Goal: Task Accomplishment & Management: Manage account settings

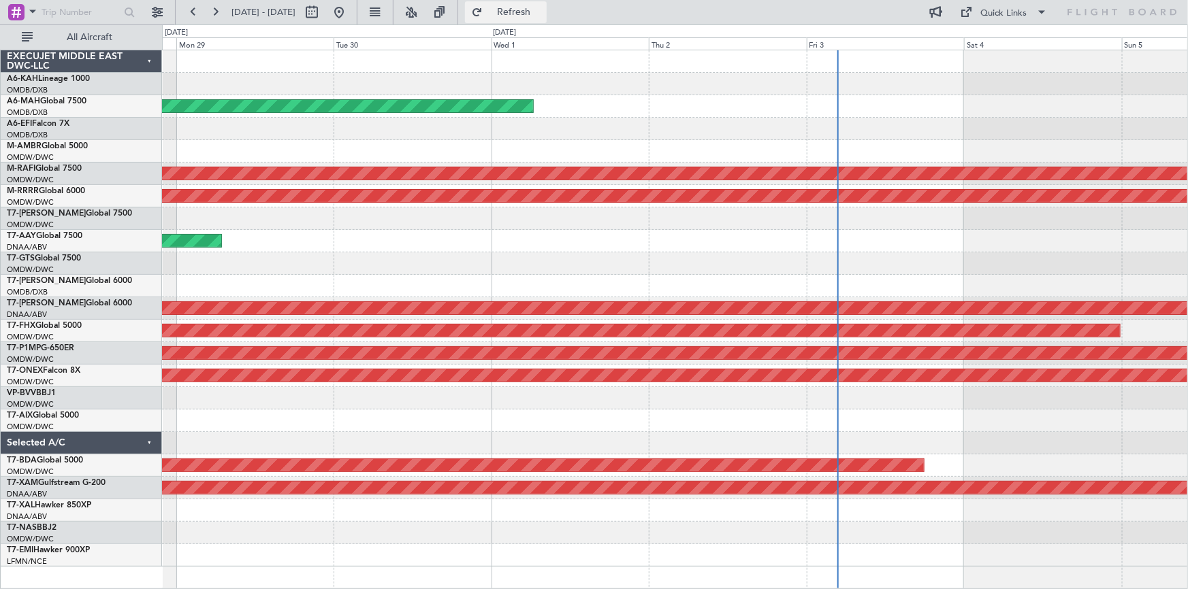
click at [518, 13] on button "Refresh" at bounding box center [506, 12] width 82 height 22
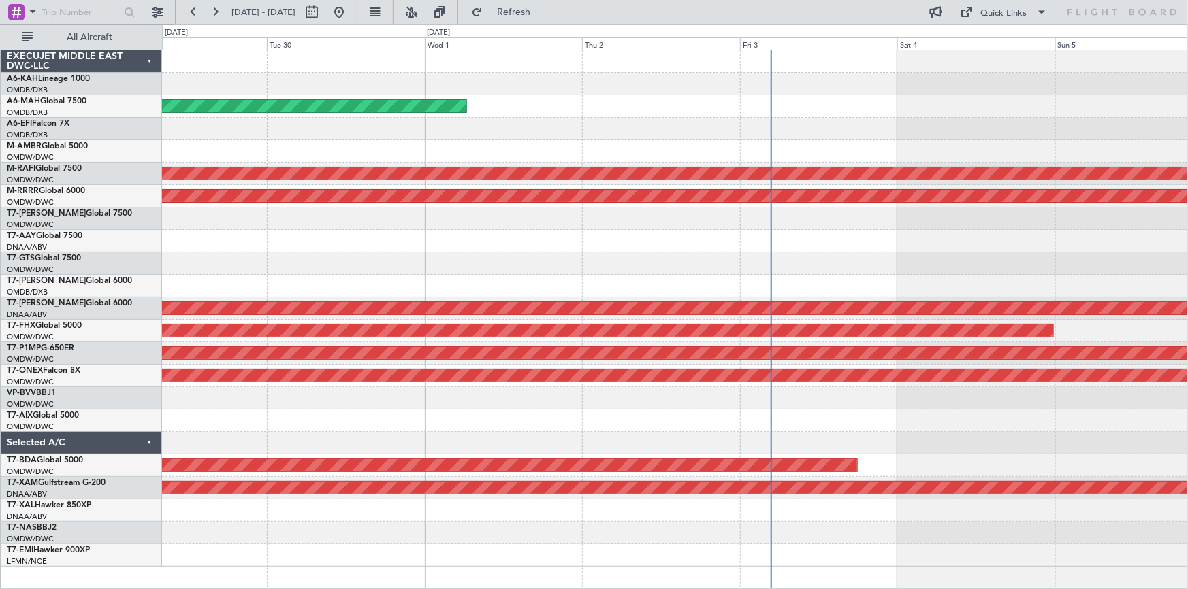
click at [582, 292] on div at bounding box center [675, 286] width 1026 height 22
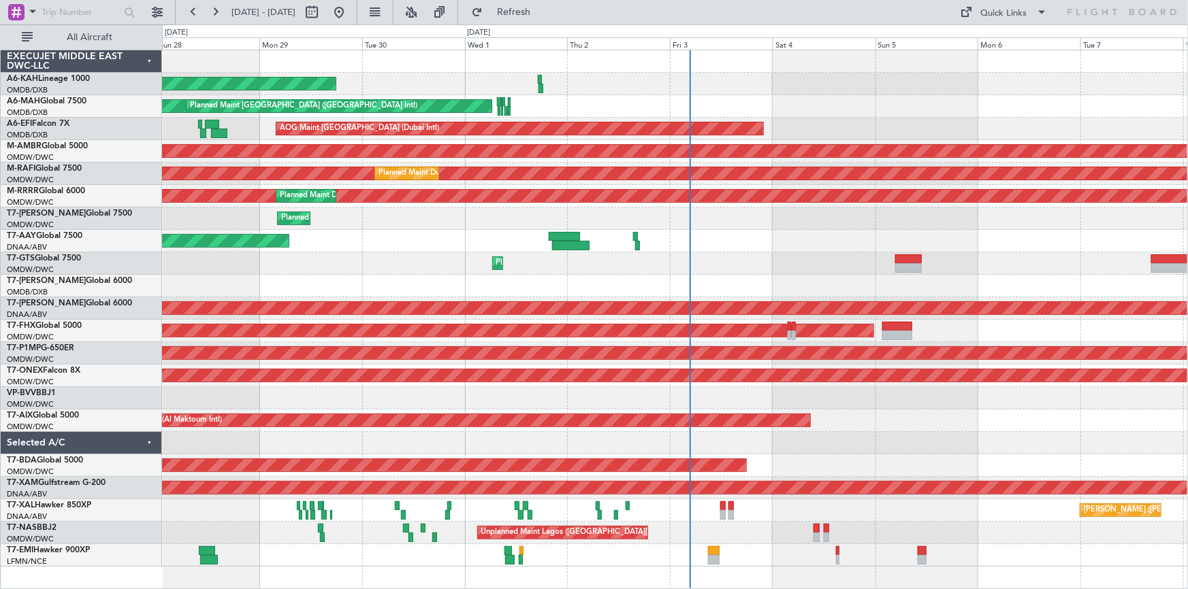
click at [862, 238] on div "Planned Maint Abu Dhabi (Al Bateen Executive) Planned Maint Dubai (Dubai Intl) …" at bounding box center [675, 308] width 1026 height 517
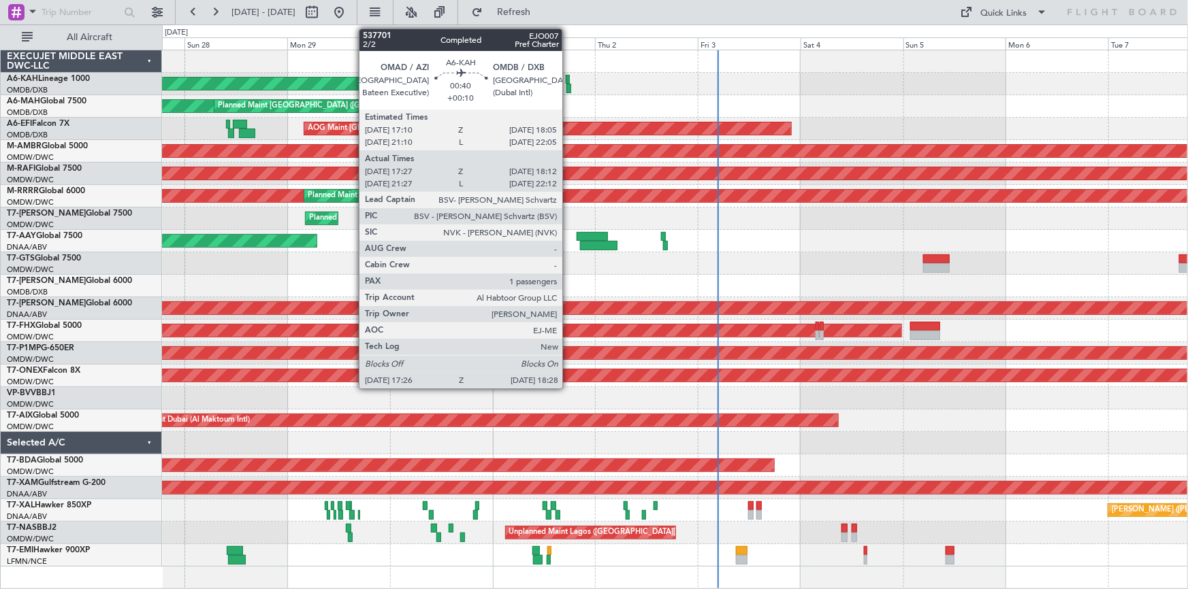
click at [568, 75] on div at bounding box center [568, 80] width 4 height 10
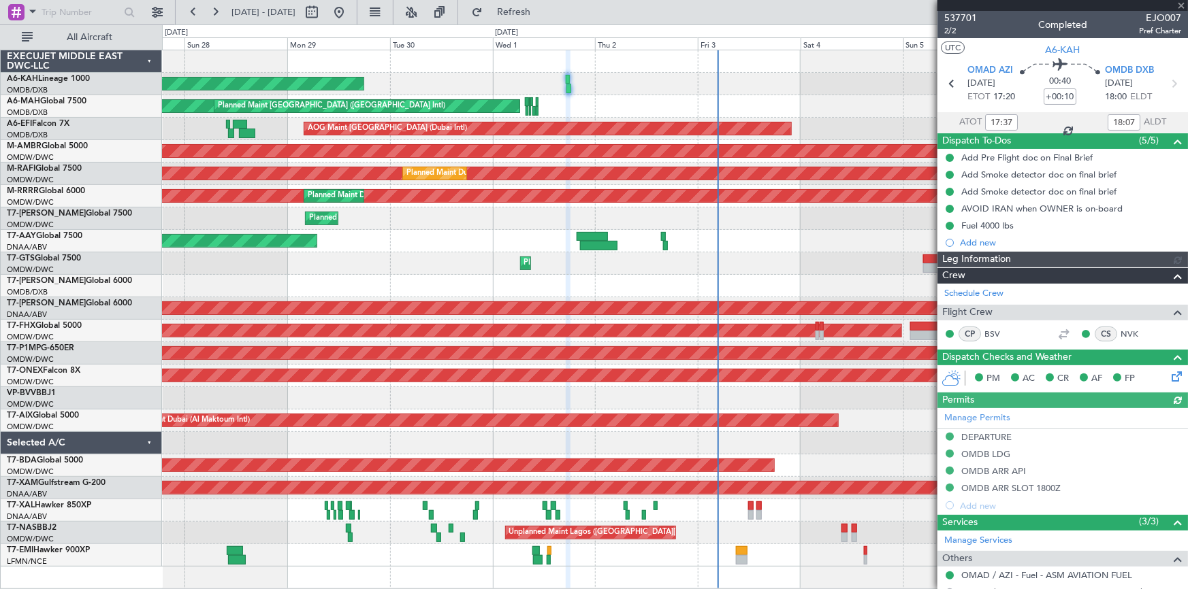
type input "[PERSON_NAME] ([PERSON_NAME])"
type input "7399"
click at [803, 90] on div "Planned Maint [GEOGRAPHIC_DATA] (Al Bateen Executive)" at bounding box center [675, 84] width 1026 height 22
type input "21:37"
type input "22:07"
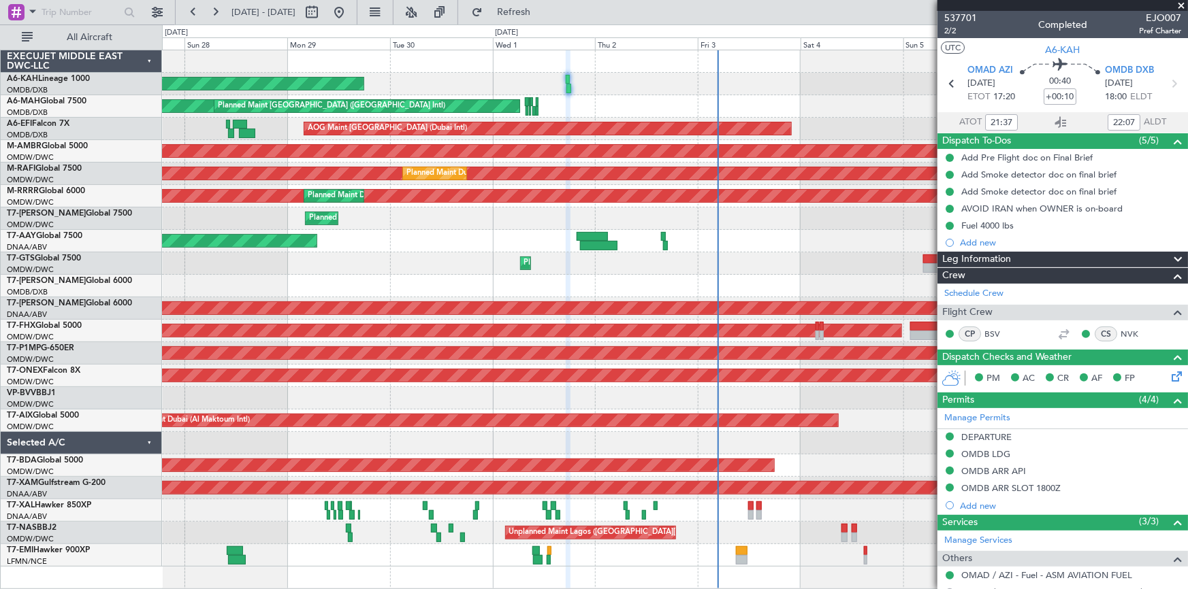
type input "17:37"
type input "18:07"
click at [1178, 4] on span at bounding box center [1181, 6] width 14 height 12
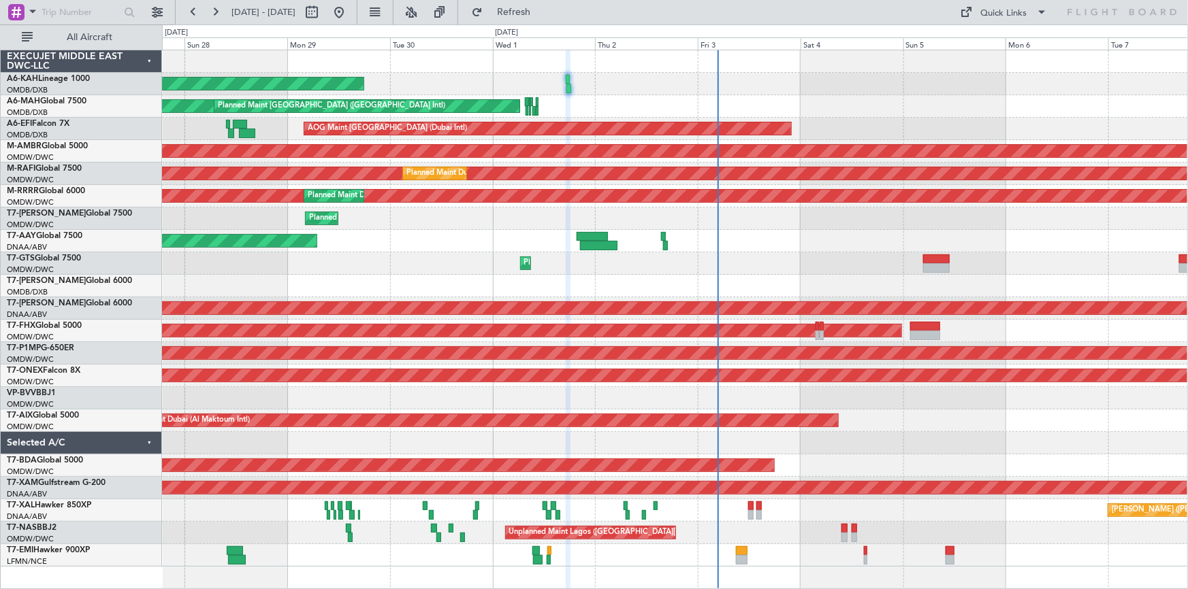
type input "0"
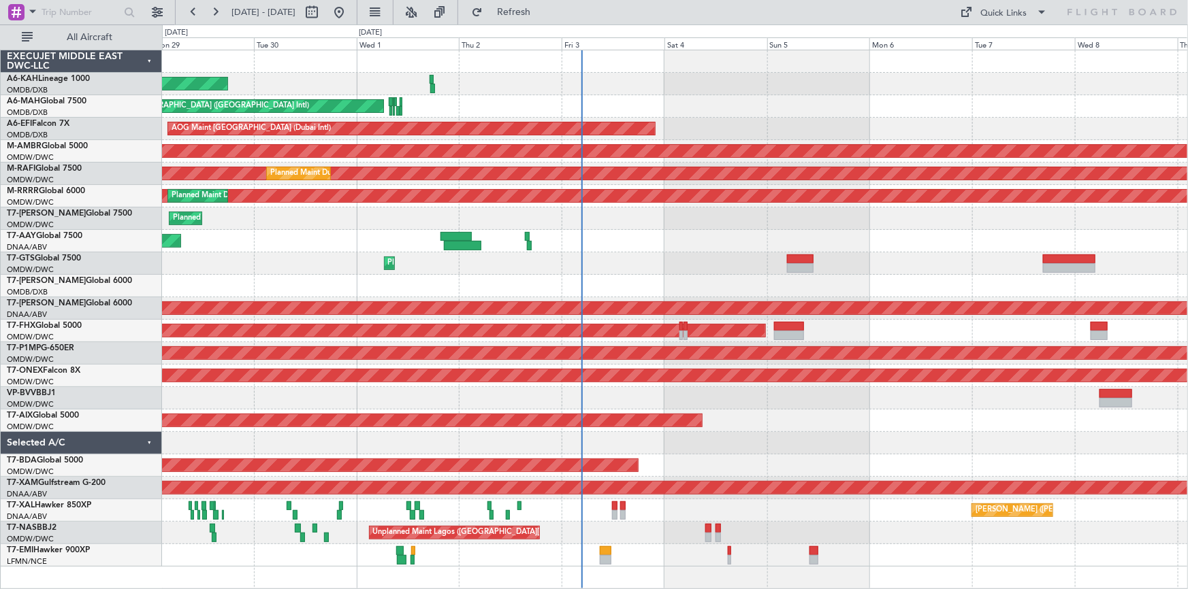
click at [844, 116] on div "Planned Maint [GEOGRAPHIC_DATA] (Al Bateen Executive) Planned Maint [GEOGRAPHIC…" at bounding box center [675, 308] width 1026 height 517
click at [847, 131] on div "Planned Maint [GEOGRAPHIC_DATA] (Al Bateen Executive) Planned Maint [GEOGRAPHIC…" at bounding box center [675, 308] width 1026 height 517
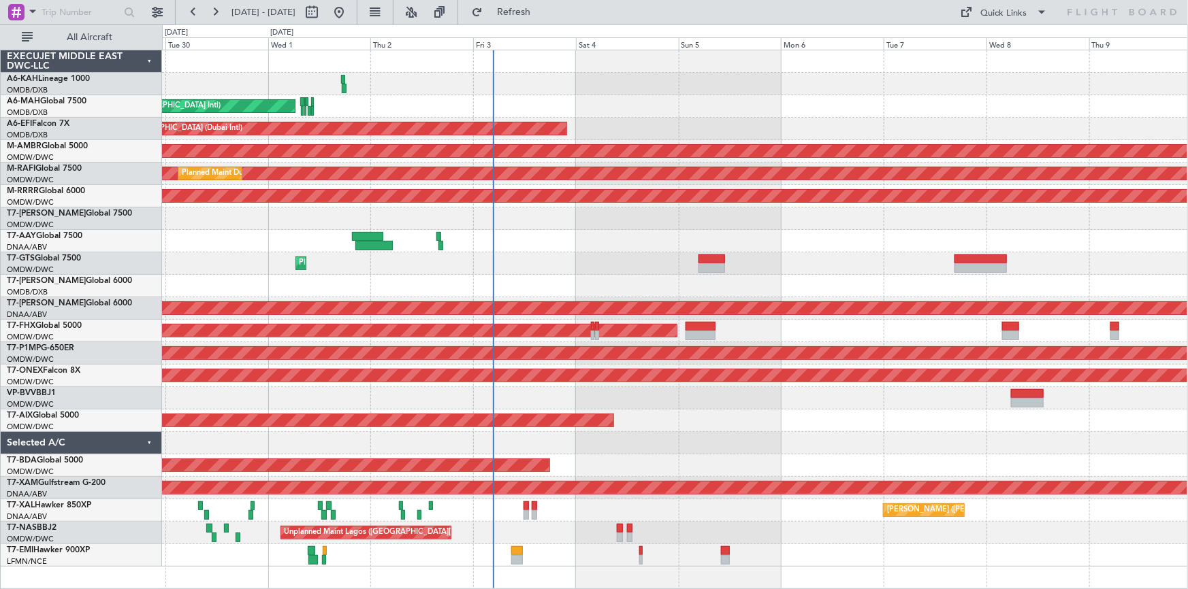
click at [862, 123] on div "Planned Maint [GEOGRAPHIC_DATA] (Al Bateen Executive) Planned Maint [GEOGRAPHIC…" at bounding box center [675, 308] width 1026 height 517
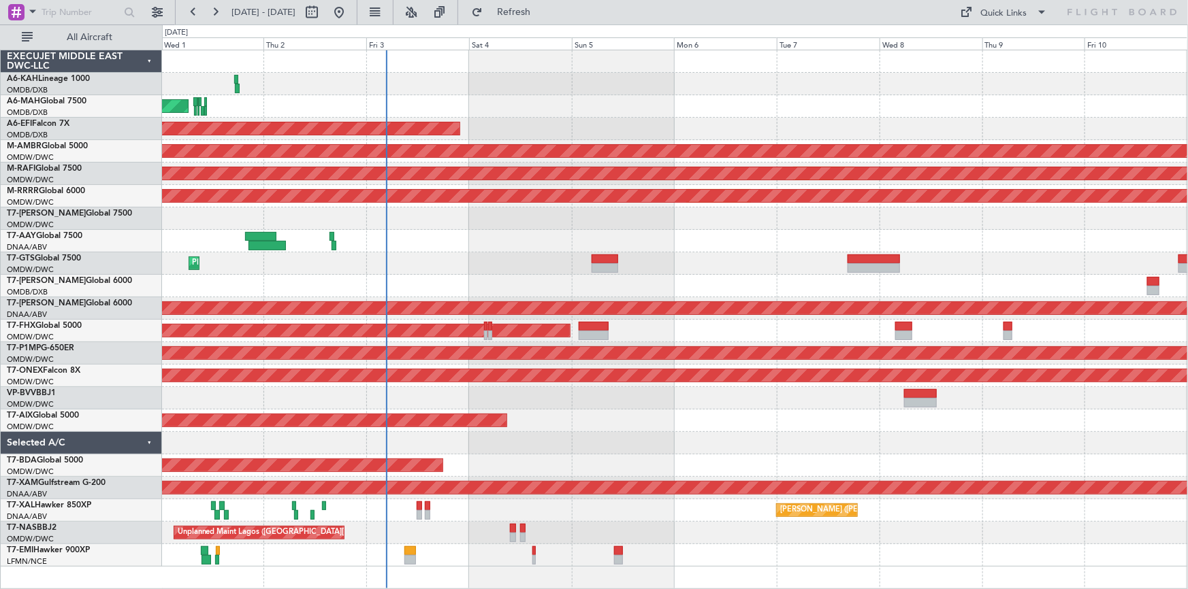
click at [873, 123] on div "Planned Maint [GEOGRAPHIC_DATA] (Al Bateen Executive) Planned Maint [GEOGRAPHIC…" at bounding box center [675, 308] width 1026 height 517
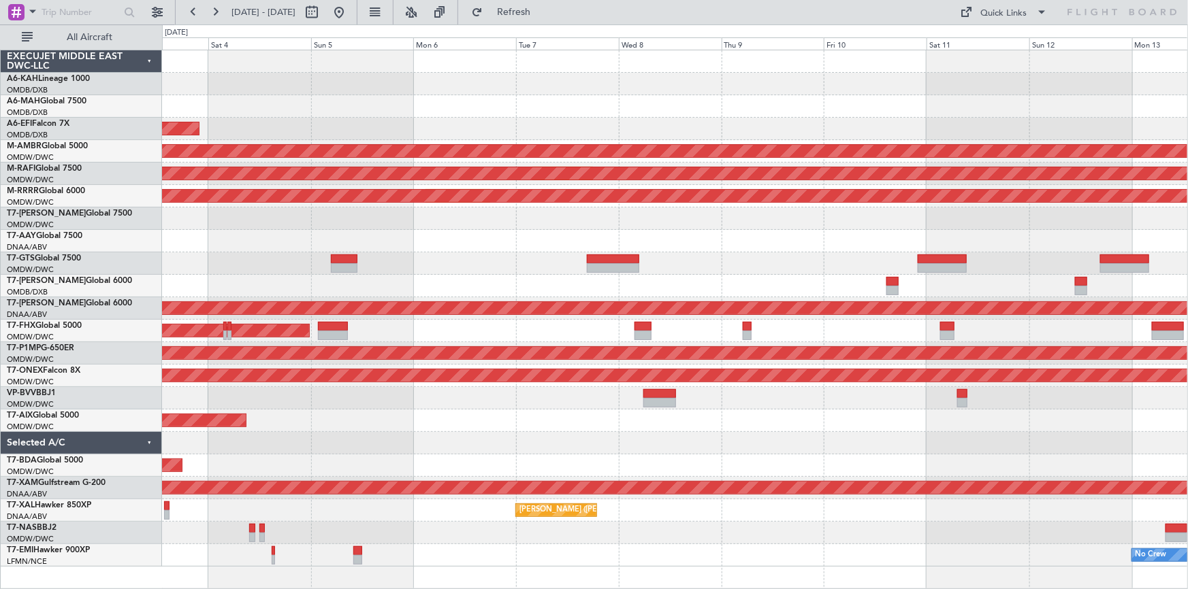
click at [845, 133] on div "AOG Maint [GEOGRAPHIC_DATA] (Dubai Intl)" at bounding box center [675, 129] width 1026 height 22
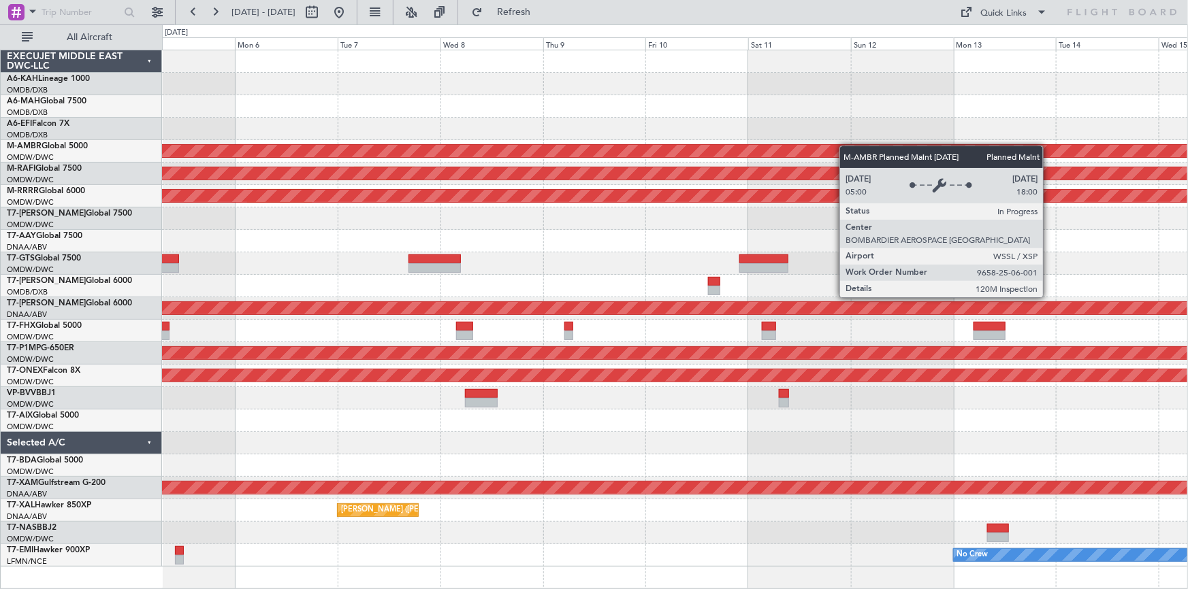
click at [773, 150] on div "AOG Maint Dubai (Dubai Intl) Planned Maint Singapore (Seletar) Planned Maint Du…" at bounding box center [675, 308] width 1026 height 517
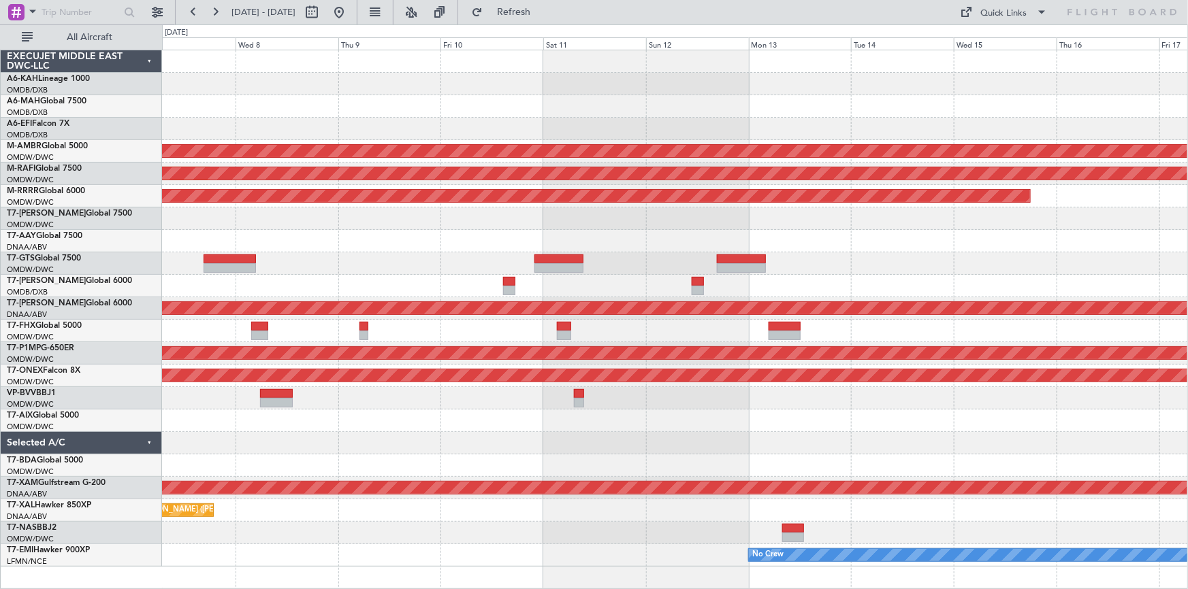
click at [819, 135] on div at bounding box center [675, 129] width 1026 height 22
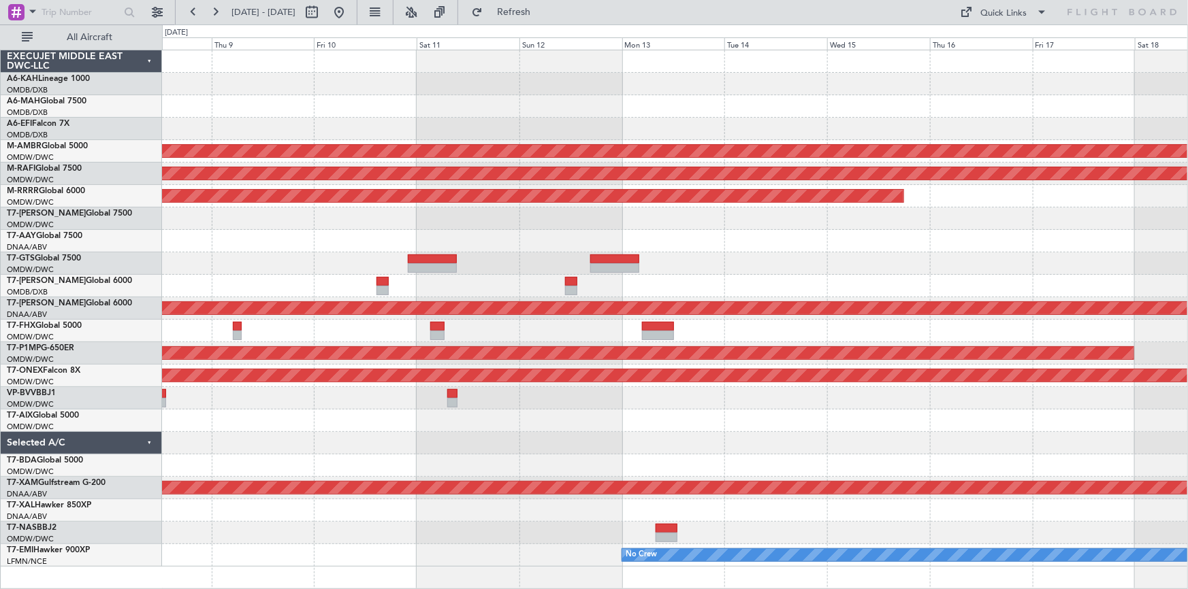
click at [793, 135] on div at bounding box center [675, 129] width 1026 height 22
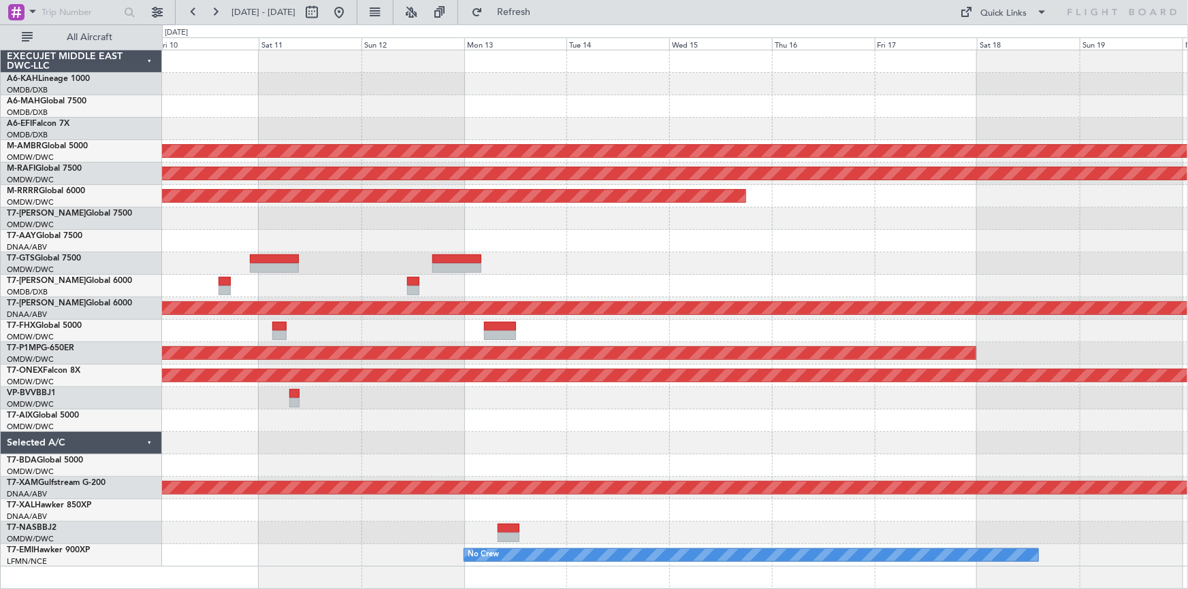
click at [754, 119] on div "Planned Maint Singapore (Seletar) Planned Maint Dubai (Al Maktoum Intl) Planned…" at bounding box center [675, 308] width 1026 height 517
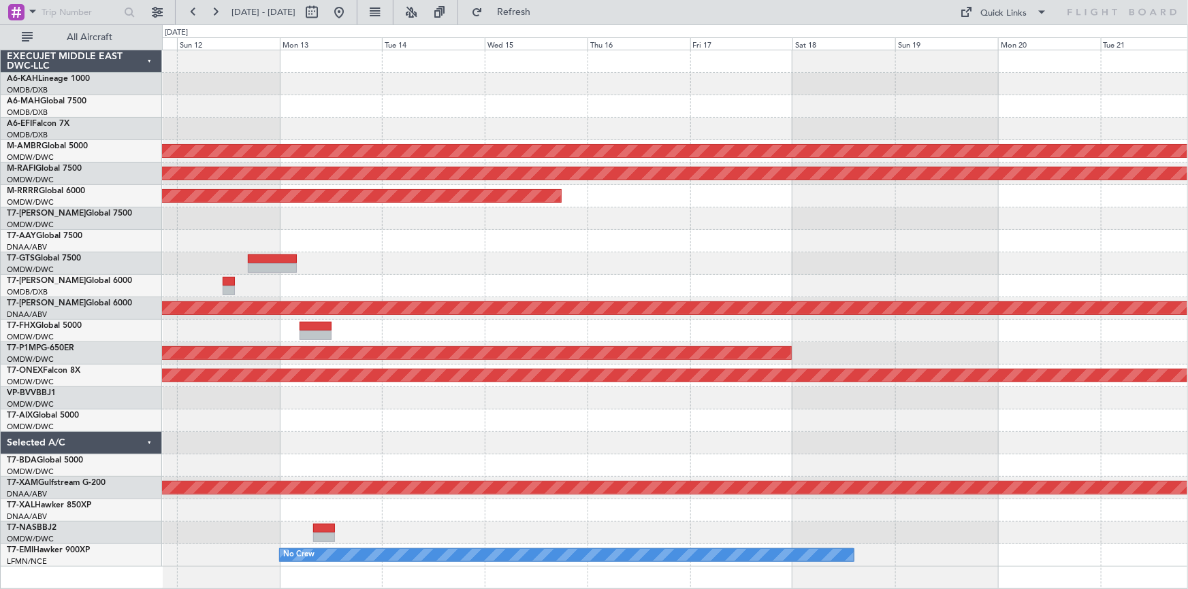
click at [818, 114] on div at bounding box center [675, 106] width 1026 height 22
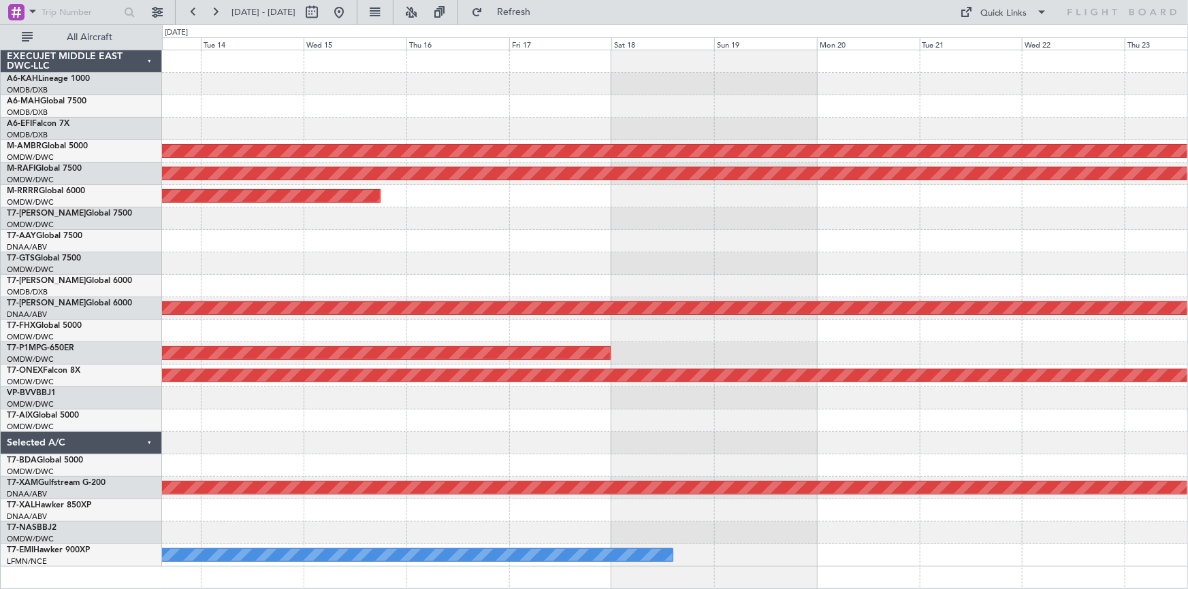
click at [842, 131] on div at bounding box center [675, 129] width 1026 height 22
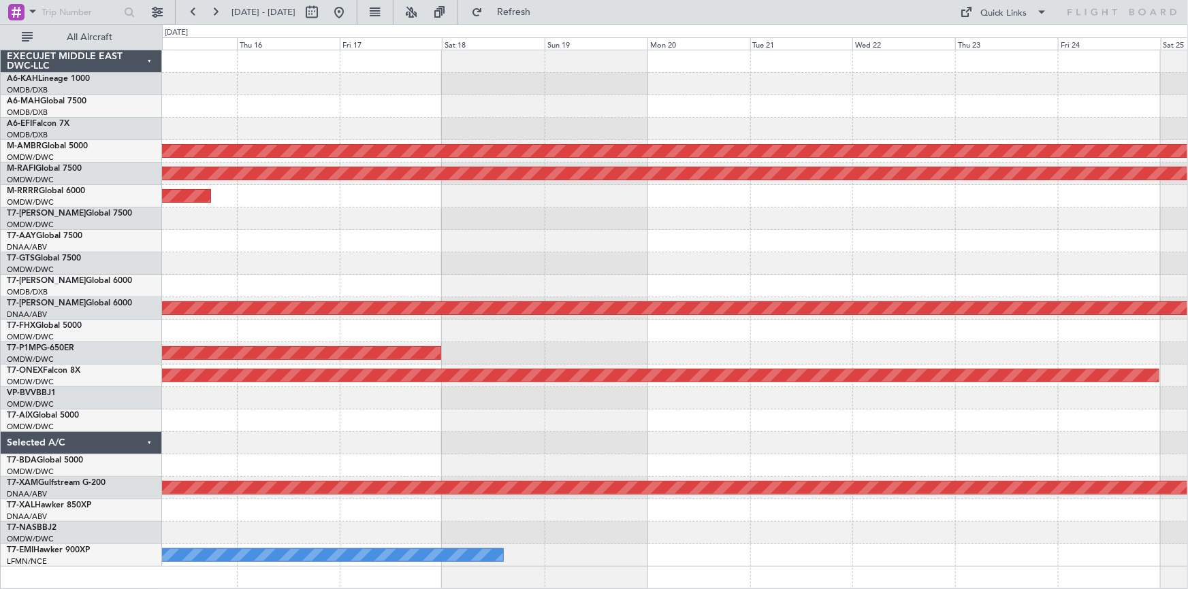
click at [803, 121] on div at bounding box center [675, 129] width 1026 height 22
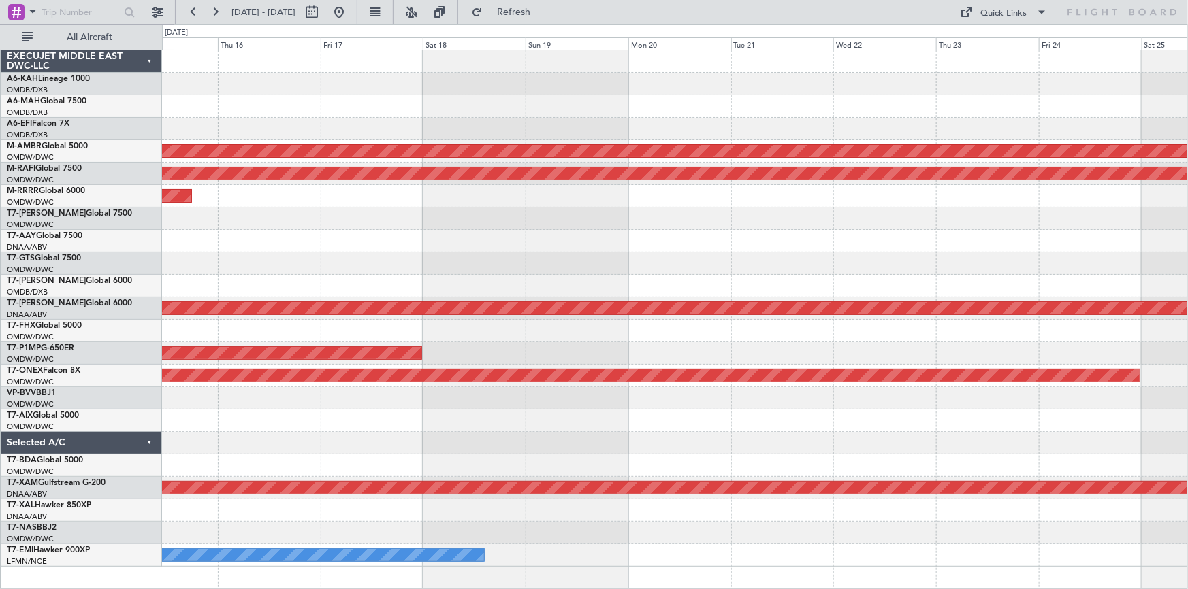
click at [832, 131] on div at bounding box center [675, 129] width 1026 height 22
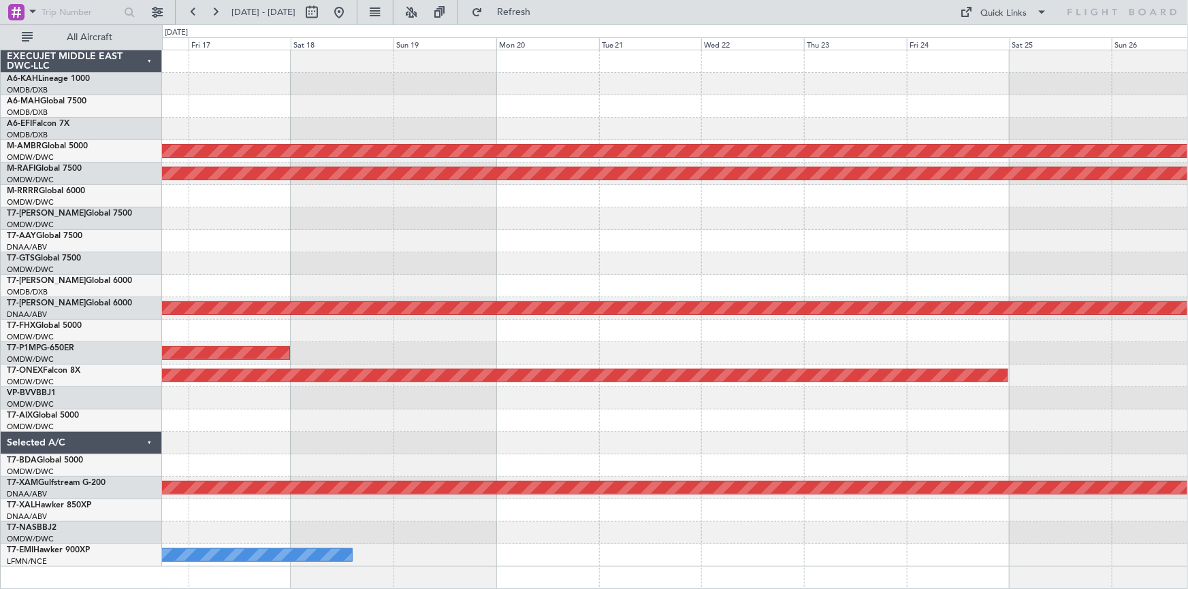
click at [892, 137] on div at bounding box center [675, 129] width 1026 height 22
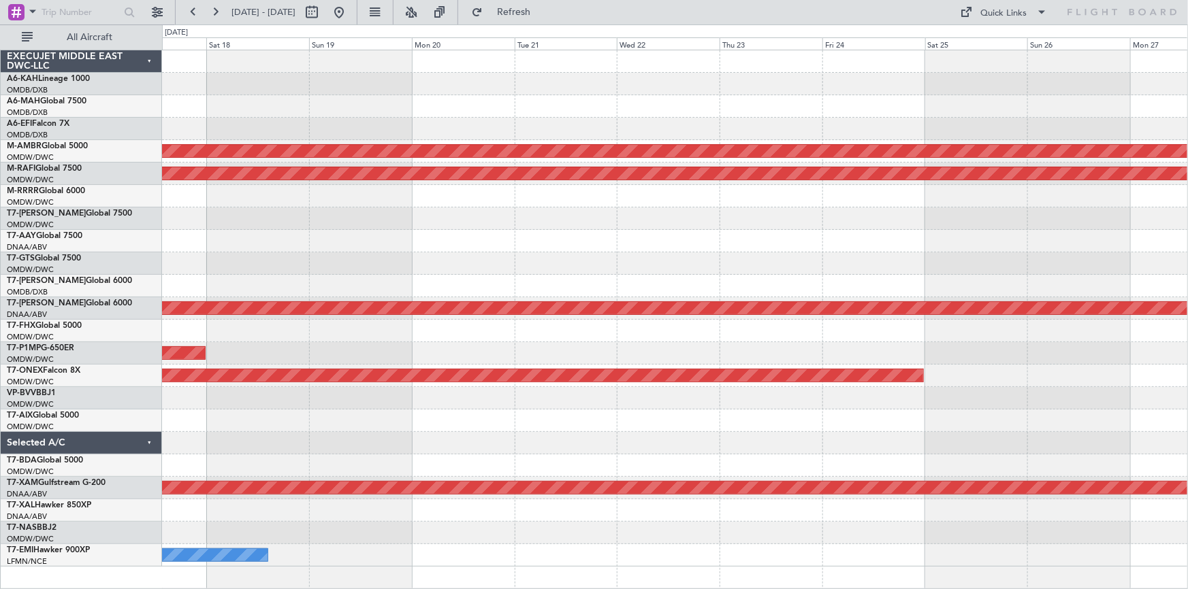
click at [856, 122] on div at bounding box center [675, 129] width 1026 height 22
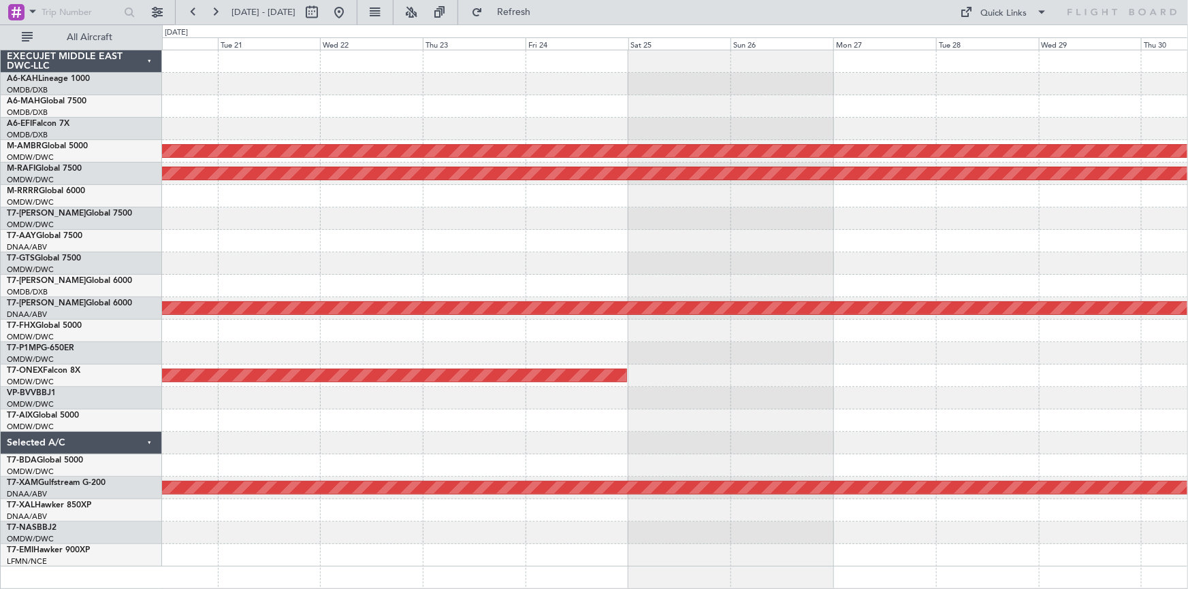
click at [800, 104] on div at bounding box center [675, 106] width 1026 height 22
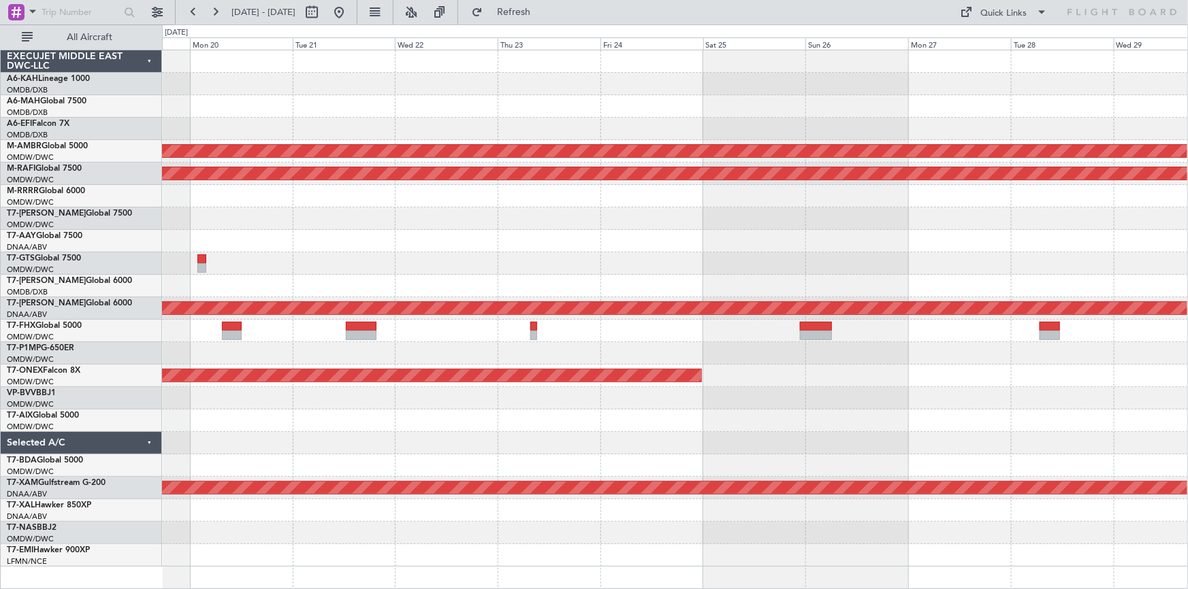
click at [781, 78] on div at bounding box center [675, 84] width 1026 height 22
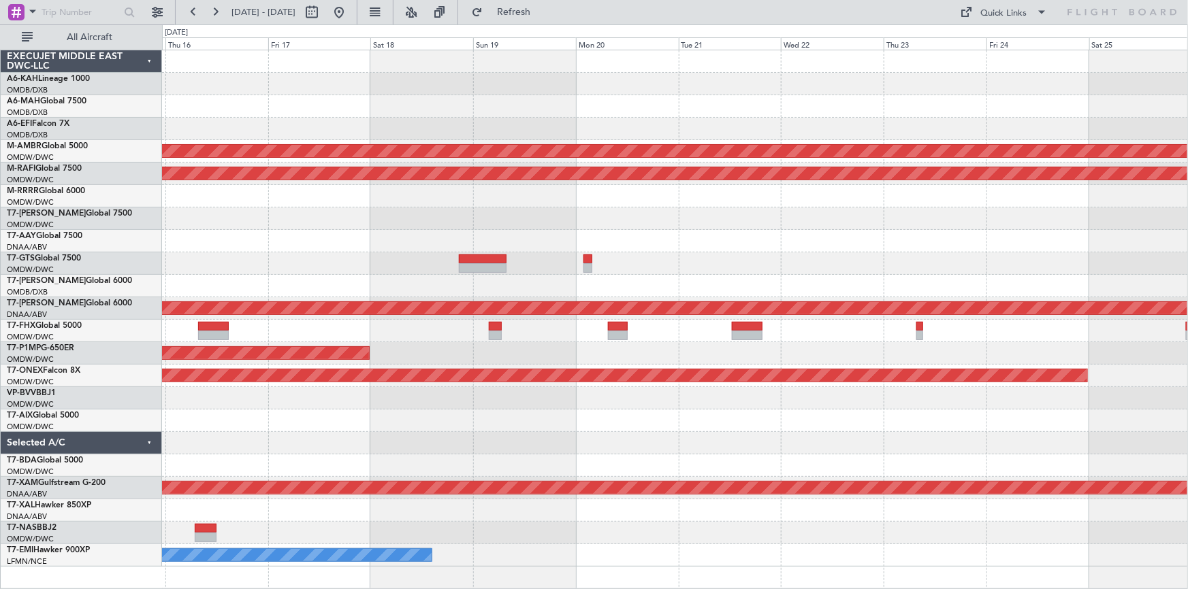
click at [722, 96] on div "Planned Maint Singapore (Seletar) Planned Maint Dubai (Al Maktoum Intl) Planned…" at bounding box center [675, 308] width 1026 height 517
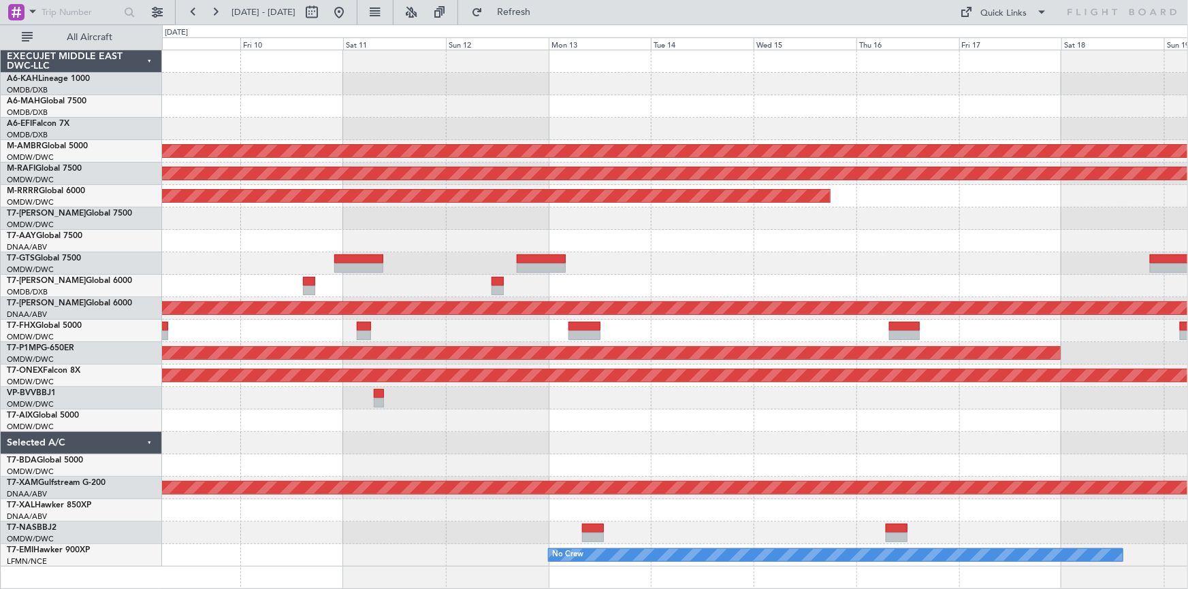
click at [976, 135] on div "Planned Maint Singapore (Seletar) Planned Maint Dubai (Al Maktoum Intl) Planned…" at bounding box center [675, 308] width 1026 height 517
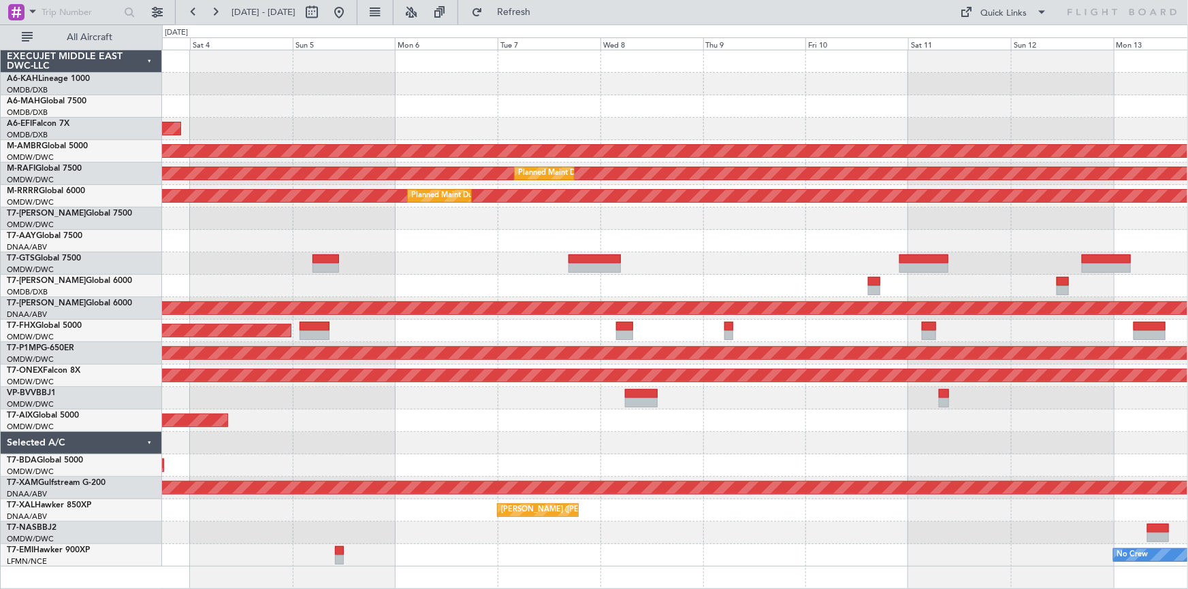
click at [701, 125] on div "AOG Maint [GEOGRAPHIC_DATA] (Dubai Intl)" at bounding box center [675, 129] width 1026 height 22
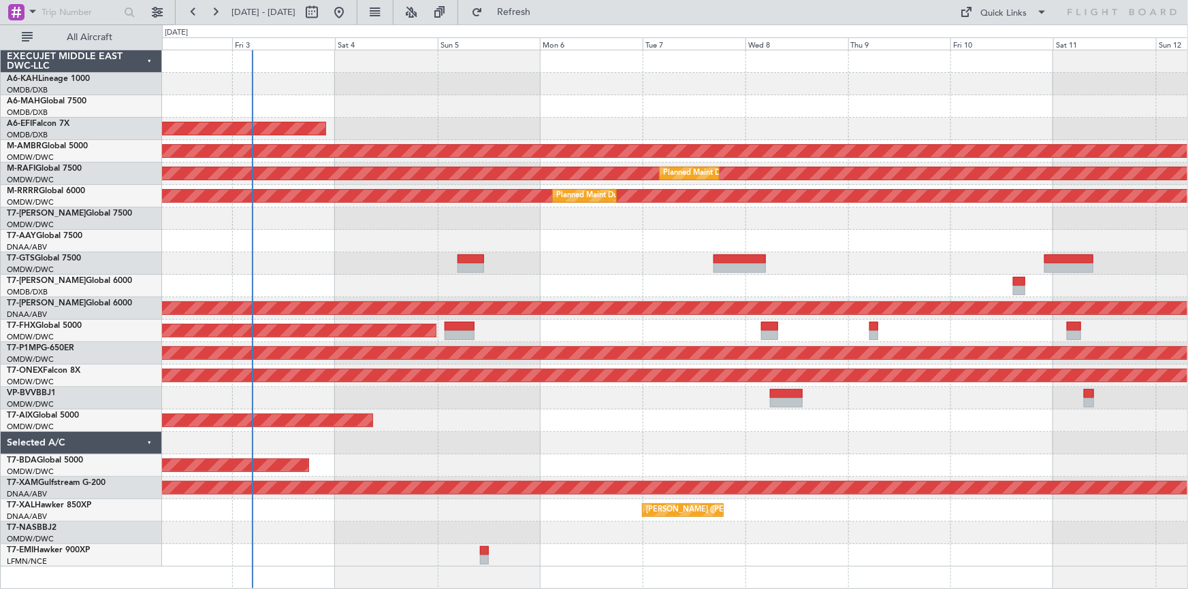
click at [827, 112] on div "Planned Maint [GEOGRAPHIC_DATA] ([GEOGRAPHIC_DATA] Intl)" at bounding box center [675, 106] width 1026 height 22
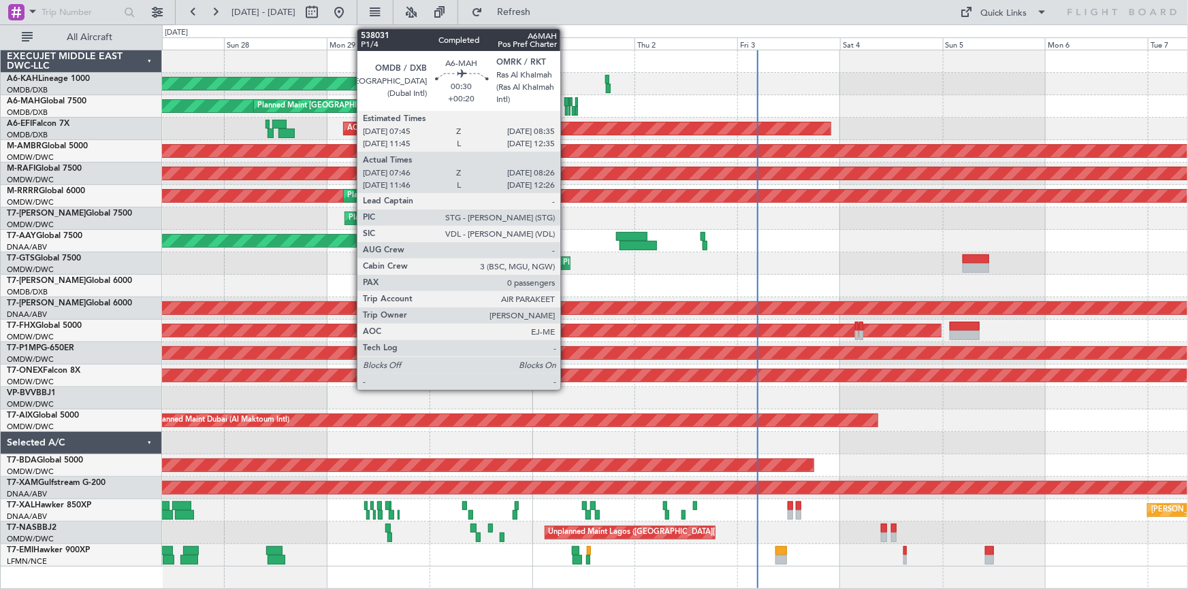
click at [566, 101] on div at bounding box center [566, 102] width 4 height 10
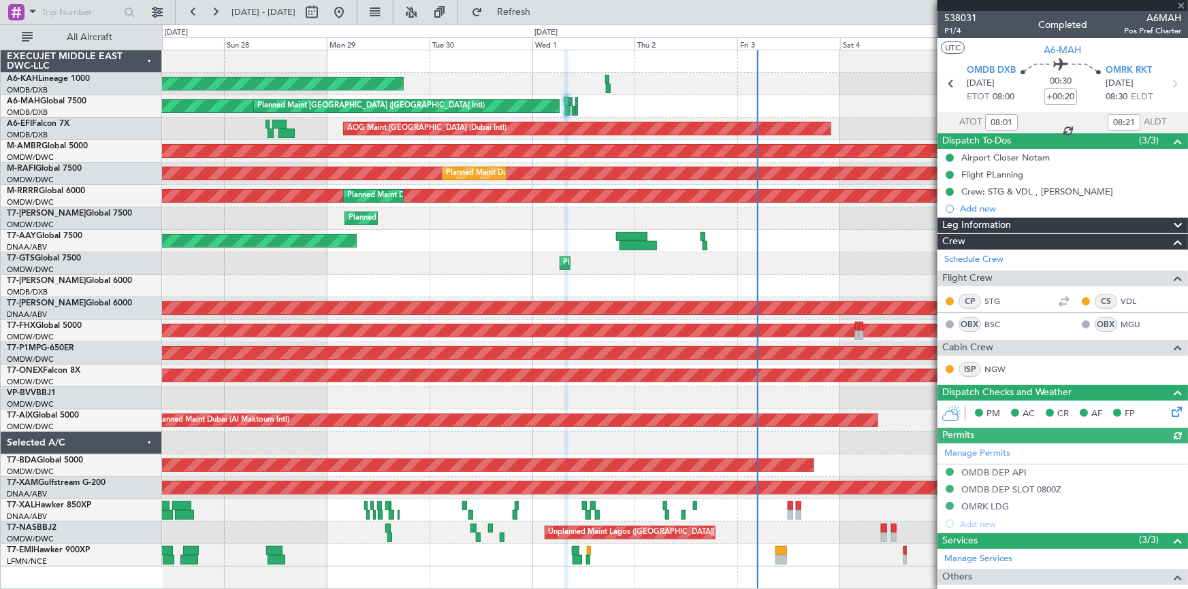
type input "[PERSON_NAME] (ANI)"
type input "7395"
click at [1168, 88] on icon at bounding box center [1174, 84] width 18 height 18
click at [1165, 86] on icon at bounding box center [1174, 84] width 18 height 18
type input "08:45"
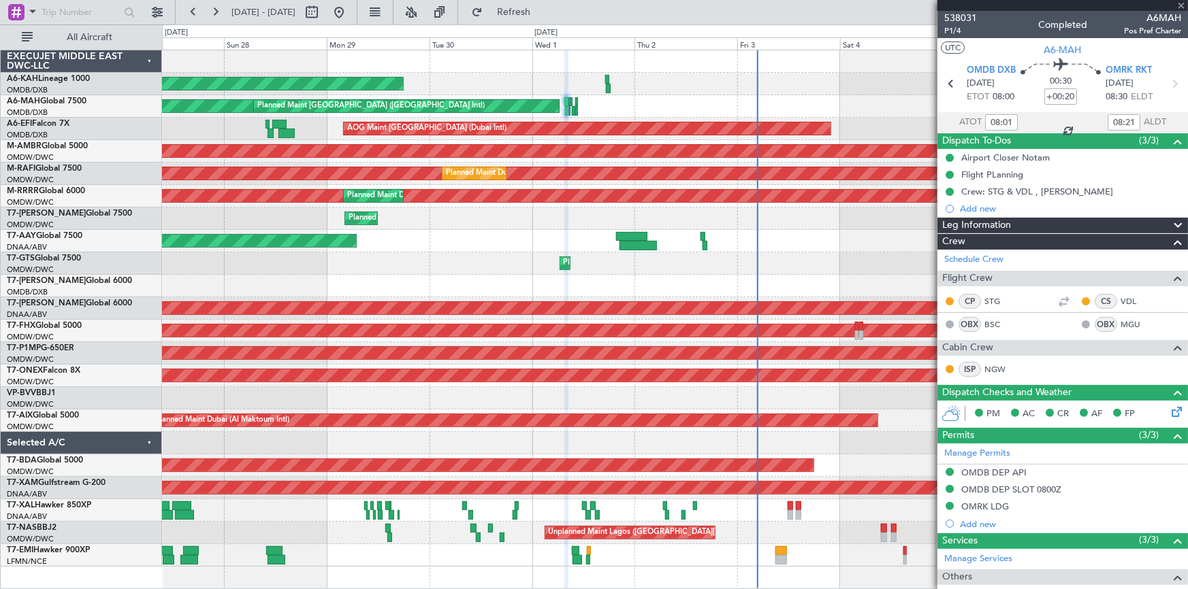
type input "08:57"
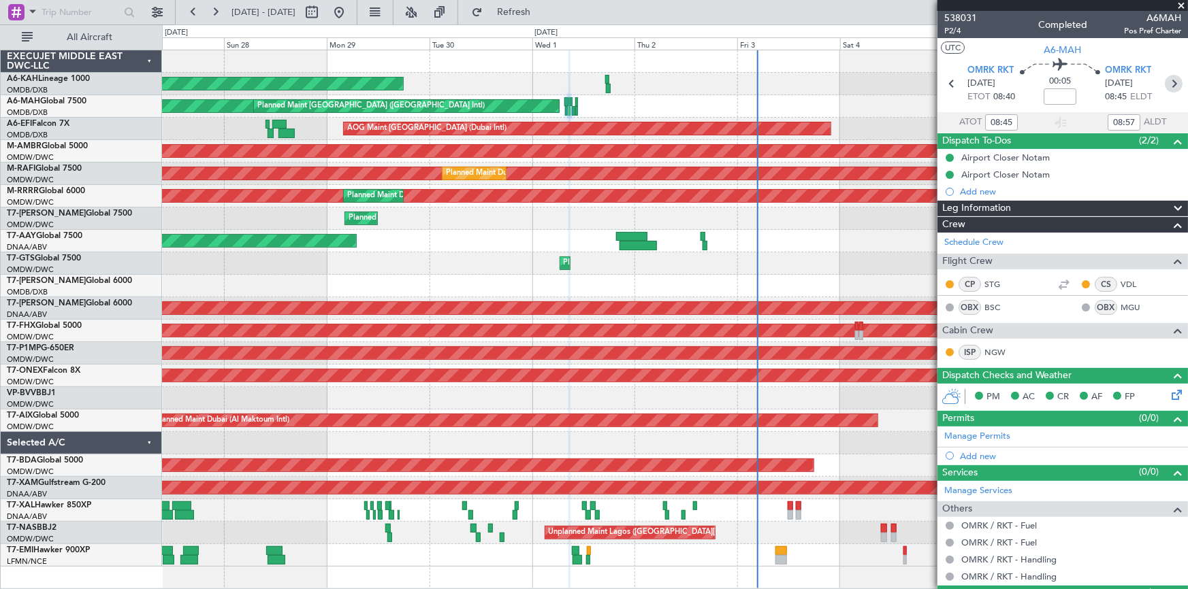
click at [1169, 81] on icon at bounding box center [1174, 84] width 18 height 18
type input "+00:10"
type input "09:26"
type input "10:06"
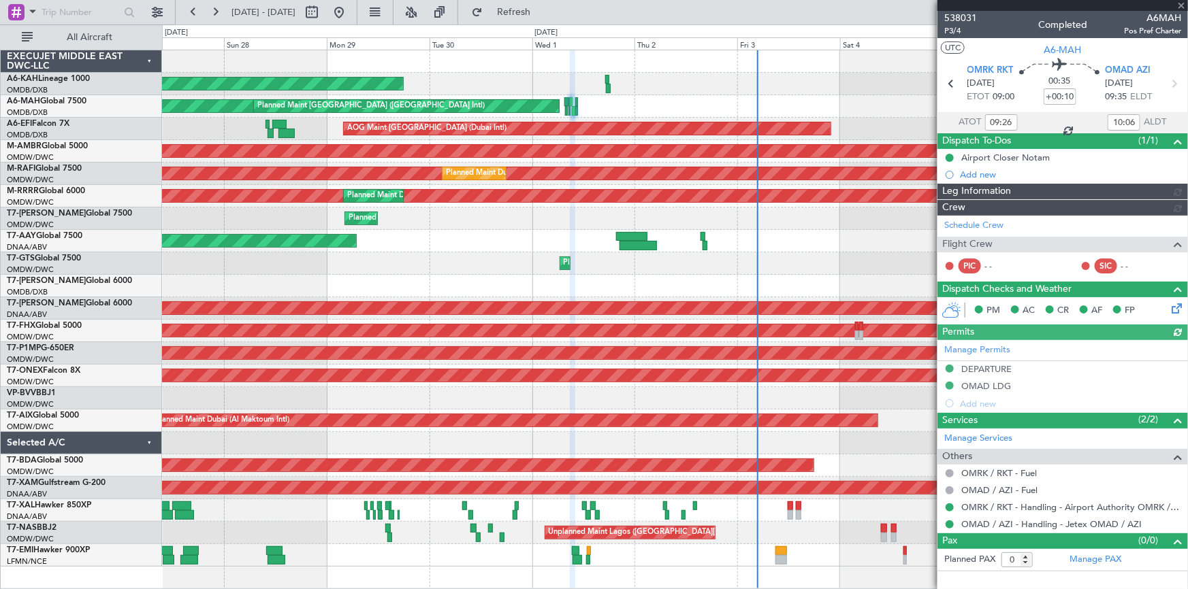
type input "[PERSON_NAME] (ANI)"
type input "7409"
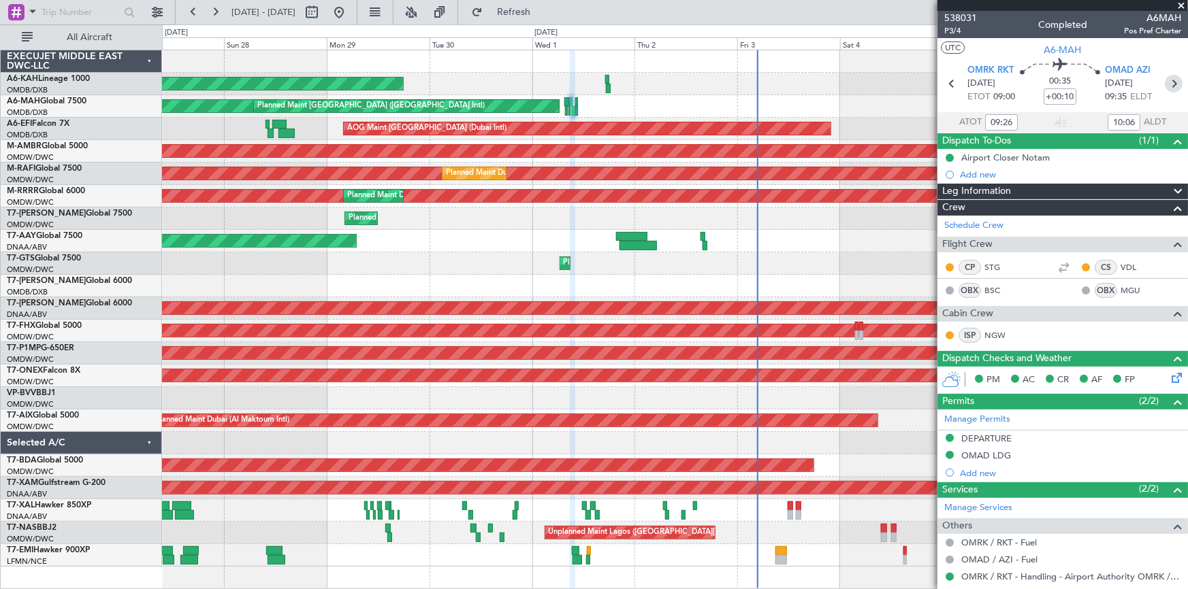
click at [1170, 77] on icon at bounding box center [1174, 84] width 18 height 18
type input "+00:15"
type input "10:17"
type input "10:47"
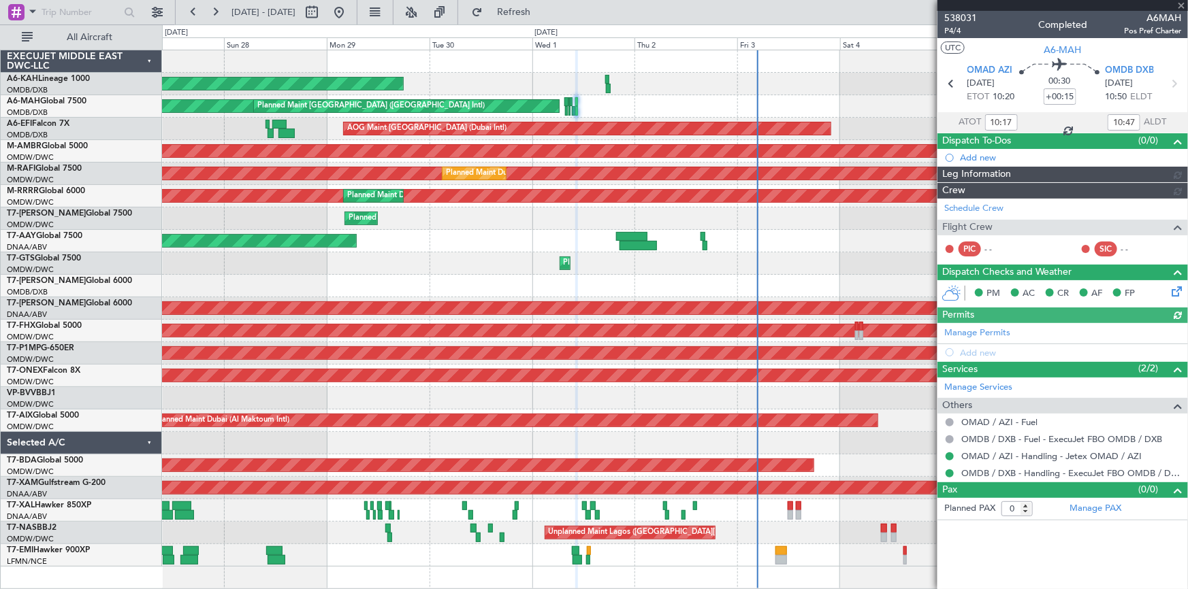
type input "[PERSON_NAME] (ANI)"
type input "7410"
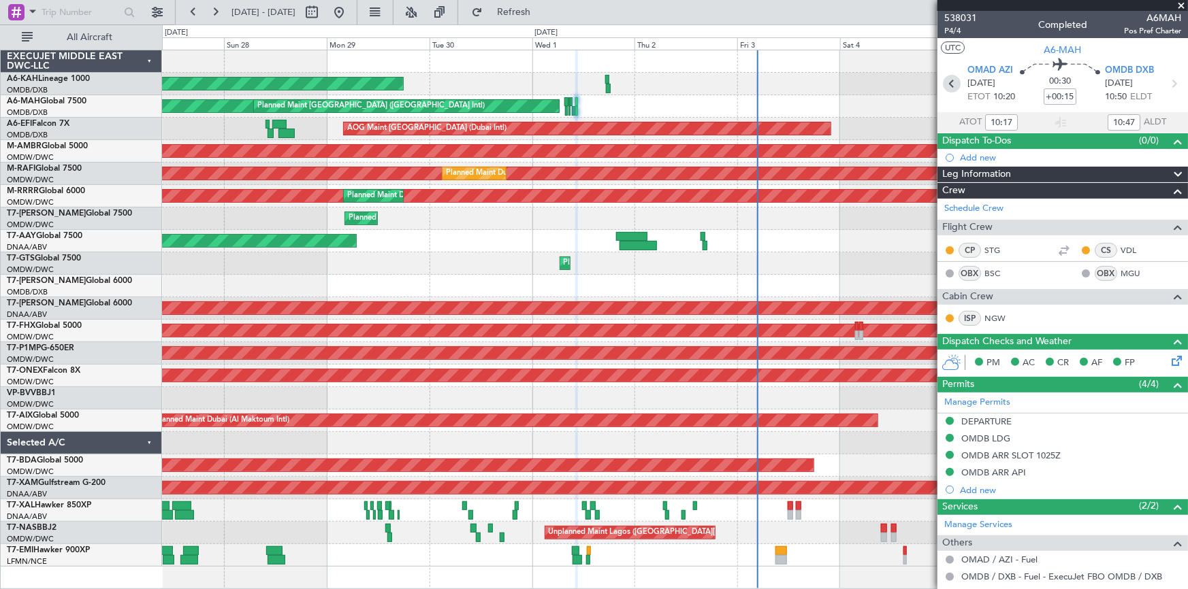
click at [947, 81] on icon at bounding box center [952, 84] width 18 height 18
type input "+00:10"
type input "09:26"
type input "10:06"
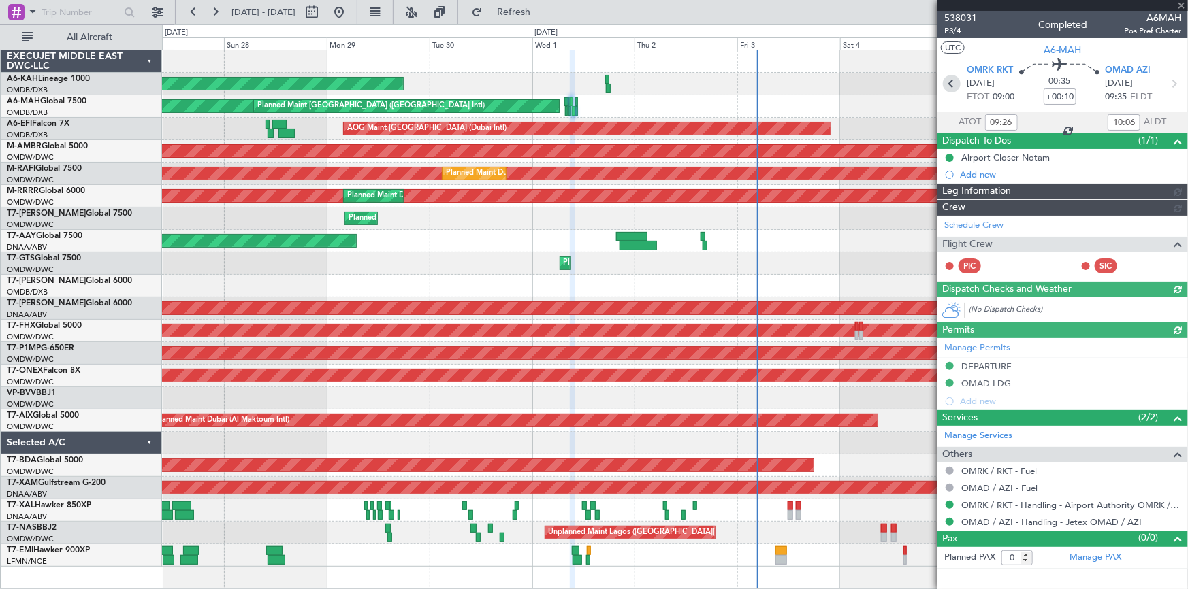
type input "[PERSON_NAME] (ANI)"
type input "7409"
click at [953, 82] on icon at bounding box center [952, 84] width 18 height 18
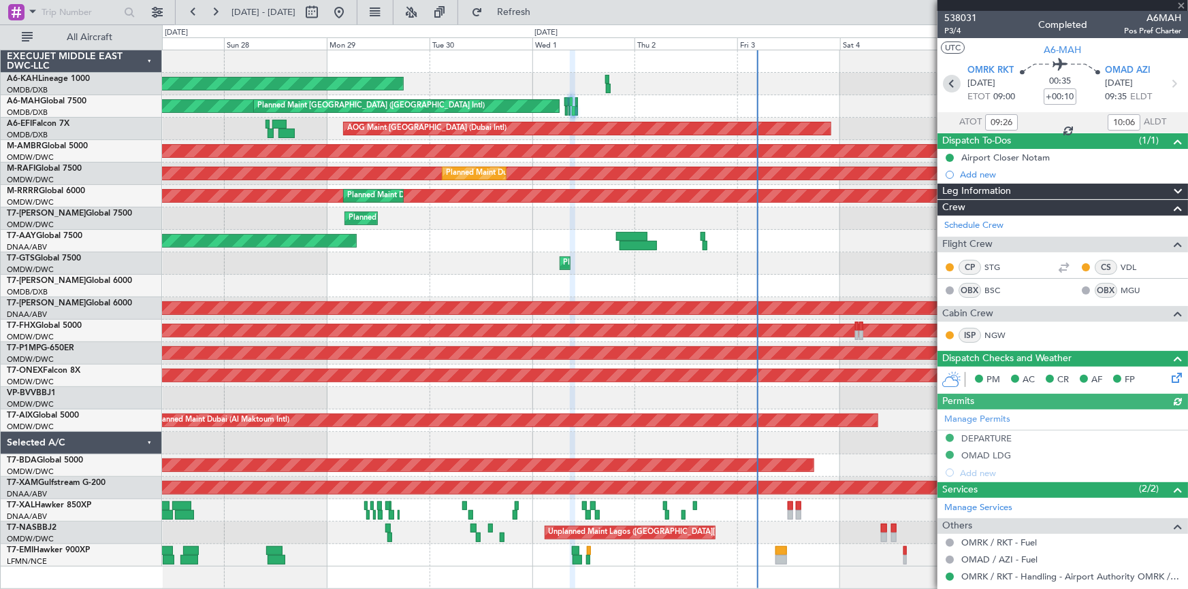
type input "08:45"
type input "08:57"
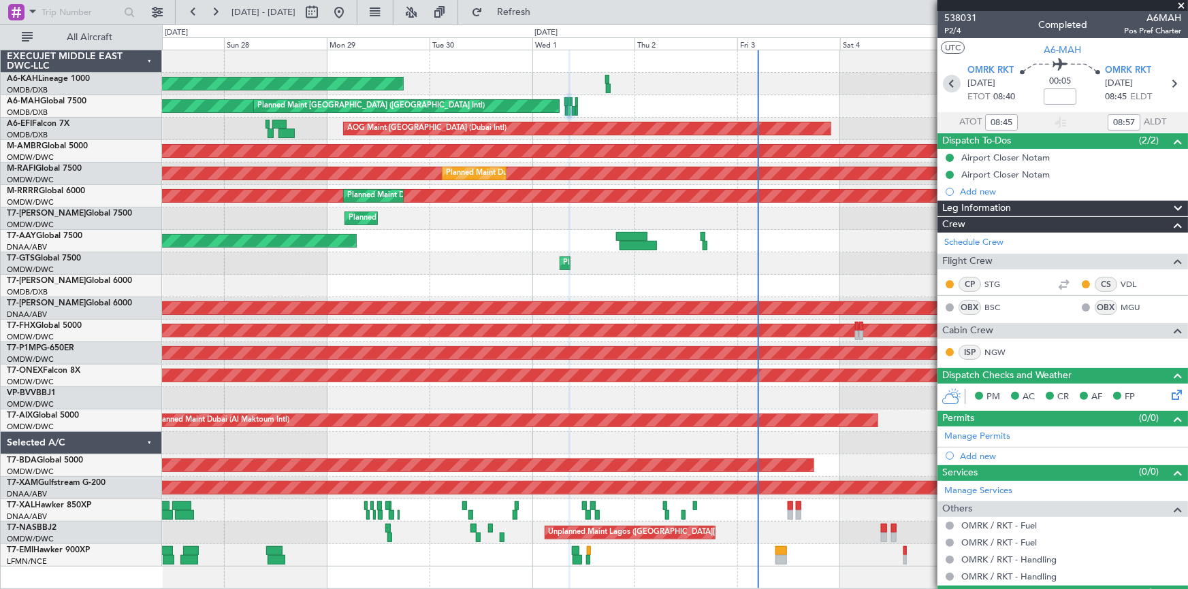
click at [951, 81] on icon at bounding box center [952, 84] width 18 height 18
type input "+00:20"
type input "08:01"
type input "08:21"
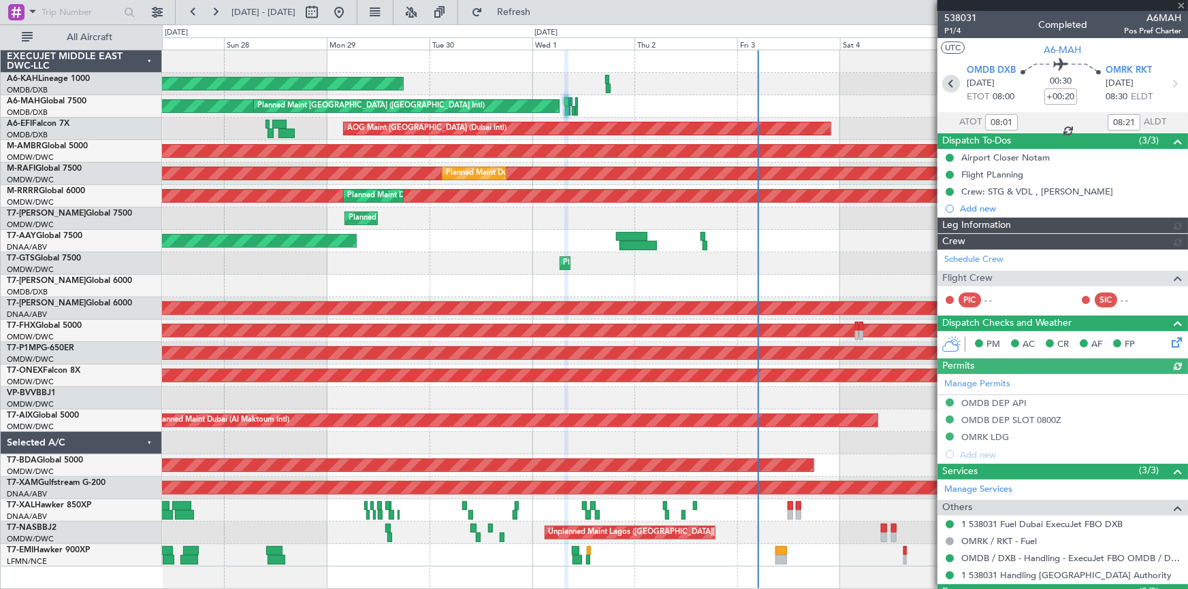
type input "[PERSON_NAME] (ANI)"
type input "7395"
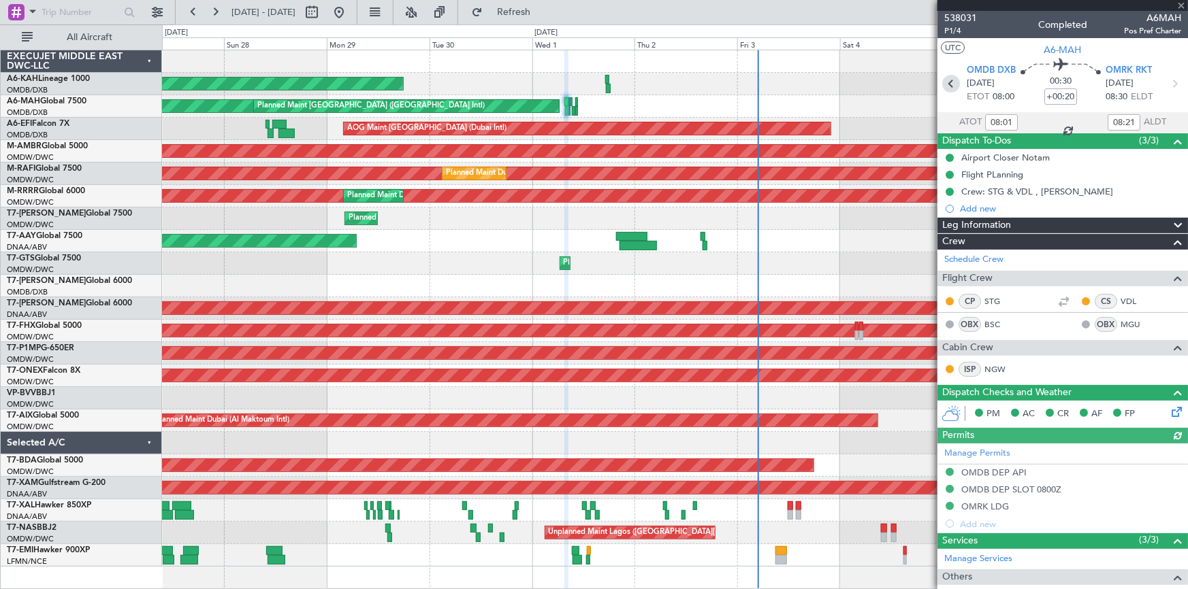
click at [948, 80] on icon at bounding box center [951, 84] width 18 height 18
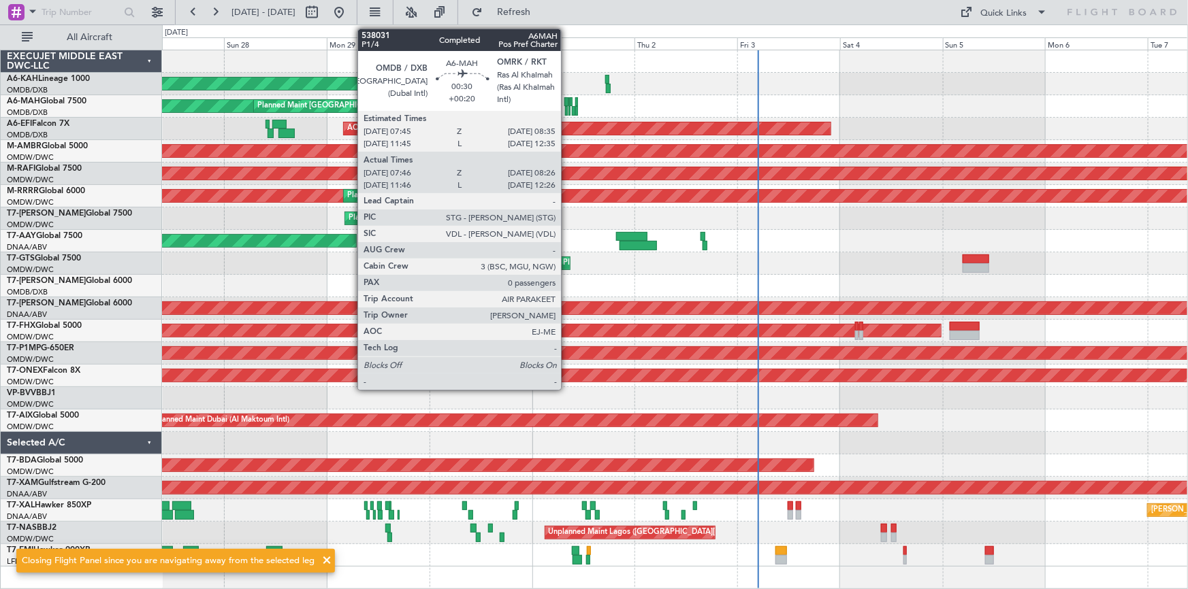
click at [567, 99] on div at bounding box center [566, 102] width 4 height 10
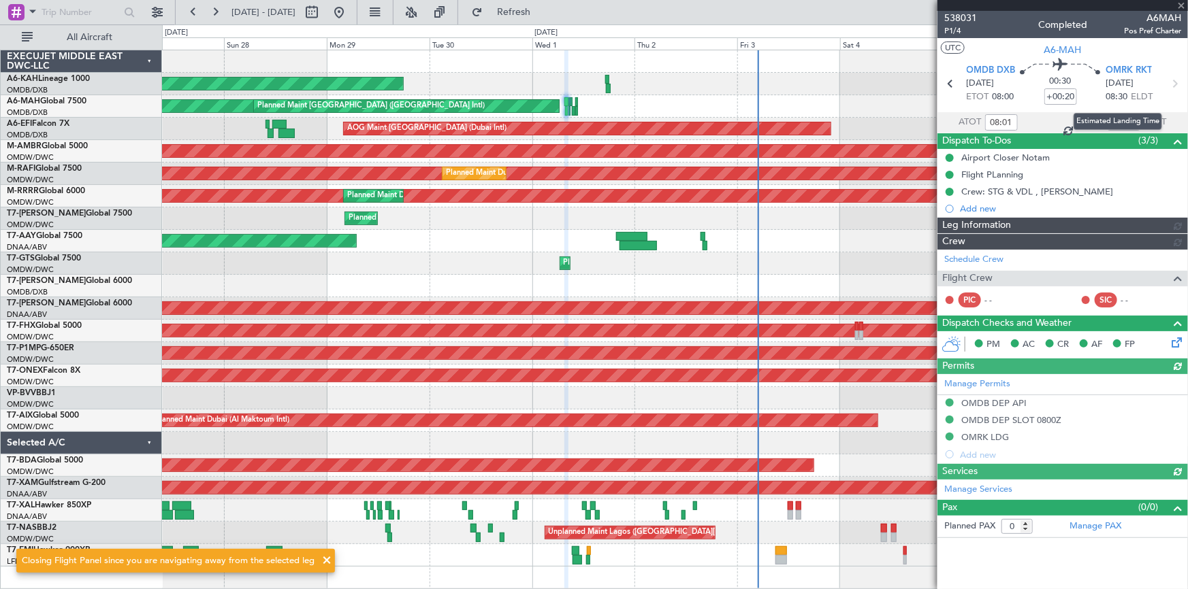
type input "[PERSON_NAME] (ANI)"
type input "7395"
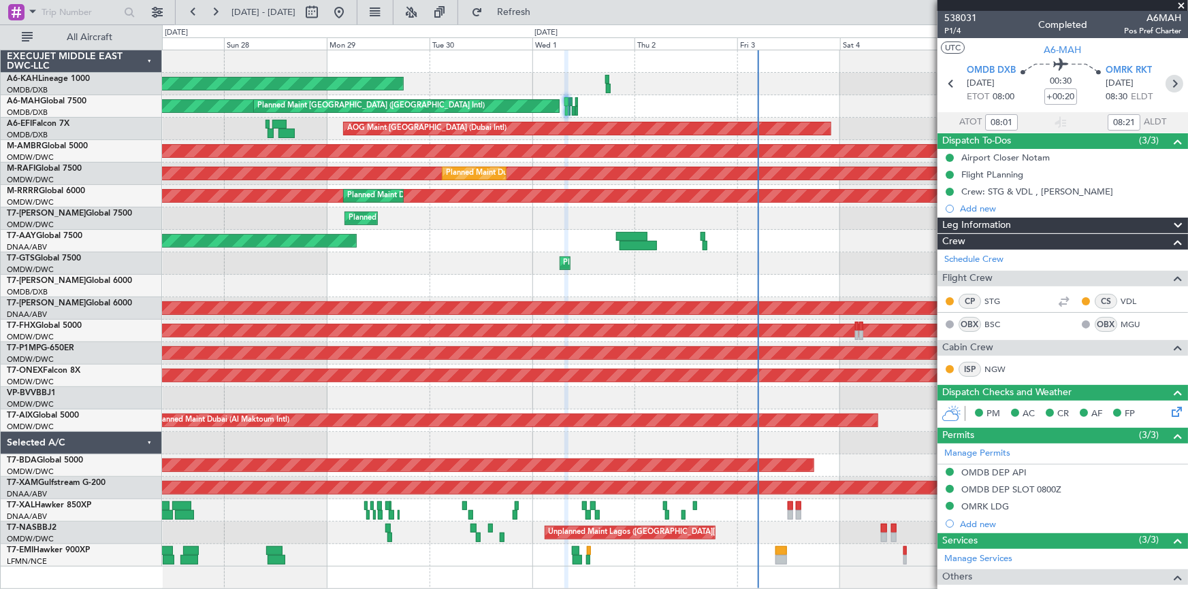
click at [1170, 83] on icon at bounding box center [1174, 84] width 18 height 18
type input "08:45"
type input "08:57"
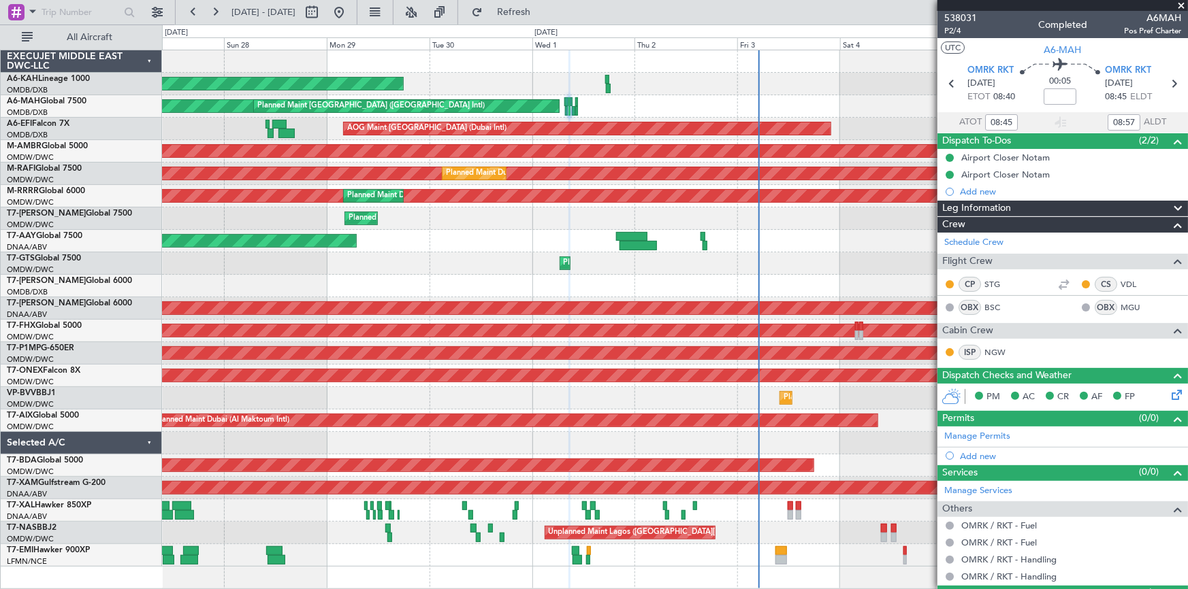
click at [1163, 81] on mat-tooltip-component "Ras Al Khaimah (Ras Al Khaimah Intl) Cat B" at bounding box center [1104, 100] width 150 height 47
click at [1168, 82] on mat-tooltip-component "Ras Al Khaimah (Ras Al Khaimah Intl) Cat B" at bounding box center [1104, 100] width 150 height 47
click at [1168, 81] on icon at bounding box center [1174, 84] width 18 height 18
type input "+00:10"
type input "09:26"
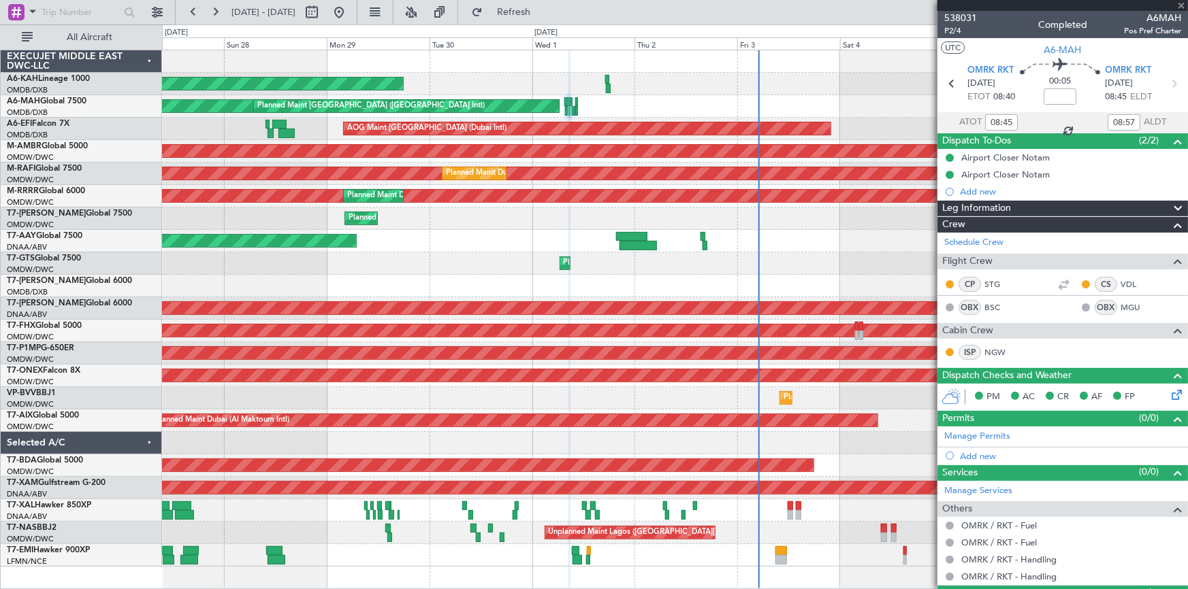
type input "10:06"
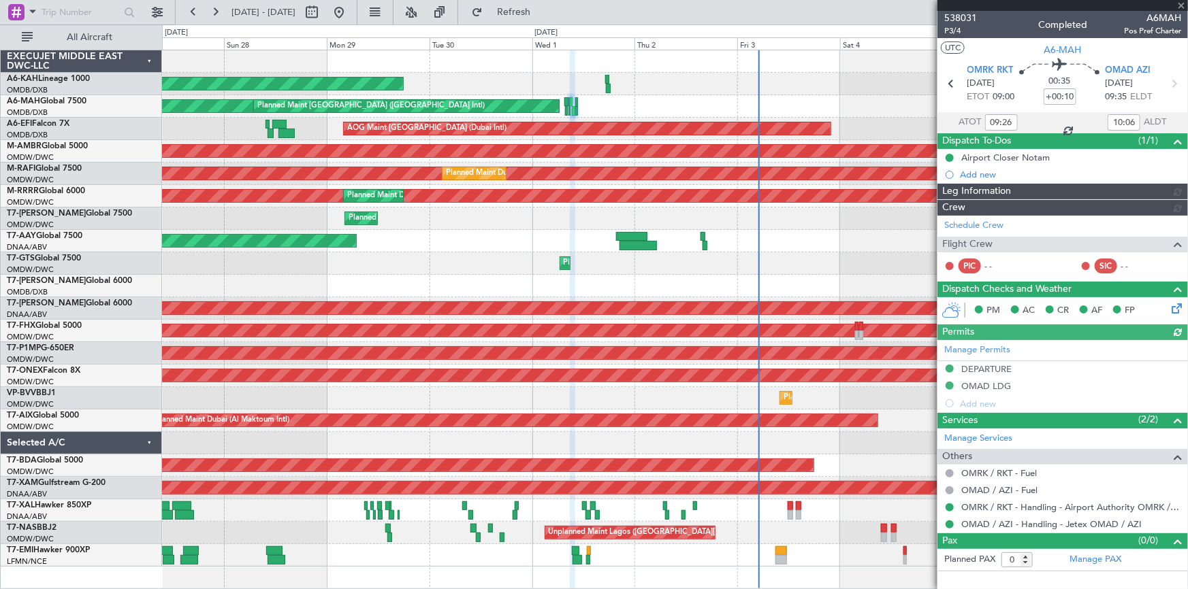
type input "[PERSON_NAME] (ANI)"
type input "7409"
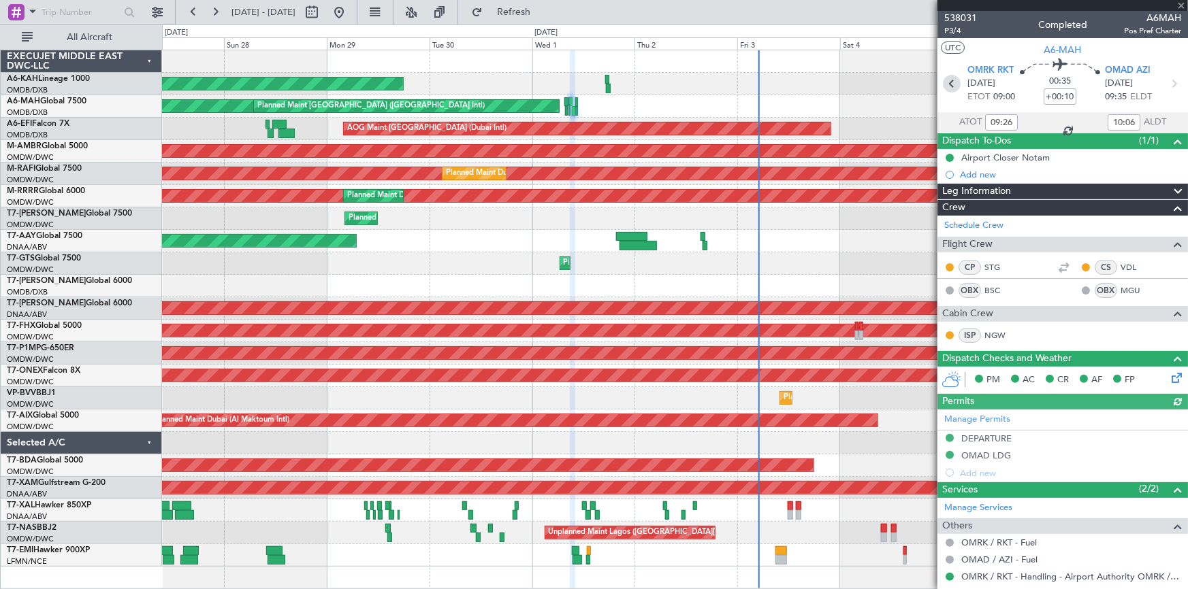
click at [957, 84] on icon at bounding box center [952, 84] width 18 height 18
type input "08:45"
type input "08:57"
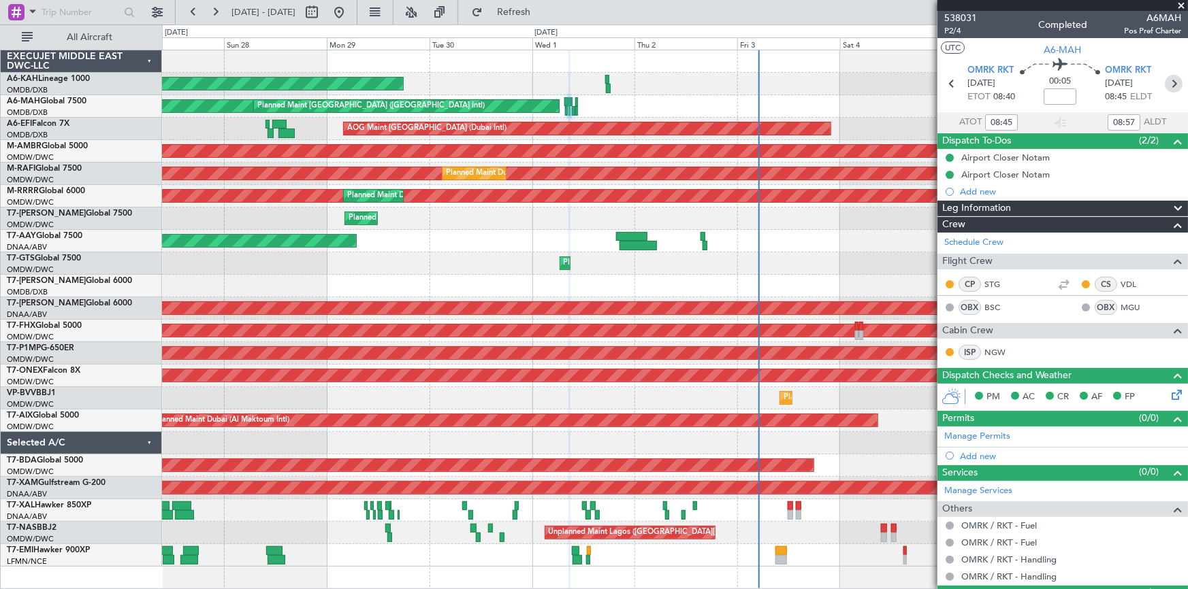
click at [1167, 83] on icon at bounding box center [1174, 84] width 18 height 18
type input "+00:10"
type input "09:26"
type input "10:06"
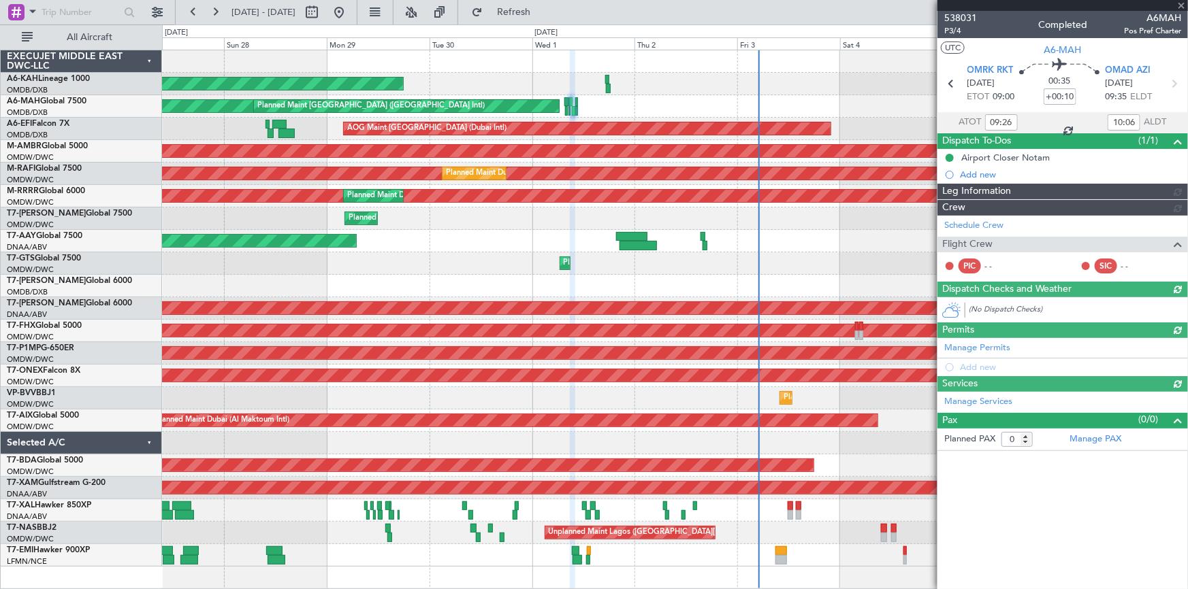
type input "[PERSON_NAME] (ANI)"
type input "7409"
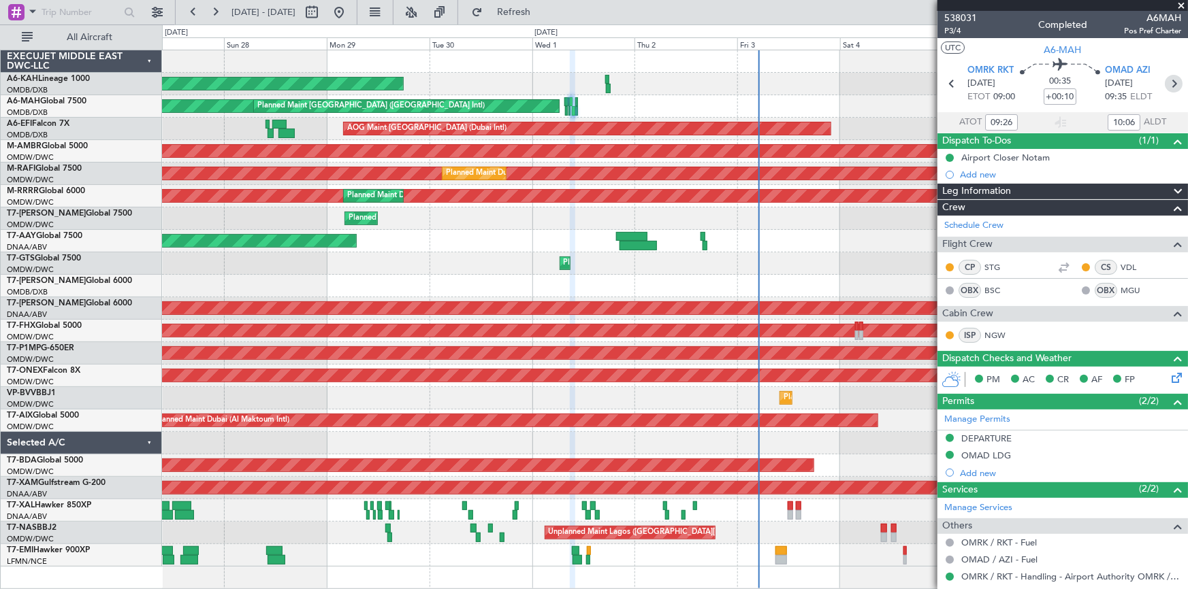
click at [1171, 80] on icon at bounding box center [1174, 84] width 18 height 18
type input "+00:15"
type input "10:17"
type input "10:47"
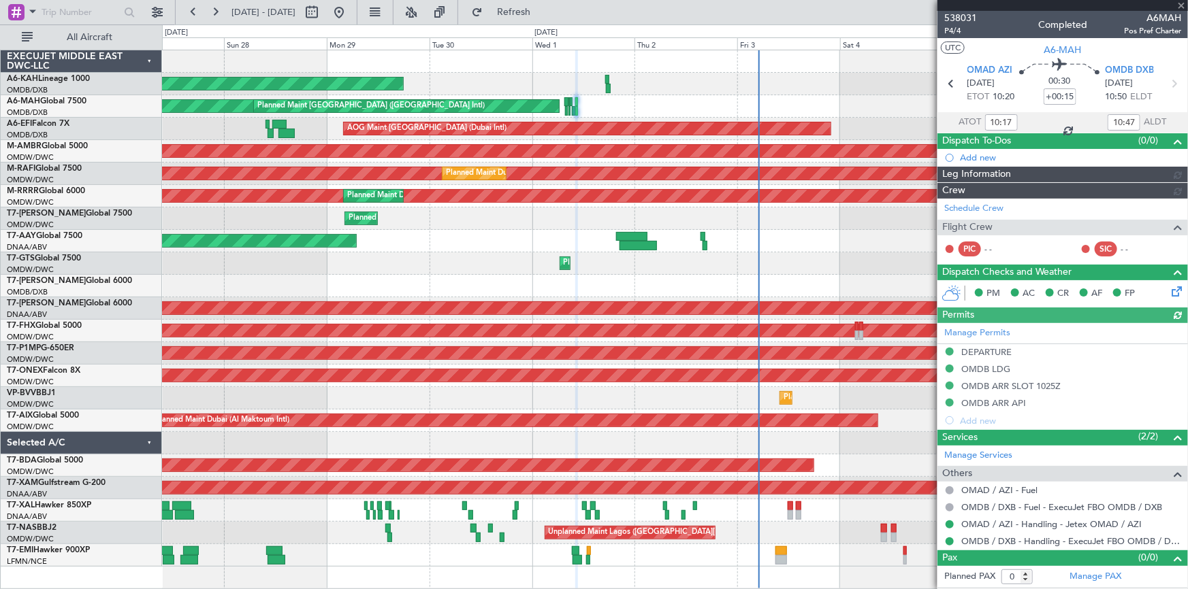
type input "[PERSON_NAME] (ANI)"
type input "7410"
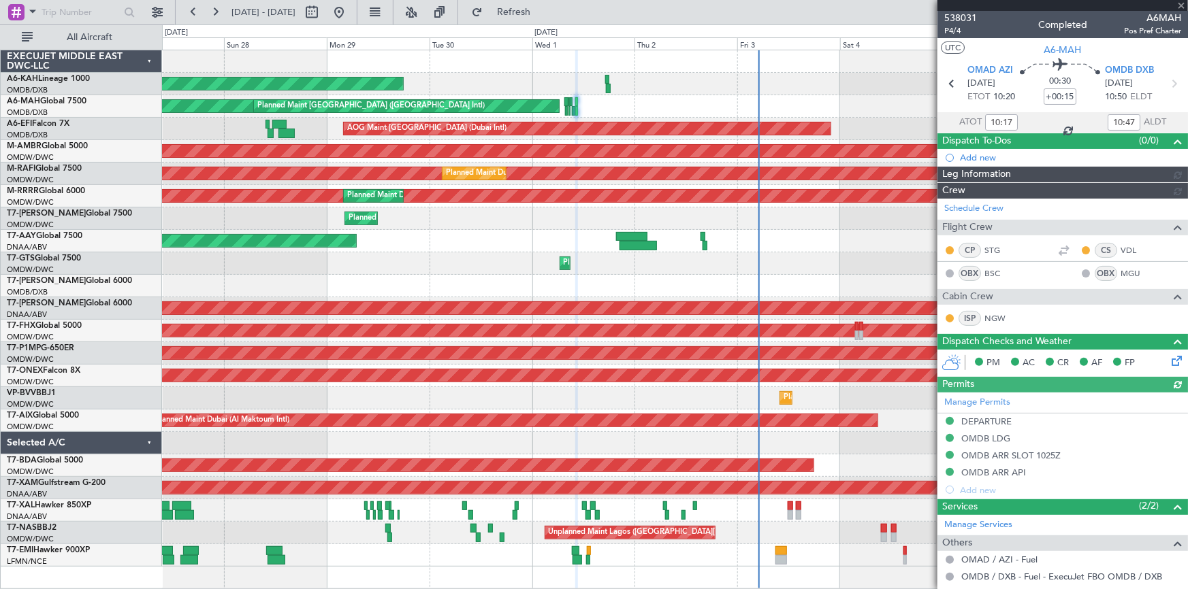
type input "[PERSON_NAME] (ANI)"
type input "7410"
type input "[PERSON_NAME] (ANI)"
type input "7410"
click at [1181, 3] on span at bounding box center [1181, 6] width 14 height 12
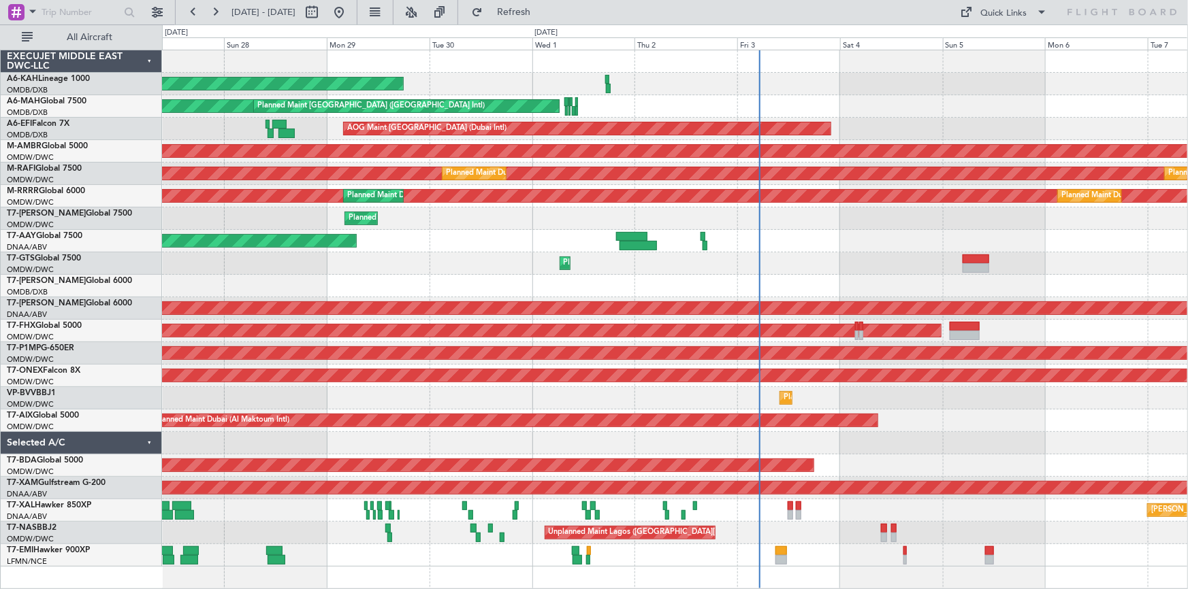
click at [504, 21] on fb-refresh-button "Refresh" at bounding box center [505, 12] width 95 height 25
click at [527, 14] on button "Refresh" at bounding box center [506, 12] width 82 height 22
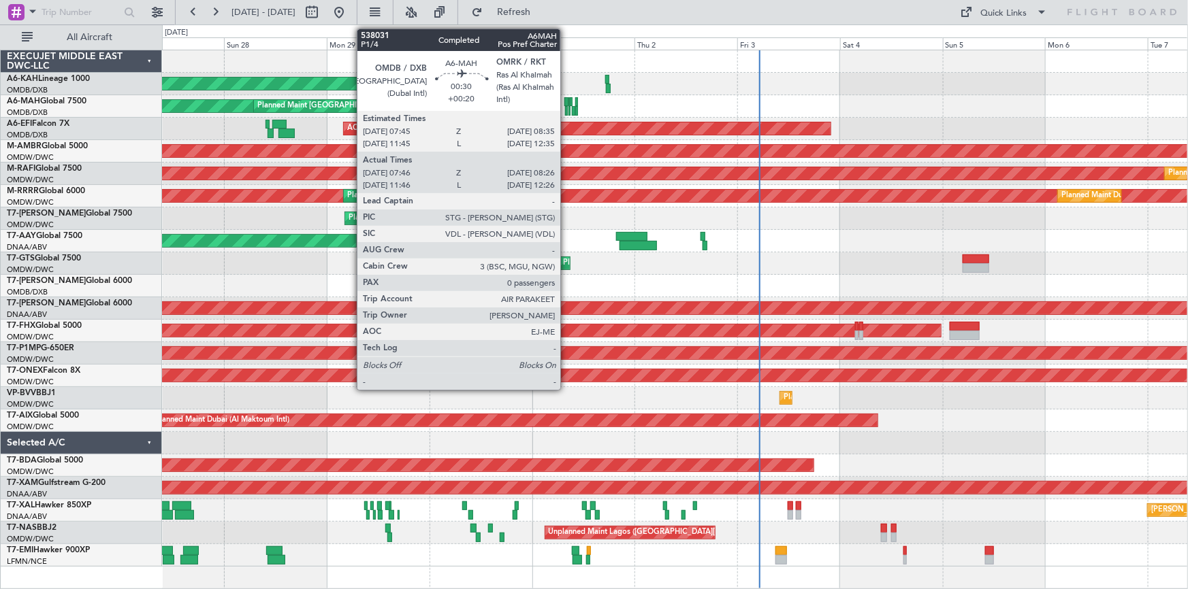
click at [566, 101] on div at bounding box center [566, 102] width 4 height 10
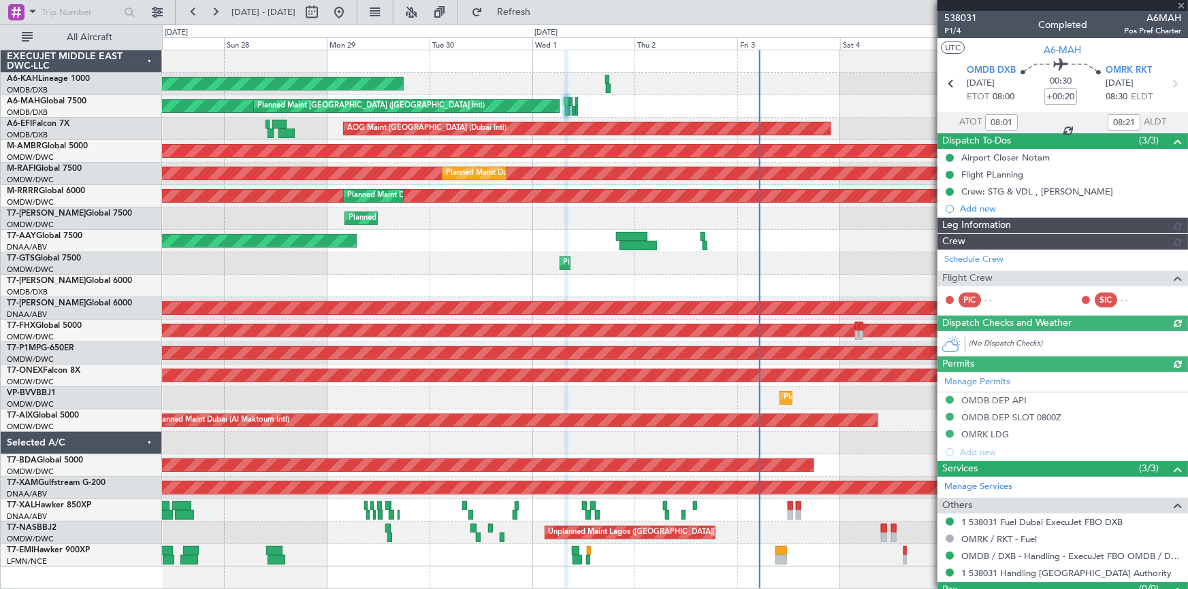
type input "[PERSON_NAME] (ANI)"
type input "7395"
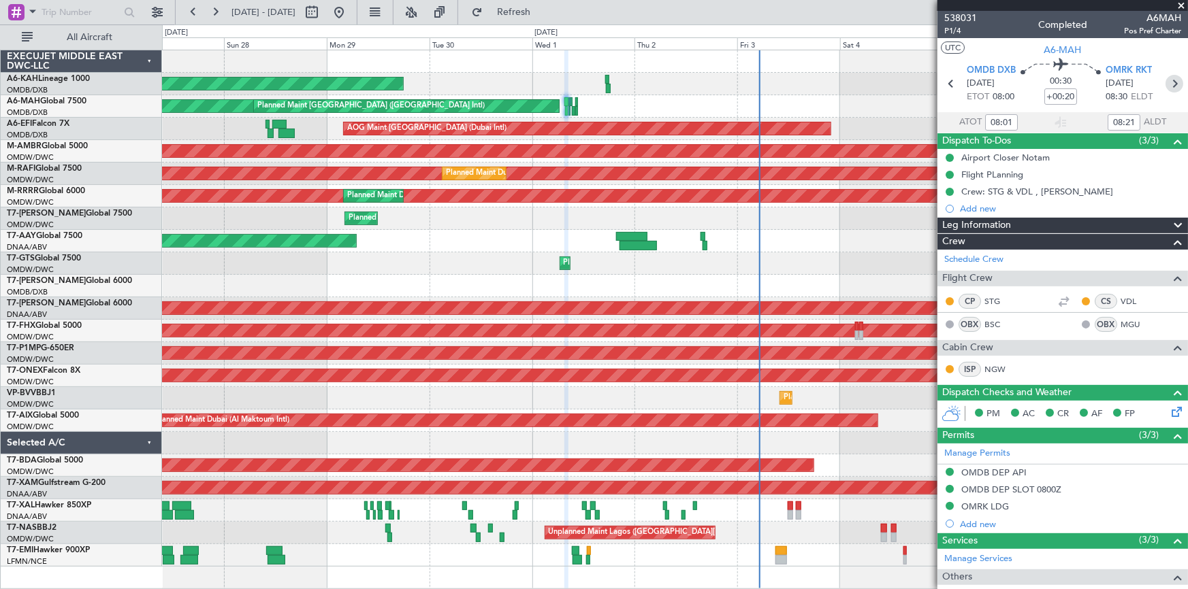
click at [1172, 81] on icon at bounding box center [1174, 84] width 18 height 18
type input "08:45"
type input "08:57"
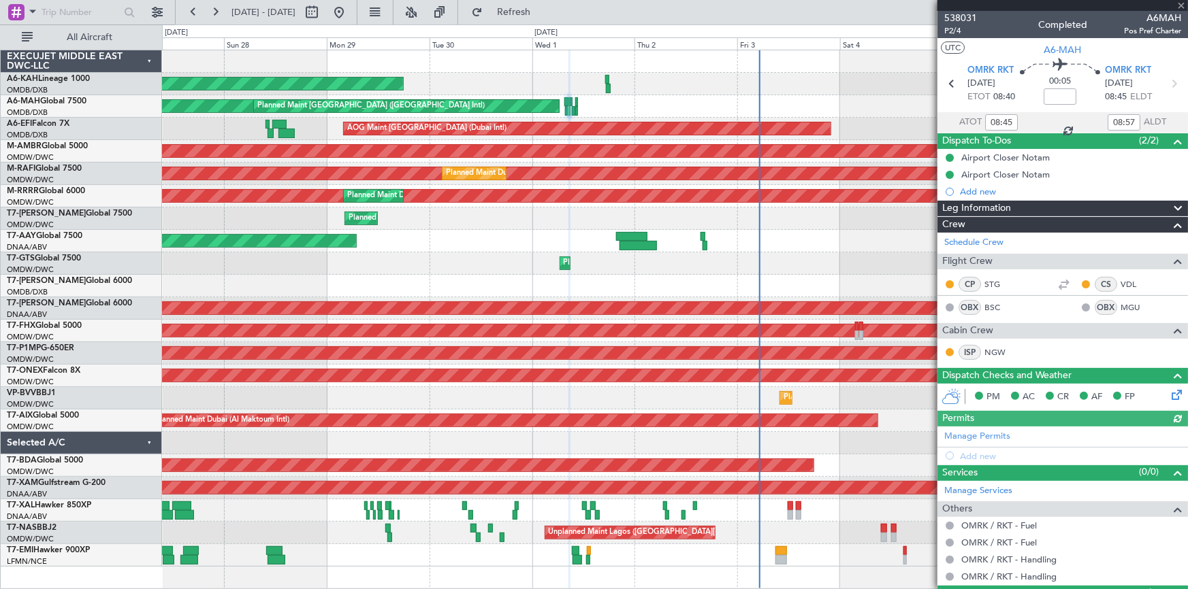
click at [1172, 84] on icon at bounding box center [1174, 84] width 18 height 18
click at [1166, 84] on icon at bounding box center [1174, 84] width 18 height 18
type input "+00:10"
type input "09:26"
type input "10:06"
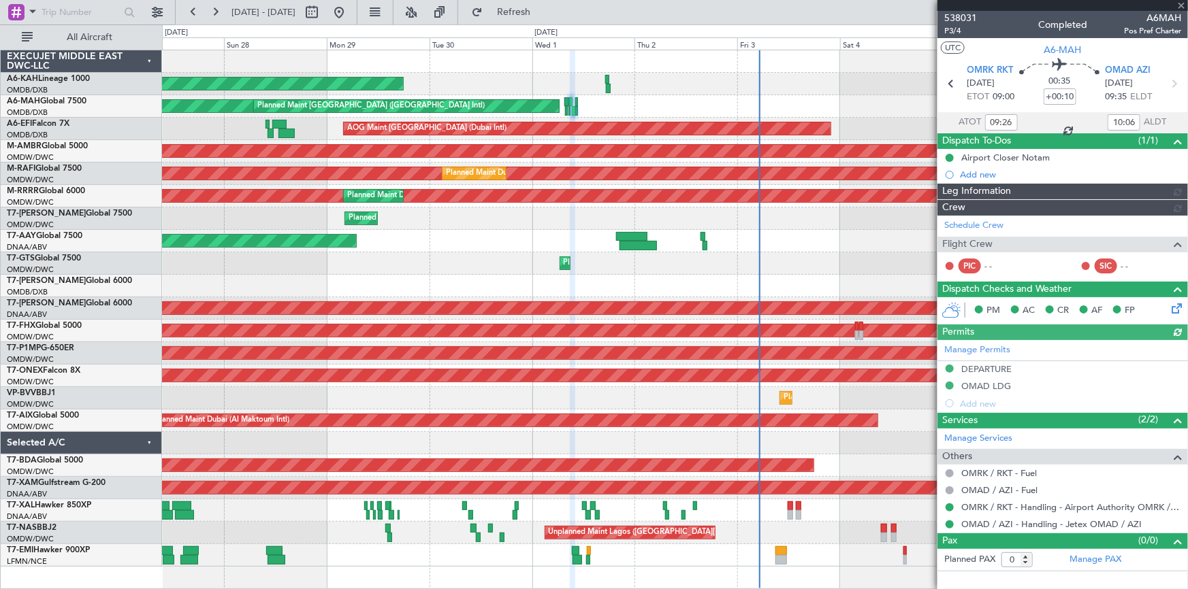
type input "[PERSON_NAME] (ANI)"
type input "7409"
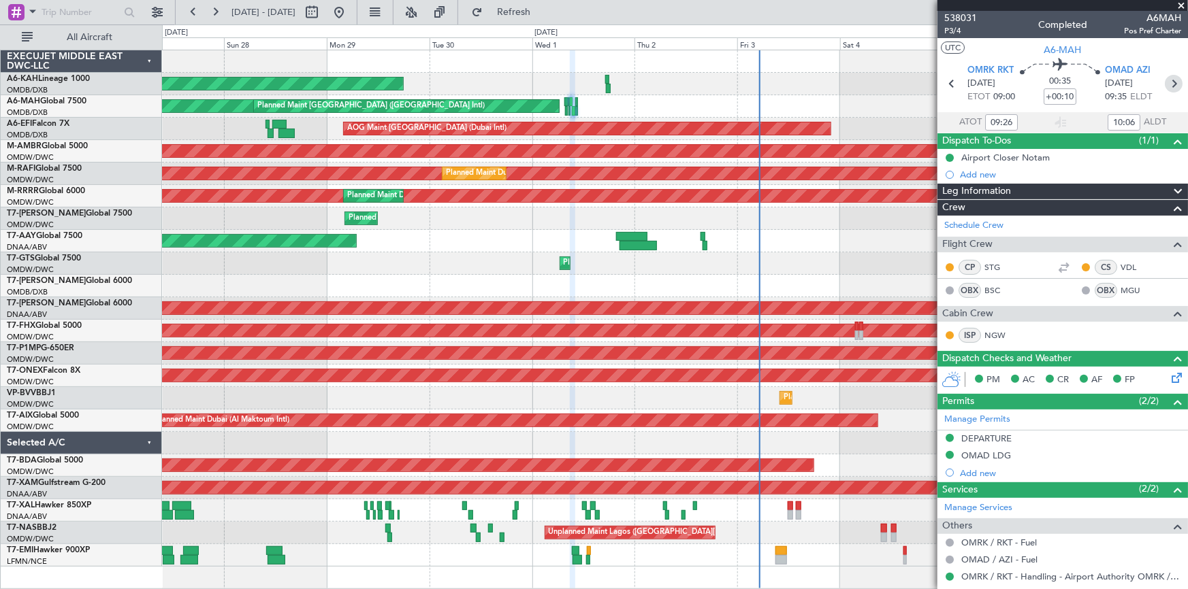
click at [1171, 88] on icon at bounding box center [1174, 84] width 18 height 18
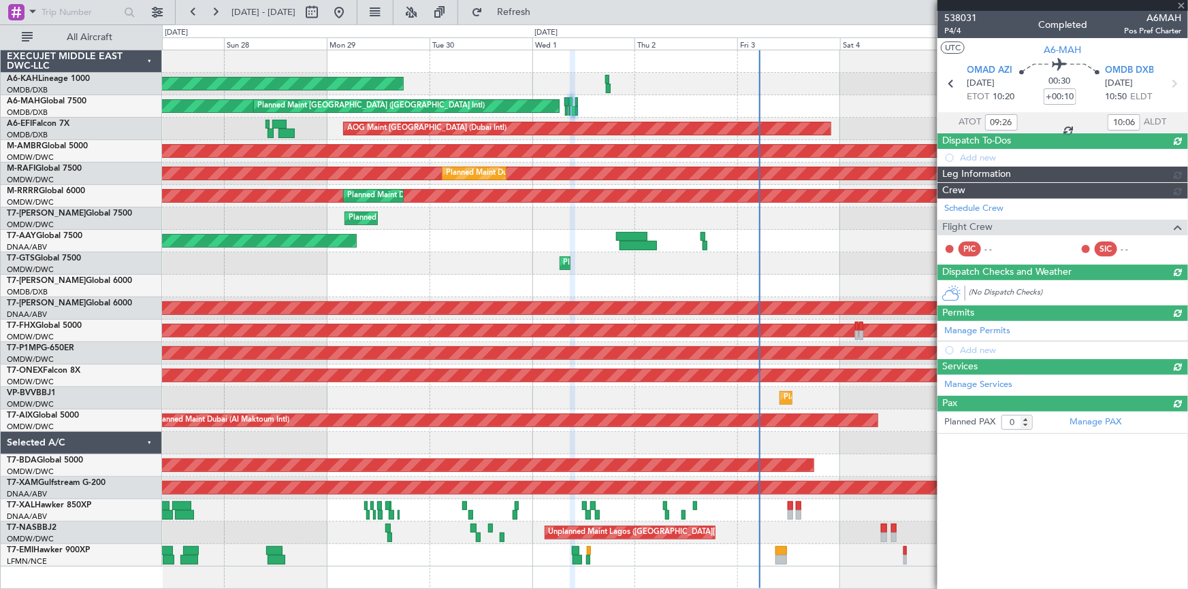
type input "+00:15"
type input "10:17"
type input "10:47"
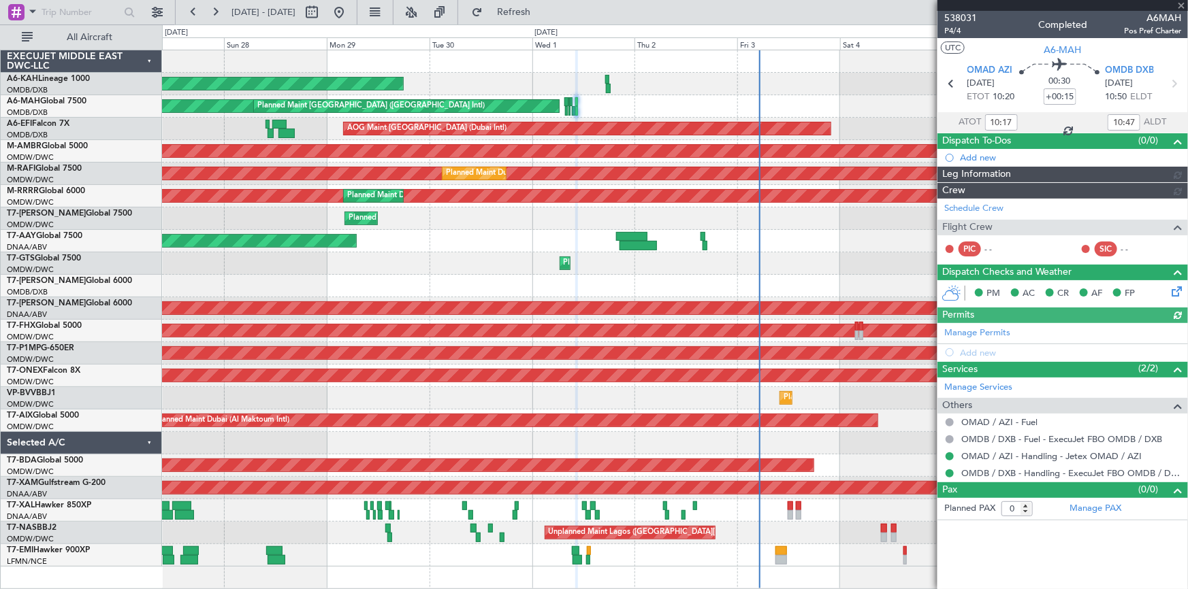
type input "[PERSON_NAME] (ANI)"
type input "7410"
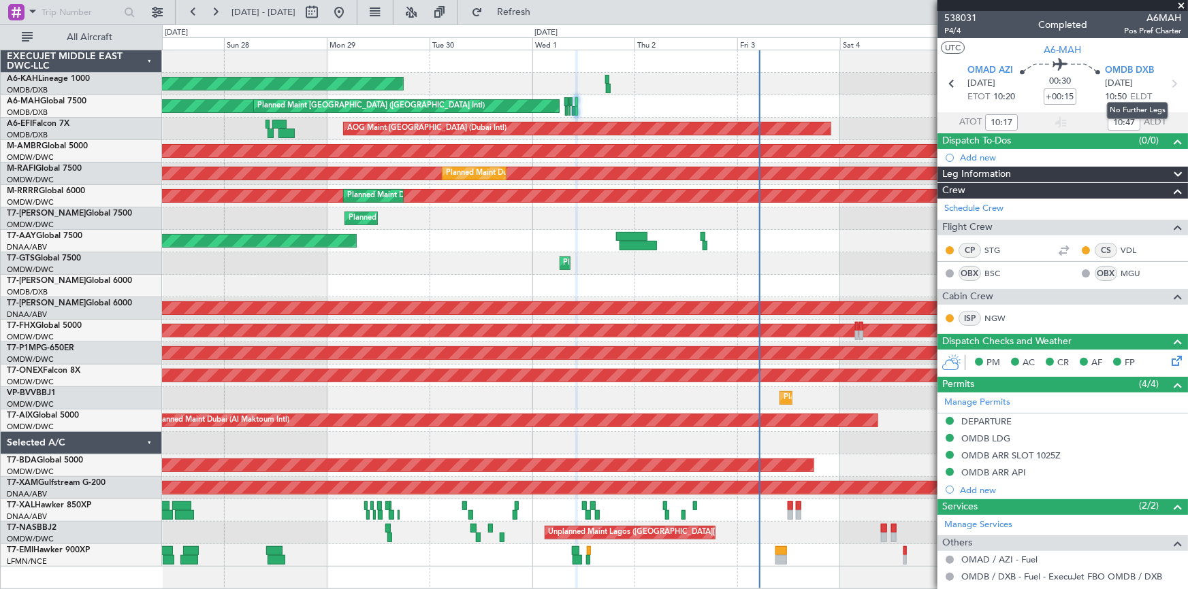
click at [1169, 84] on icon at bounding box center [1174, 84] width 18 height 18
click at [1183, 5] on span at bounding box center [1181, 6] width 14 height 12
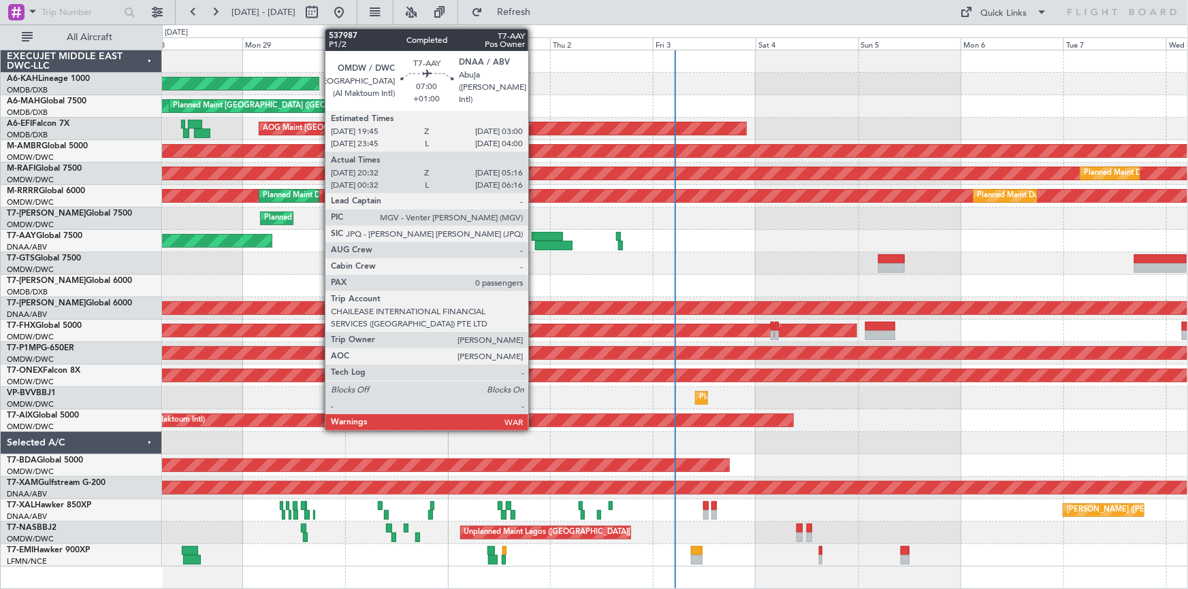
click at [534, 234] on div at bounding box center [547, 237] width 31 height 10
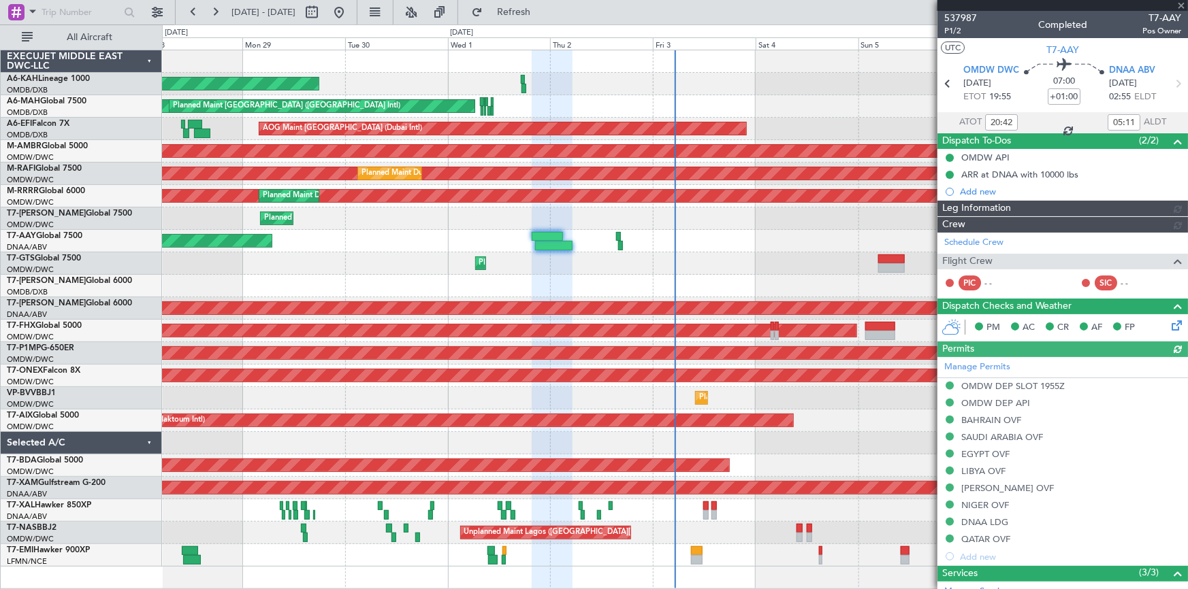
type input "Dherander Fithani (DHF)"
type input "7387"
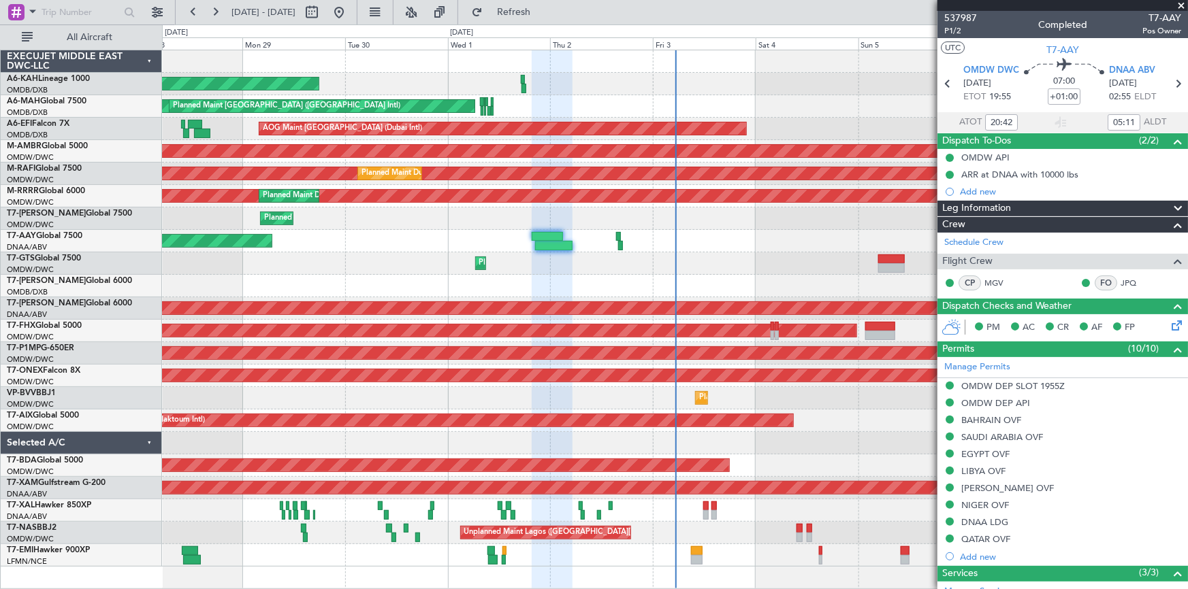
click at [1182, 4] on span at bounding box center [1181, 6] width 14 height 12
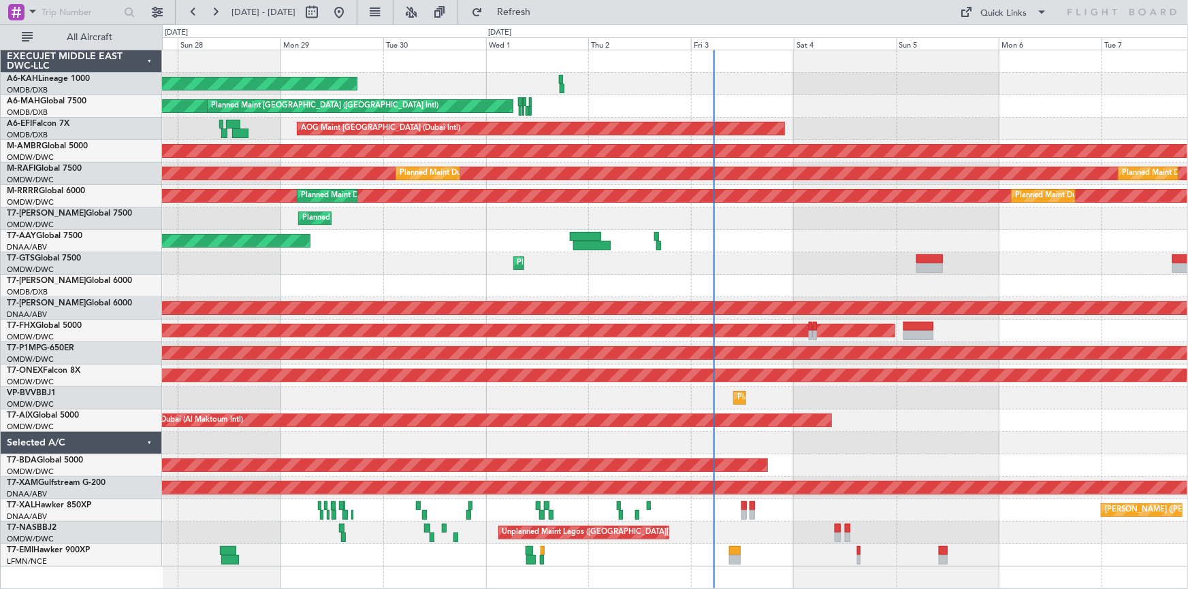
click at [386, 237] on div "Unplanned Maint Dubai (Al Maktoum Intl) Unplanned Maint Dubai (Al Maktoum Intl)" at bounding box center [675, 241] width 1026 height 22
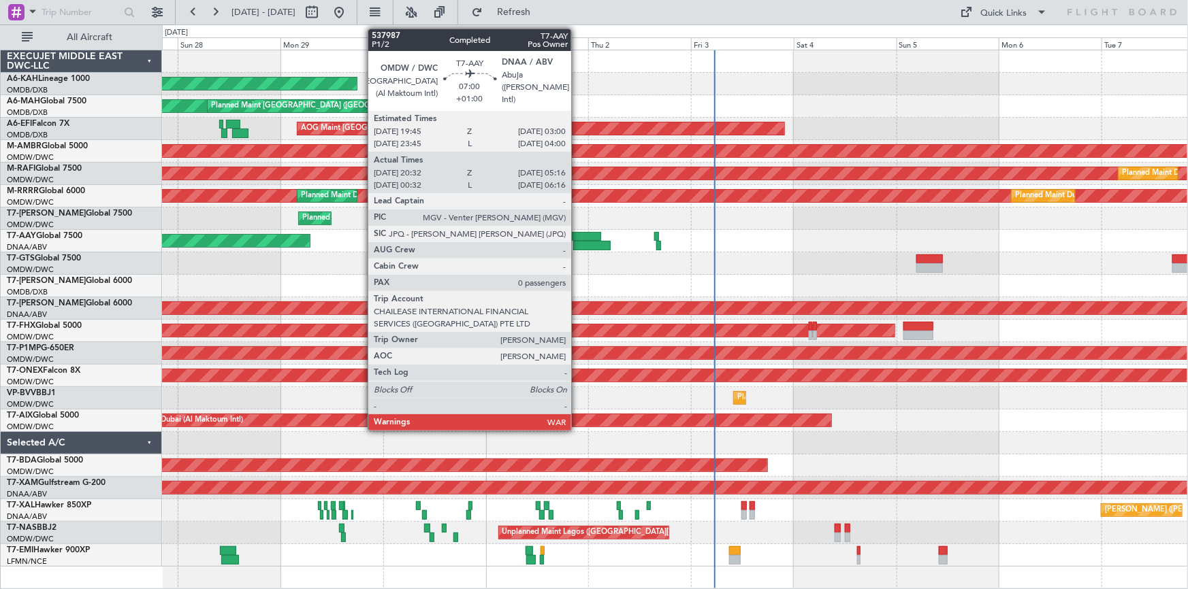
click at [577, 235] on div at bounding box center [585, 237] width 31 height 10
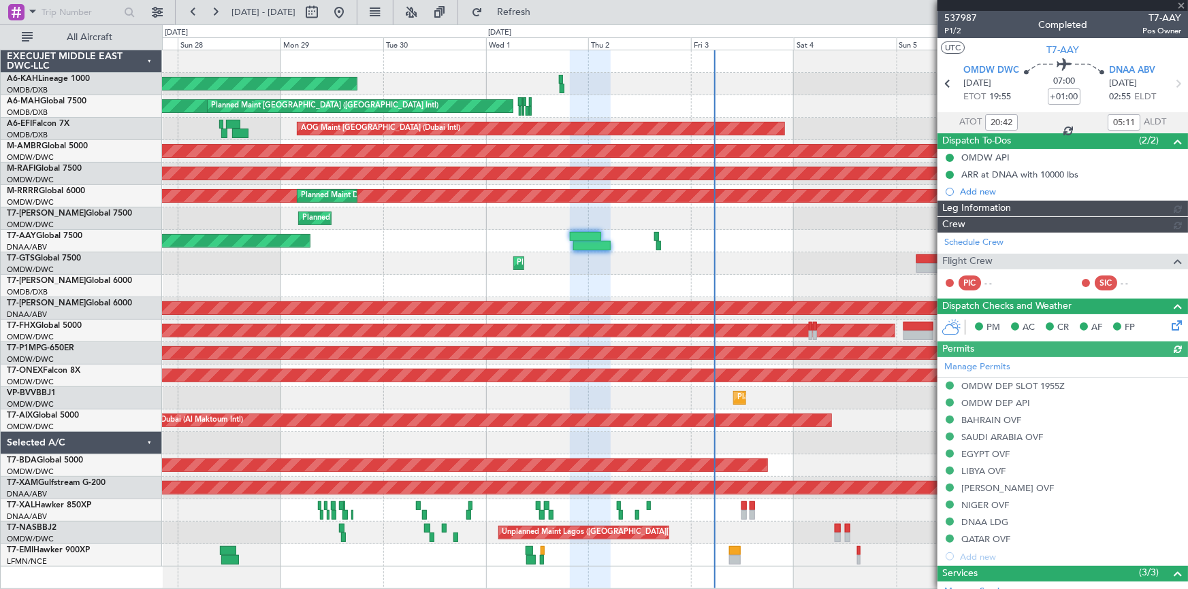
type input "Dherander Fithani (DHF)"
type input "7387"
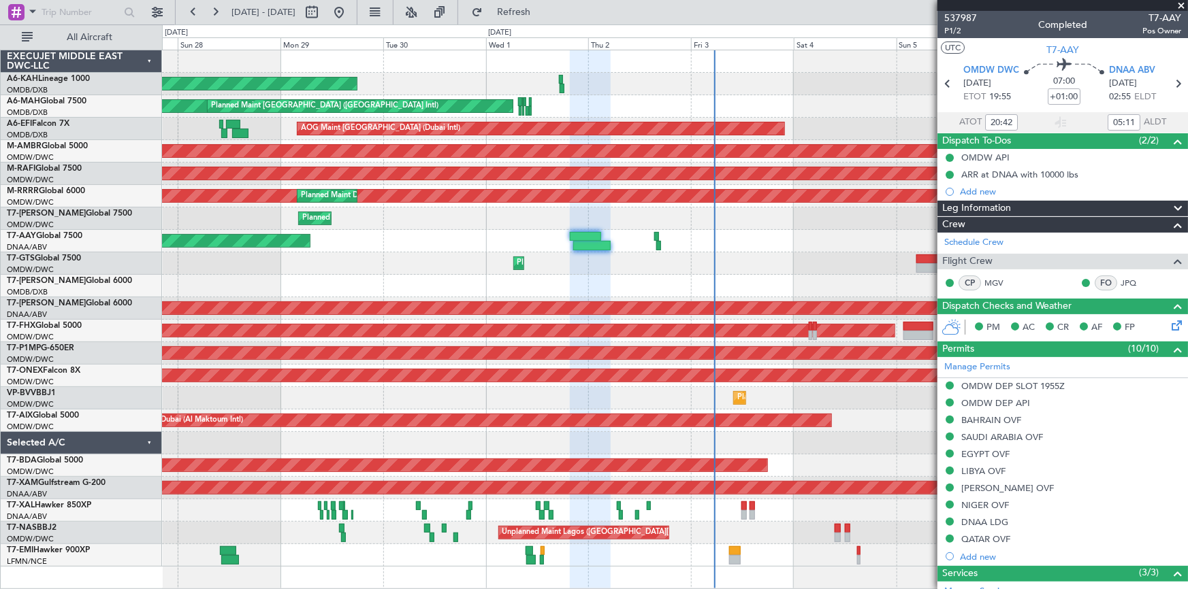
click at [1183, 3] on span at bounding box center [1181, 6] width 14 height 12
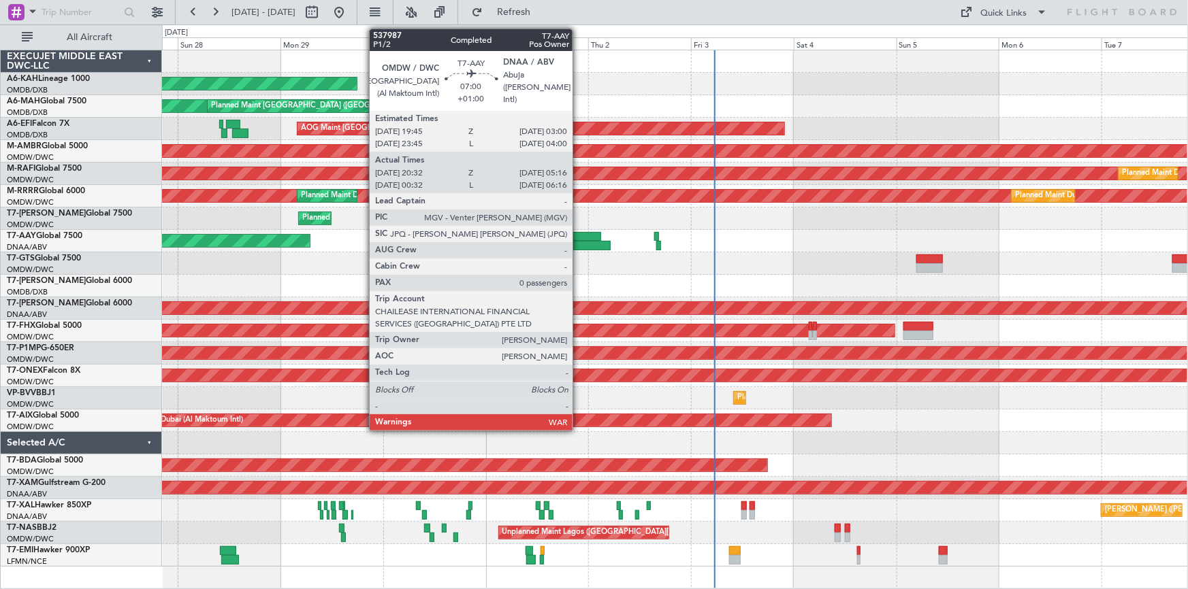
click at [579, 232] on div at bounding box center [585, 237] width 31 height 10
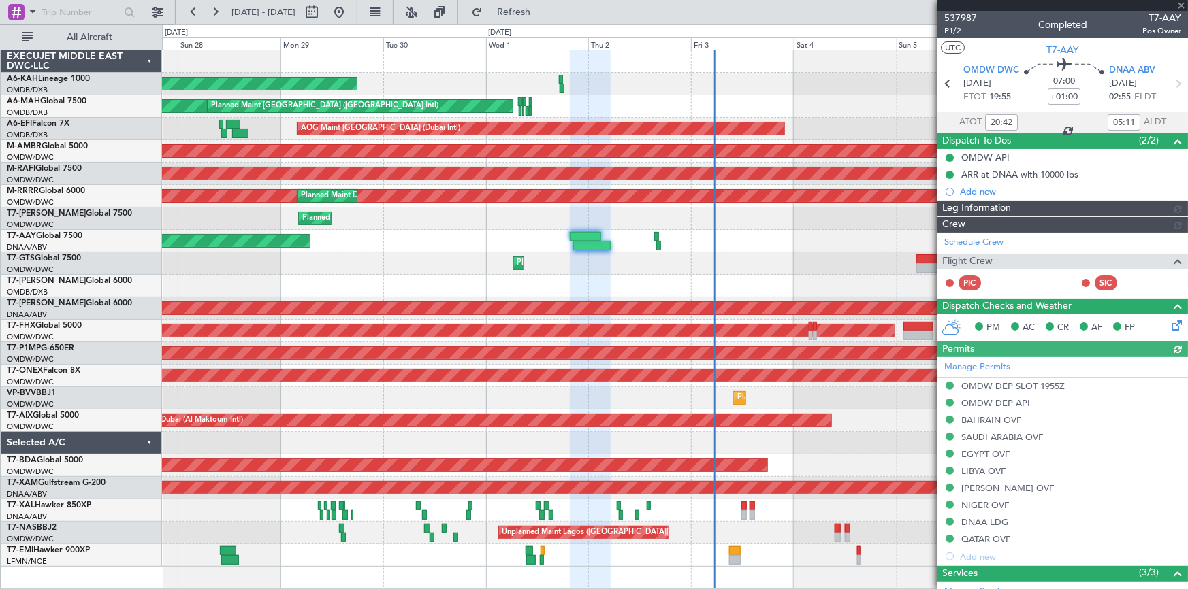
type input "Dherander Fithani (DHF)"
type input "7387"
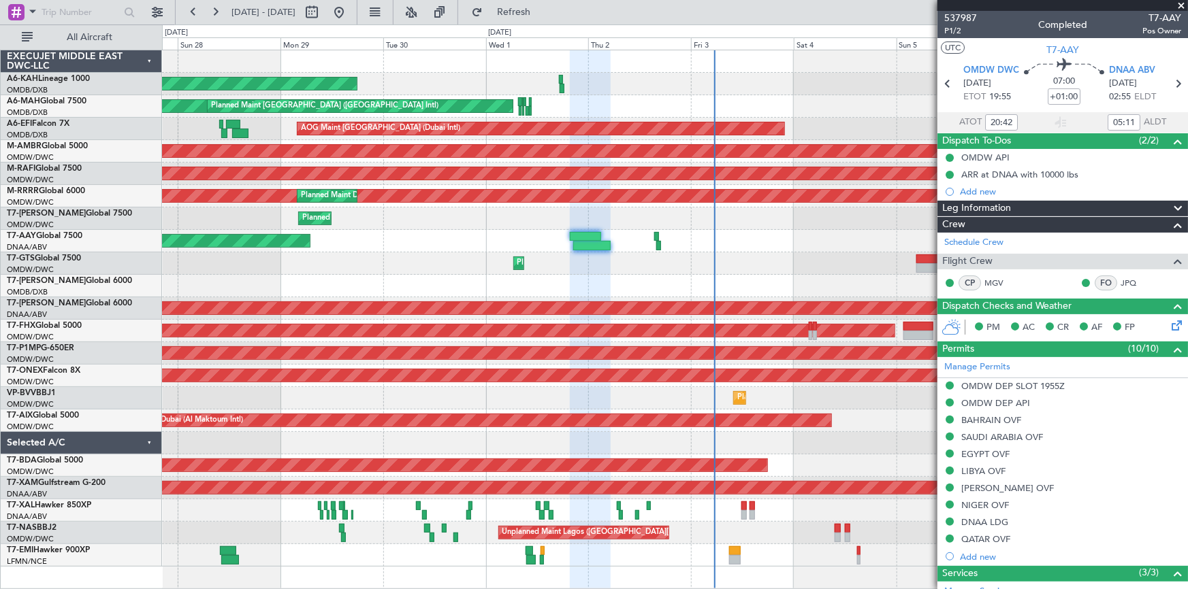
type input "00:42"
type input "06:11"
type input "20:42"
type input "05:11"
type input "00:42"
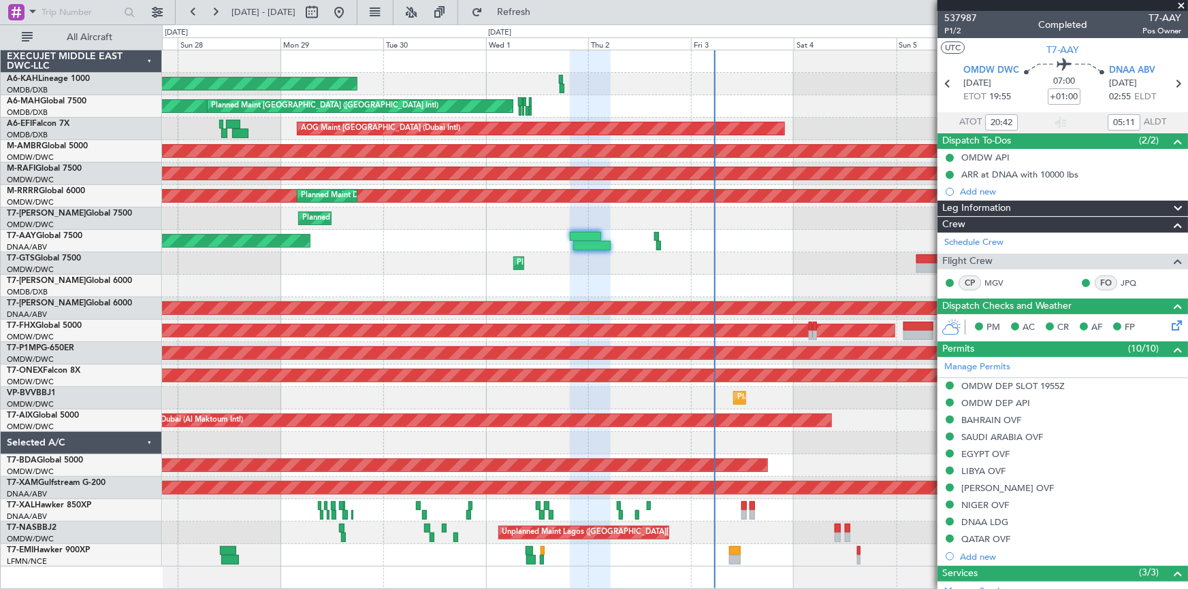
type input "06:11"
type input "20:42"
type input "05:11"
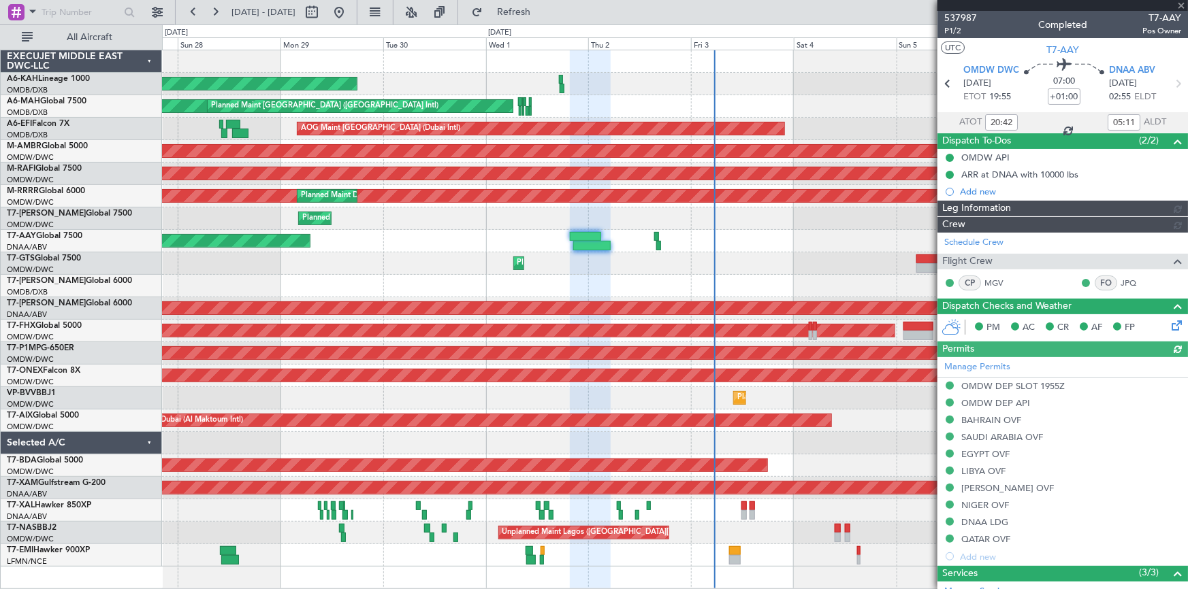
type input "Dherander Fithani (DHF)"
type input "7387"
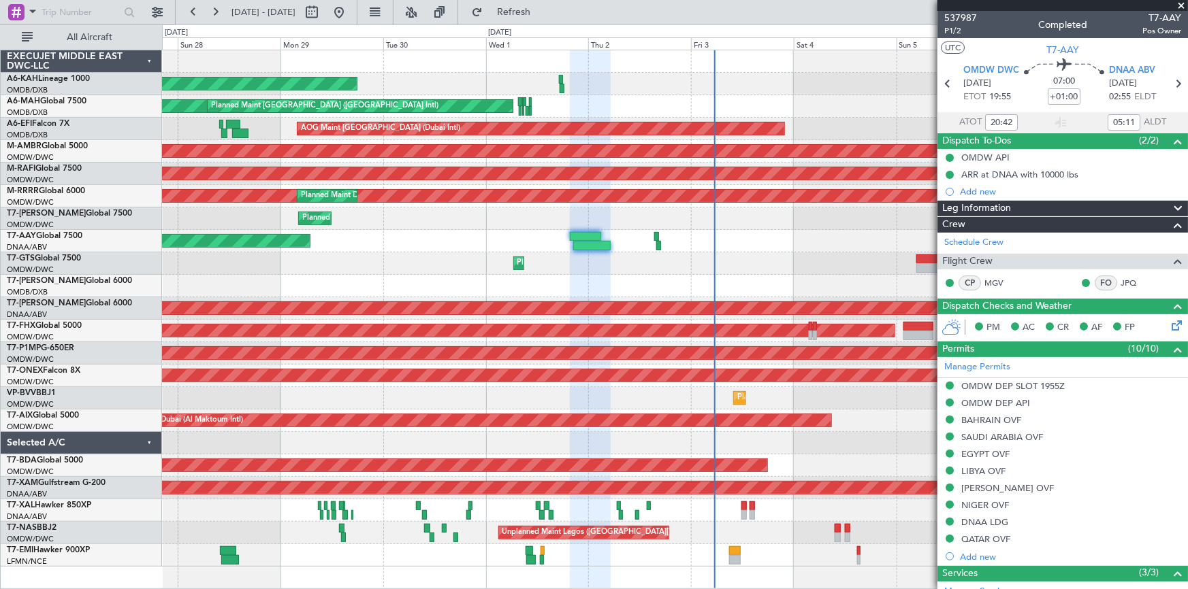
click at [687, 275] on div "Planned Maint [GEOGRAPHIC_DATA] ([GEOGRAPHIC_DATA] Intl)" at bounding box center [675, 286] width 1026 height 22
click at [1173, 87] on icon at bounding box center [1178, 84] width 18 height 18
type input "-00:15"
type input "16:10"
type input "16:55"
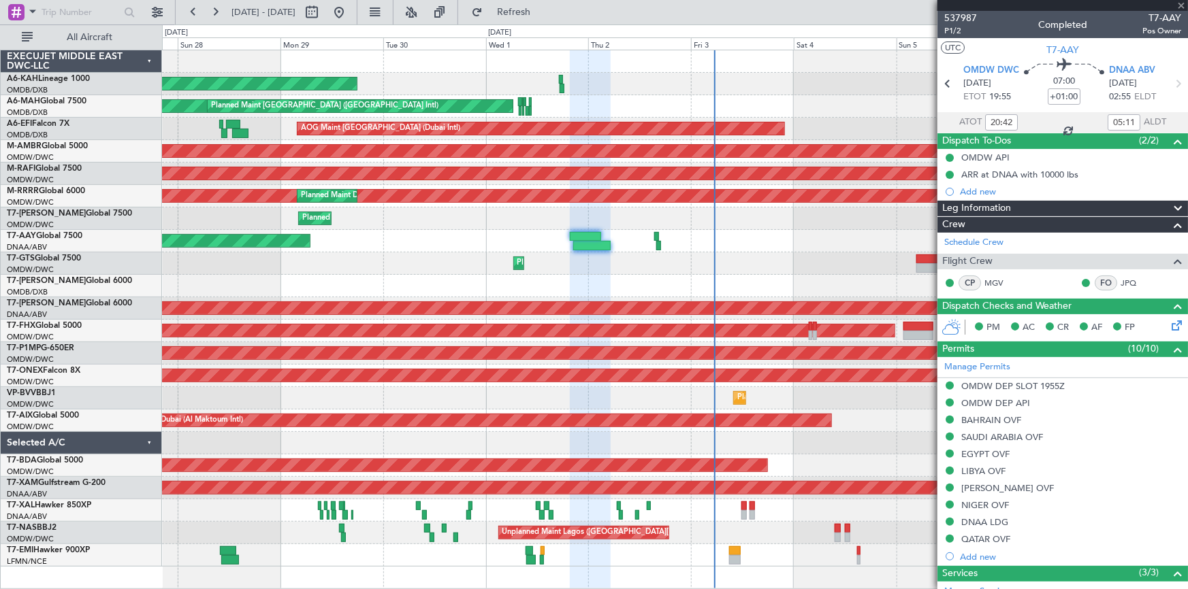
type input "8"
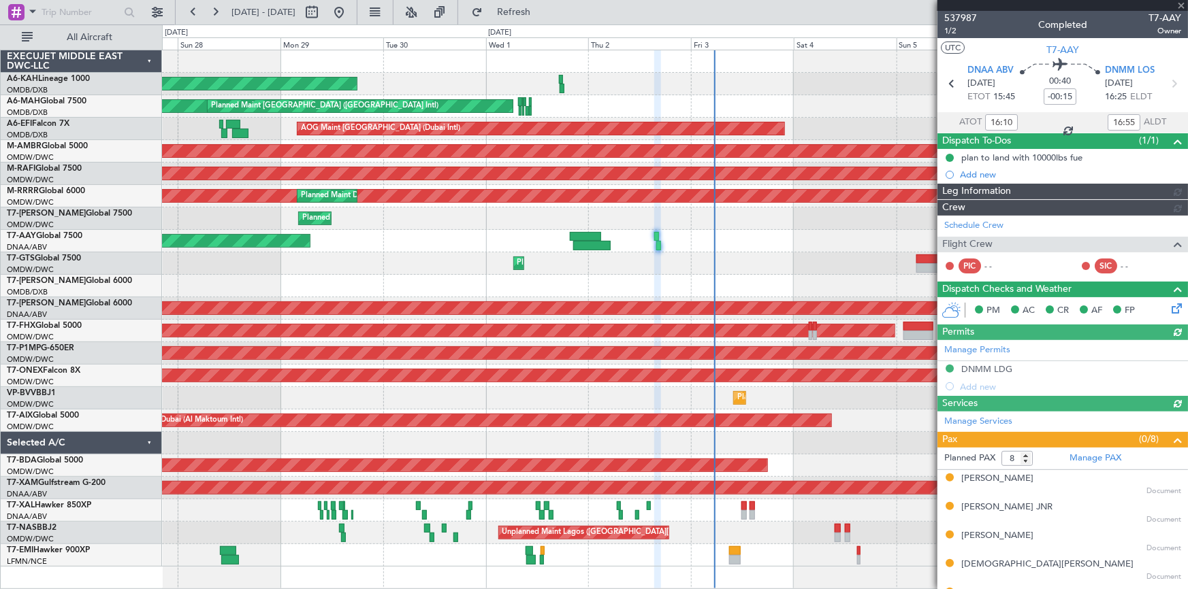
type input "Dherander Fithani (DHF)"
type input "7432"
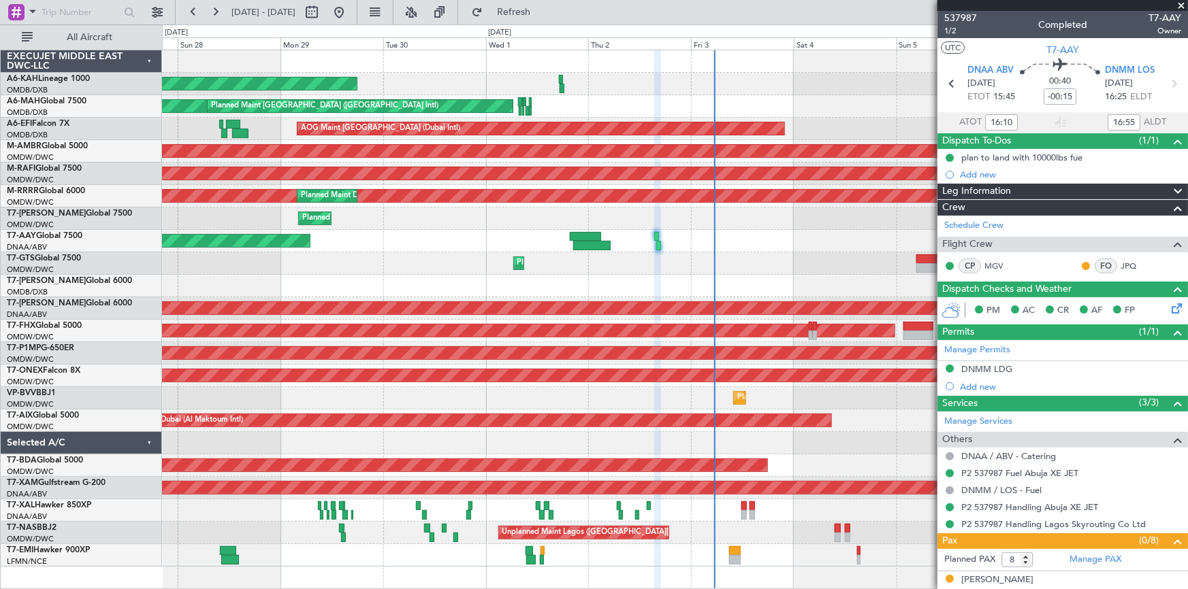
click at [562, 259] on div "Planned Maint Dubai (Al Maktoum Intl)" at bounding box center [675, 264] width 1026 height 22
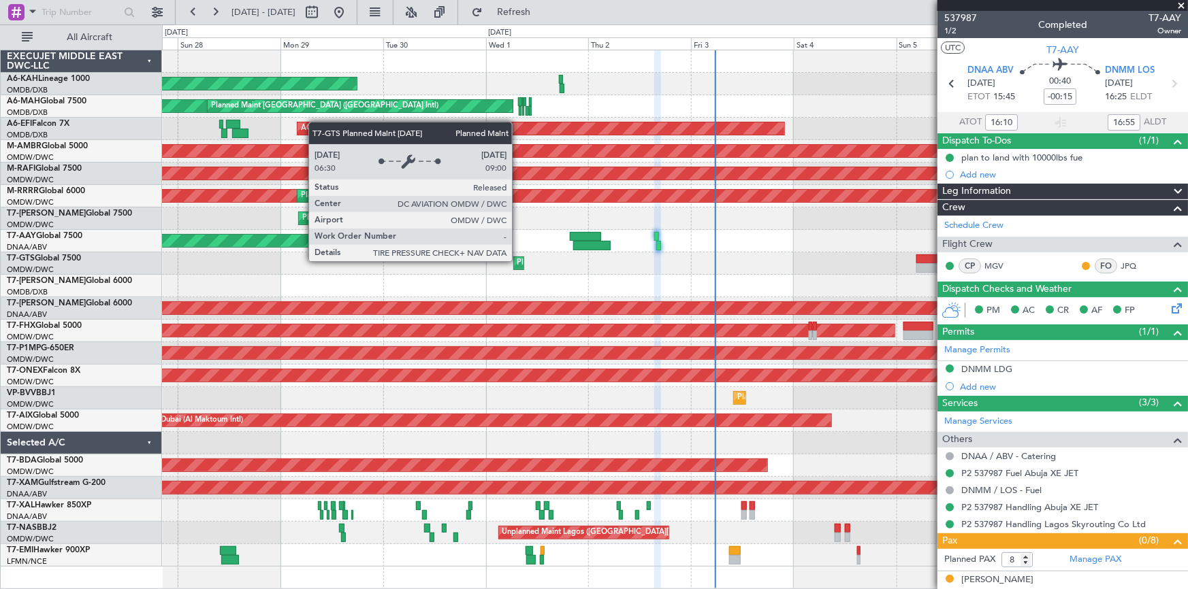
click at [518, 261] on div "Planned Maint Dubai (Al Maktoum Intl)" at bounding box center [584, 263] width 134 height 20
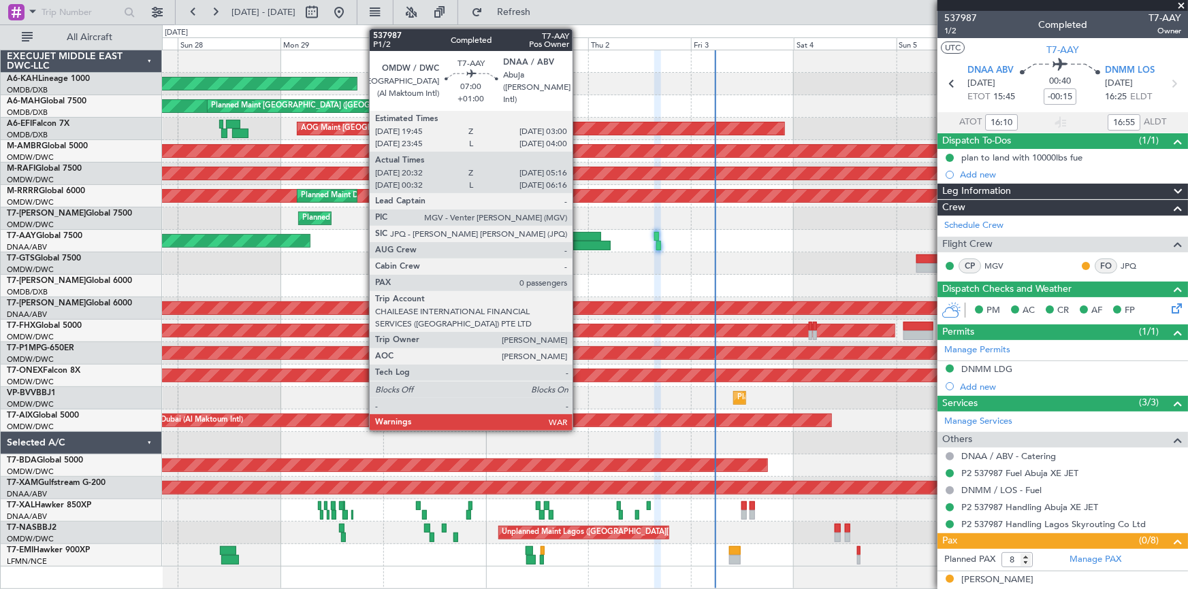
click at [579, 234] on div at bounding box center [585, 237] width 31 height 10
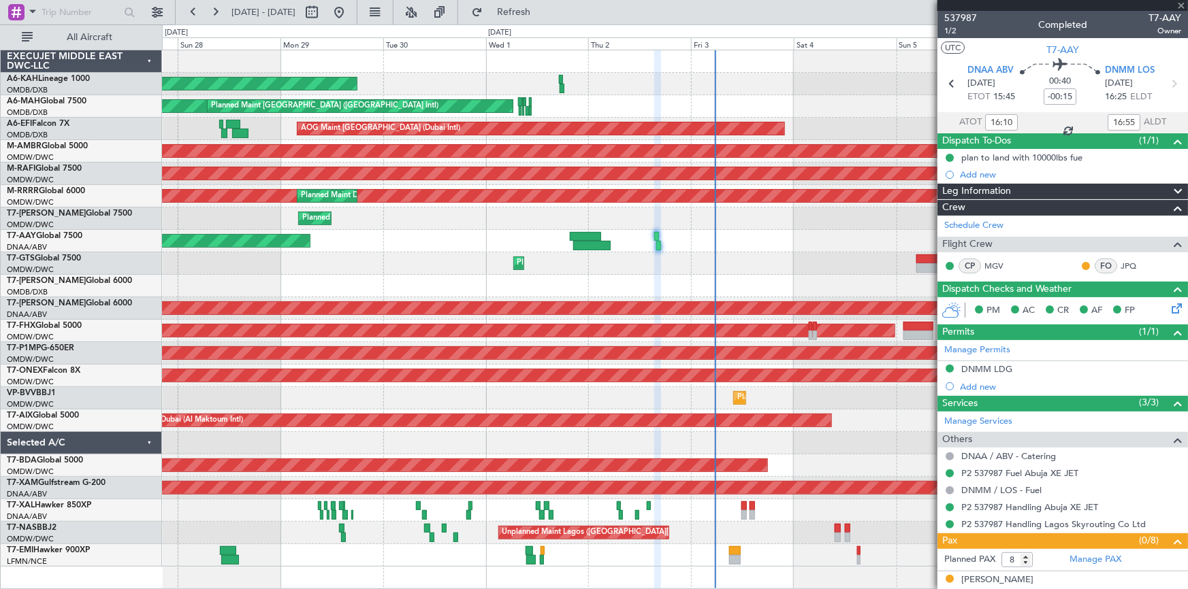
type input "+01:00"
type input "20:42"
type input "05:11"
type input "0"
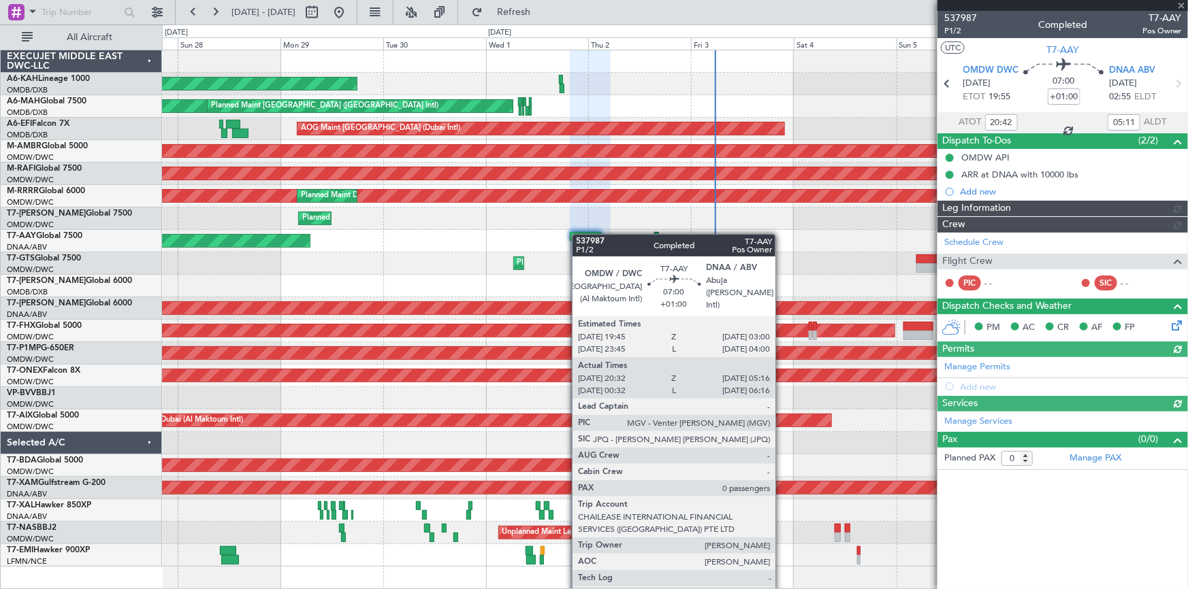
type input "Dherander Fithani (DHF)"
type input "7387"
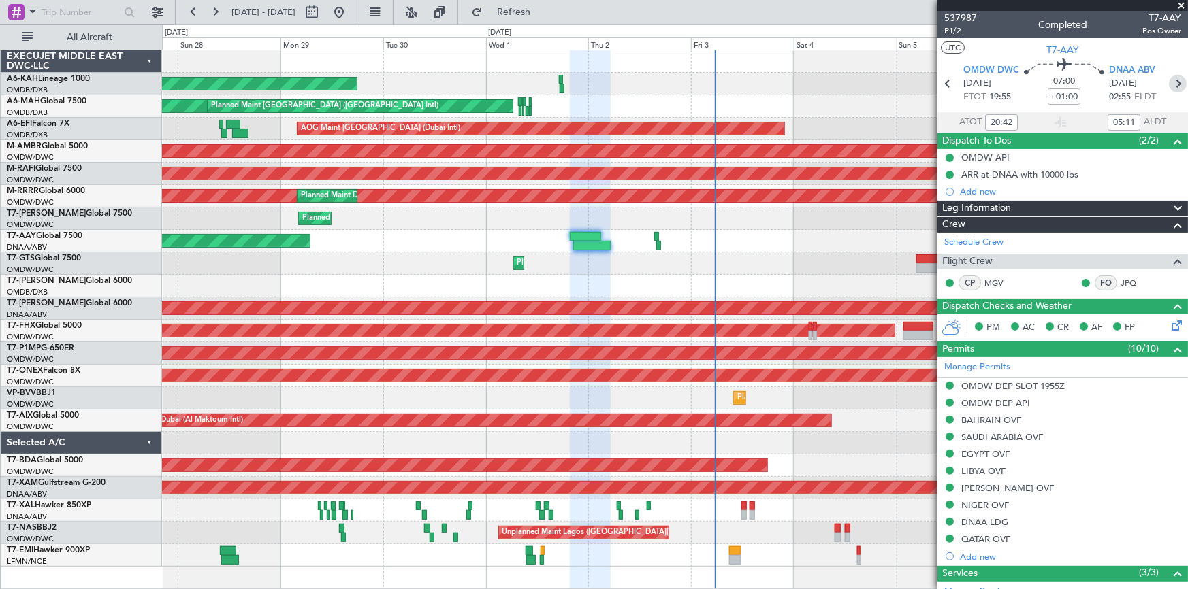
click at [1169, 85] on icon at bounding box center [1178, 84] width 18 height 18
type input "-00:15"
type input "16:10"
type input "16:55"
type input "8"
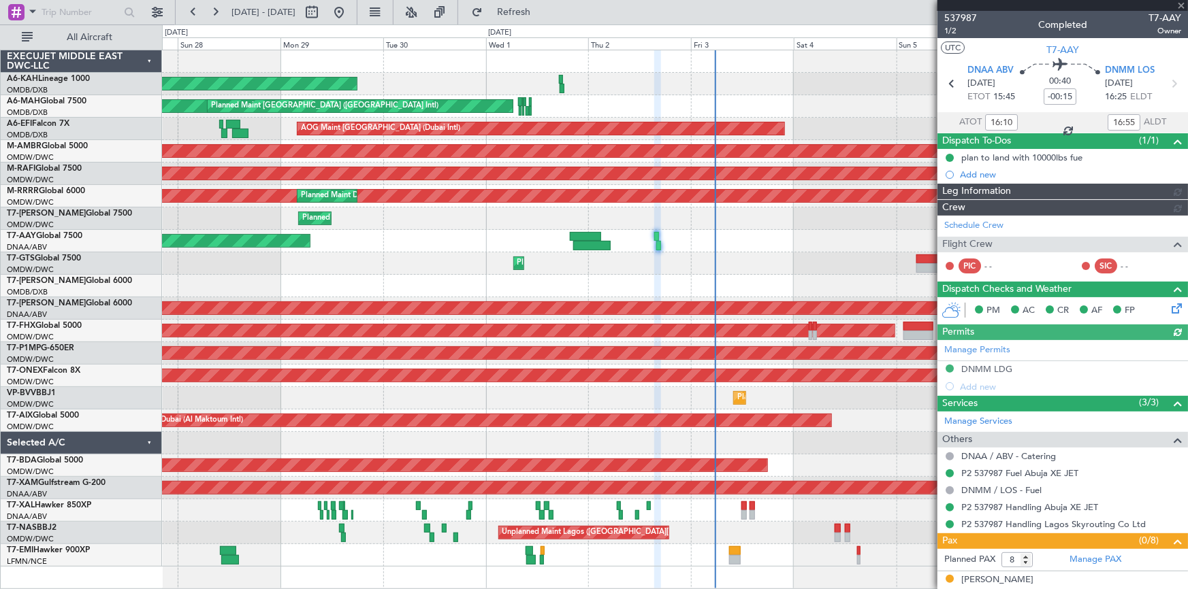
type input "Dherander Fithani (DHF)"
type input "7432"
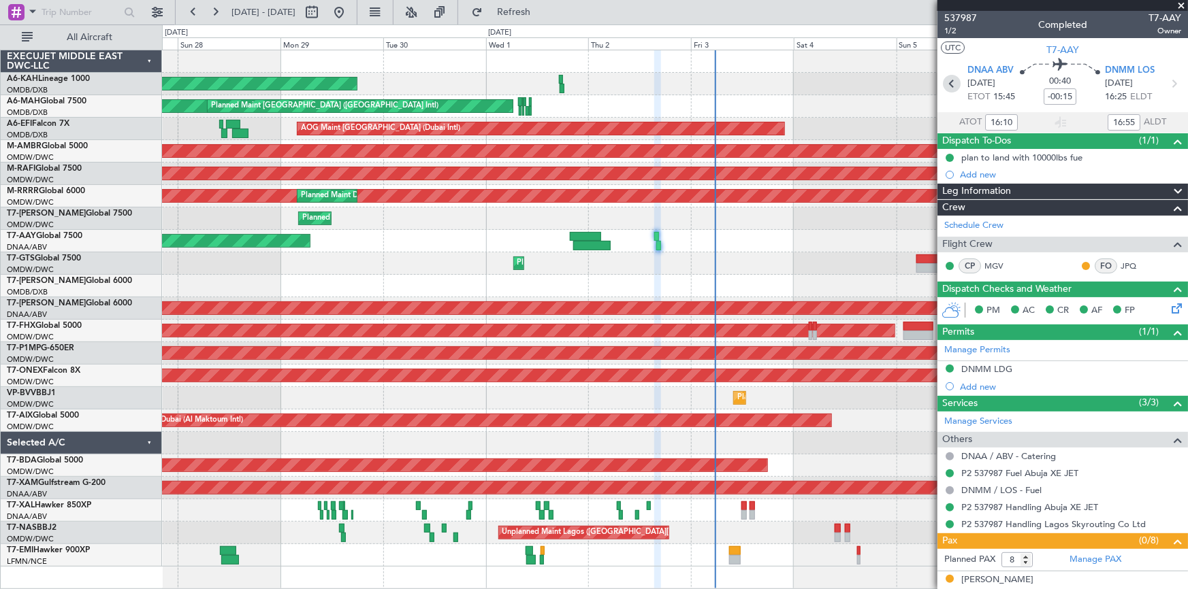
click at [949, 81] on icon at bounding box center [952, 84] width 18 height 18
type input "+01:00"
type input "20:42"
type input "05:11"
type input "0"
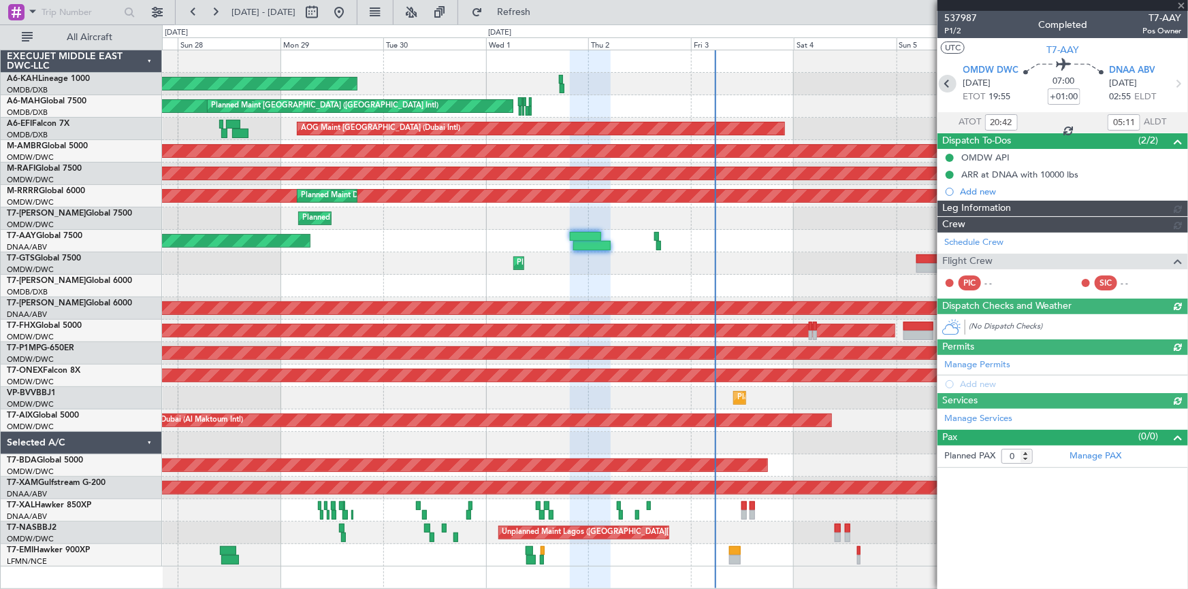
type input "Dherander Fithani (DHF)"
type input "7387"
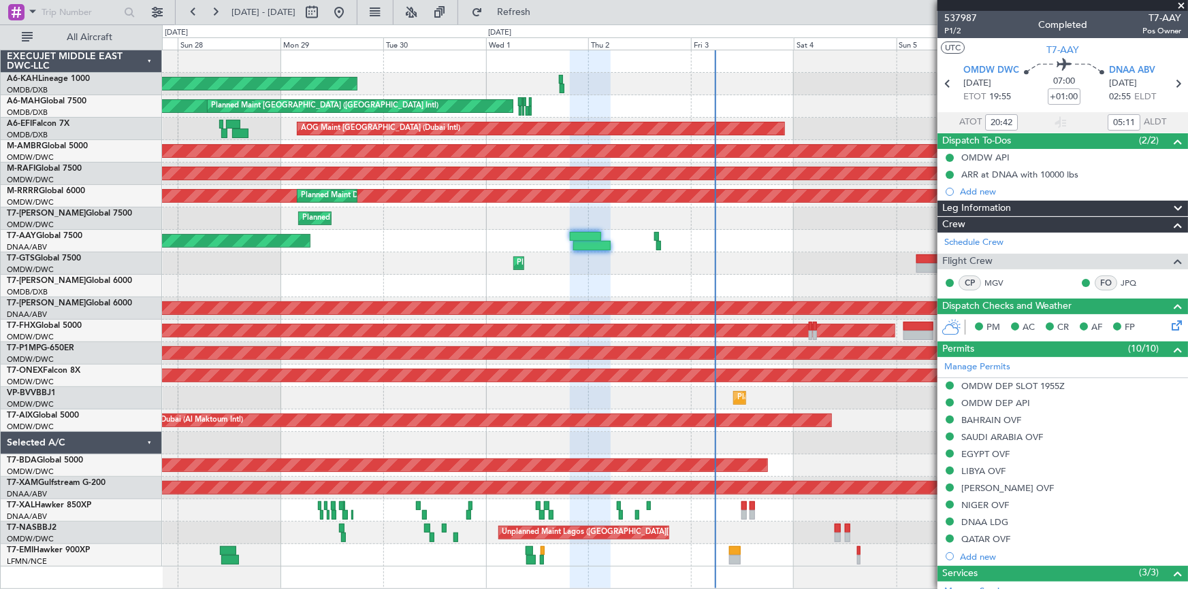
click at [1178, 2] on span at bounding box center [1181, 6] width 14 height 12
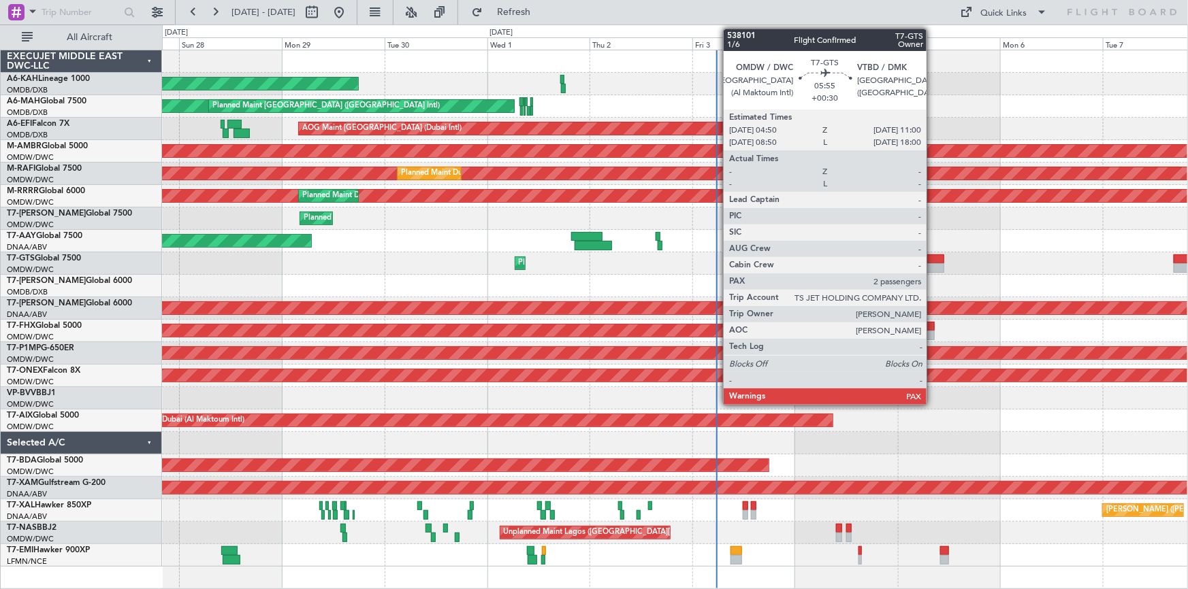
click at [933, 258] on div at bounding box center [931, 260] width 27 height 10
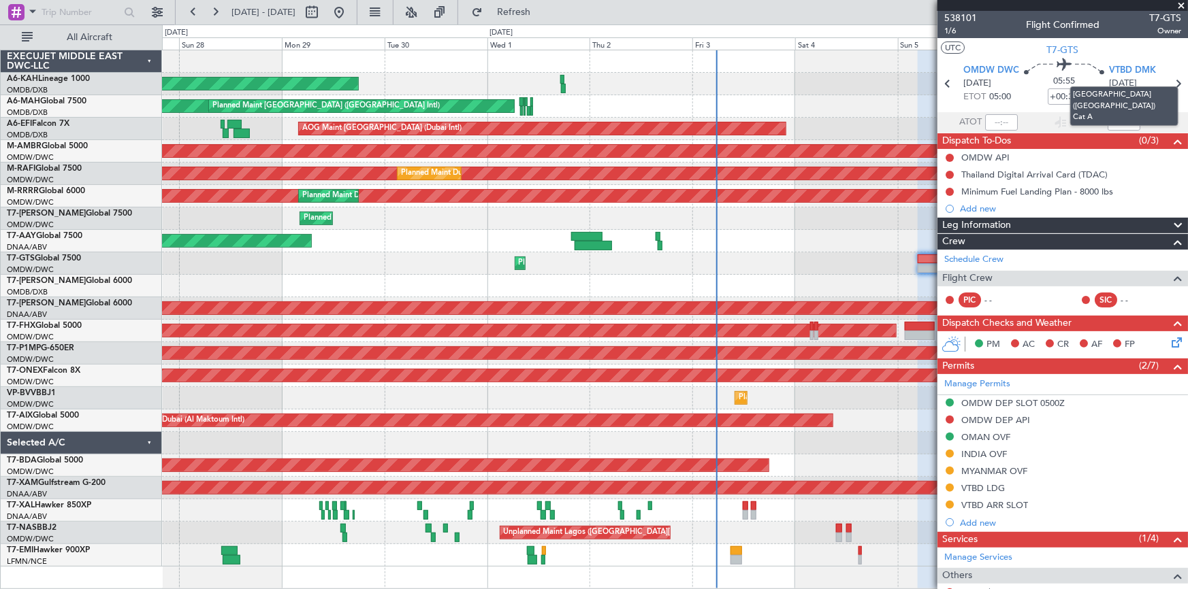
click at [1167, 84] on mat-tooltip-component "[GEOGRAPHIC_DATA] ([GEOGRAPHIC_DATA]) Cat A" at bounding box center [1124, 106] width 127 height 59
click at [1170, 79] on mat-tooltip-component "[GEOGRAPHIC_DATA] ([GEOGRAPHIC_DATA]) Cat A" at bounding box center [1124, 106] width 127 height 59
click at [1170, 81] on mat-tooltip-component "[GEOGRAPHIC_DATA] ([GEOGRAPHIC_DATA]) Cat A" at bounding box center [1124, 106] width 127 height 59
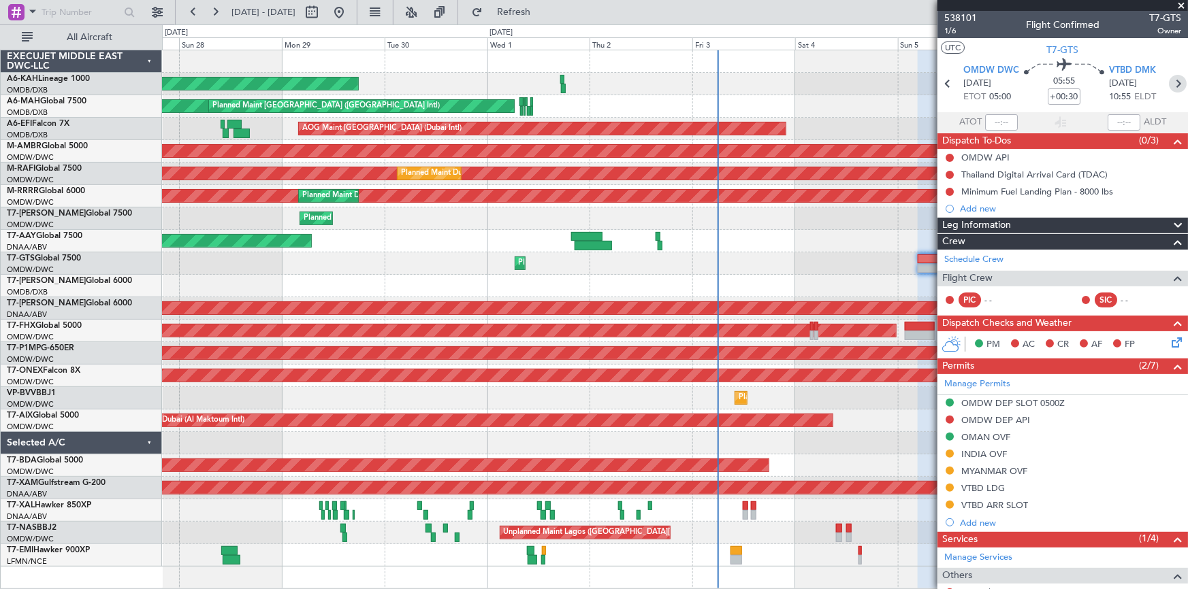
click at [1169, 86] on icon at bounding box center [1178, 84] width 18 height 18
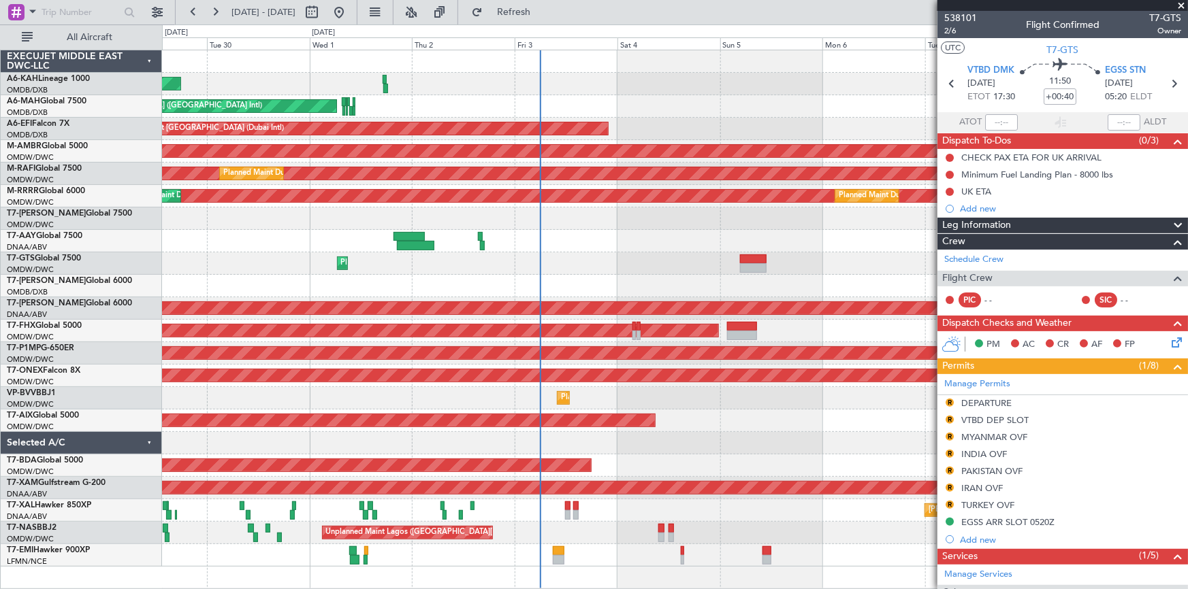
click at [663, 272] on div "Planned Maint Dubai (Al Maktoum Intl)" at bounding box center [675, 264] width 1026 height 22
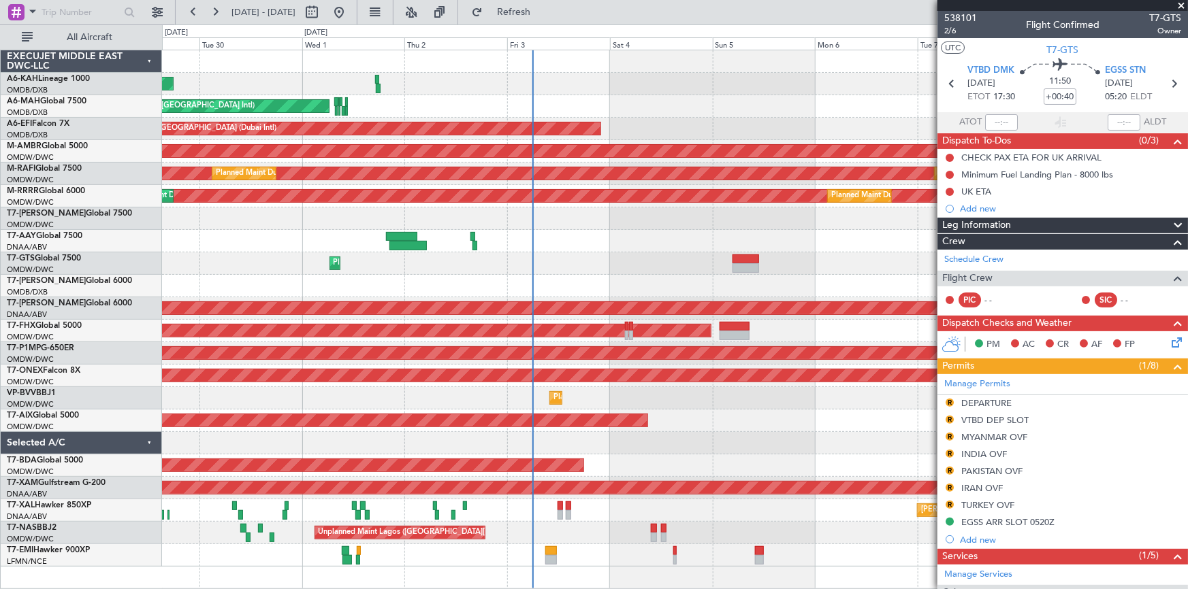
click at [665, 302] on div "Planned Maint [GEOGRAPHIC_DATA] (Al Bateen Executive) Planned Maint [GEOGRAPHIC…" at bounding box center [675, 308] width 1026 height 517
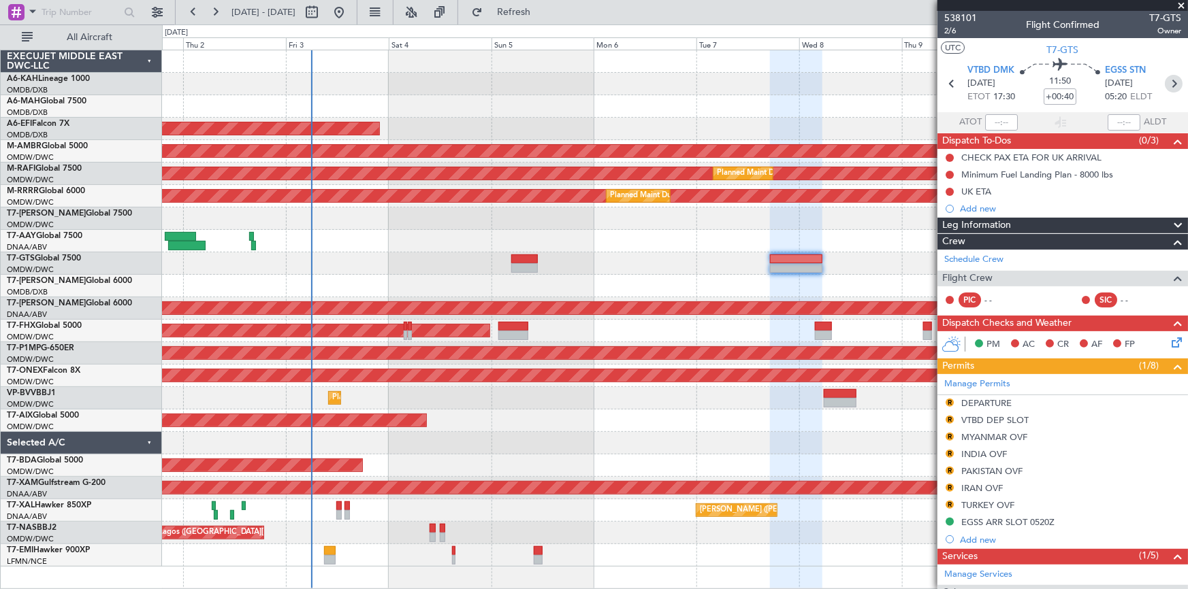
click at [1169, 84] on icon at bounding box center [1174, 84] width 18 height 18
type input "+00:50"
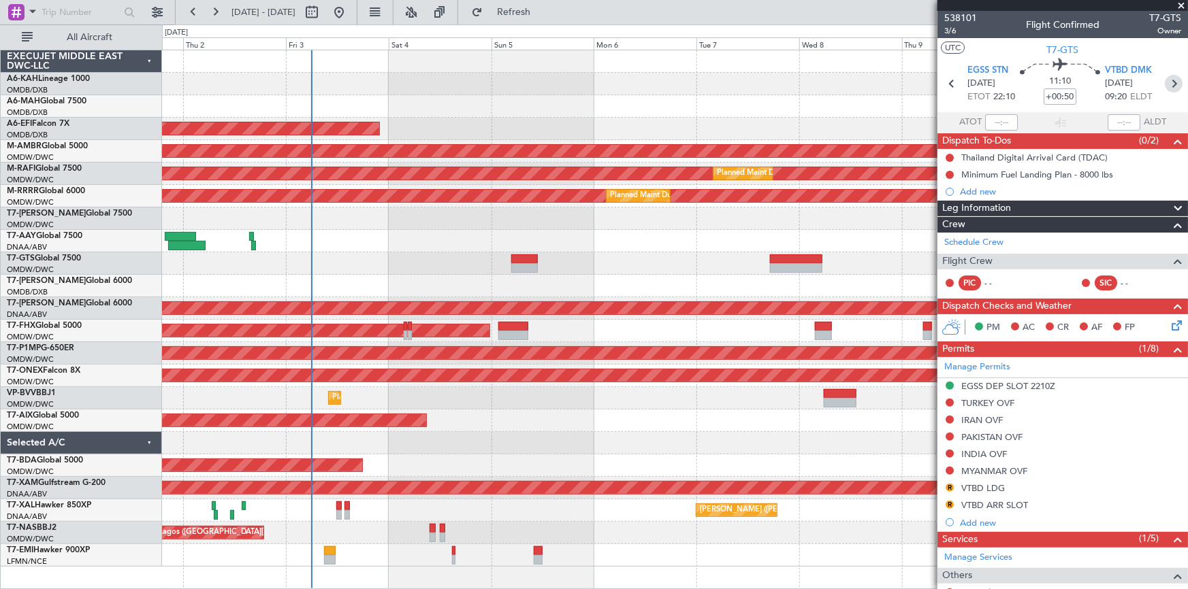
click at [1168, 84] on icon at bounding box center [1174, 84] width 18 height 18
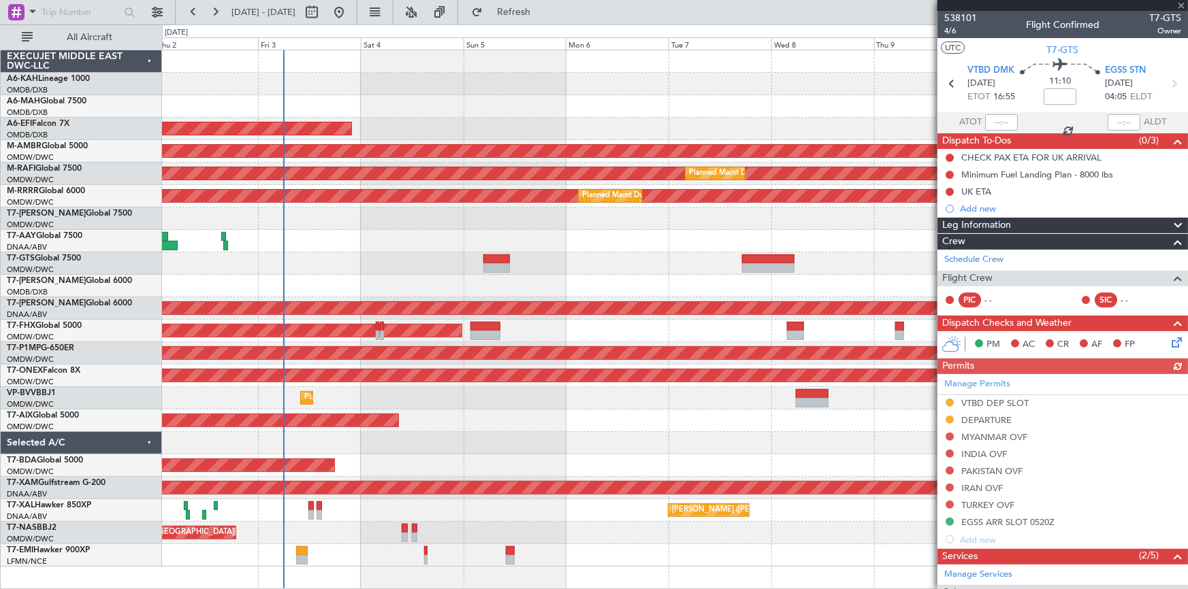
click at [575, 467] on div "AOG Maint Dubai (Al Maktoum Intl)" at bounding box center [675, 466] width 1026 height 22
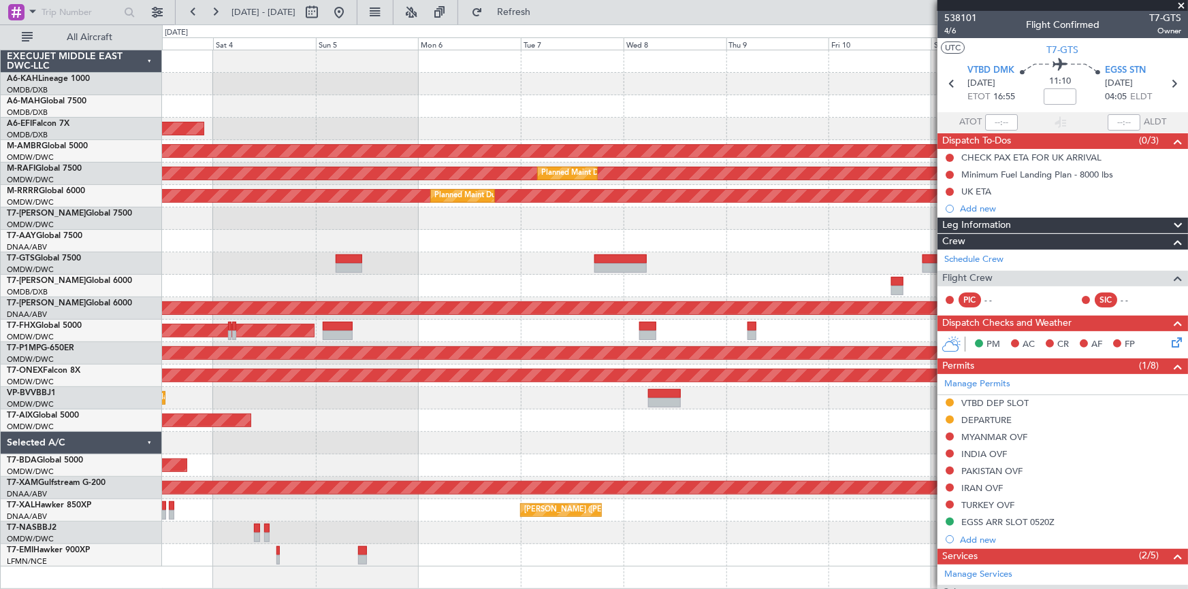
click at [626, 467] on div "AOG Maint Dubai (Al Maktoum Intl)" at bounding box center [675, 466] width 1026 height 22
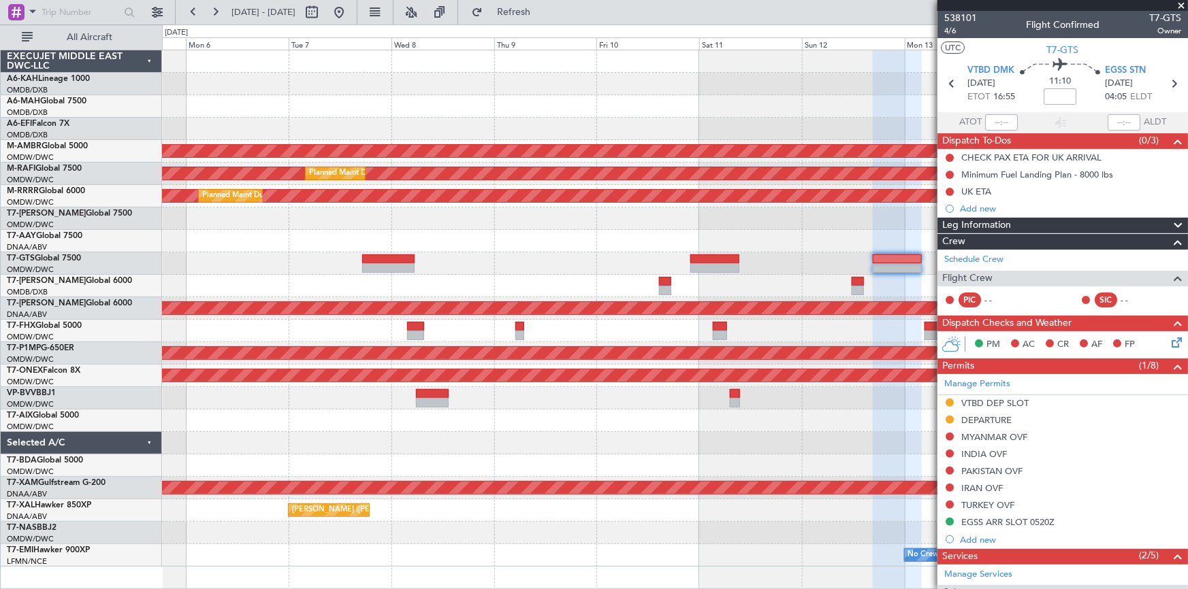
click at [640, 461] on div "AOG Maint Dubai (Al Maktoum Intl)" at bounding box center [675, 466] width 1026 height 22
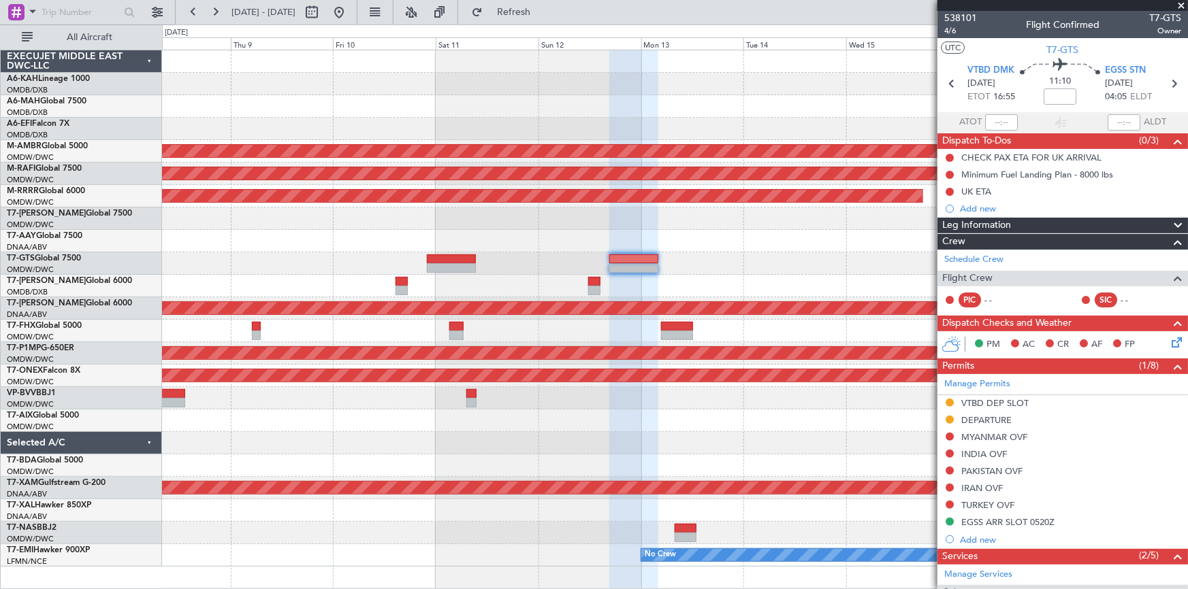
click at [765, 425] on div at bounding box center [675, 421] width 1026 height 22
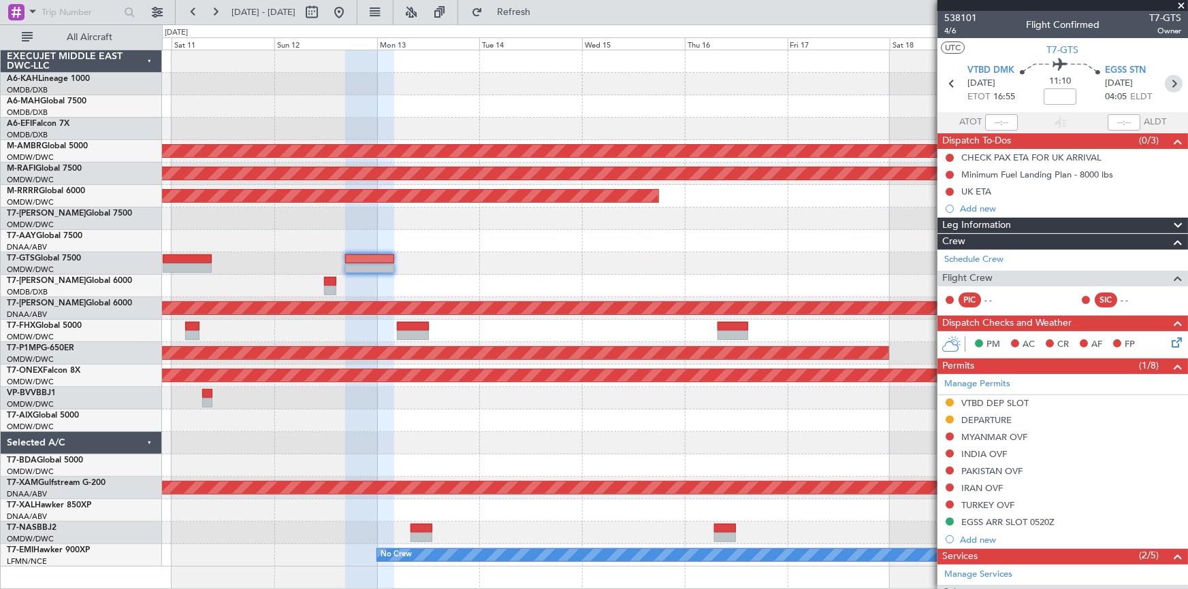
click at [1165, 81] on icon at bounding box center [1174, 84] width 18 height 18
type input "+00:45"
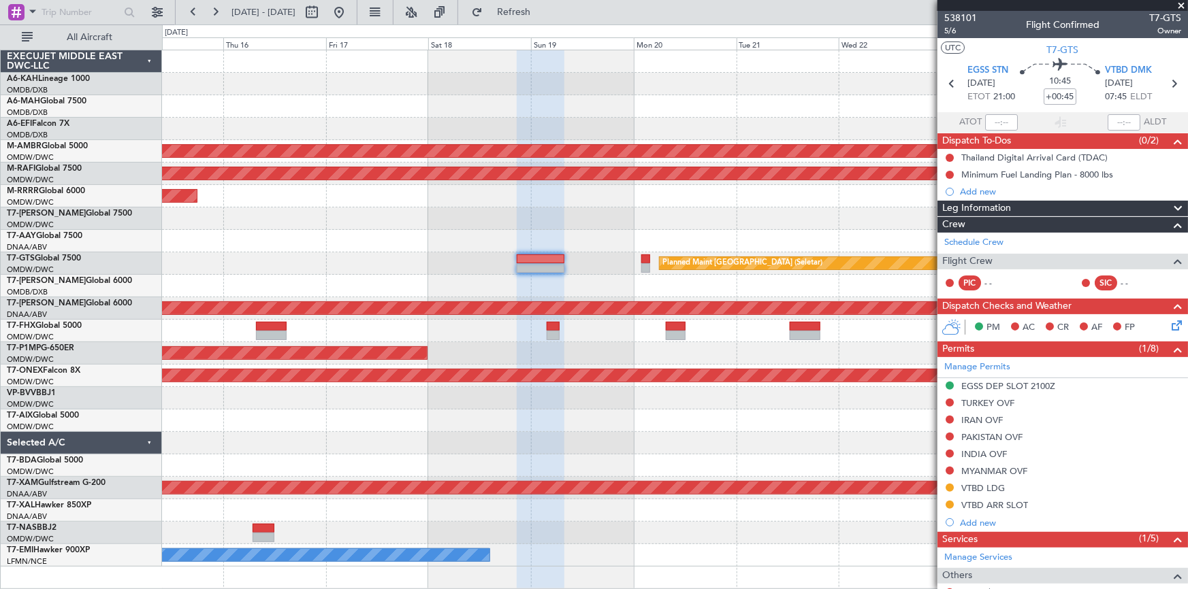
click at [485, 466] on div at bounding box center [675, 466] width 1026 height 22
click at [1174, 80] on icon at bounding box center [1174, 84] width 18 height 18
type input "0"
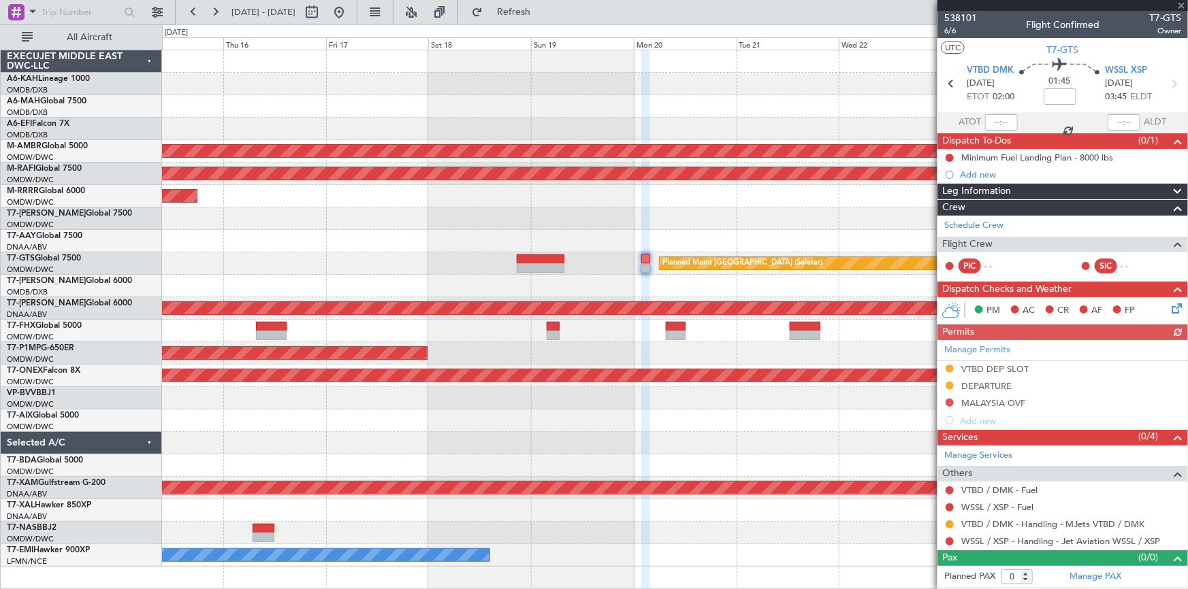
click at [1173, 83] on icon at bounding box center [1174, 84] width 18 height 18
click at [1181, 0] on span at bounding box center [1181, 6] width 14 height 12
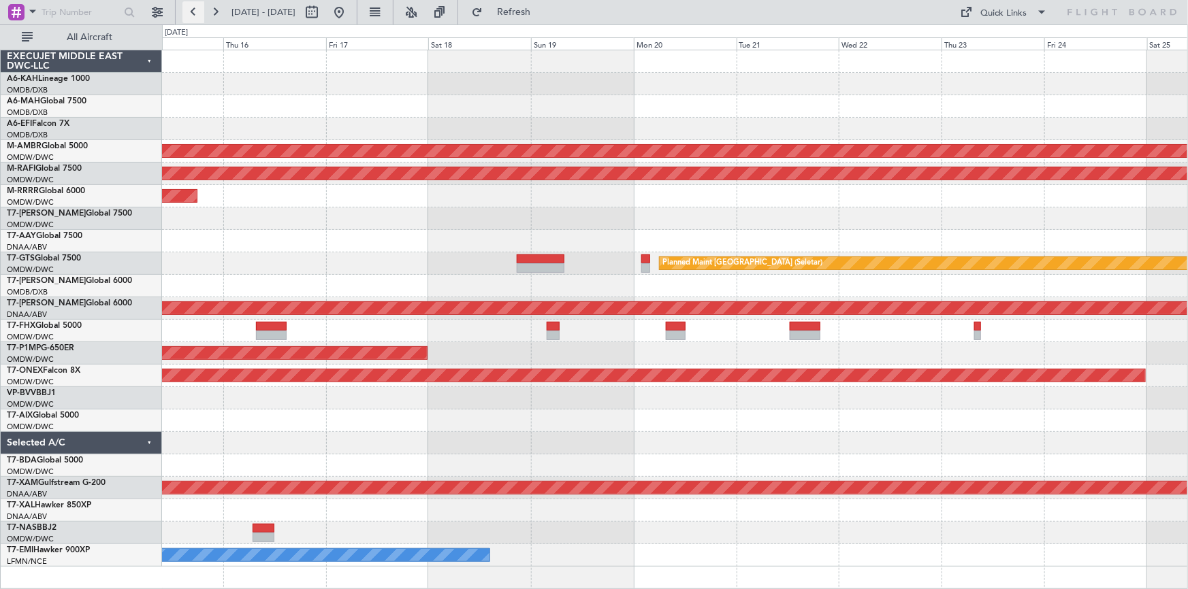
click at [194, 16] on button at bounding box center [193, 12] width 22 height 22
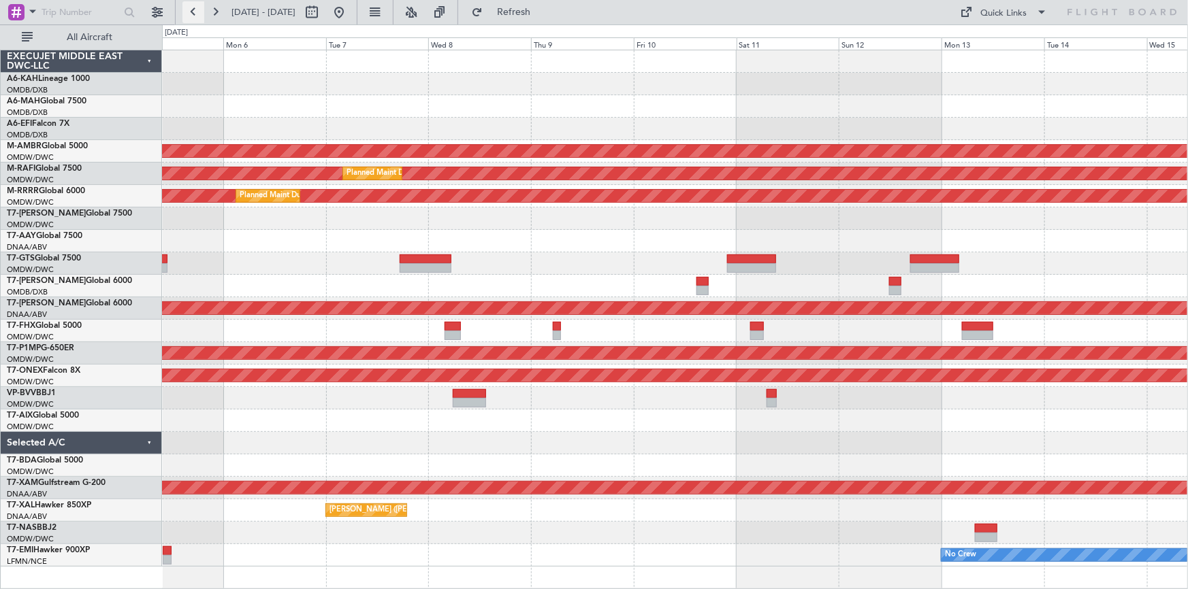
click at [195, 16] on button at bounding box center [193, 12] width 22 height 22
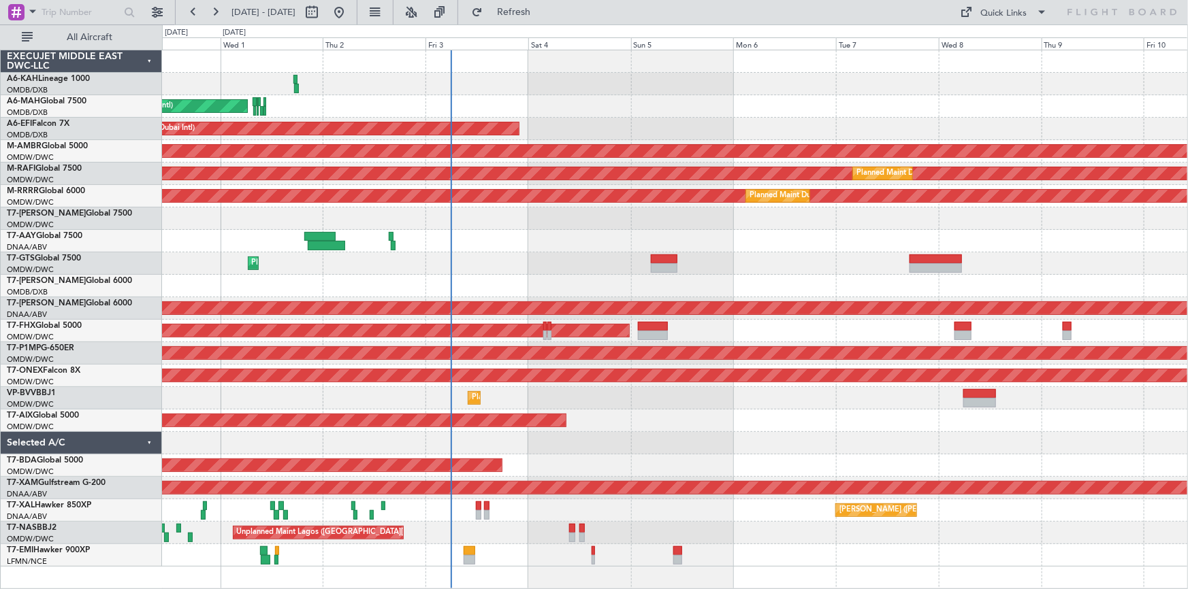
click at [466, 265] on div "Planned Maint Dubai (Al Maktoum Intl)" at bounding box center [675, 264] width 1026 height 22
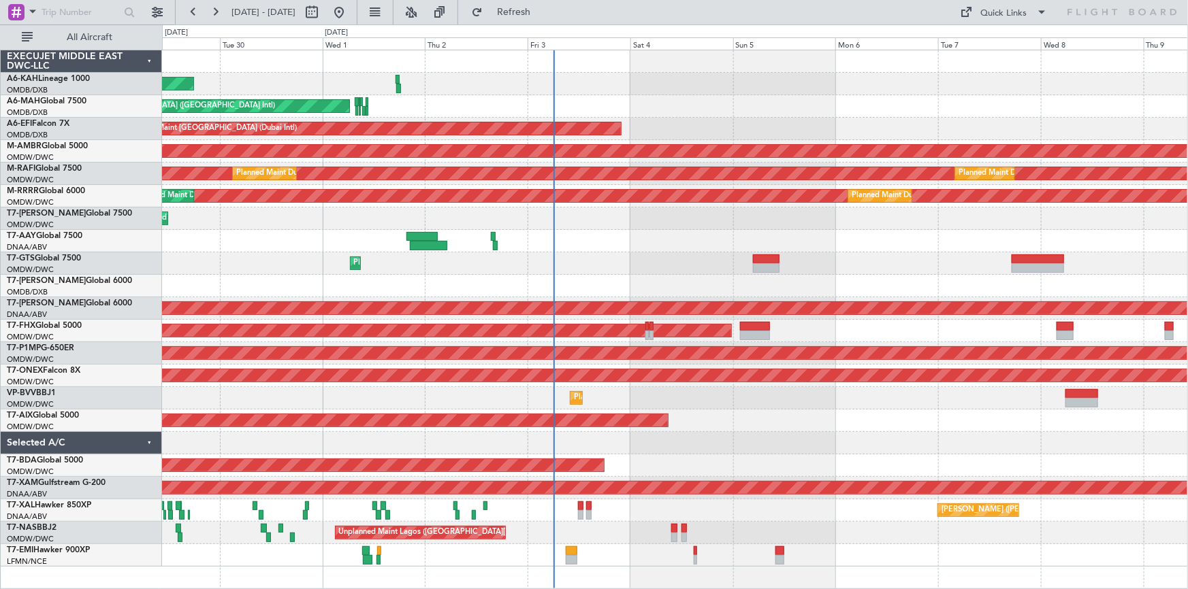
click at [443, 270] on div "Planned Maint Dubai (Al Maktoum Intl)" at bounding box center [675, 264] width 1026 height 22
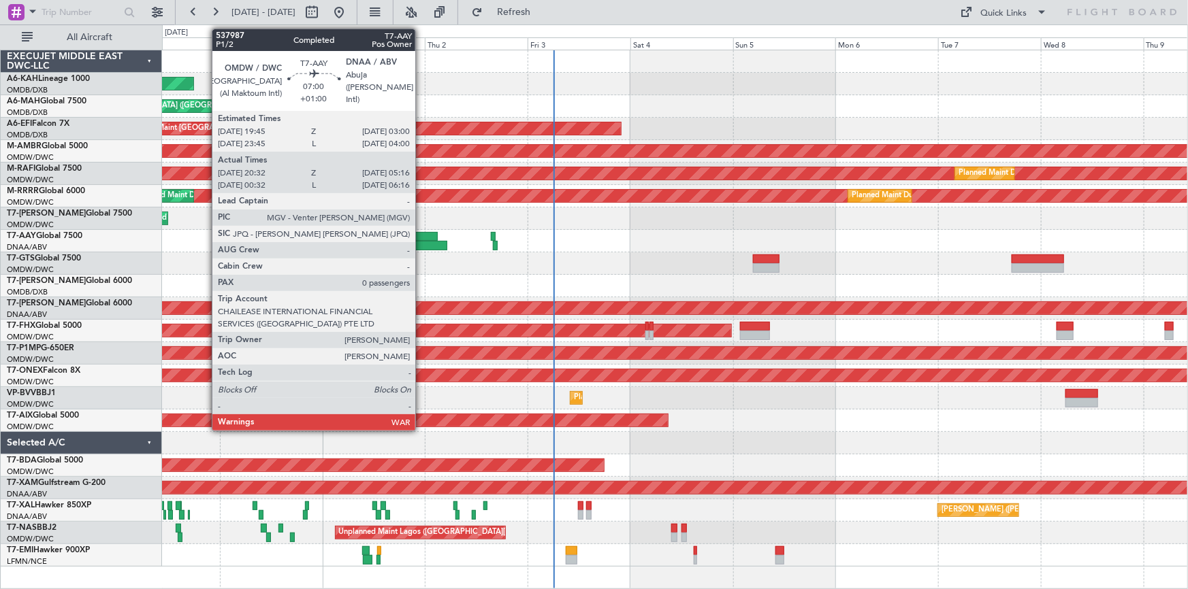
click at [421, 235] on div at bounding box center [421, 237] width 31 height 10
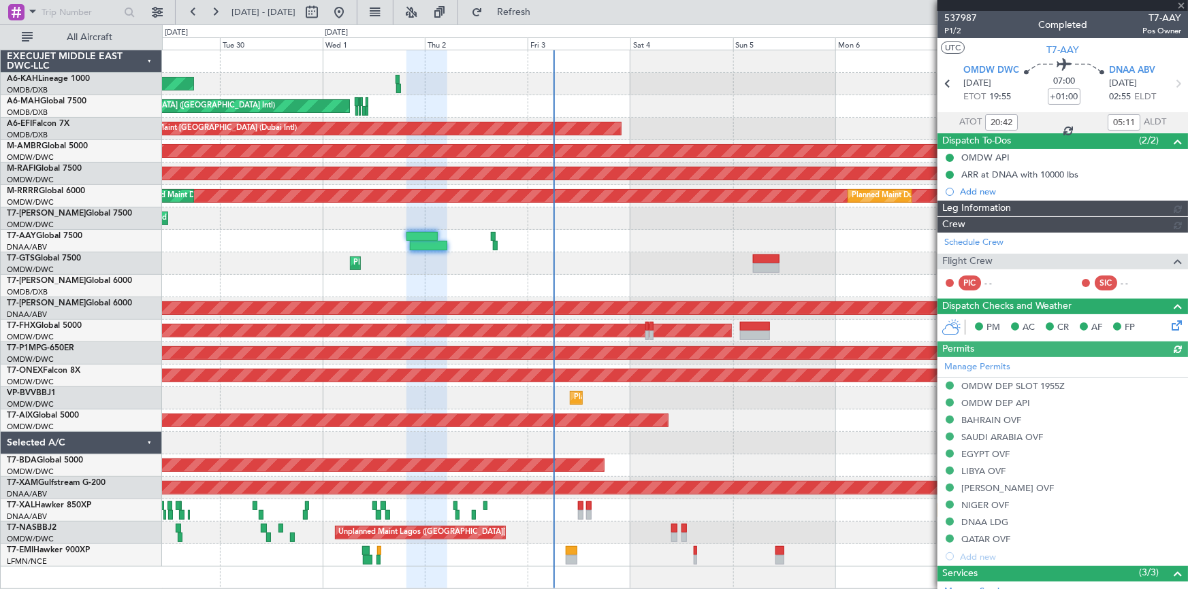
type input "Dherander Fithani (DHF)"
type input "7387"
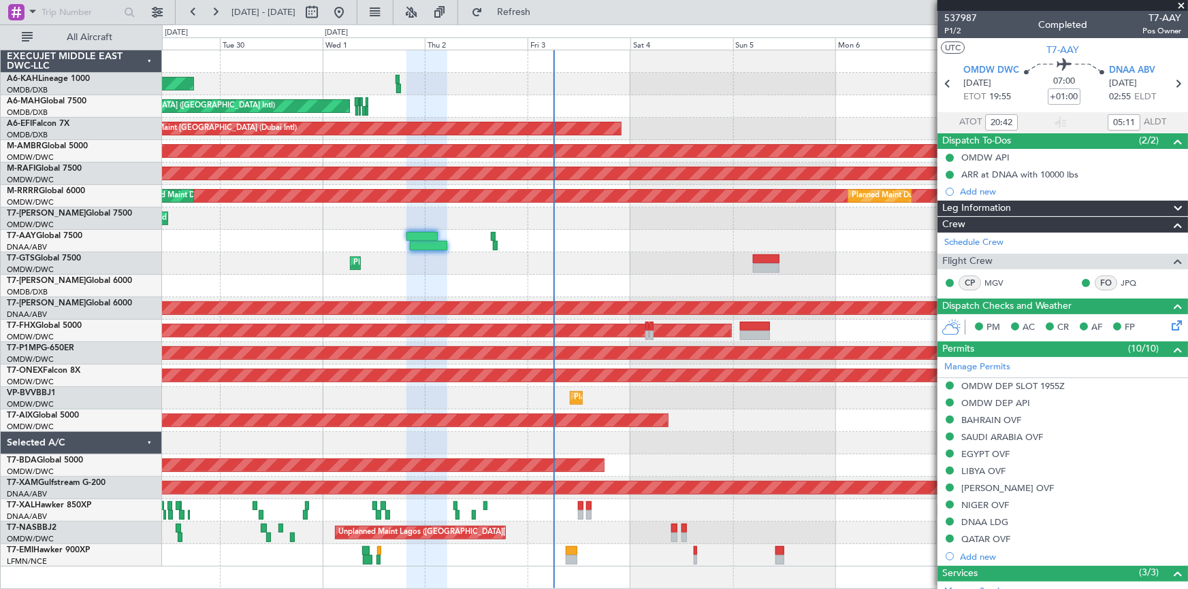
click at [1179, 2] on span at bounding box center [1181, 6] width 14 height 12
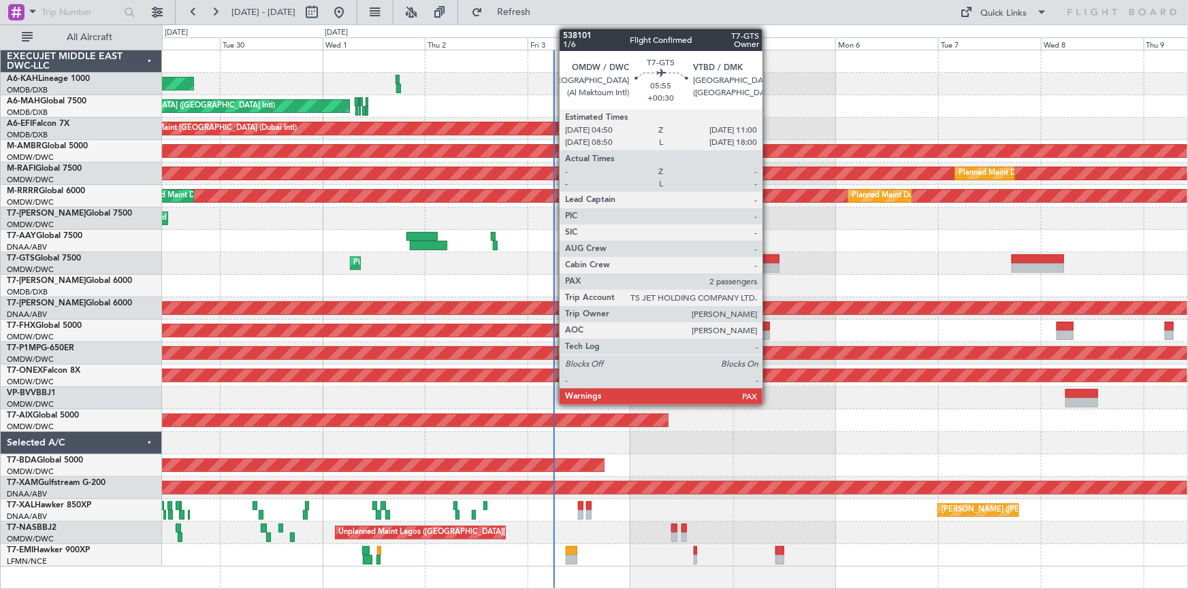
click at [768, 257] on div at bounding box center [766, 260] width 27 height 10
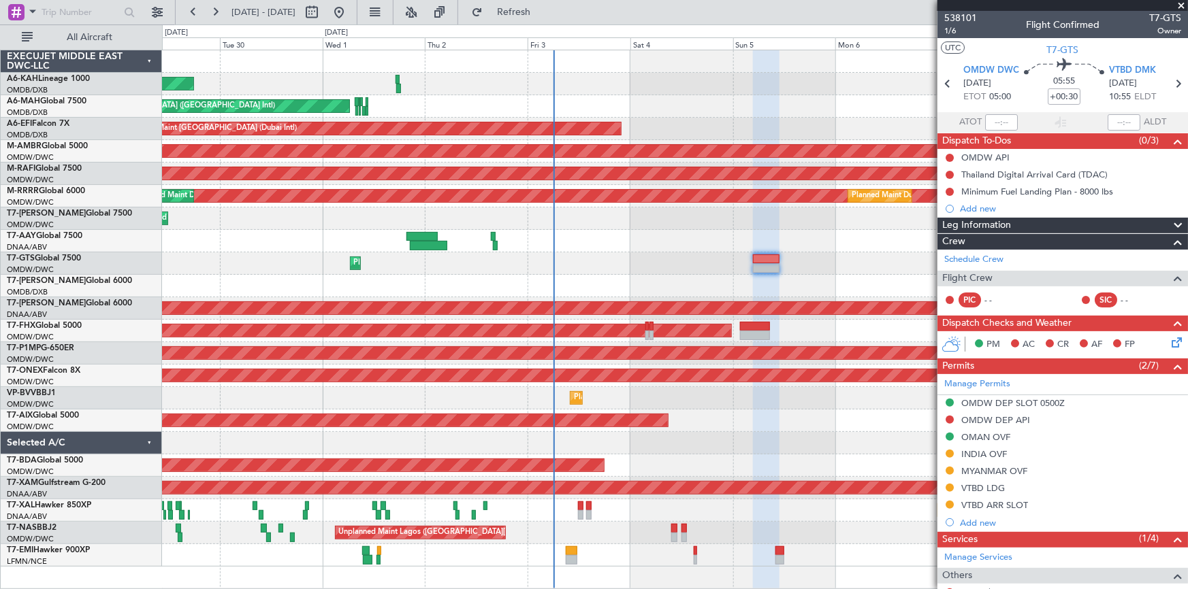
click at [1179, 5] on span at bounding box center [1181, 6] width 14 height 12
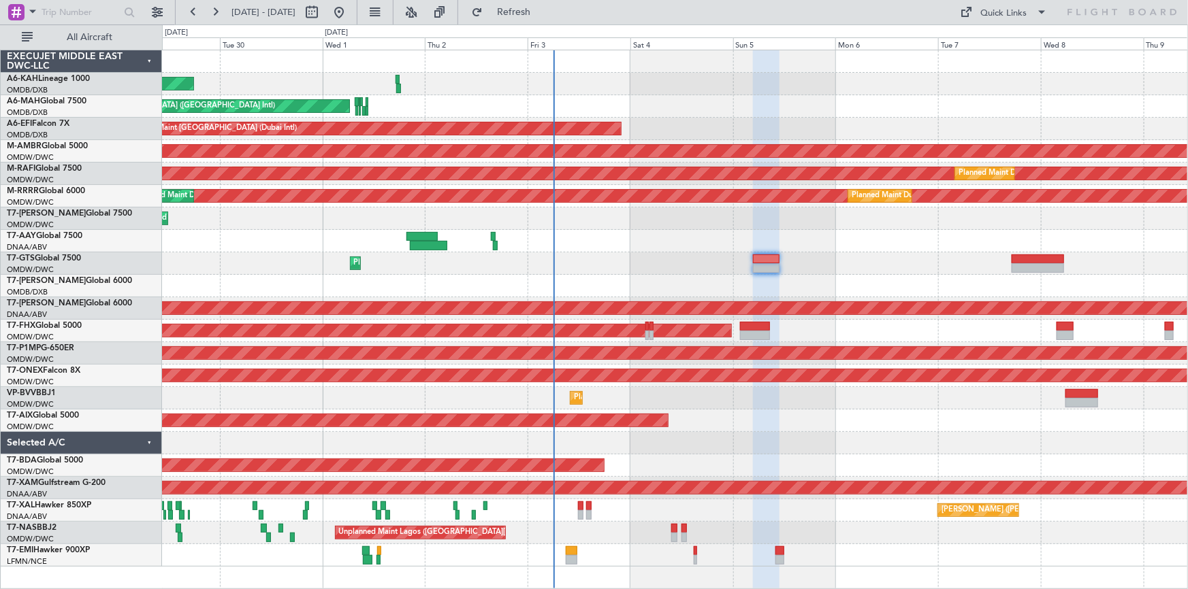
type input "0"
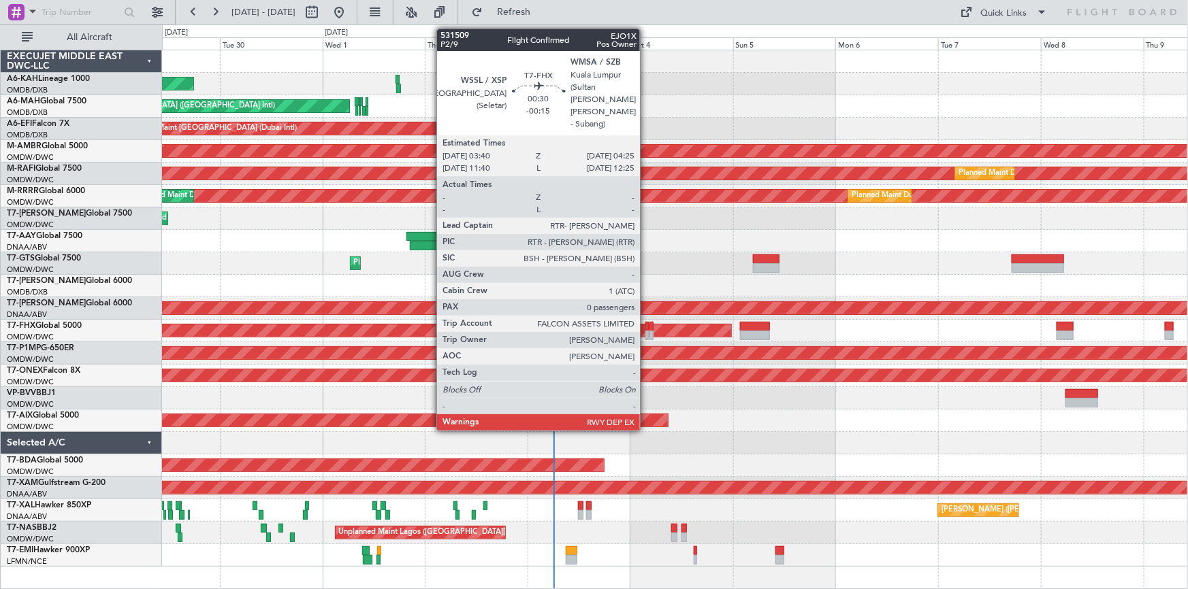
click at [646, 338] on div at bounding box center [646, 336] width 3 height 10
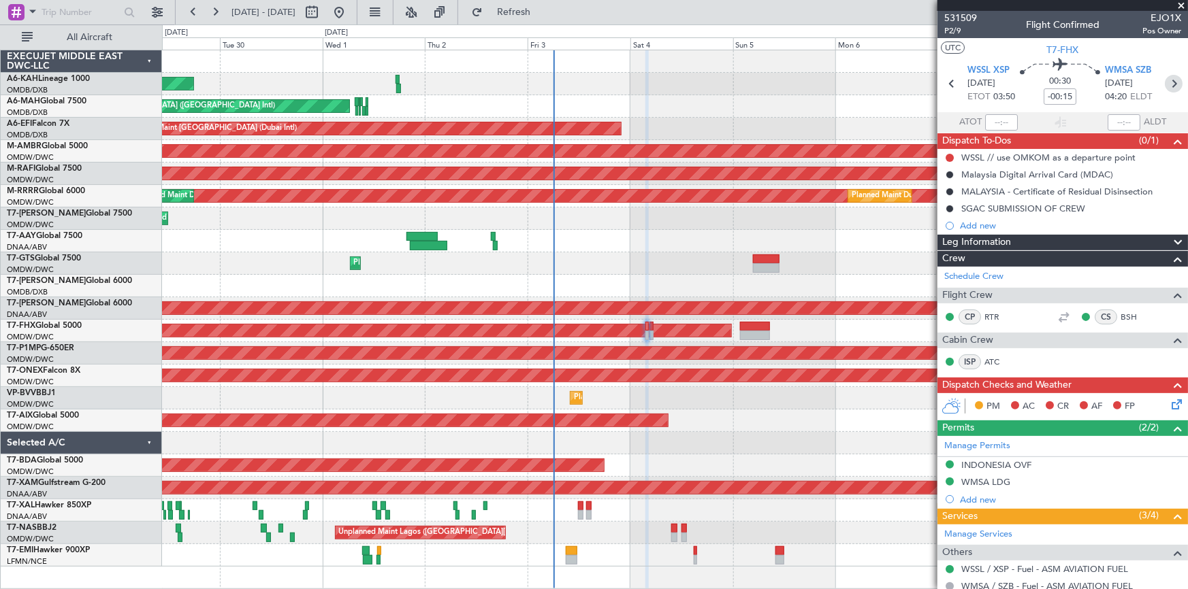
click at [1165, 79] on icon at bounding box center [1174, 84] width 18 height 18
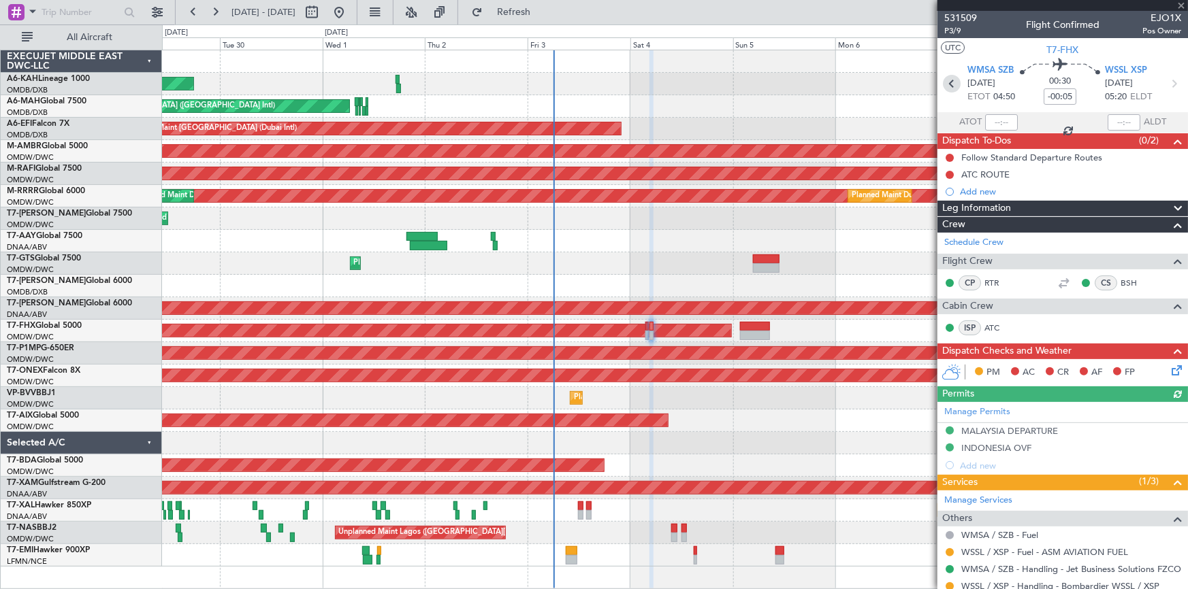
click at [954, 87] on icon at bounding box center [952, 84] width 18 height 18
type input "-00:15"
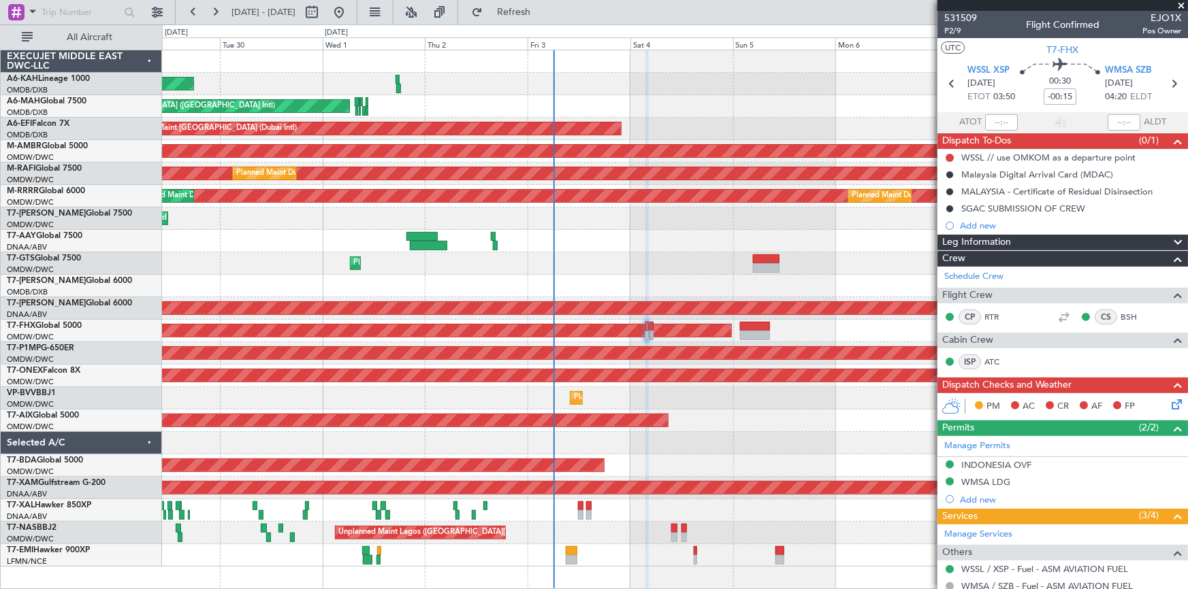
click at [798, 441] on div at bounding box center [675, 443] width 1026 height 22
click at [1180, 6] on span at bounding box center [1181, 6] width 14 height 12
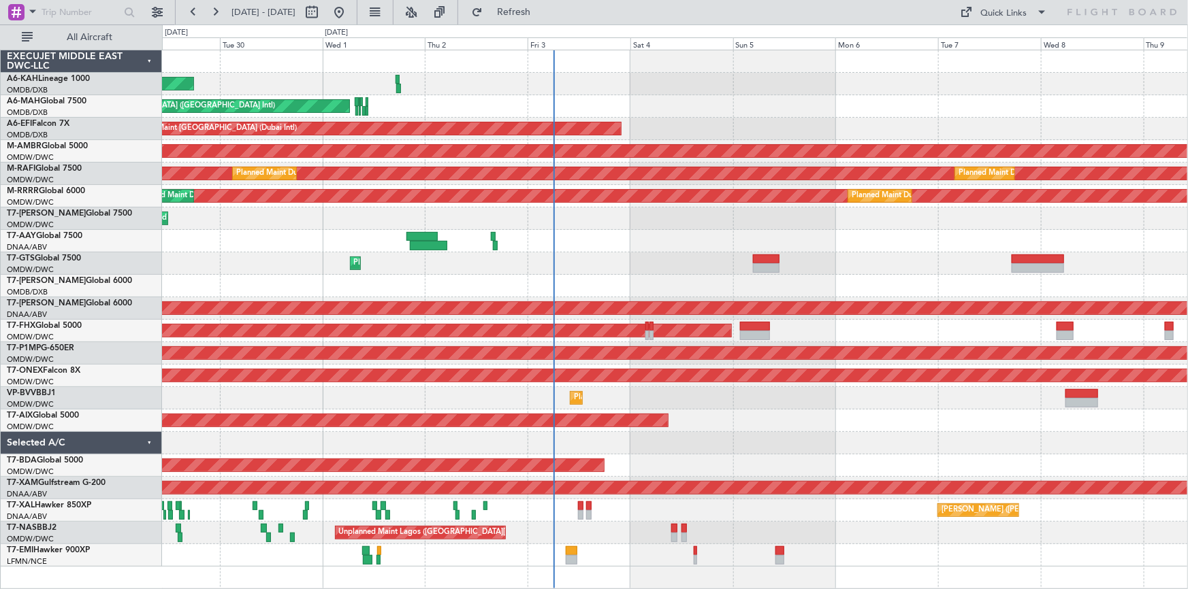
click at [881, 334] on div "Planned Maint [GEOGRAPHIC_DATA] ([GEOGRAPHIC_DATA])" at bounding box center [675, 331] width 1026 height 22
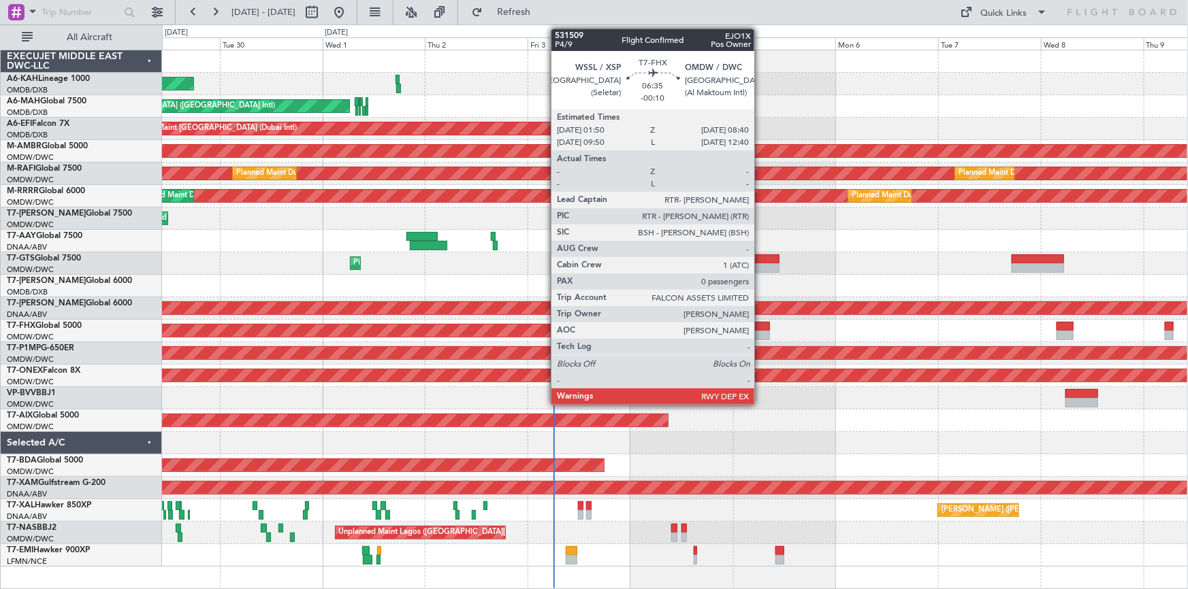
click at [759, 327] on div at bounding box center [754, 327] width 29 height 10
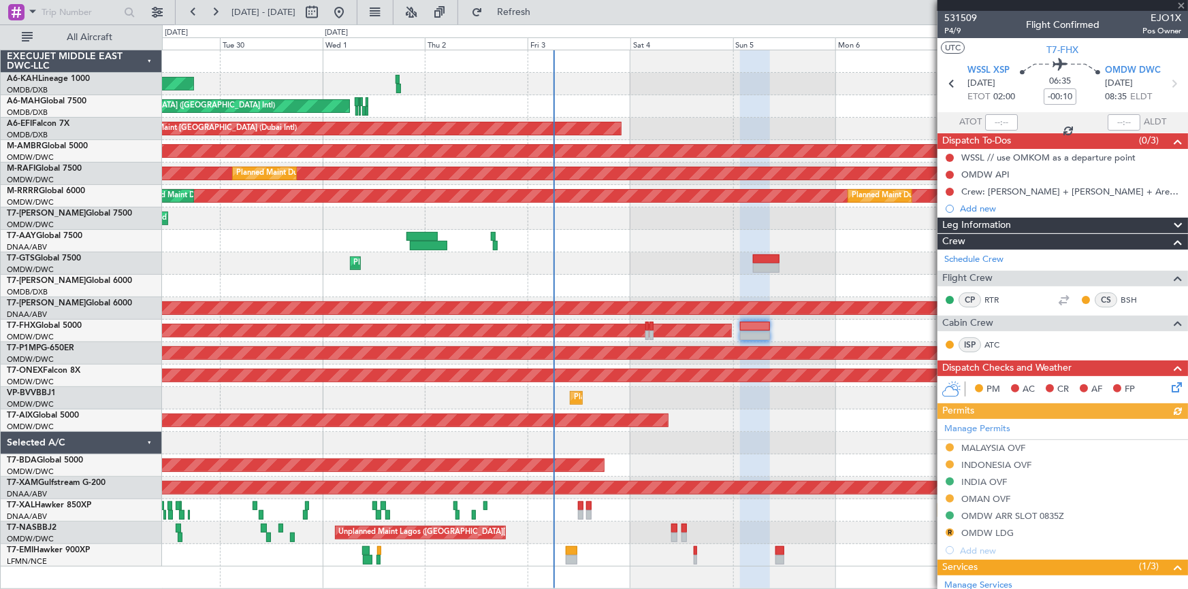
click at [1169, 82] on icon at bounding box center [1174, 84] width 18 height 18
click at [1167, 79] on icon at bounding box center [1174, 84] width 18 height 18
type input "+00:05"
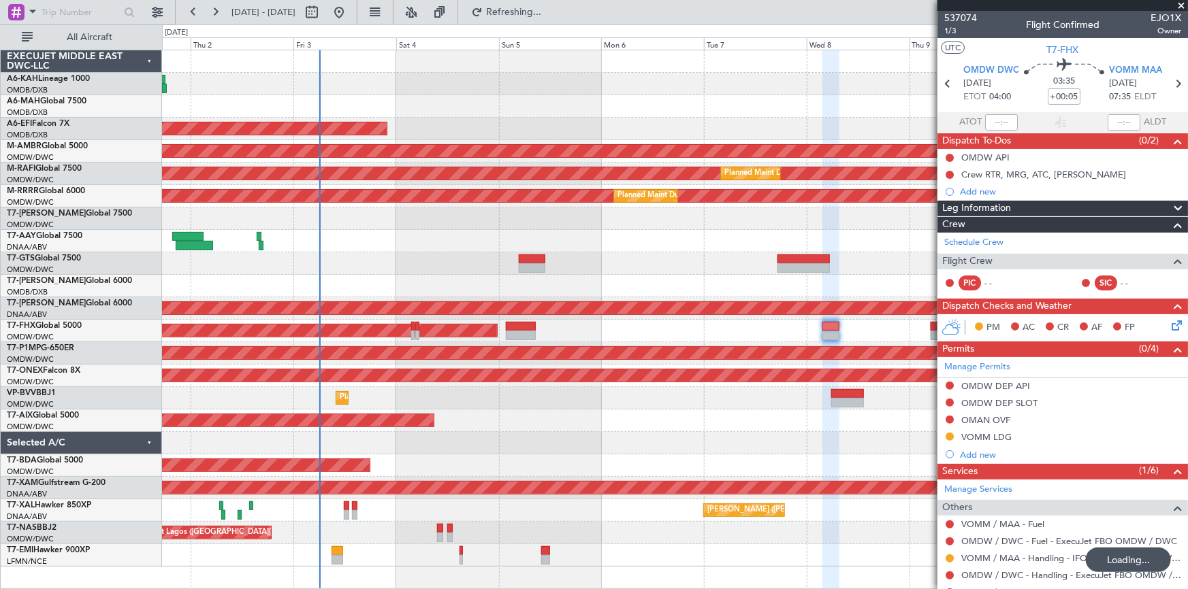
click at [641, 318] on div "Planned Maint [GEOGRAPHIC_DATA] (Al Bateen Executive) Planned Maint [GEOGRAPHIC…" at bounding box center [675, 308] width 1026 height 517
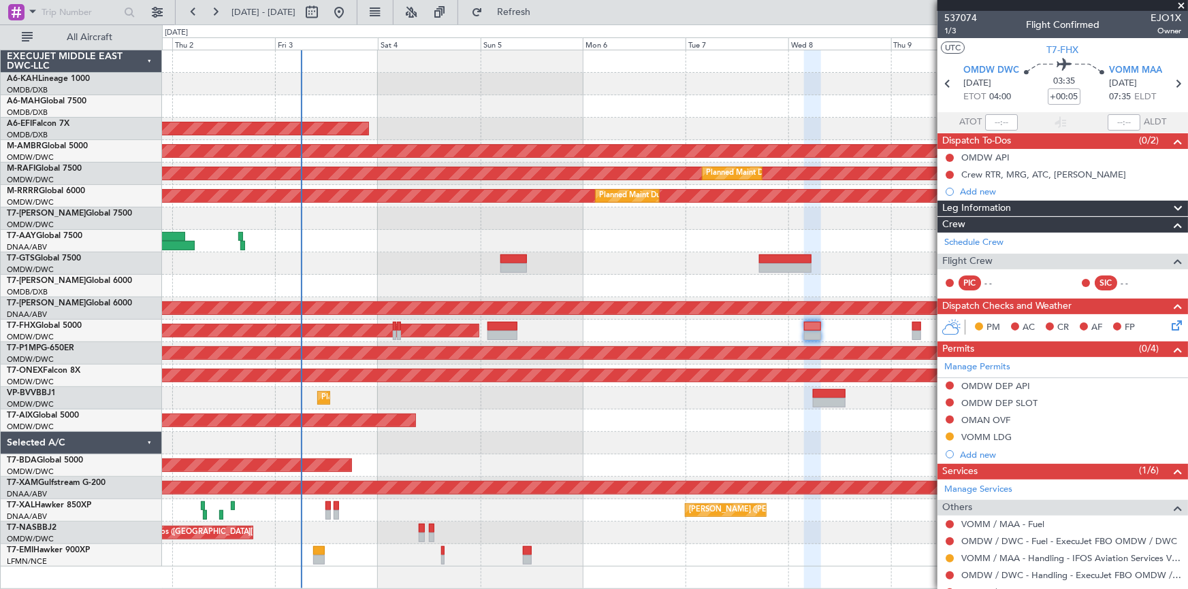
click at [1180, 4] on span at bounding box center [1181, 6] width 14 height 12
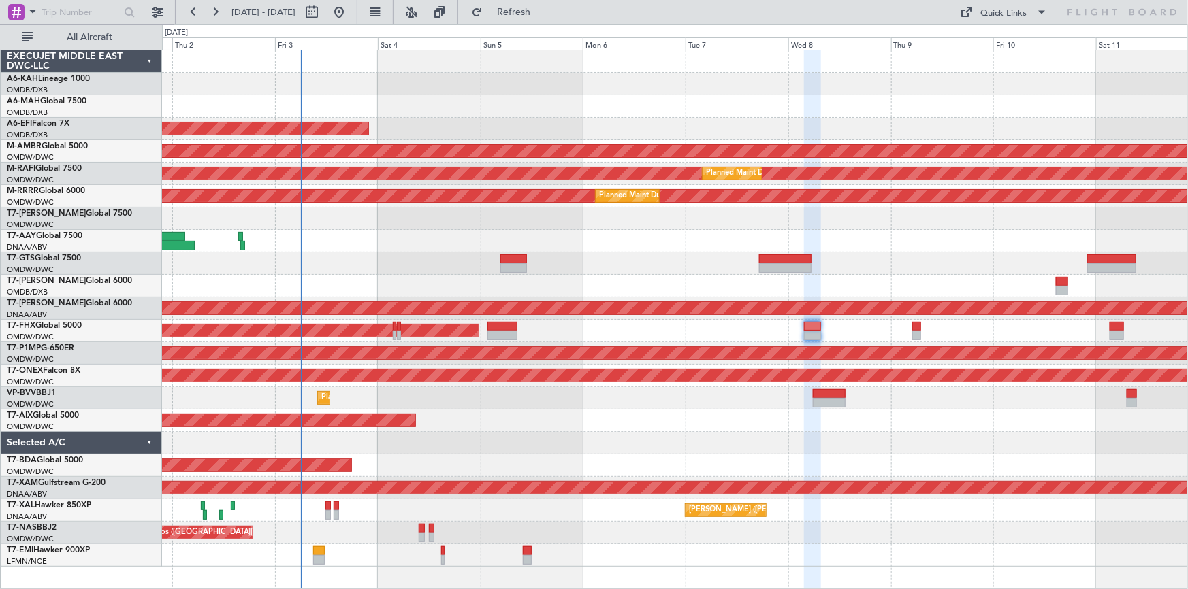
type input "0"
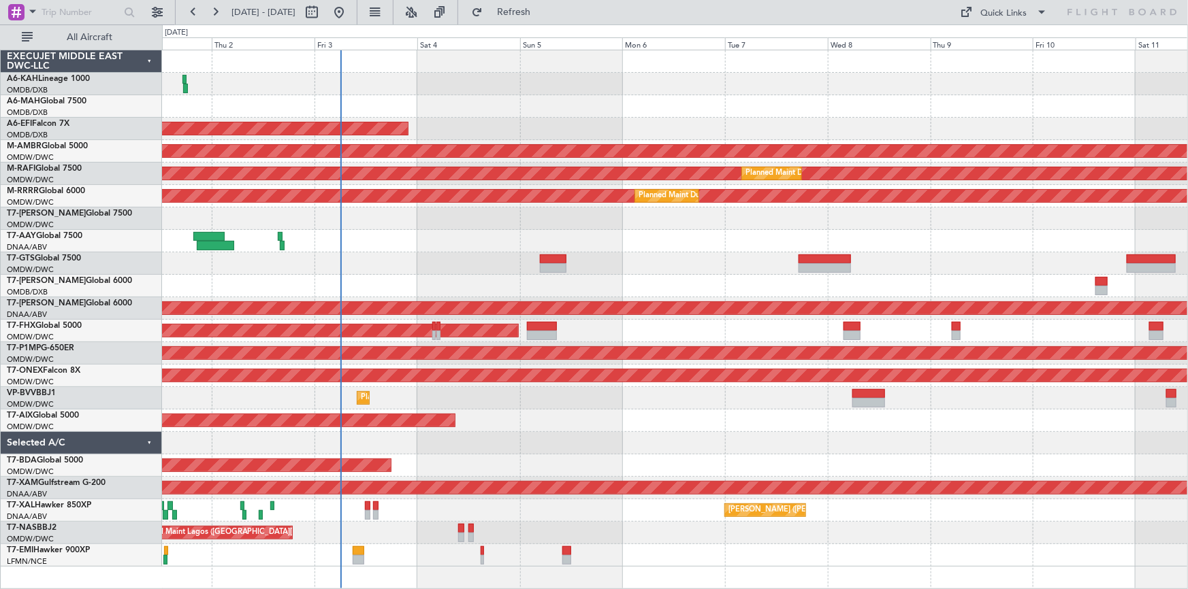
click at [696, 326] on div "Planned Maint [GEOGRAPHIC_DATA] ([GEOGRAPHIC_DATA])" at bounding box center [675, 331] width 1026 height 22
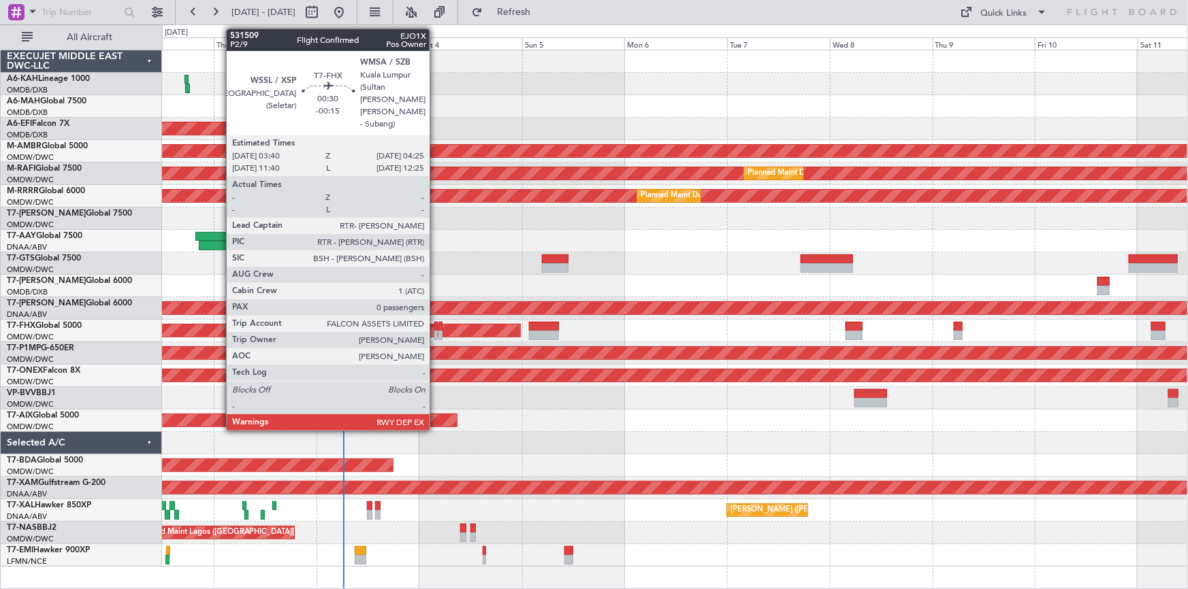
click at [436, 334] on div at bounding box center [435, 336] width 3 height 10
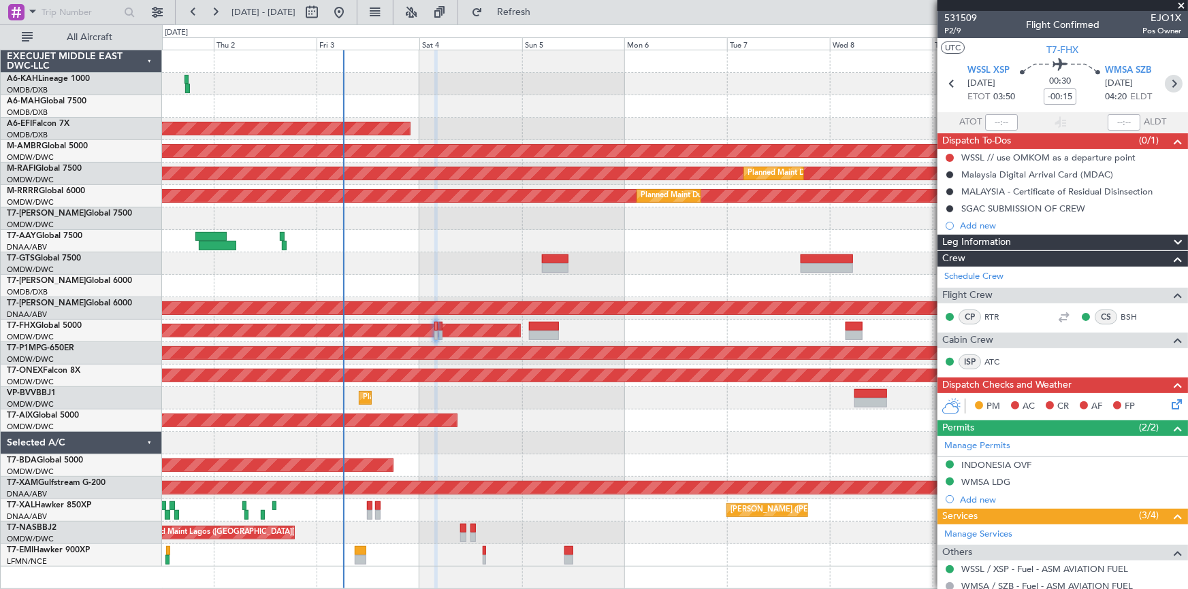
click at [1165, 81] on icon at bounding box center [1174, 84] width 18 height 18
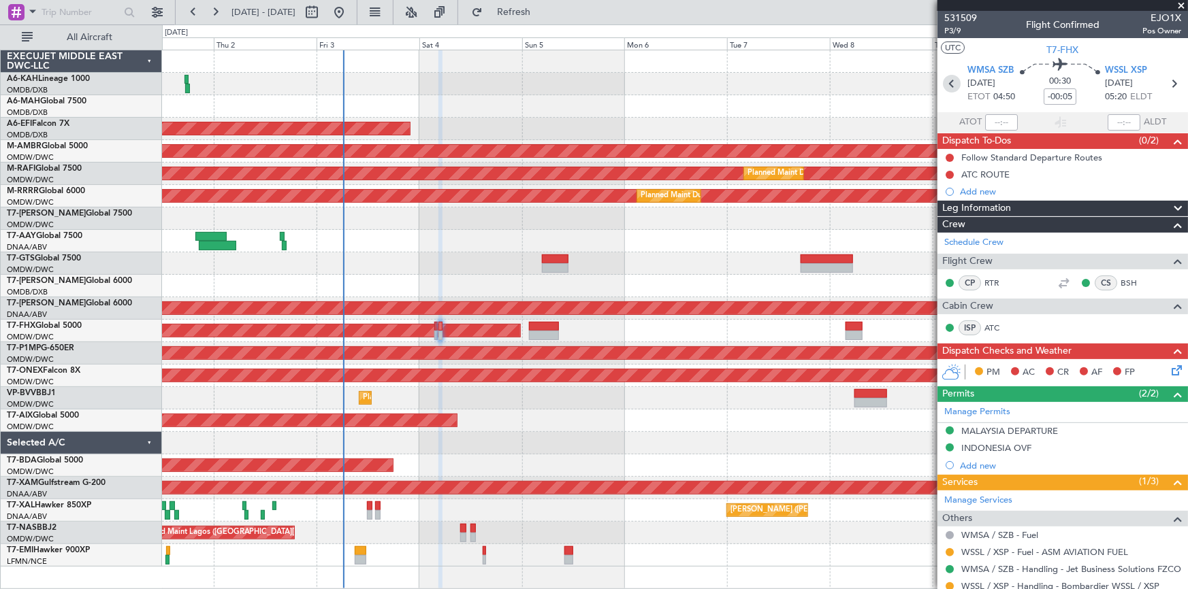
click at [946, 87] on icon at bounding box center [952, 84] width 18 height 18
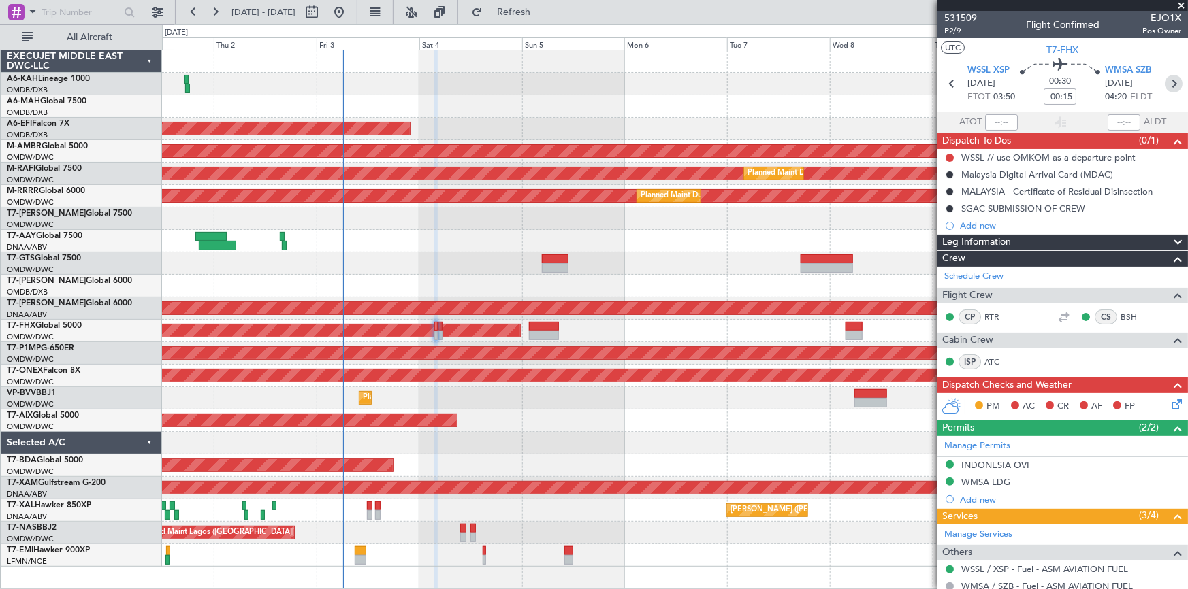
click at [1168, 86] on icon at bounding box center [1174, 84] width 18 height 18
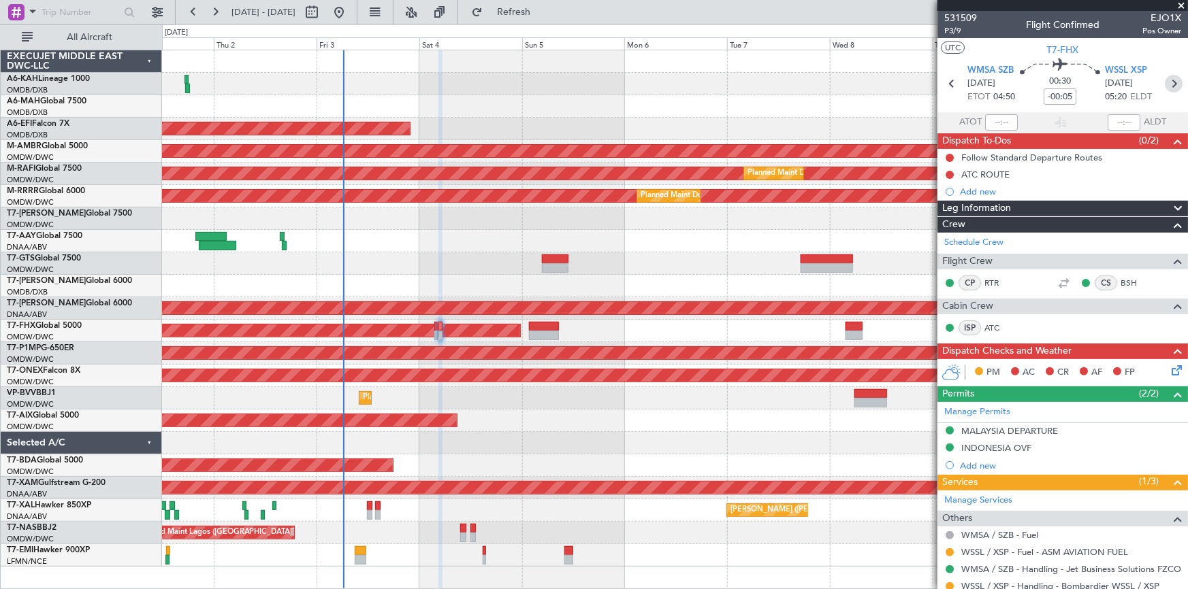
click at [1165, 86] on icon at bounding box center [1174, 84] width 18 height 18
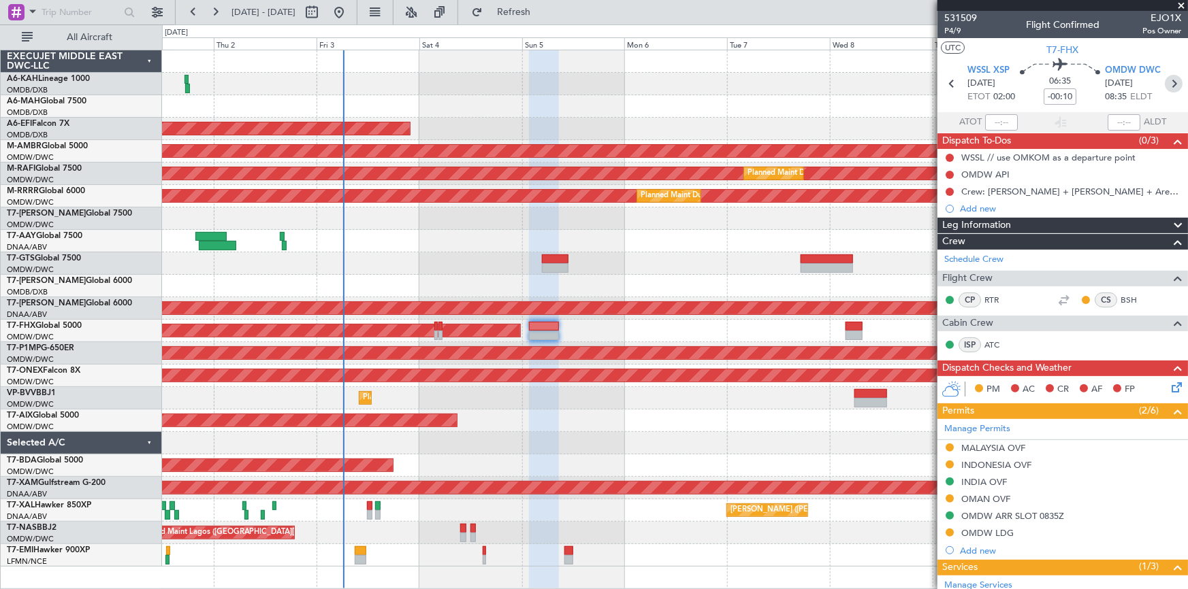
click at [1167, 84] on icon at bounding box center [1174, 84] width 18 height 18
type input "+00:05"
type input "1"
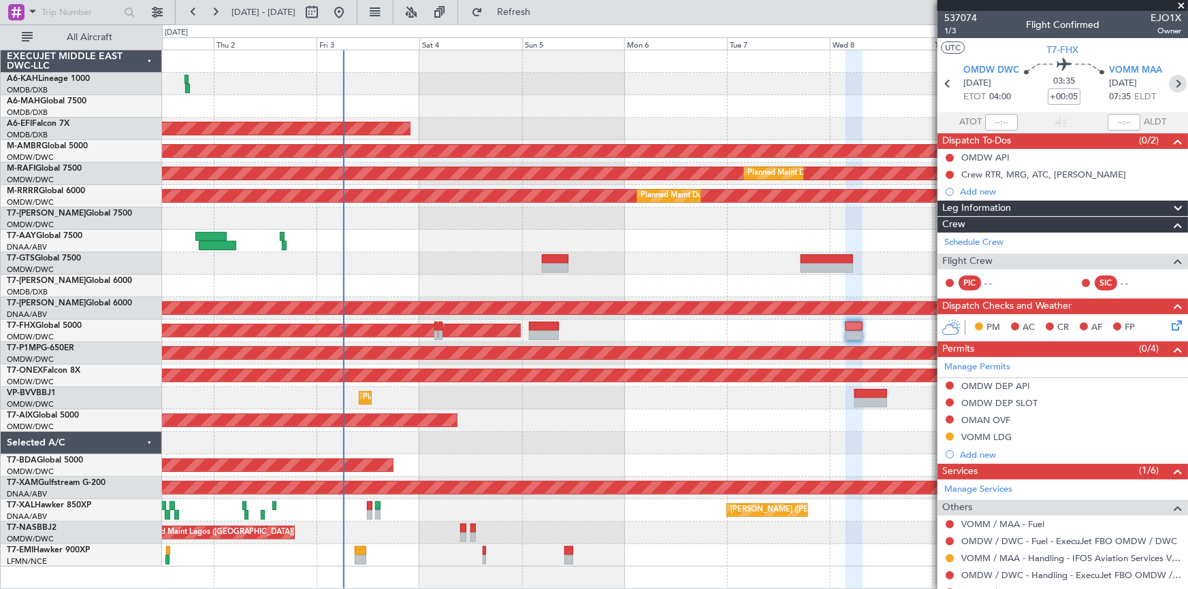
click at [1173, 81] on icon at bounding box center [1178, 84] width 18 height 18
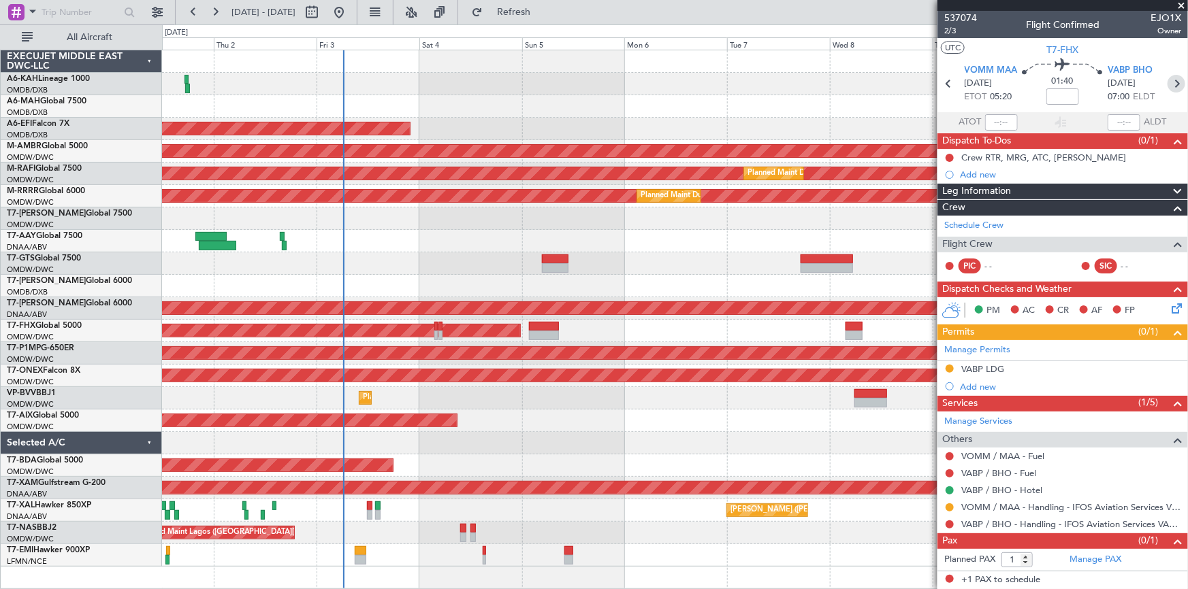
click at [1182, 88] on icon at bounding box center [1176, 84] width 18 height 18
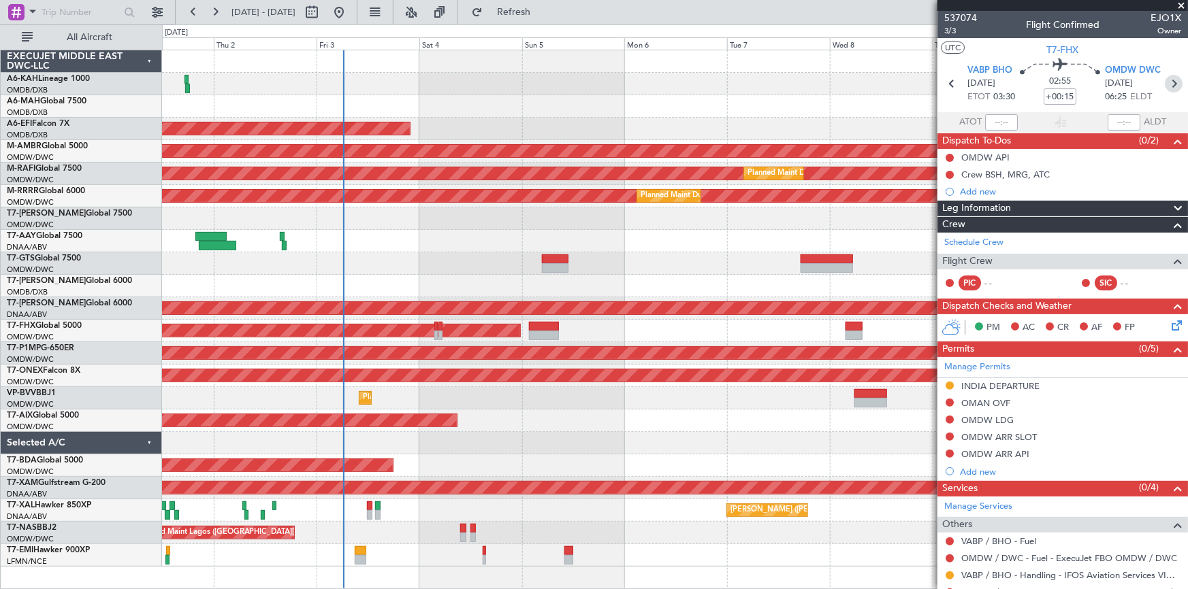
click at [1167, 81] on icon at bounding box center [1174, 84] width 18 height 18
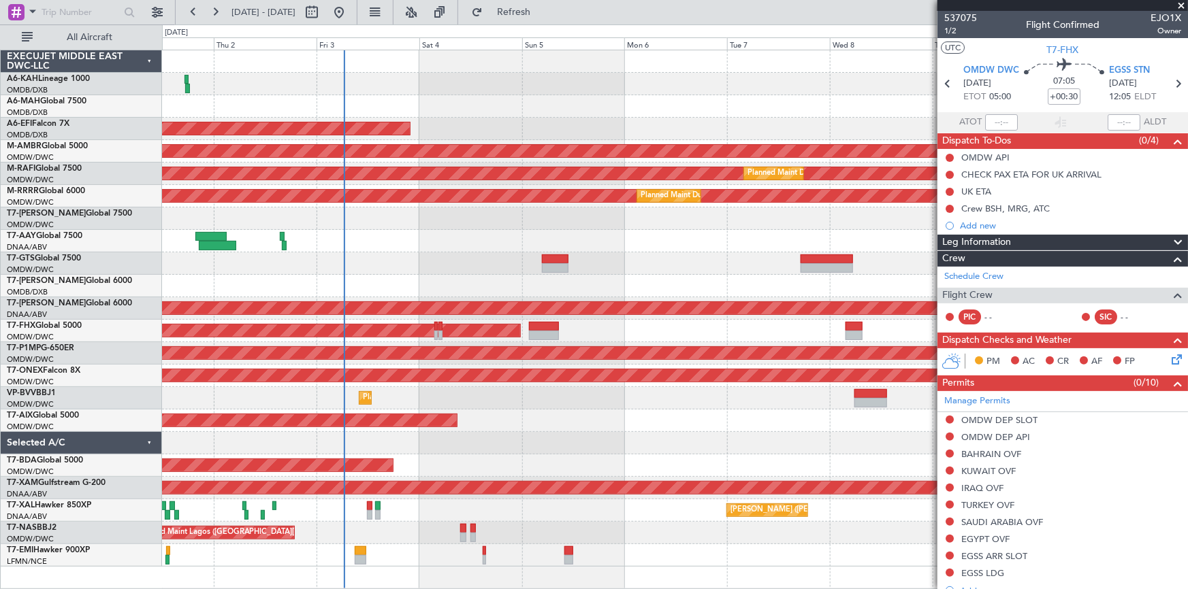
click at [557, 427] on div "Planned Maint Dubai (Al Maktoum Intl)" at bounding box center [675, 421] width 1026 height 22
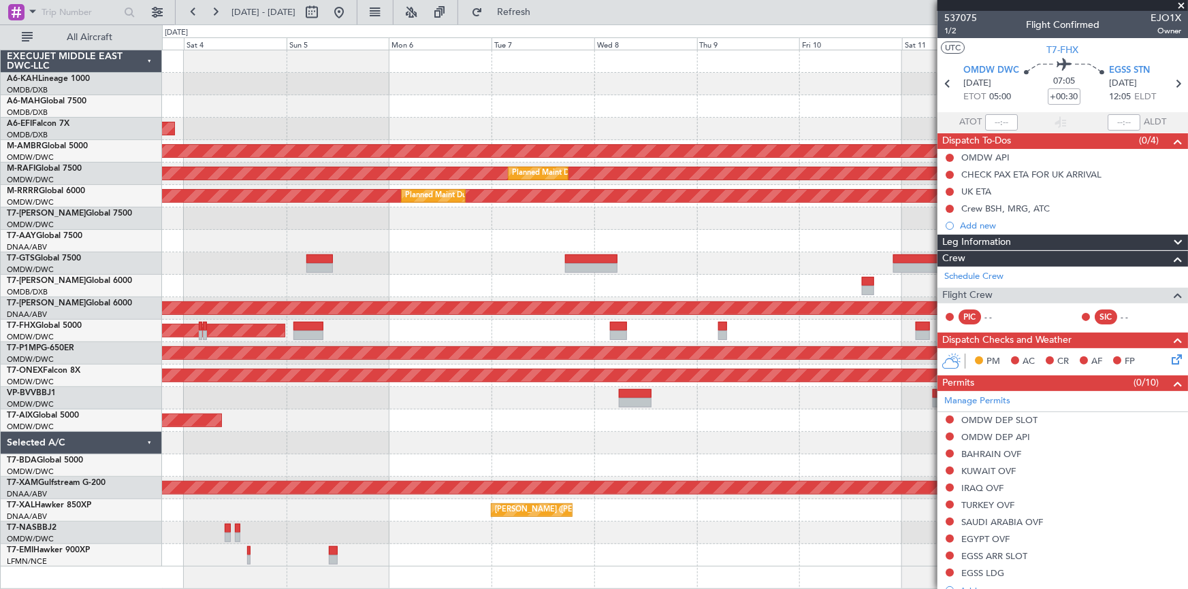
click at [595, 457] on div "AOG Maint [GEOGRAPHIC_DATA] (Dubai Intl) Planned Maint [GEOGRAPHIC_DATA] (Selet…" at bounding box center [675, 308] width 1026 height 517
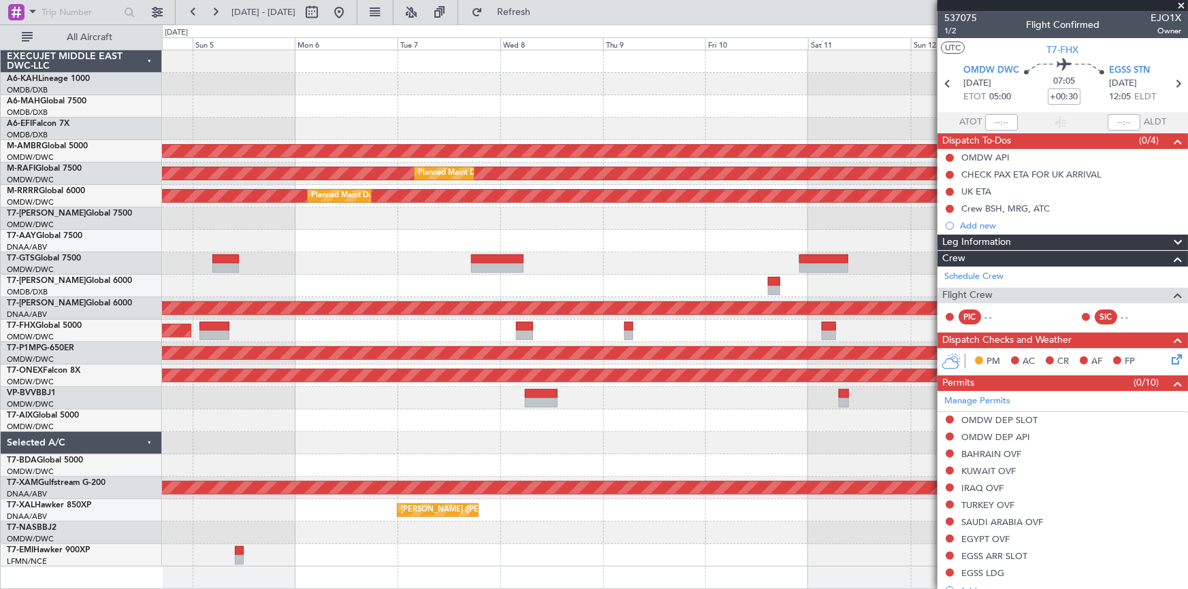
click at [568, 456] on div "AOG Maint [GEOGRAPHIC_DATA] (Dubai Intl) Planned Maint [GEOGRAPHIC_DATA] (Selet…" at bounding box center [675, 308] width 1026 height 517
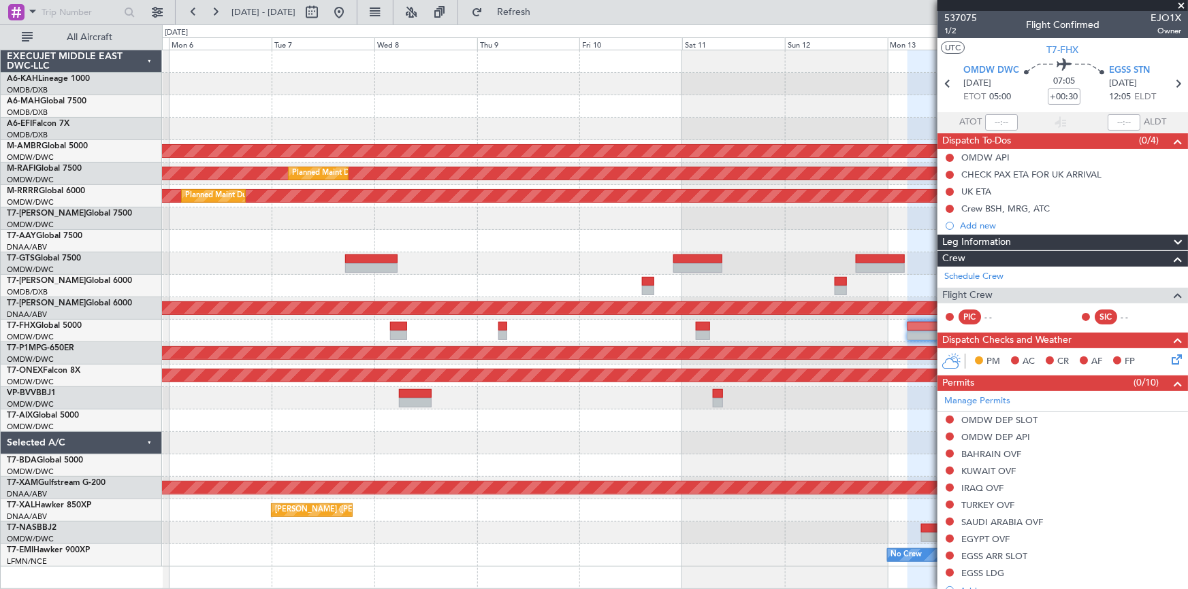
click at [602, 461] on div "AOG Maint [GEOGRAPHIC_DATA] (Dubai Intl) Planned Maint [GEOGRAPHIC_DATA] (Selet…" at bounding box center [675, 308] width 1026 height 517
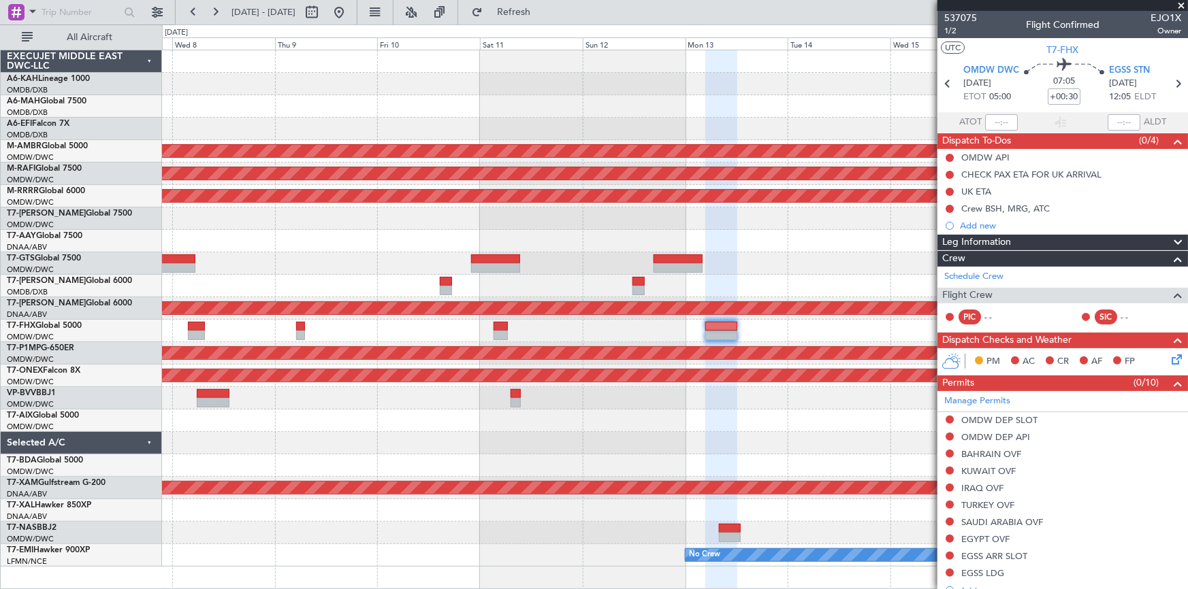
click at [666, 468] on div at bounding box center [675, 466] width 1026 height 22
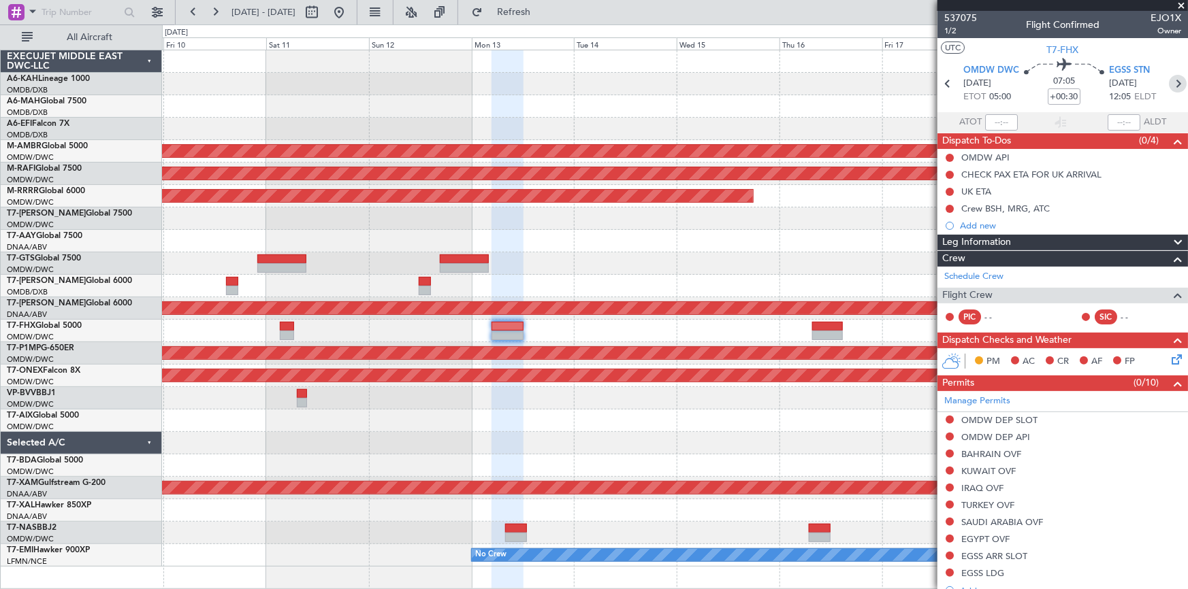
click at [1175, 80] on icon at bounding box center [1178, 84] width 18 height 18
type input "+00:45"
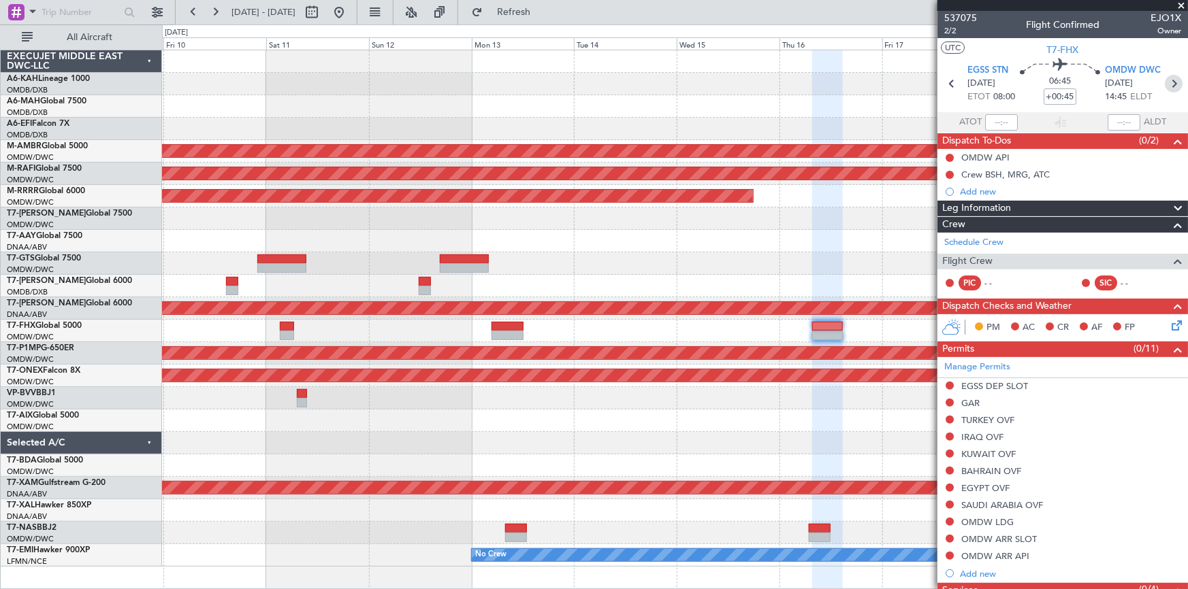
click at [1169, 82] on icon at bounding box center [1174, 84] width 18 height 18
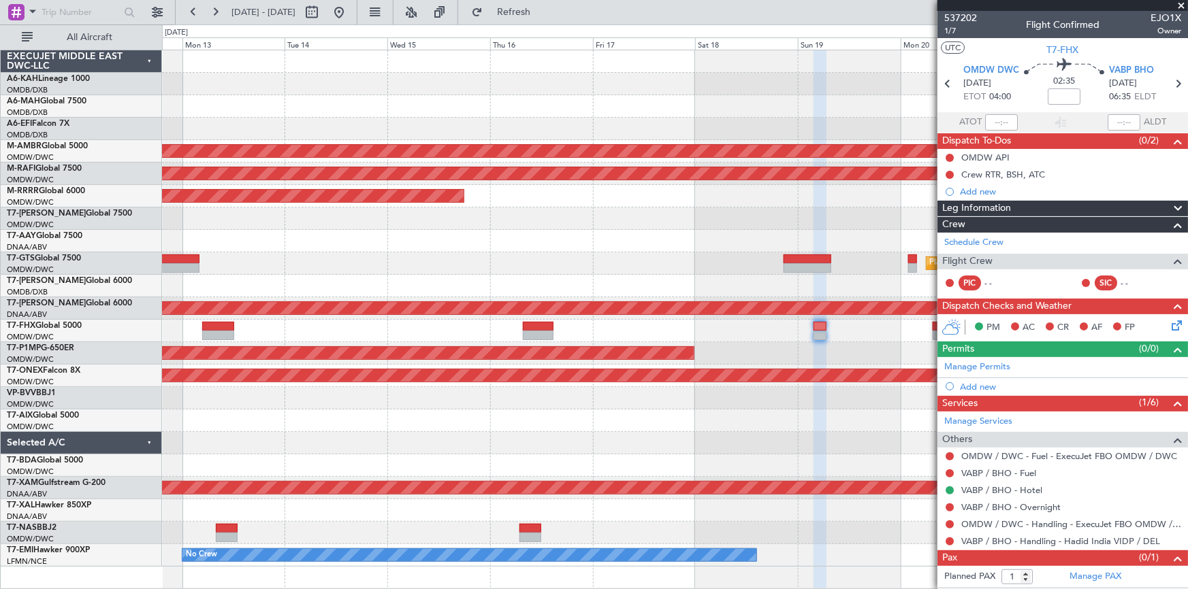
click at [543, 422] on div at bounding box center [675, 421] width 1026 height 22
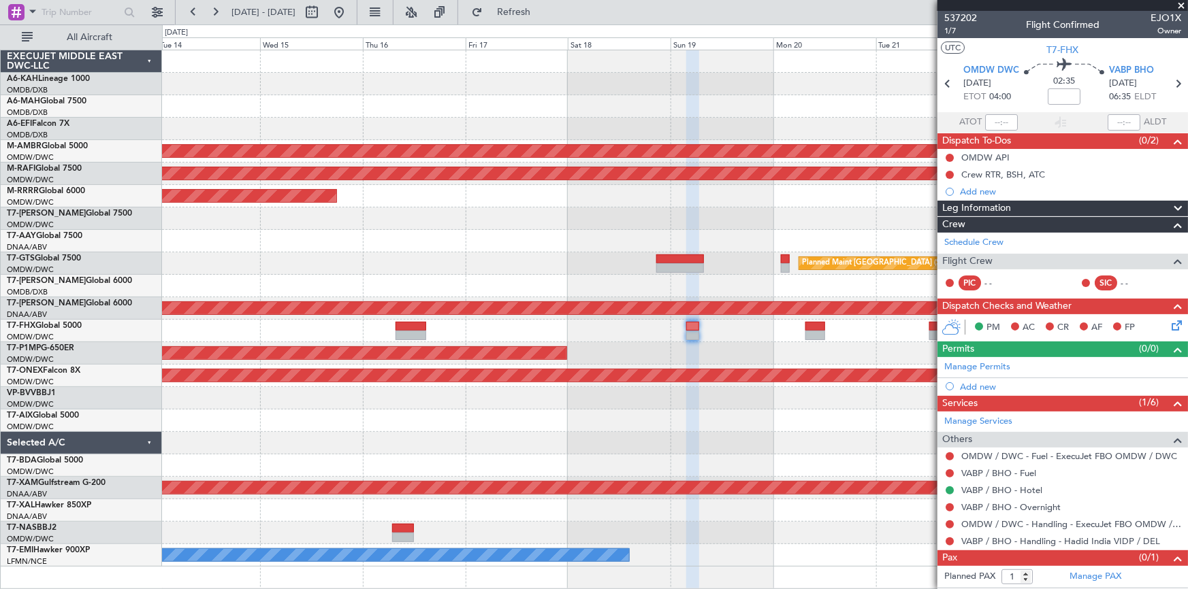
click at [521, 427] on div at bounding box center [675, 421] width 1026 height 22
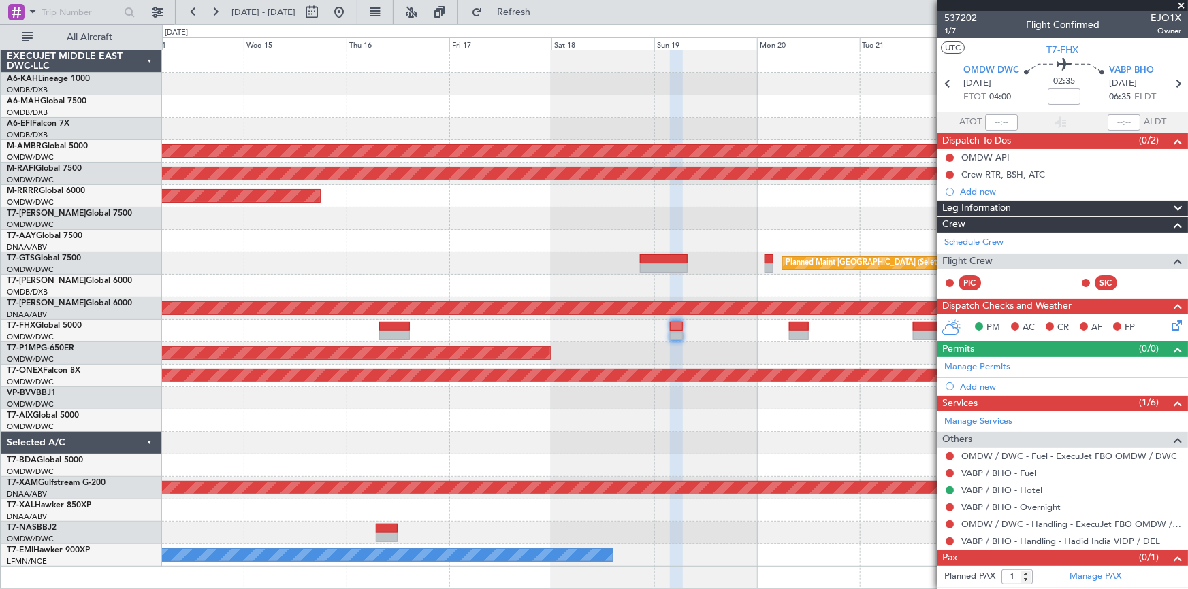
click at [742, 438] on div "Planned Maint [GEOGRAPHIC_DATA] (Seletar) Planned Maint [GEOGRAPHIC_DATA] (Al M…" at bounding box center [675, 308] width 1026 height 517
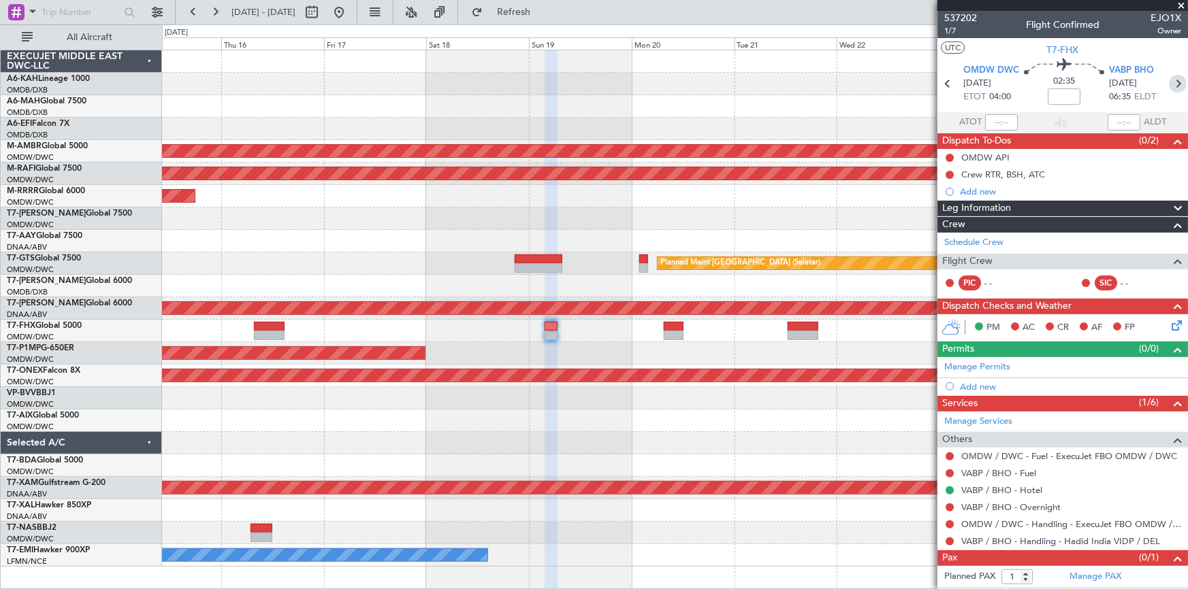
click at [1177, 82] on icon at bounding box center [1178, 84] width 18 height 18
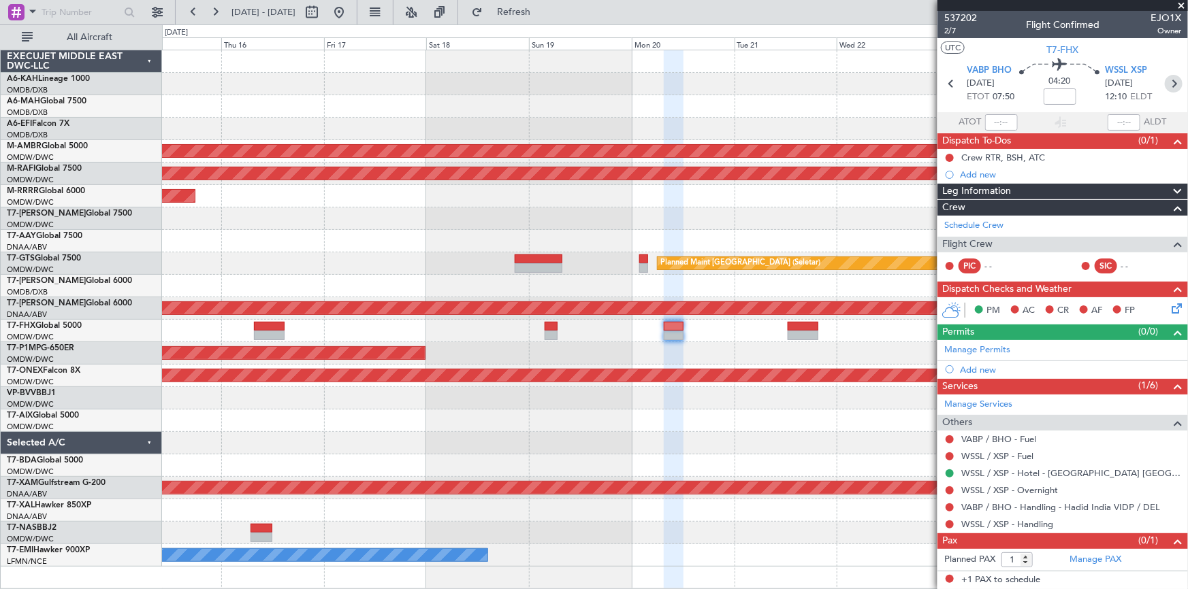
click at [1174, 82] on icon at bounding box center [1174, 84] width 18 height 18
type input "0"
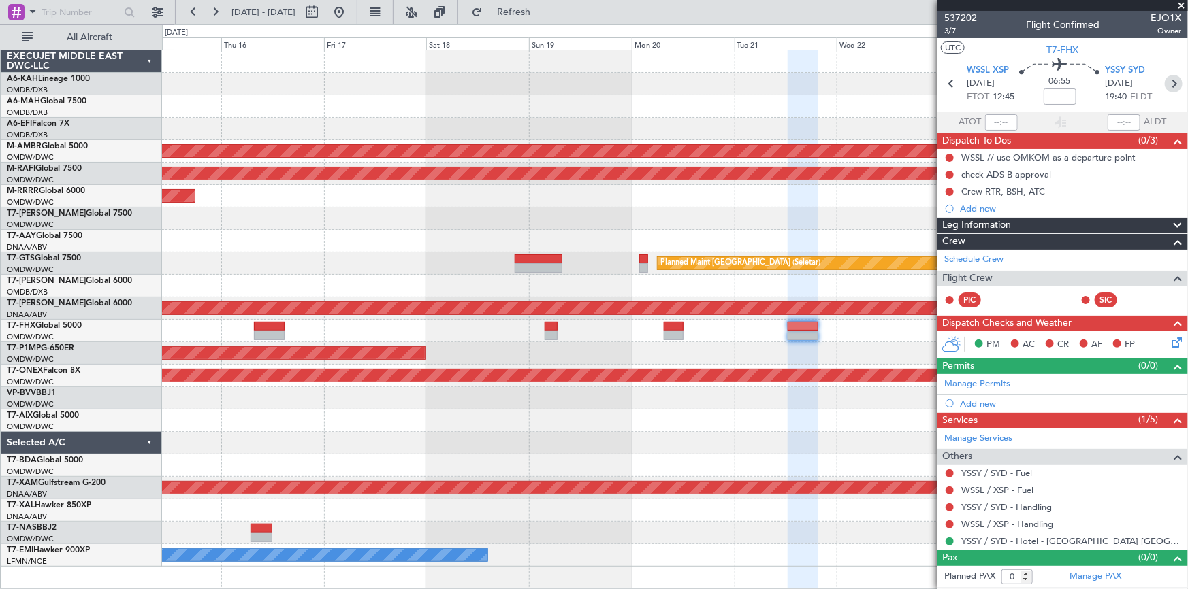
click at [1172, 82] on icon at bounding box center [1174, 84] width 18 height 18
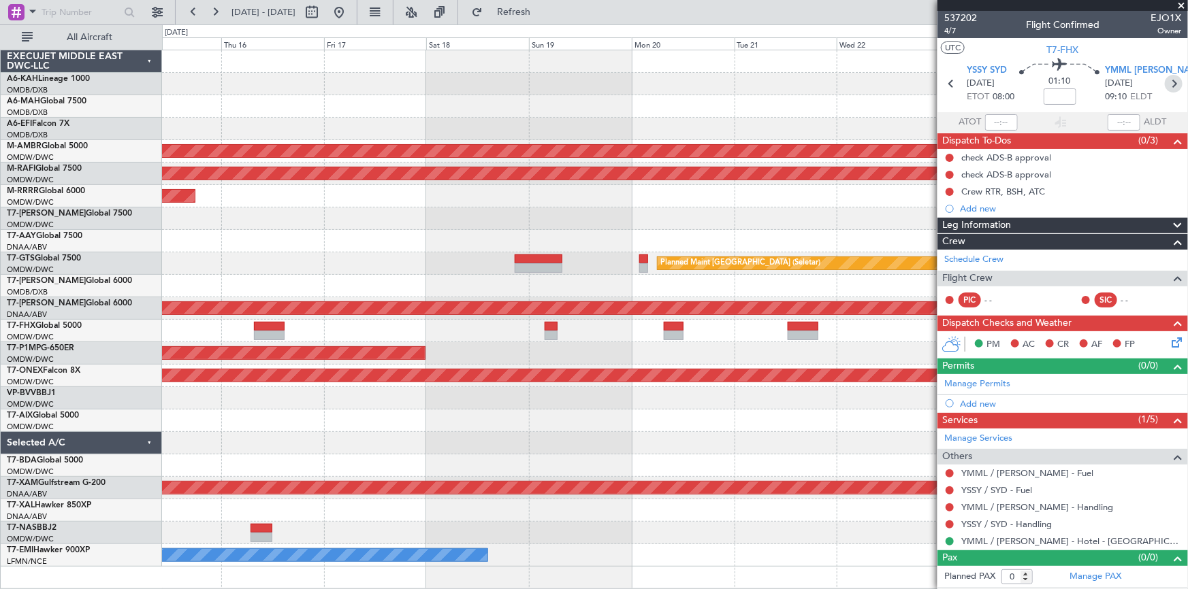
click at [1182, 83] on icon at bounding box center [1174, 84] width 18 height 18
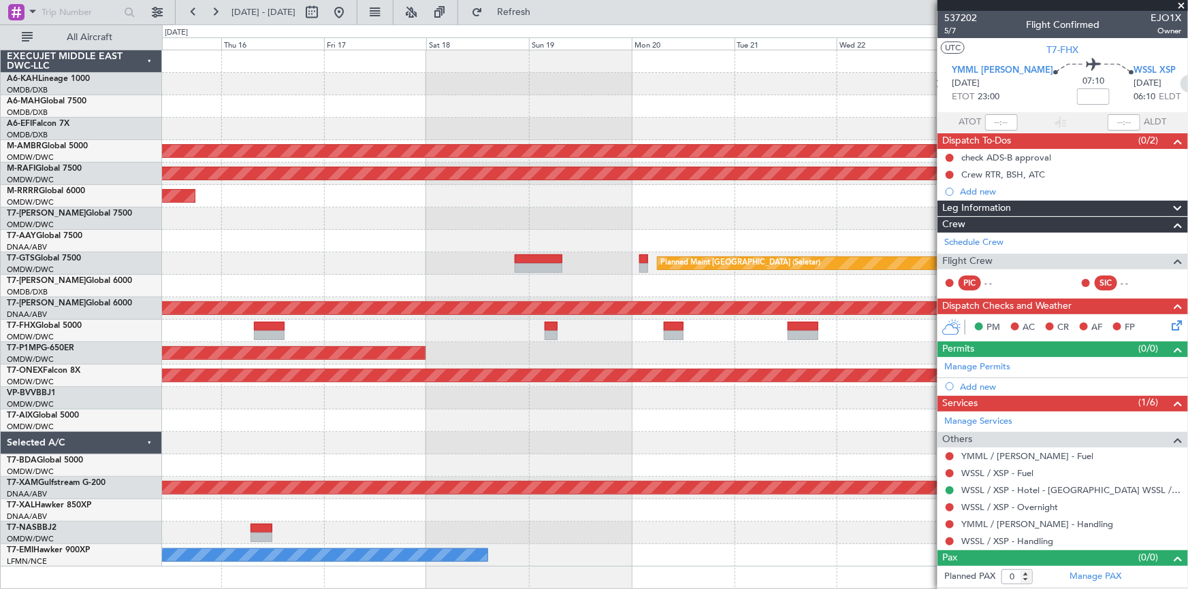
click at [1180, 76] on icon at bounding box center [1189, 84] width 18 height 18
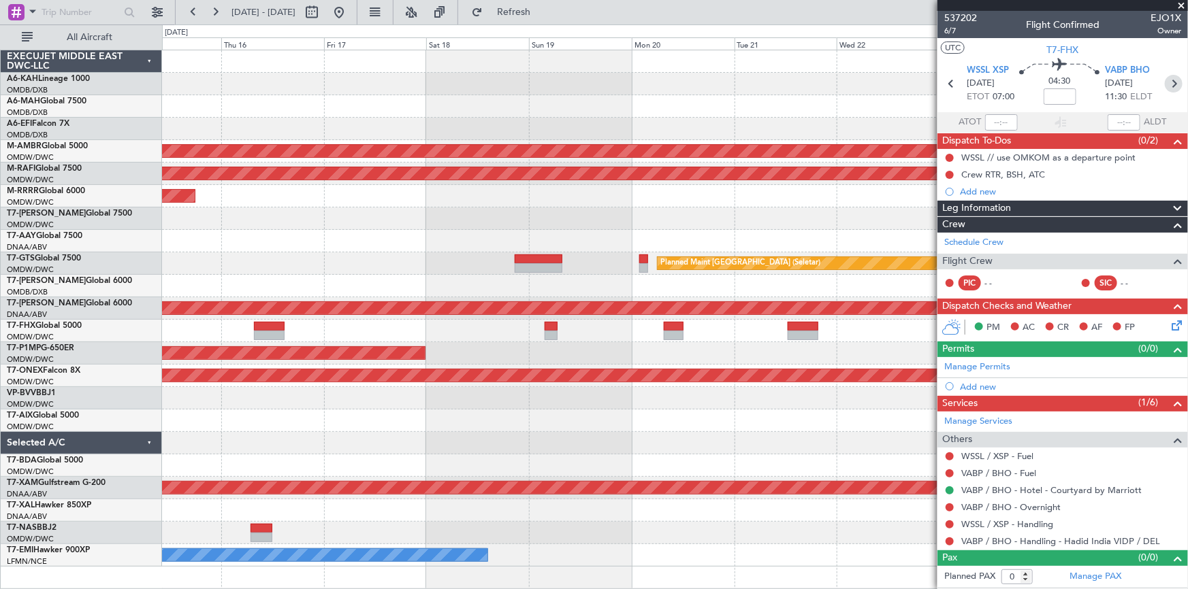
click at [1176, 86] on icon at bounding box center [1174, 84] width 18 height 18
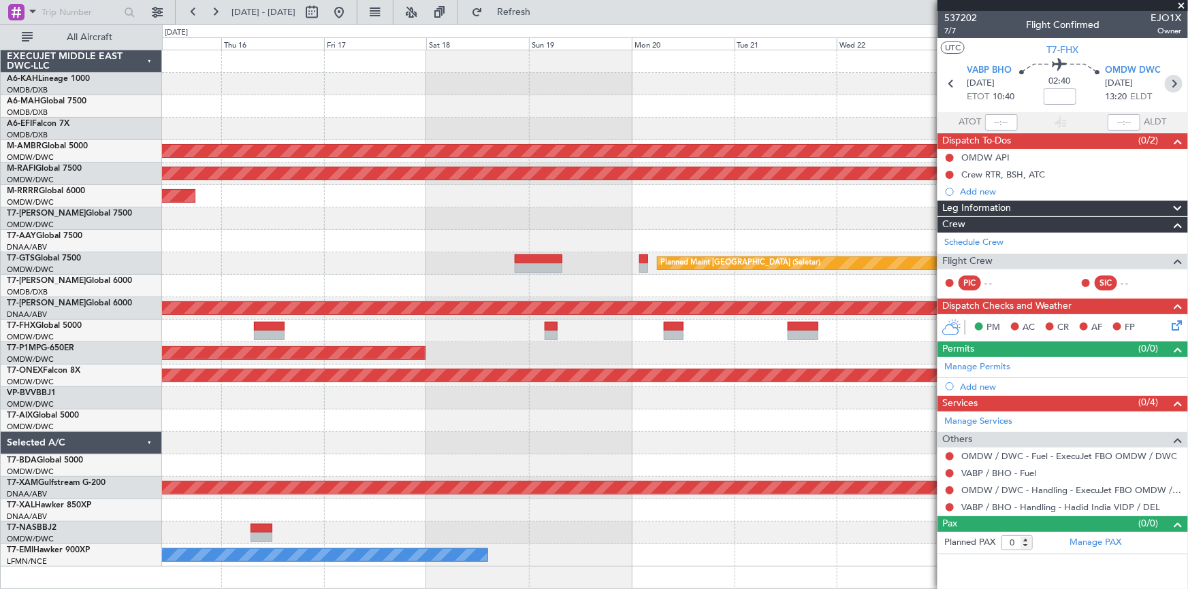
click at [1176, 76] on icon at bounding box center [1174, 84] width 18 height 18
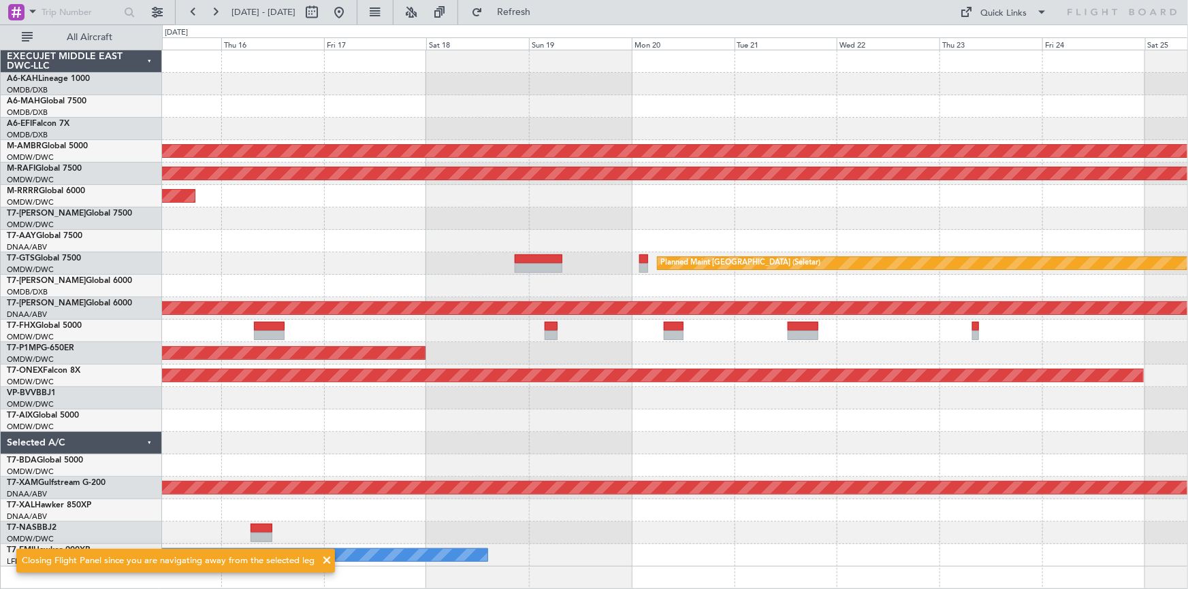
click at [712, 448] on div "Planned Maint [GEOGRAPHIC_DATA] (Seletar) Planned Maint [GEOGRAPHIC_DATA] (Al M…" at bounding box center [675, 308] width 1026 height 517
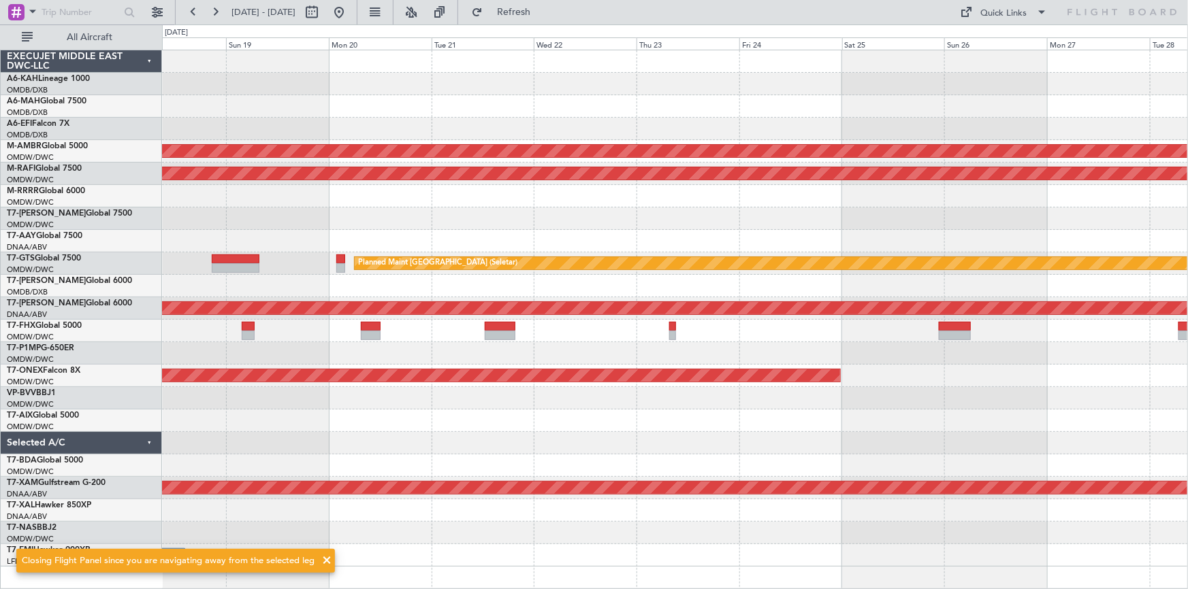
click at [694, 480] on div "Planned Maint [GEOGRAPHIC_DATA] (Seletar) Planned Maint [GEOGRAPHIC_DATA] (Al M…" at bounding box center [675, 308] width 1026 height 517
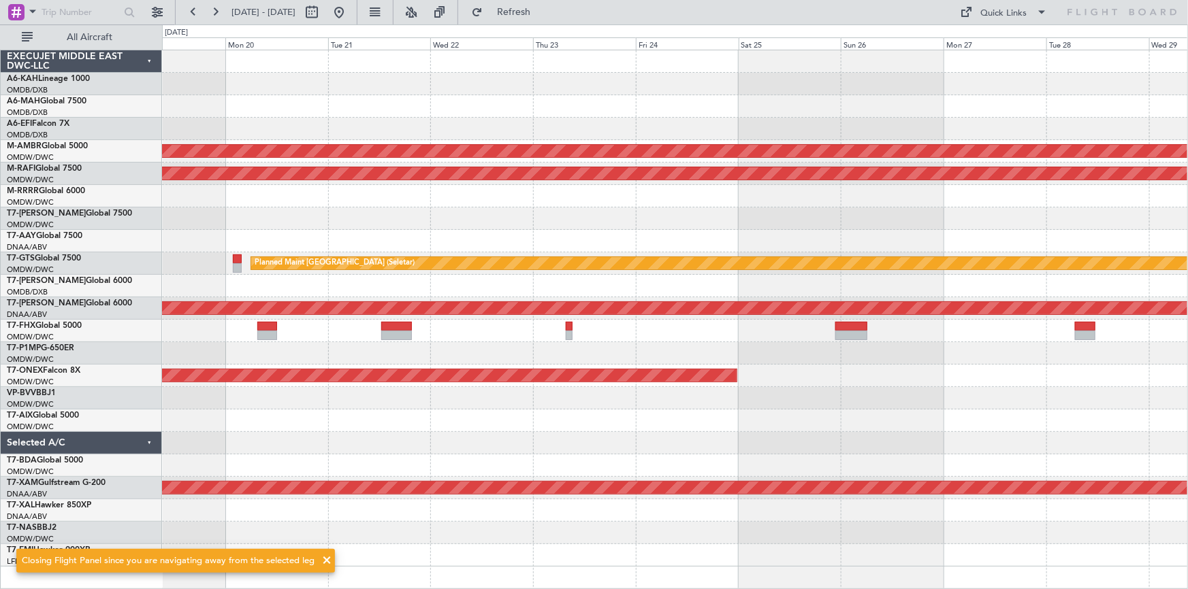
click at [722, 468] on div "Planned Maint [GEOGRAPHIC_DATA] (Seletar) Planned Maint [GEOGRAPHIC_DATA] (Al M…" at bounding box center [675, 308] width 1026 height 517
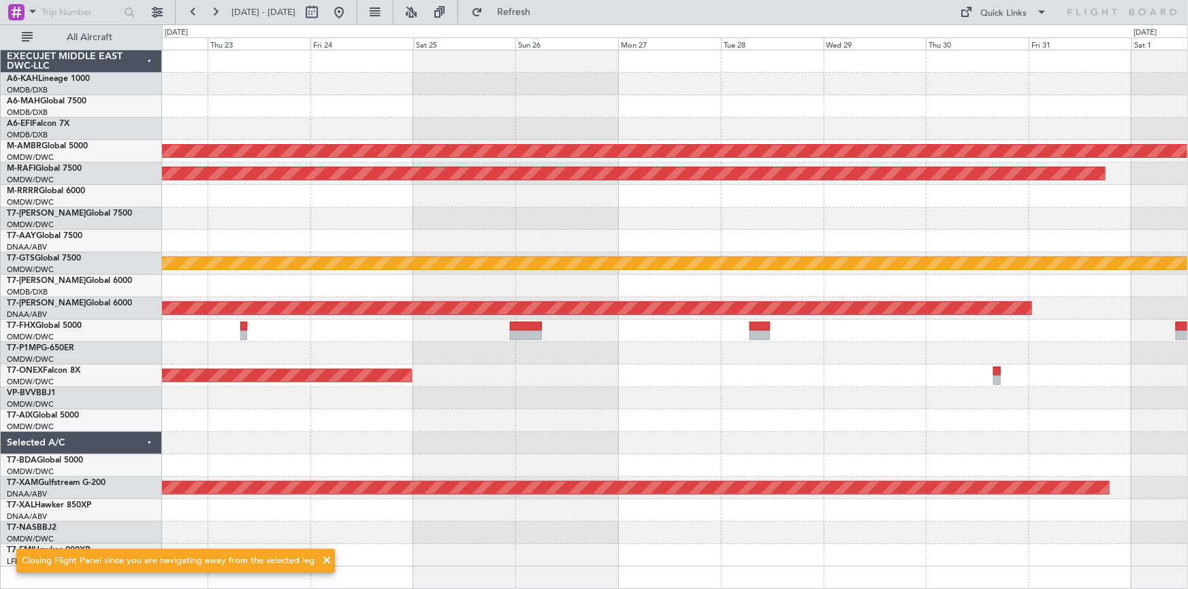
click at [780, 444] on div at bounding box center [675, 443] width 1026 height 22
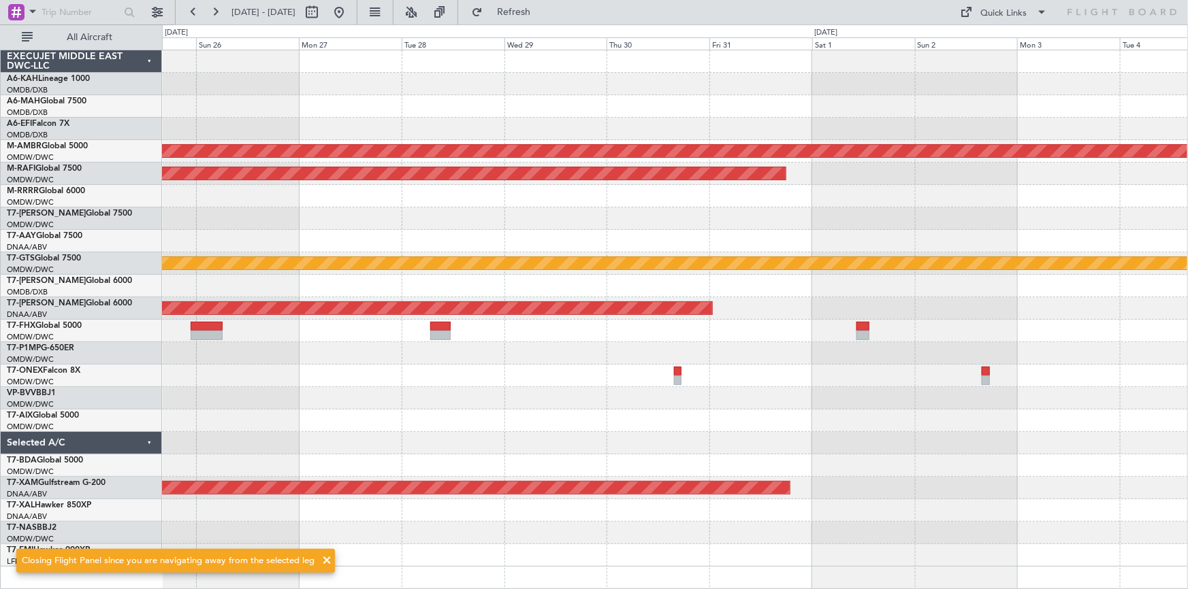
click at [722, 457] on div "Planned Maint [GEOGRAPHIC_DATA] (Seletar) Planned Maint [GEOGRAPHIC_DATA] (Al M…" at bounding box center [675, 308] width 1026 height 517
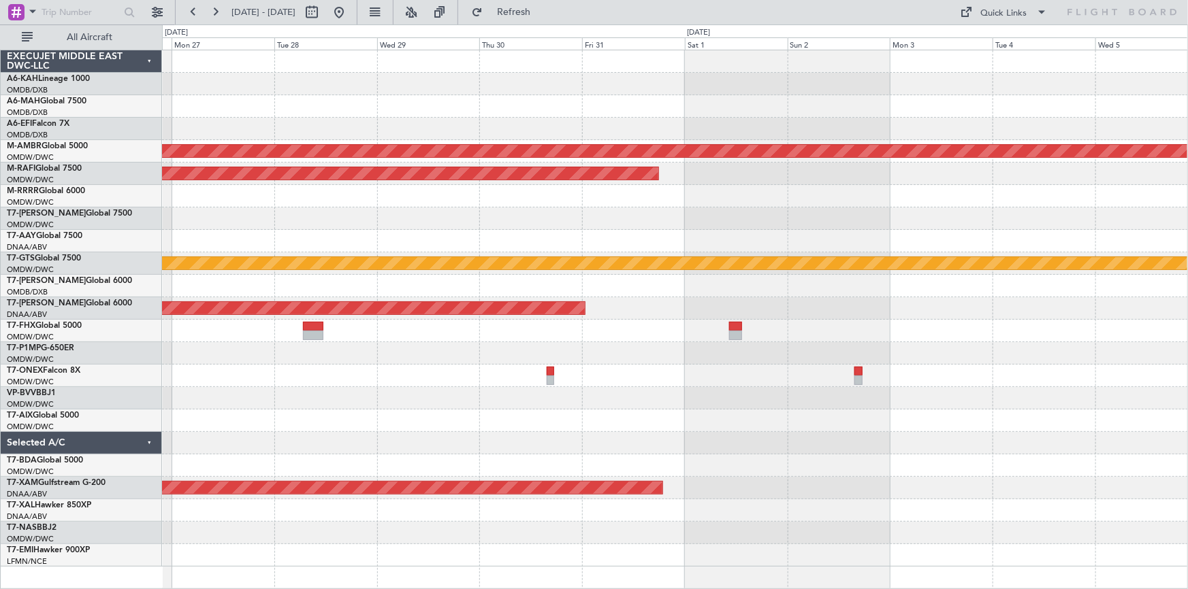
click at [744, 447] on div "Planned Maint [GEOGRAPHIC_DATA] (Seletar) Planned Maint [GEOGRAPHIC_DATA] (Al M…" at bounding box center [675, 308] width 1026 height 517
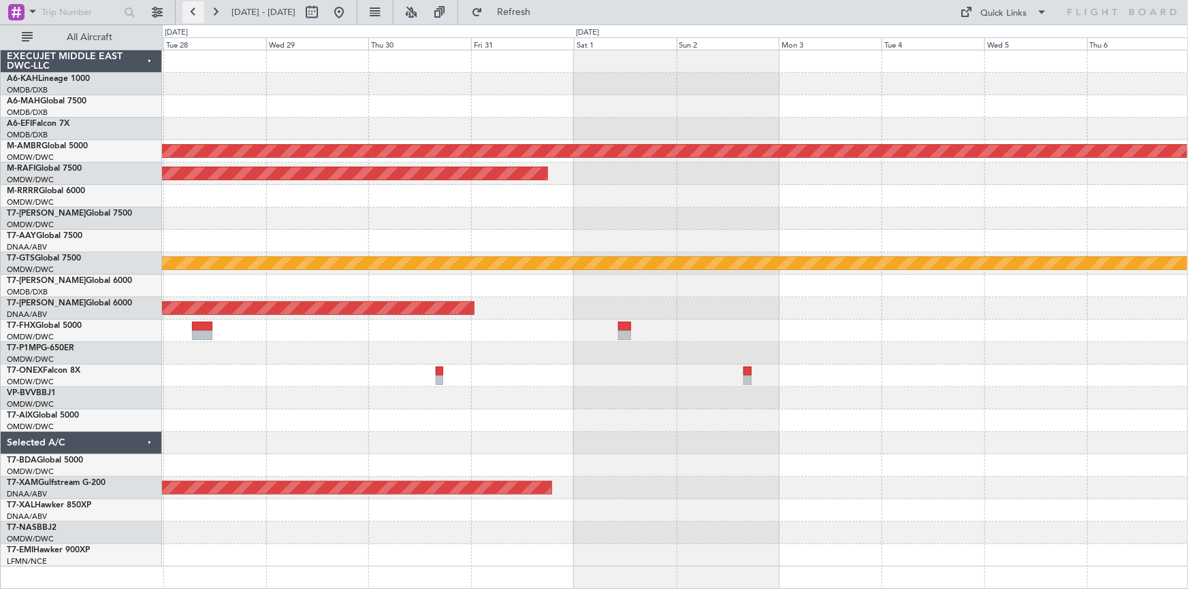
click at [182, 7] on button at bounding box center [193, 12] width 22 height 22
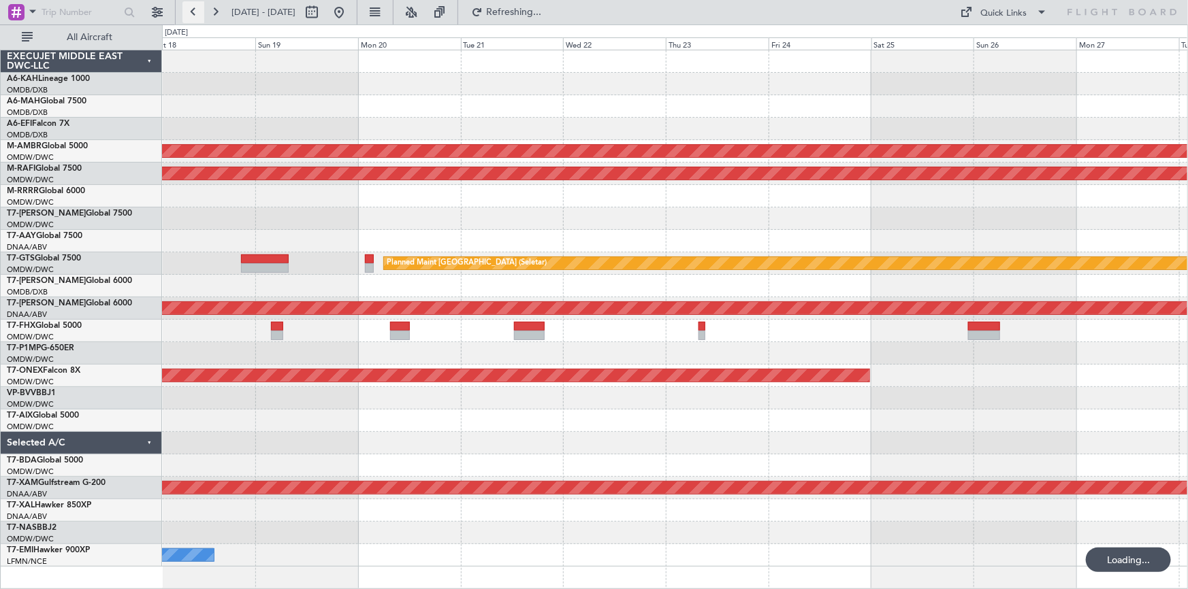
click at [183, 7] on button at bounding box center [193, 12] width 22 height 22
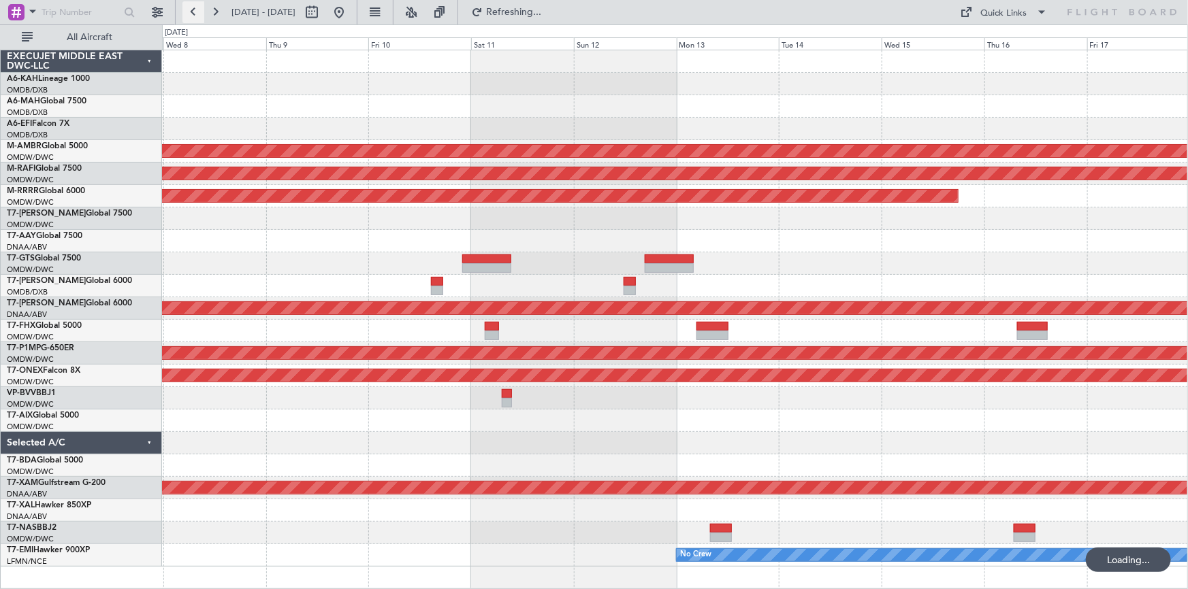
click at [187, 9] on button at bounding box center [193, 12] width 22 height 22
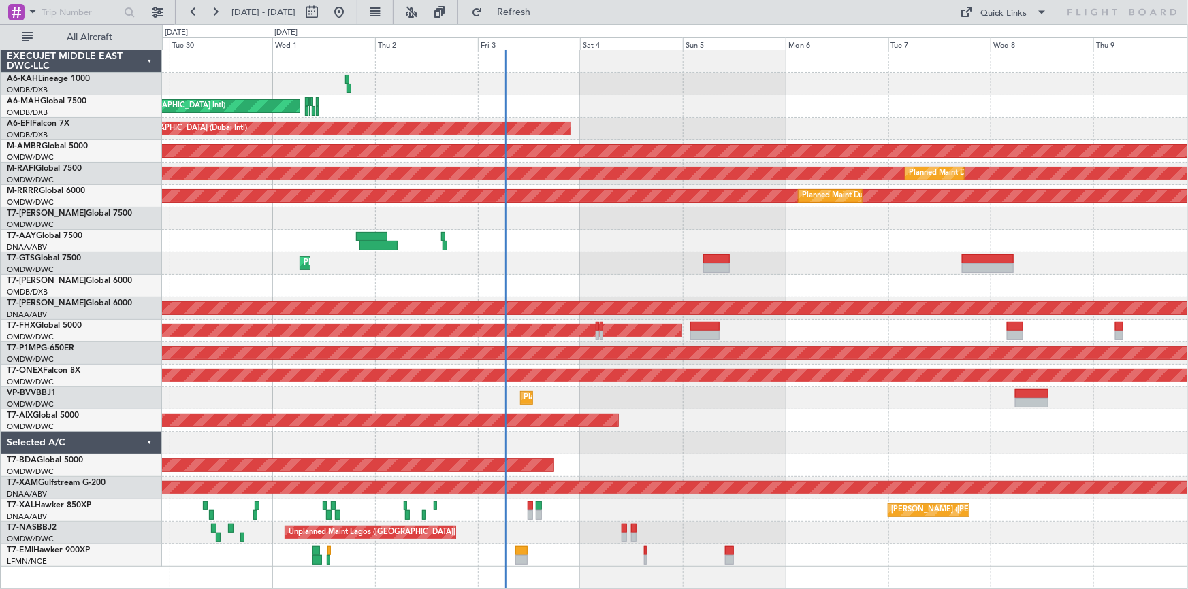
click at [853, 343] on div "Planned Maint [GEOGRAPHIC_DATA] (Al Bateen Executive) Planned Maint [GEOGRAPHIC…" at bounding box center [675, 308] width 1026 height 517
click at [647, 451] on div at bounding box center [675, 443] width 1026 height 22
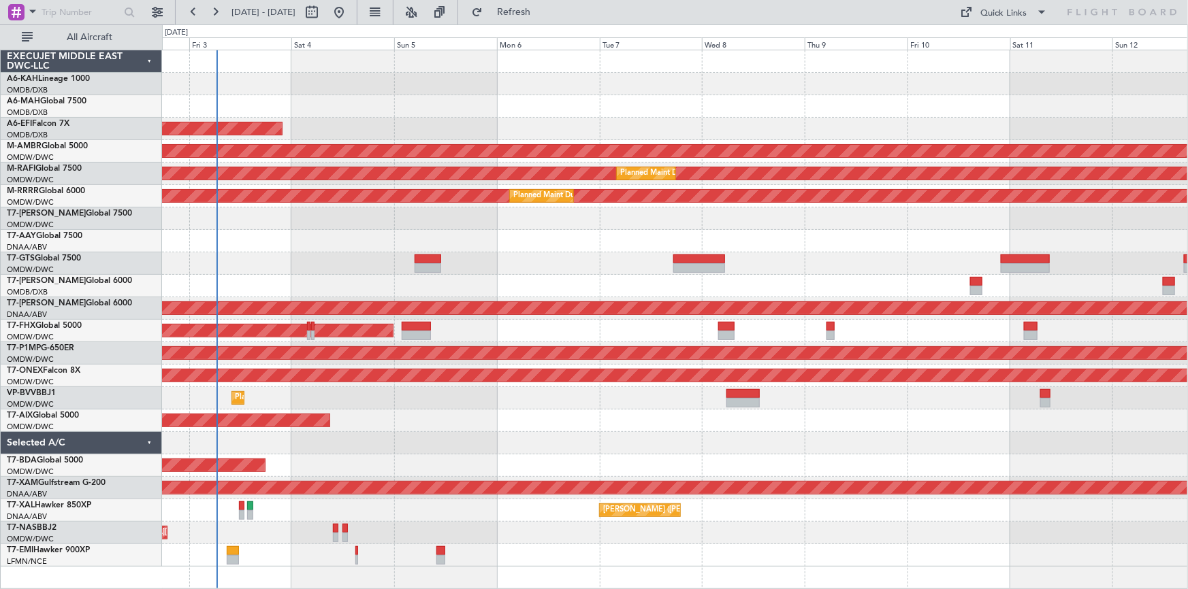
click at [794, 468] on div "AOG Maint Dubai (Al Maktoum Intl)" at bounding box center [675, 466] width 1026 height 22
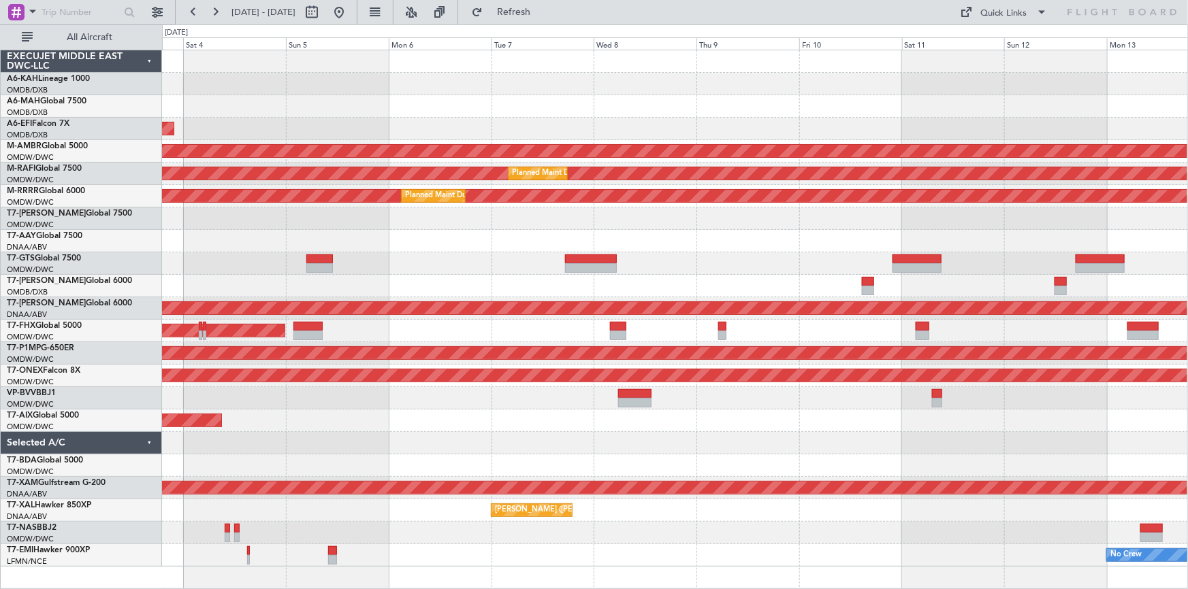
click at [720, 466] on div "AOG Maint Dubai (Al Maktoum Intl)" at bounding box center [675, 466] width 1026 height 22
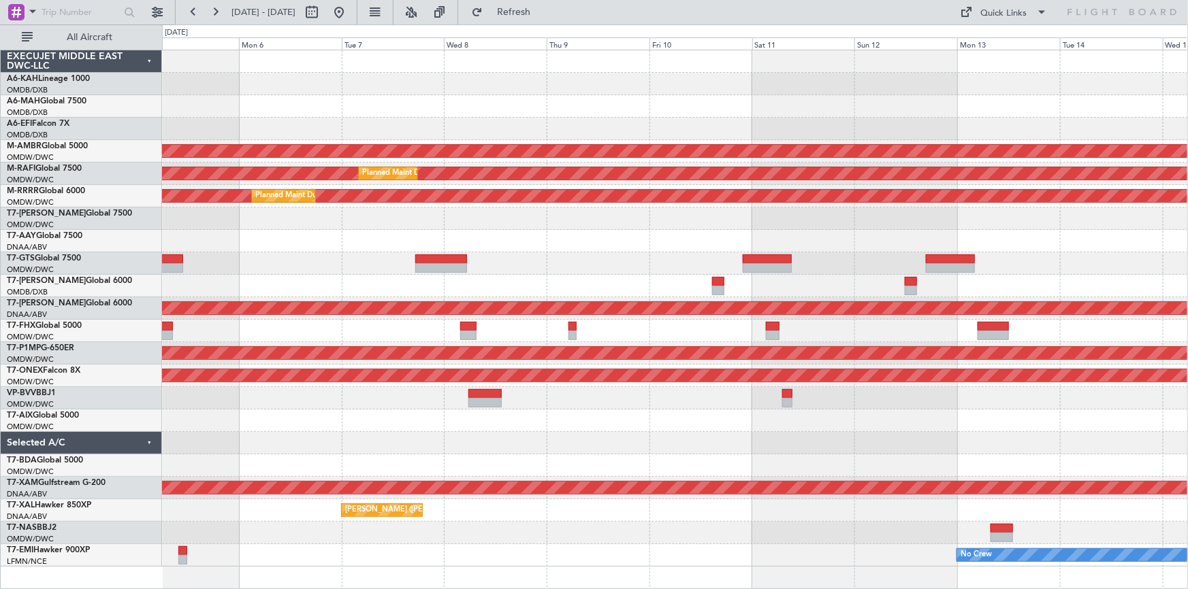
click at [740, 471] on div "AOG Maint Dubai (Al Maktoum Intl)" at bounding box center [675, 466] width 1026 height 22
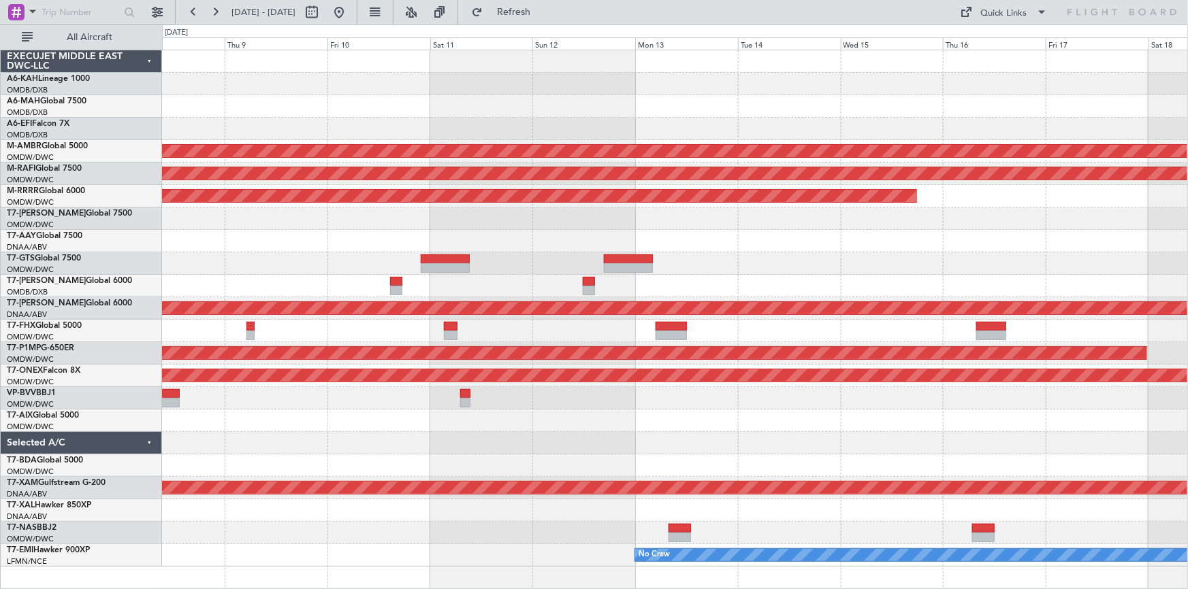
click at [792, 456] on div at bounding box center [675, 466] width 1026 height 22
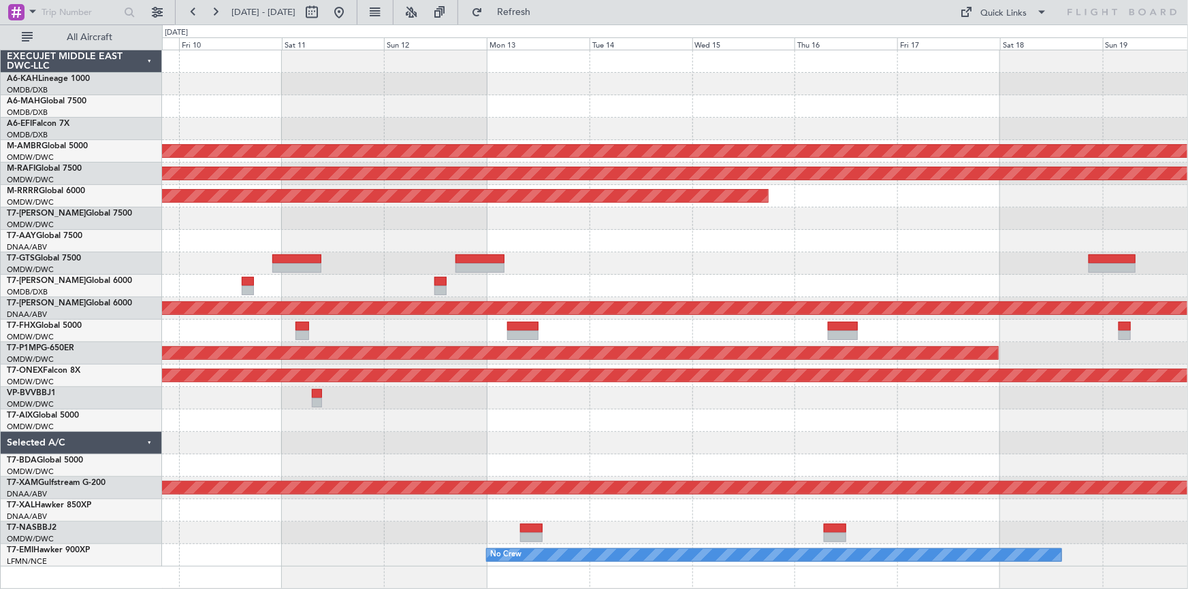
click at [810, 461] on div at bounding box center [675, 466] width 1026 height 22
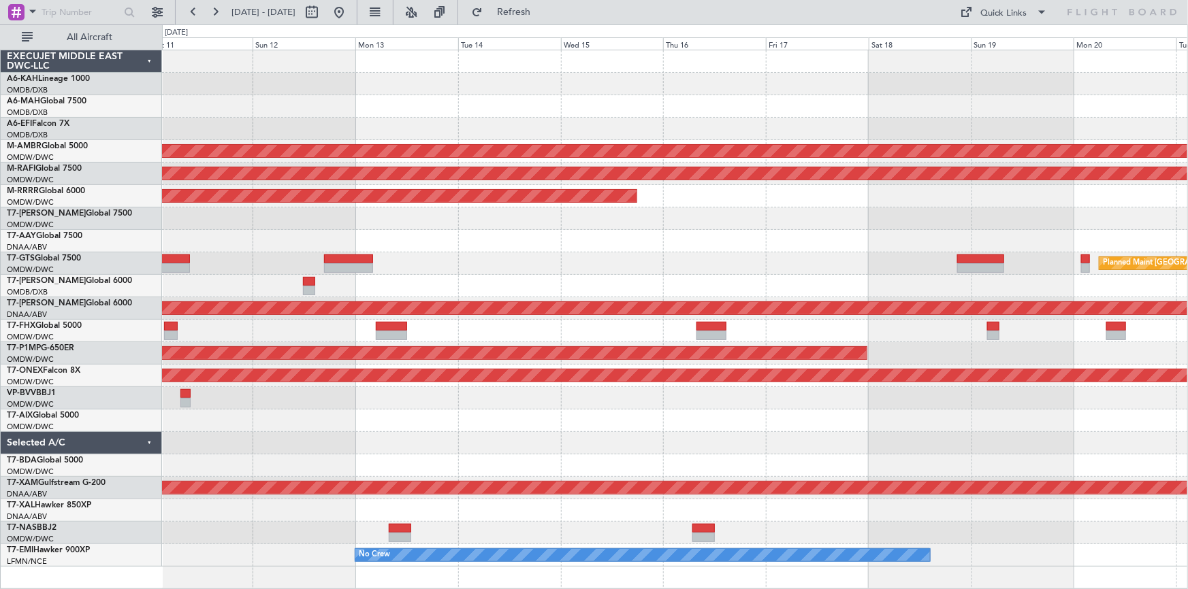
click at [790, 463] on div at bounding box center [675, 466] width 1026 height 22
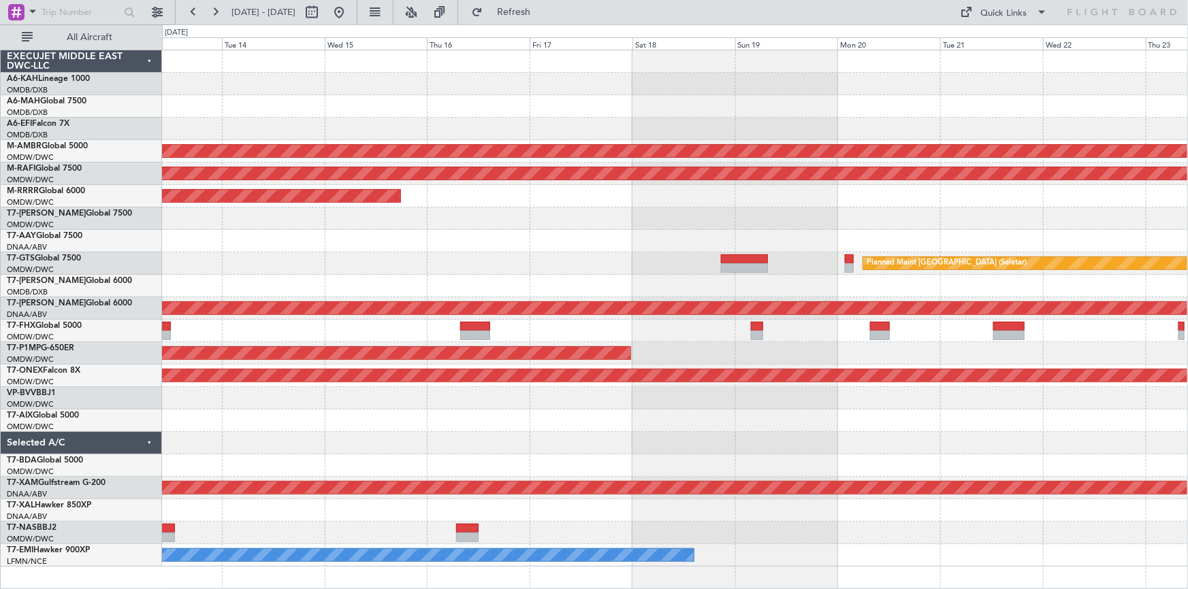
click at [895, 458] on div "Planned Maint [GEOGRAPHIC_DATA] (Seletar) Planned Maint [GEOGRAPHIC_DATA] (Al M…" at bounding box center [675, 308] width 1026 height 517
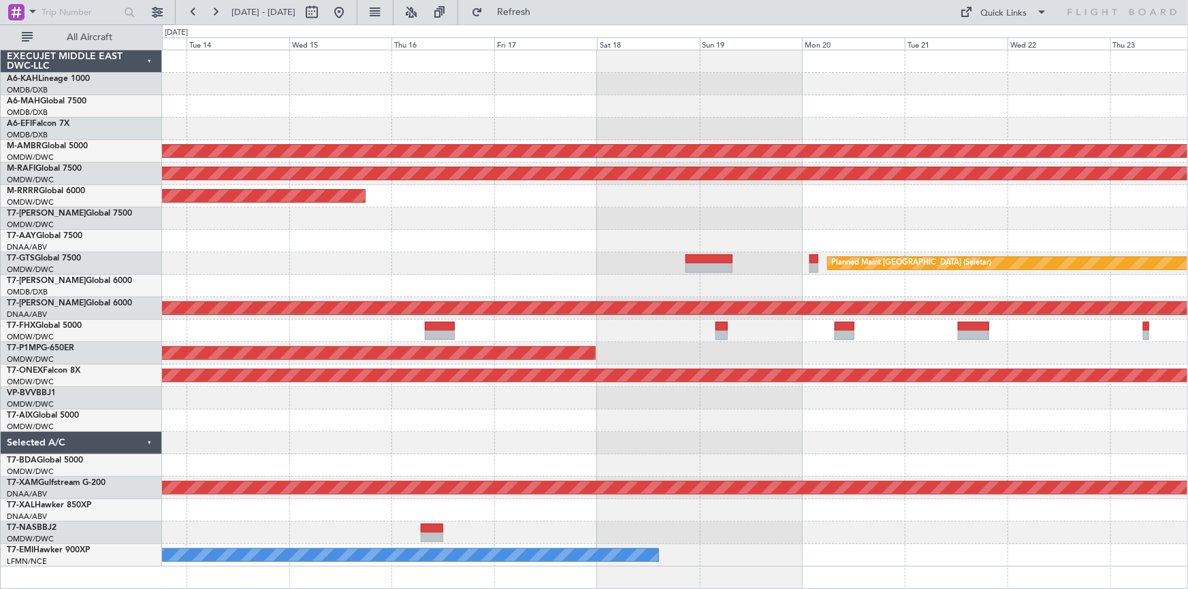
click at [1029, 441] on div at bounding box center [675, 443] width 1026 height 22
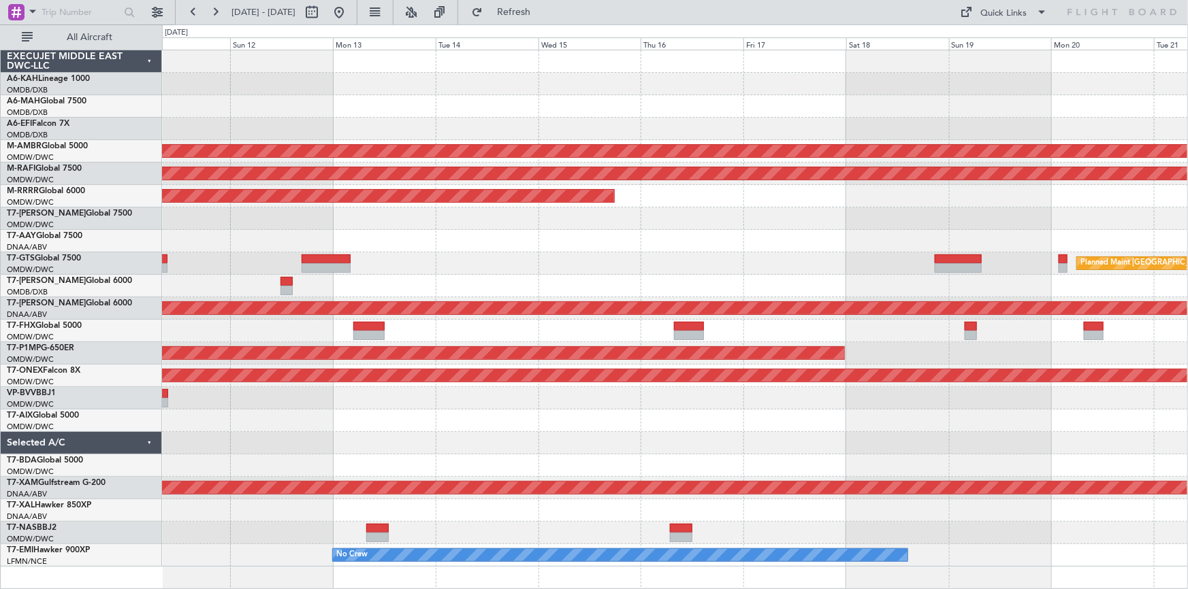
click at [688, 437] on div at bounding box center [675, 443] width 1026 height 22
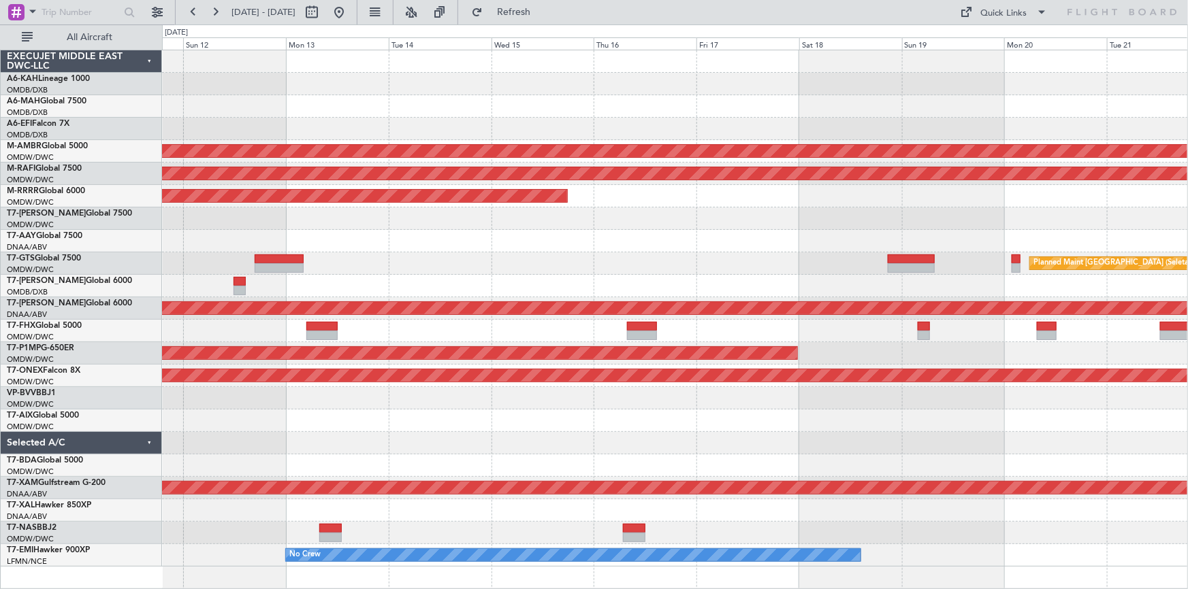
click at [346, 440] on div at bounding box center [675, 443] width 1026 height 22
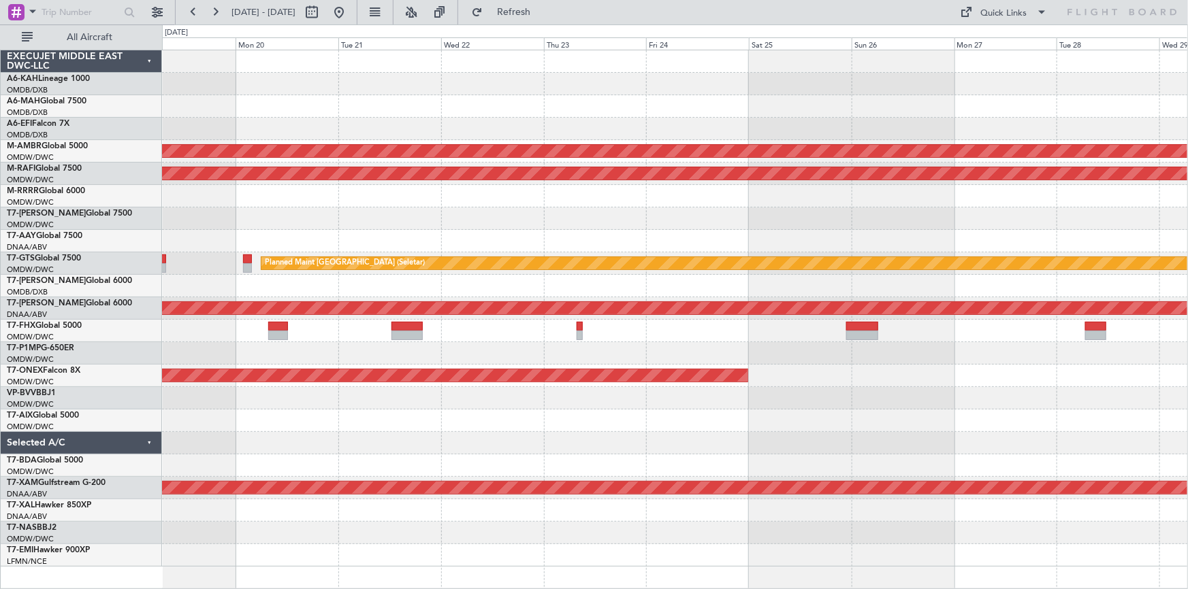
click at [493, 463] on div at bounding box center [675, 466] width 1026 height 22
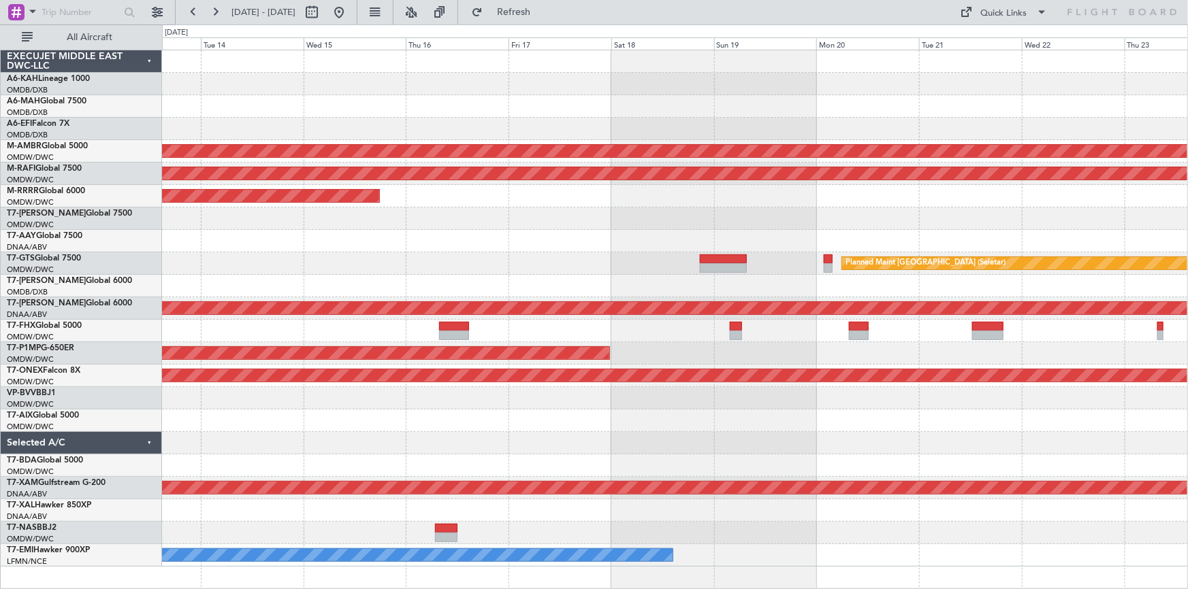
click at [700, 430] on div at bounding box center [675, 421] width 1026 height 22
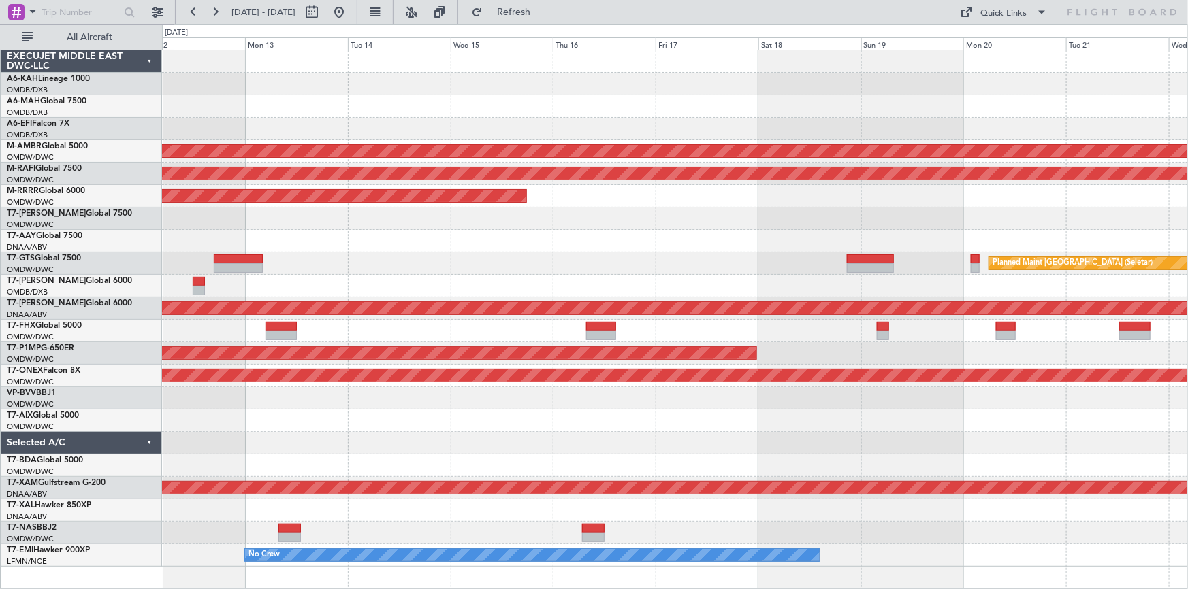
click at [700, 428] on div at bounding box center [675, 421] width 1026 height 22
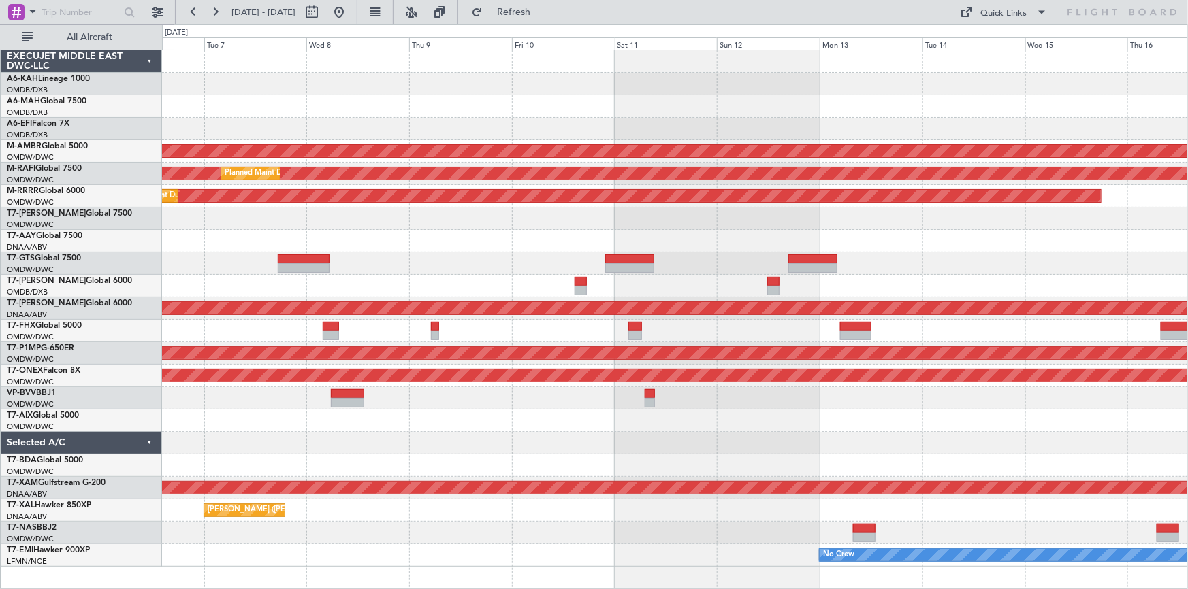
click at [598, 435] on div "Planned Maint [GEOGRAPHIC_DATA] (Seletar) Planned Maint [GEOGRAPHIC_DATA] (Al M…" at bounding box center [675, 308] width 1026 height 517
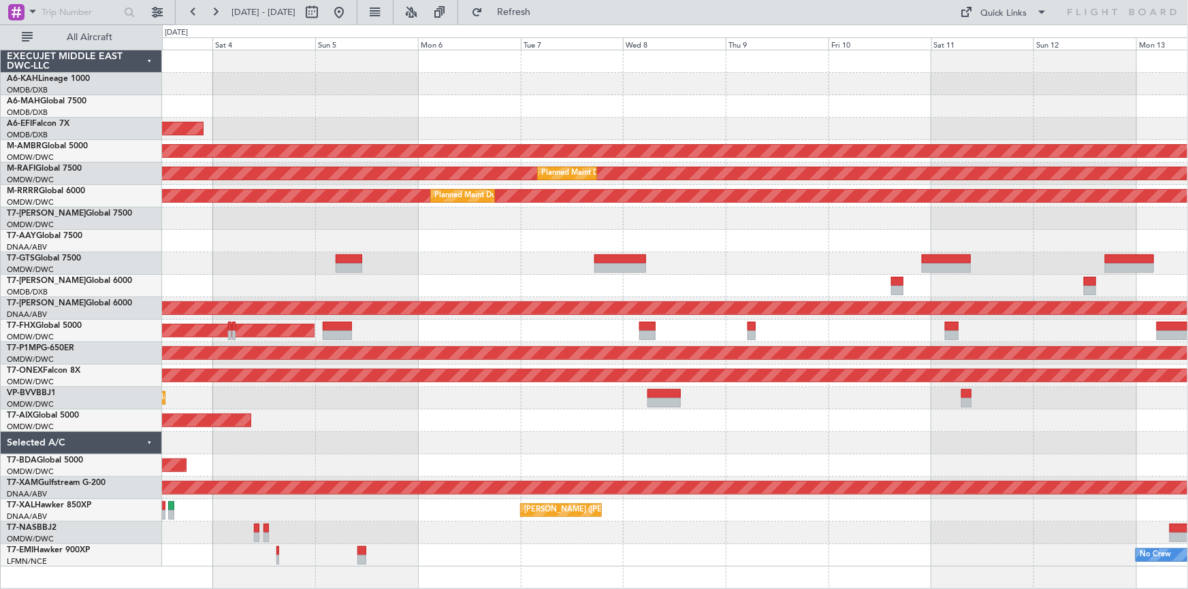
click at [612, 447] on div at bounding box center [675, 443] width 1026 height 22
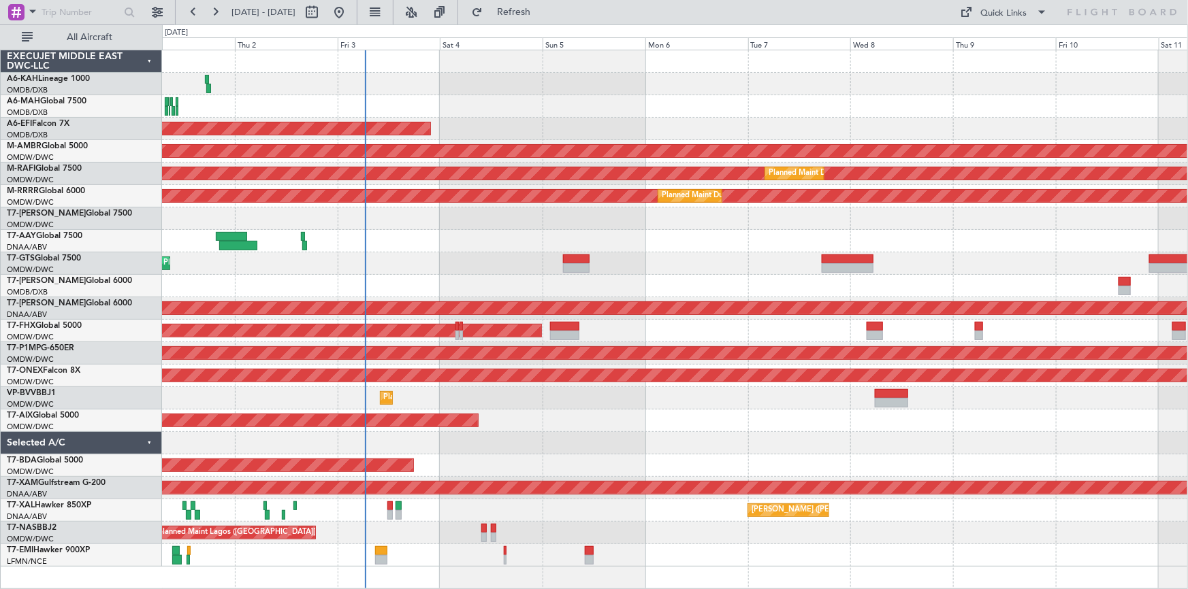
click at [564, 457] on div "Planned Maint [GEOGRAPHIC_DATA] (Al Bateen Executive) Planned Maint [GEOGRAPHIC…" at bounding box center [675, 308] width 1026 height 517
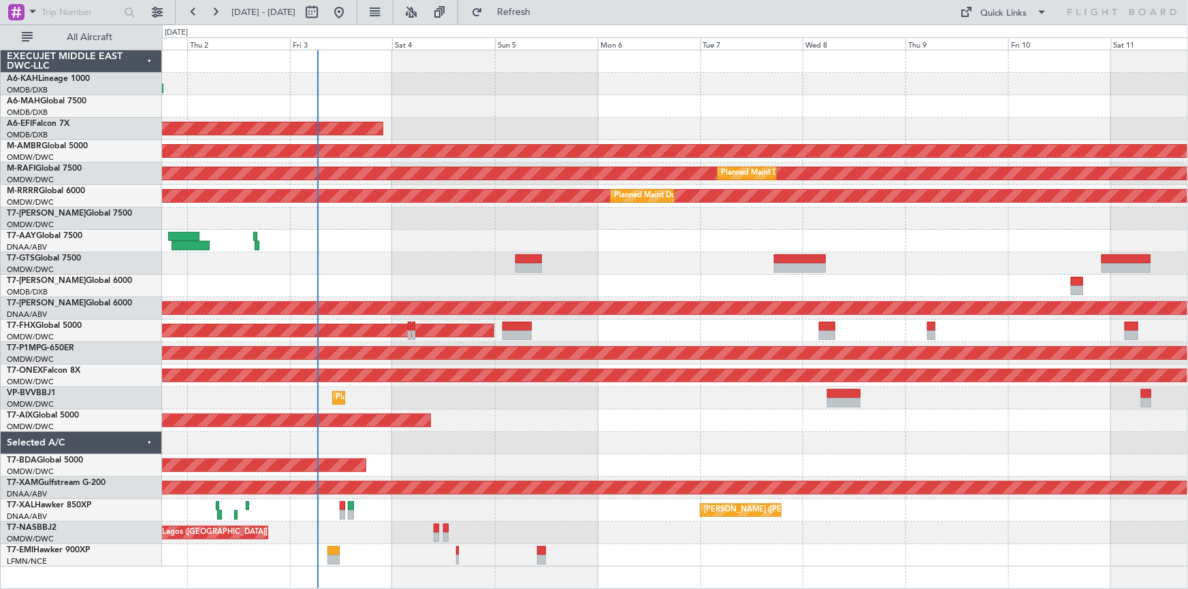
click at [877, 454] on div "Planned Maint [GEOGRAPHIC_DATA] (Al Bateen Executive) Planned Maint [GEOGRAPHIC…" at bounding box center [675, 308] width 1026 height 517
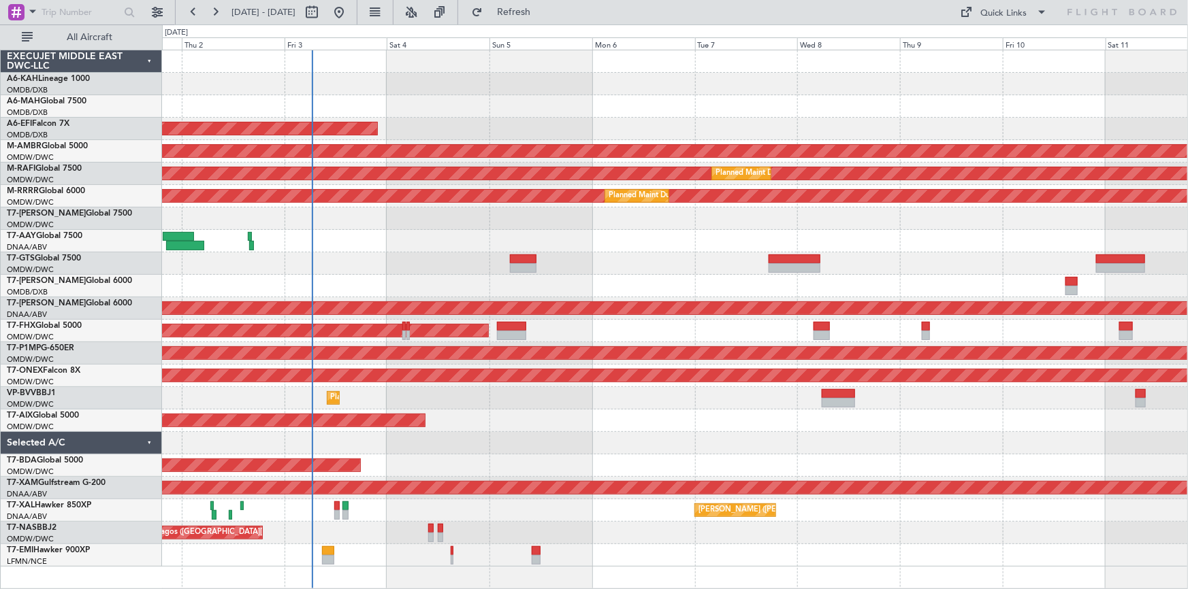
click at [892, 457] on div "AOG Maint Dubai (Al Maktoum Intl)" at bounding box center [675, 466] width 1026 height 22
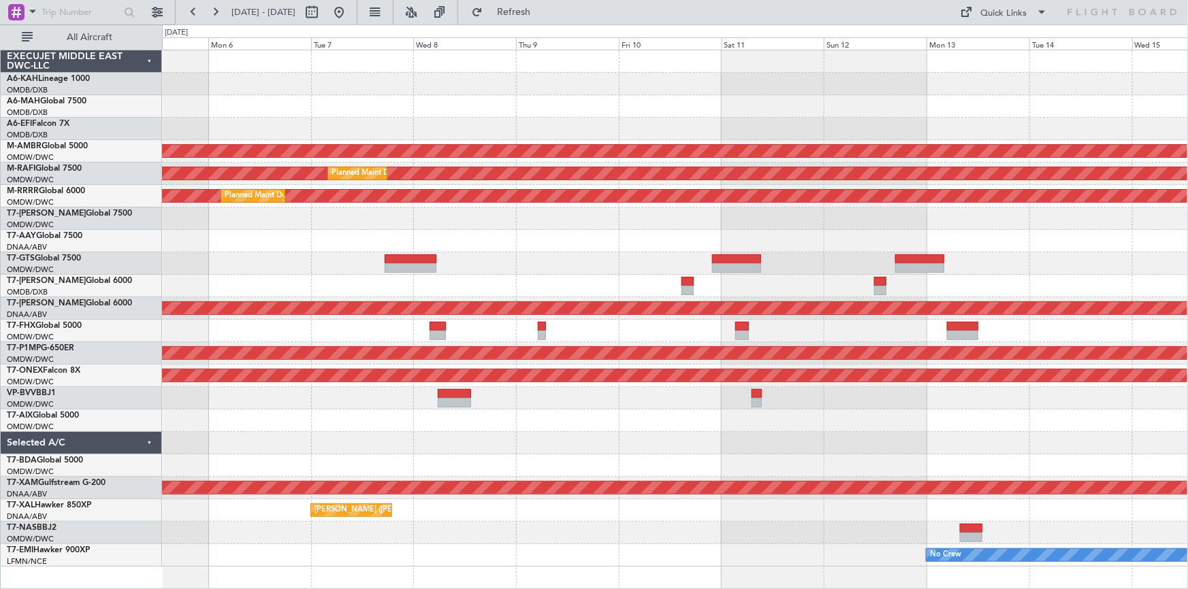
click at [798, 469] on div "AOG Maint Dubai (Al Maktoum Intl)" at bounding box center [675, 466] width 1026 height 22
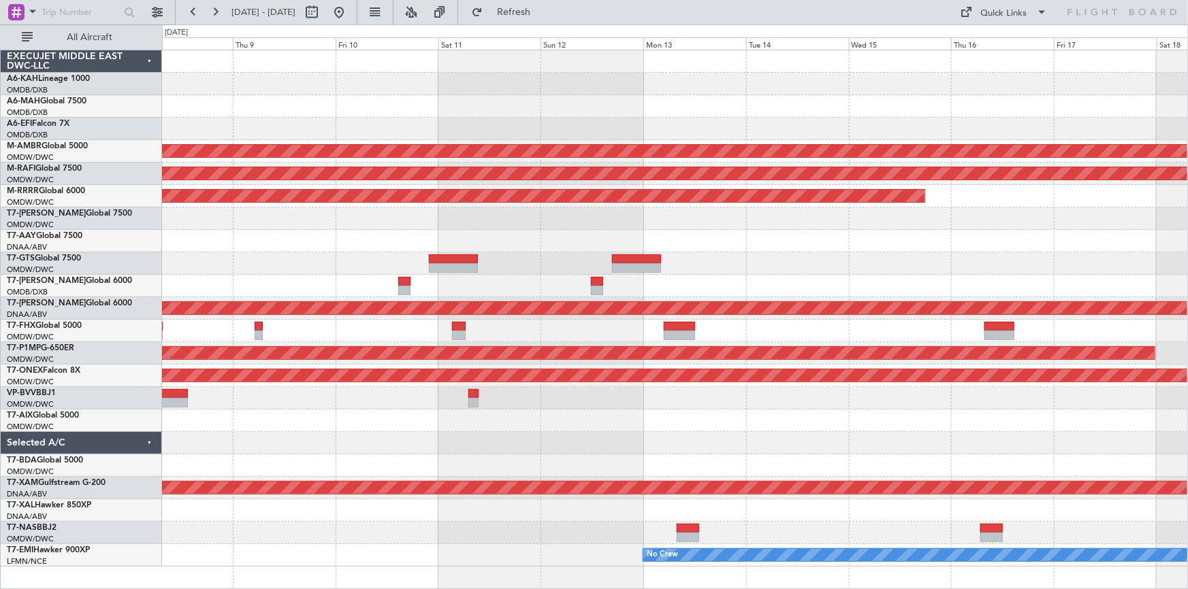
click at [717, 456] on div "Planned Maint [GEOGRAPHIC_DATA] (Seletar) Planned Maint [GEOGRAPHIC_DATA] (Al M…" at bounding box center [675, 308] width 1026 height 517
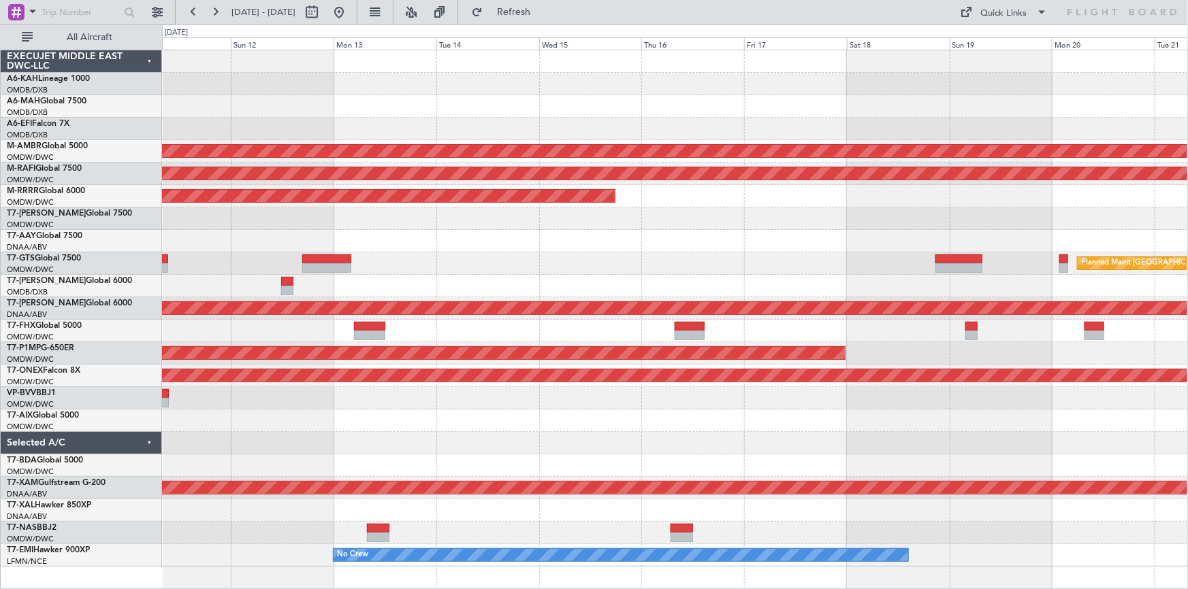
click at [659, 472] on div at bounding box center [675, 466] width 1026 height 22
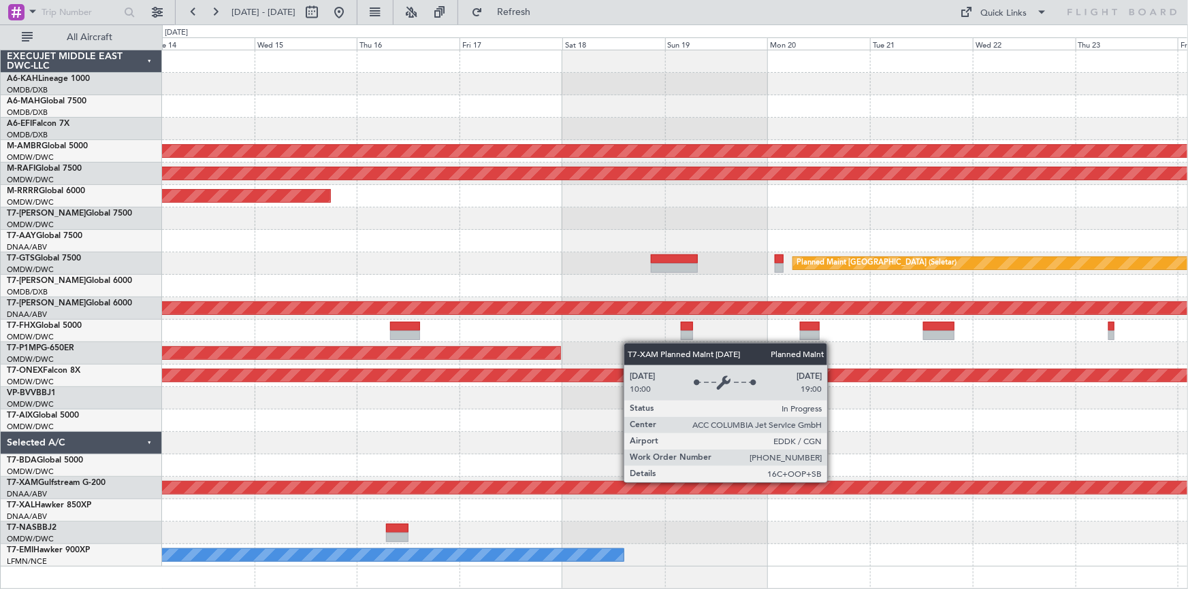
click at [551, 490] on div "Planned Maint Cologne-[GEOGRAPHIC_DATA]" at bounding box center [557, 488] width 2840 height 12
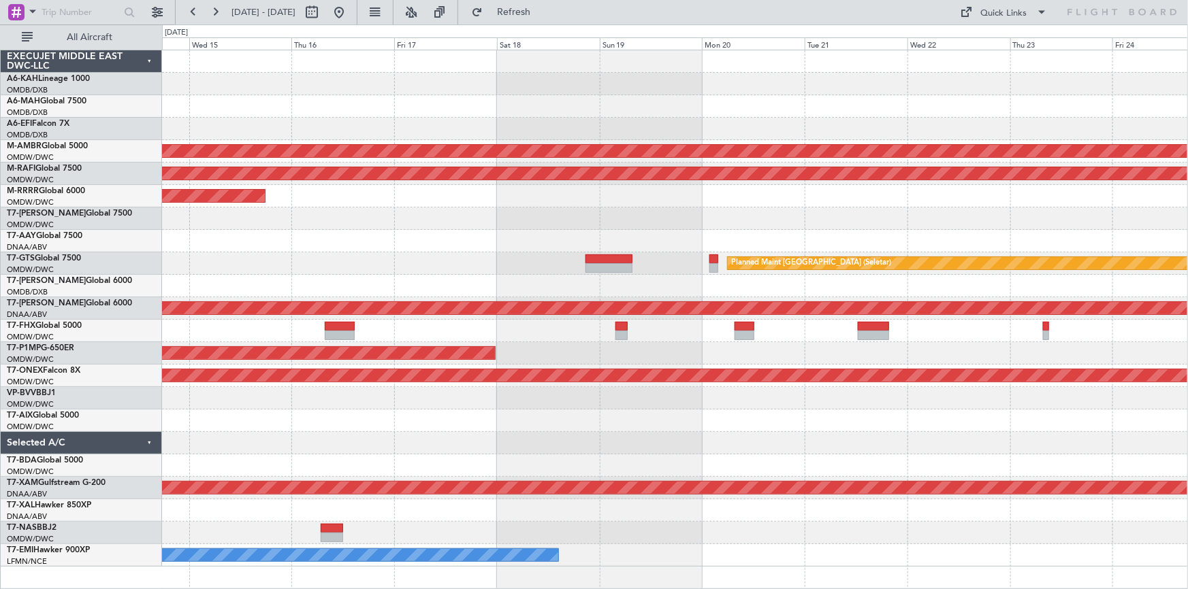
click at [926, 450] on div "Planned Maint [GEOGRAPHIC_DATA] (Seletar) Planned Maint [GEOGRAPHIC_DATA] (Al M…" at bounding box center [675, 308] width 1026 height 517
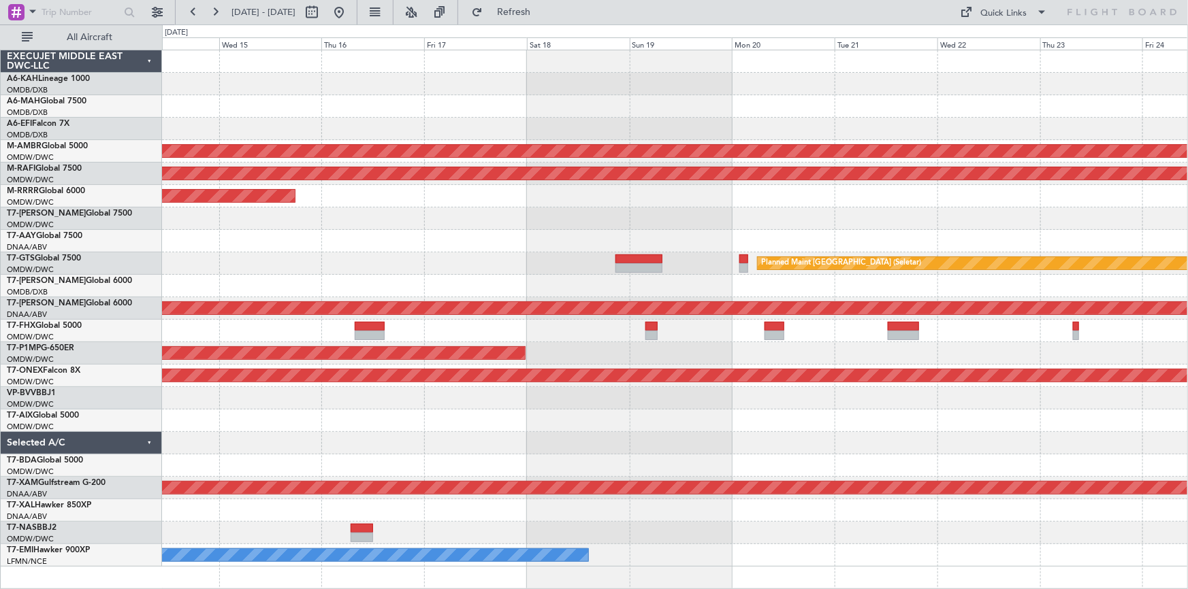
click at [713, 444] on div at bounding box center [675, 443] width 1026 height 22
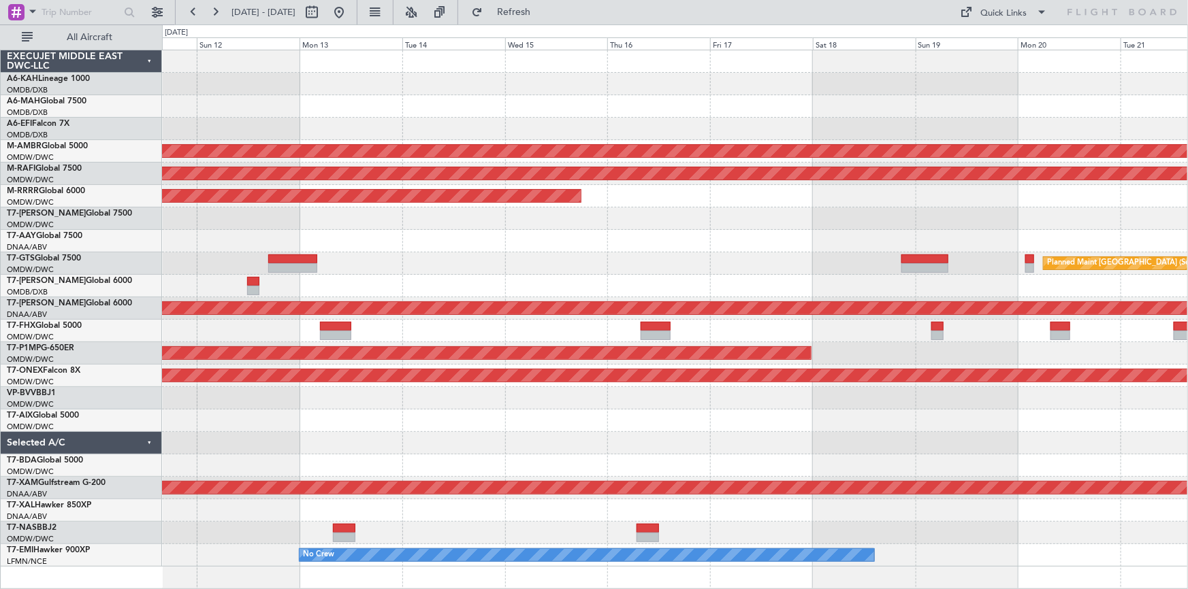
click at [762, 436] on div at bounding box center [675, 443] width 1026 height 22
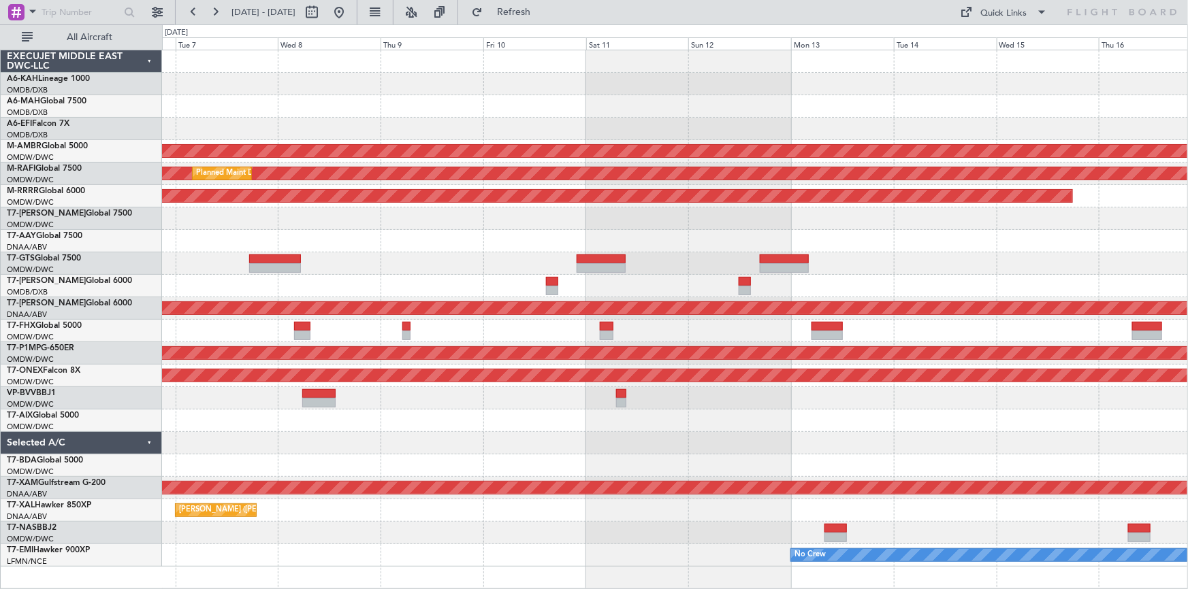
click at [745, 438] on div at bounding box center [675, 443] width 1026 height 22
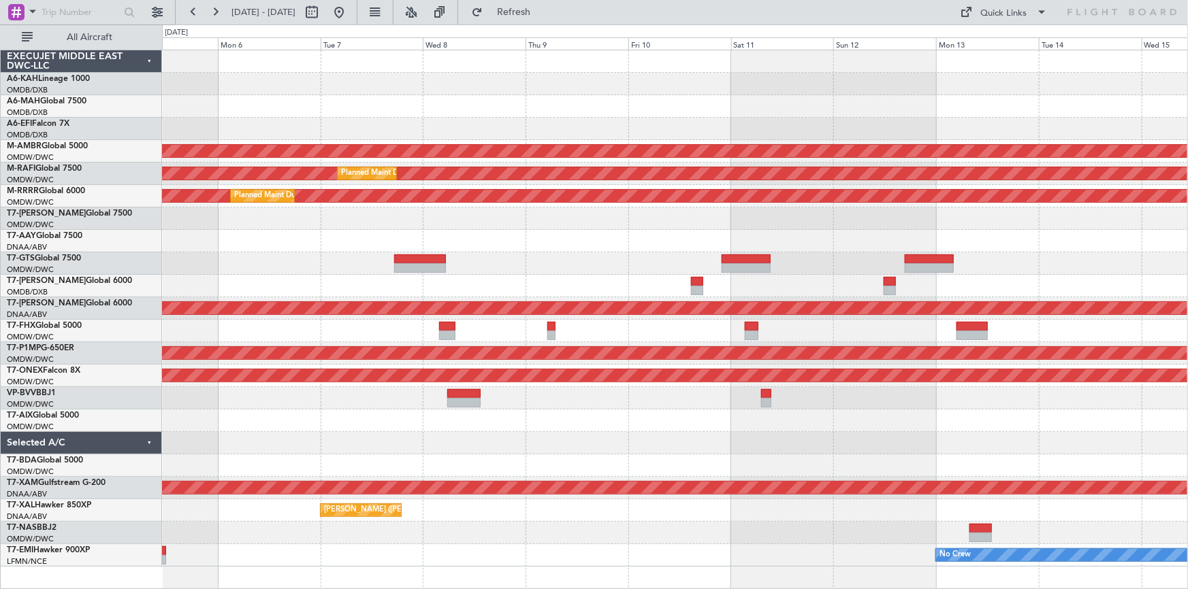
click at [551, 456] on div "AOG Maint Dubai (Al Maktoum Intl)" at bounding box center [675, 466] width 1026 height 22
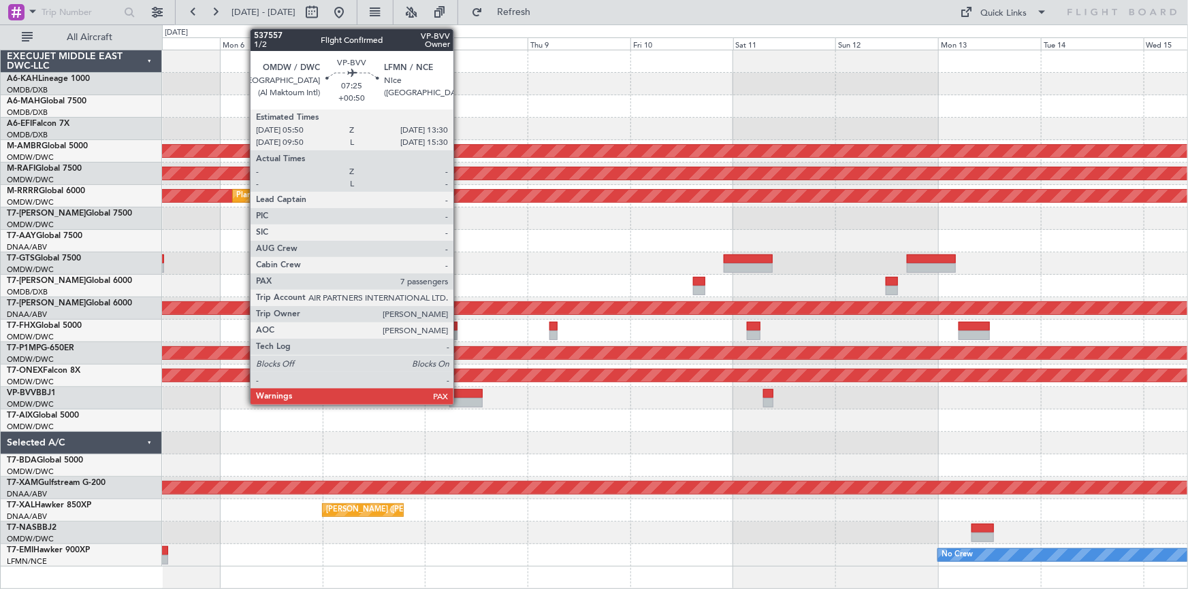
click at [459, 394] on div at bounding box center [465, 394] width 33 height 10
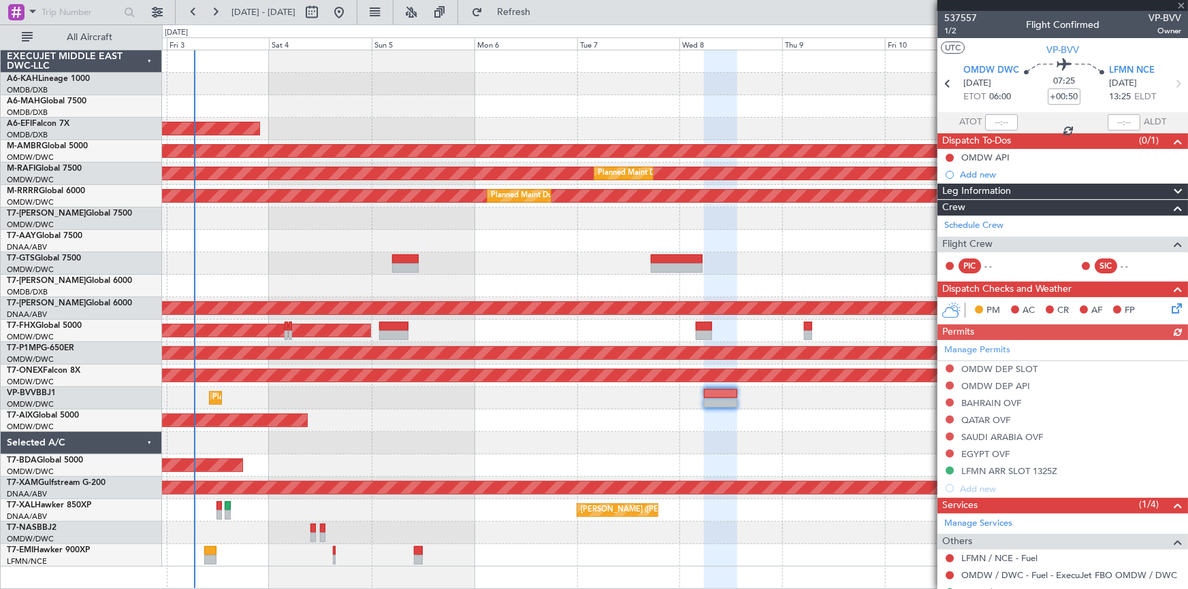
click at [516, 440] on div "Planned Maint [GEOGRAPHIC_DATA] ([GEOGRAPHIC_DATA] Intl) Planned Maint [GEOGRAP…" at bounding box center [675, 308] width 1026 height 517
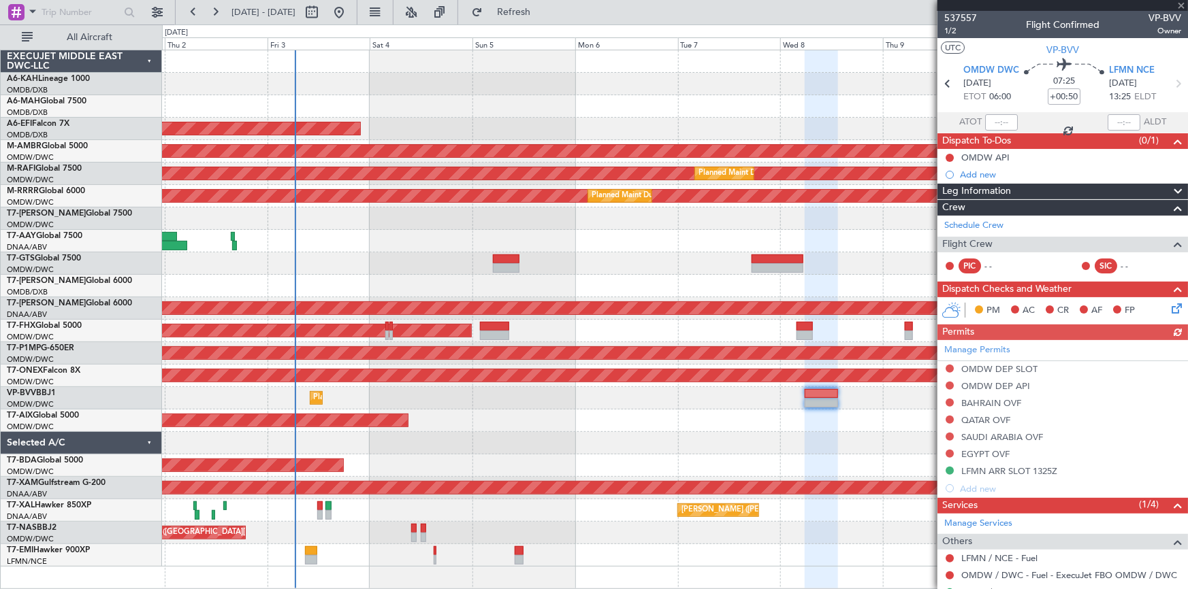
click at [451, 433] on div at bounding box center [675, 443] width 1026 height 22
click at [1169, 80] on icon at bounding box center [1178, 84] width 18 height 18
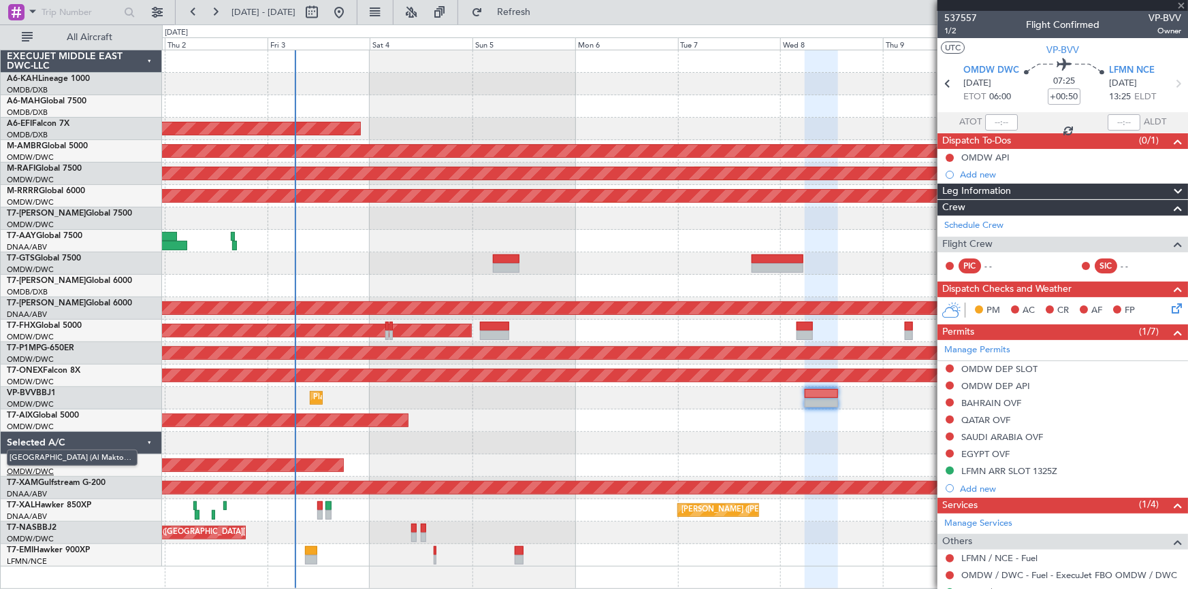
type input "+00:10"
type input "3"
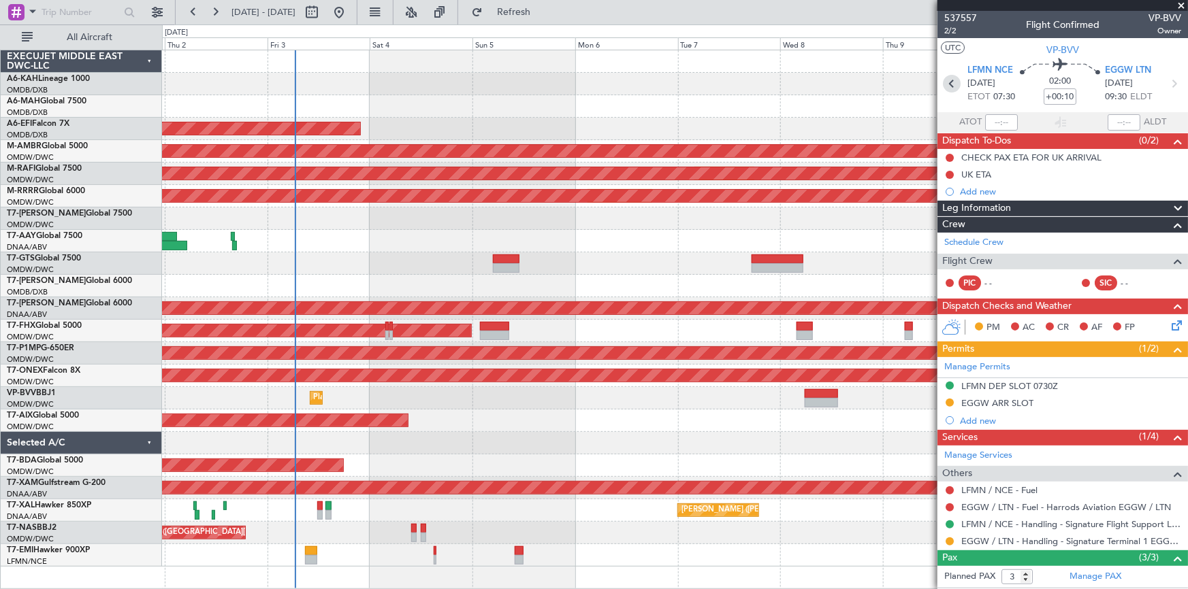
click at [952, 88] on icon at bounding box center [952, 84] width 18 height 18
type input "+00:50"
type input "7"
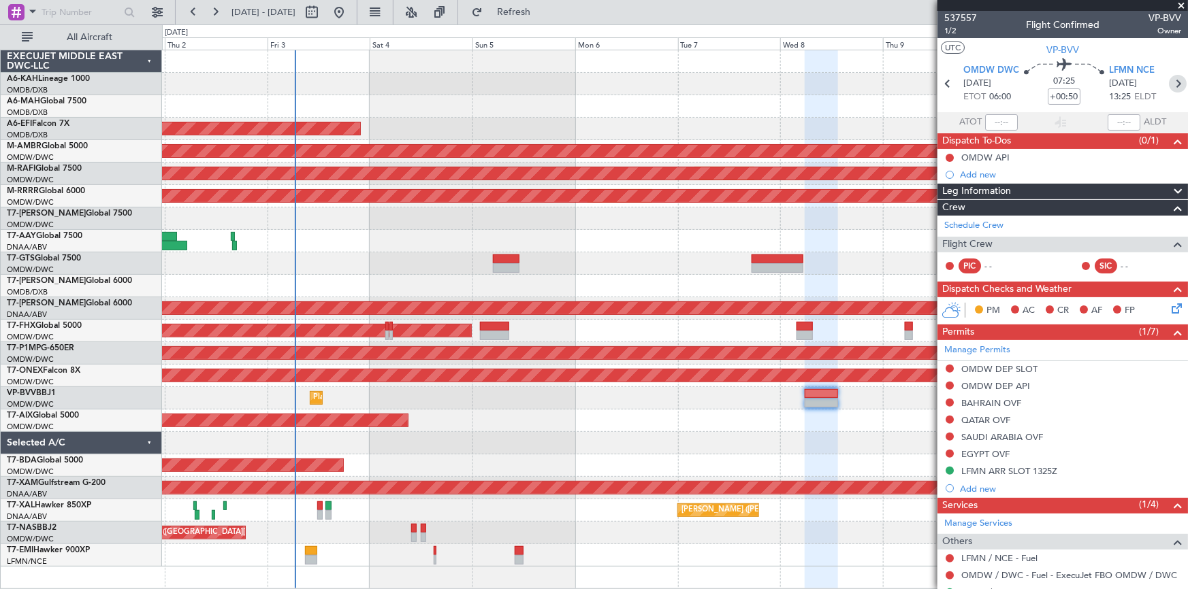
click at [1172, 76] on icon at bounding box center [1178, 84] width 18 height 18
type input "+00:10"
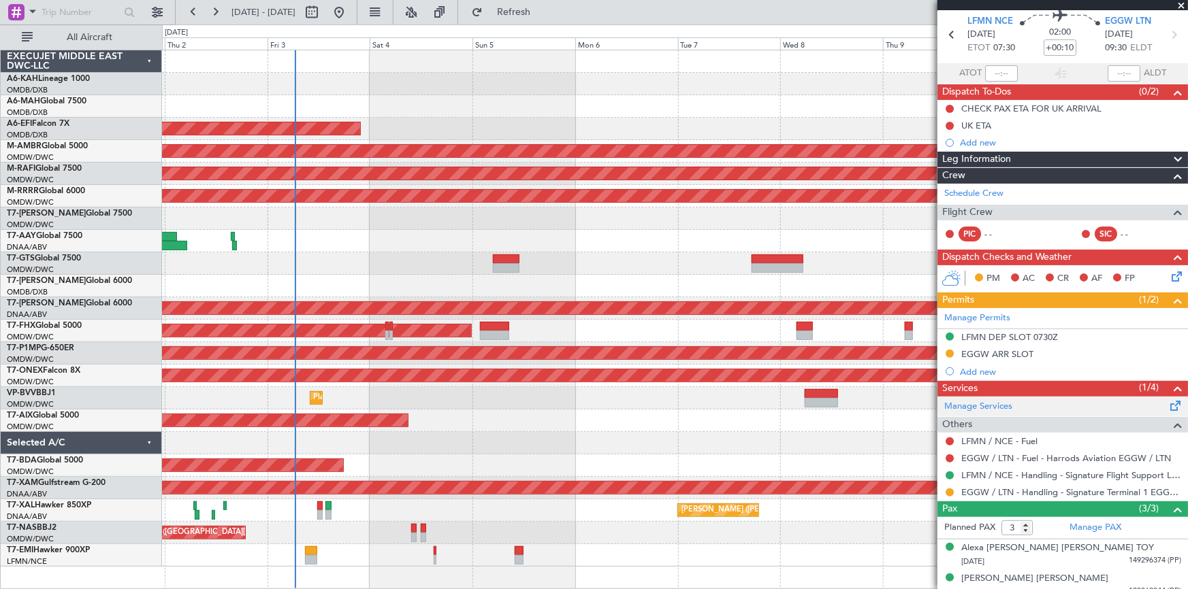
scroll to position [89, 0]
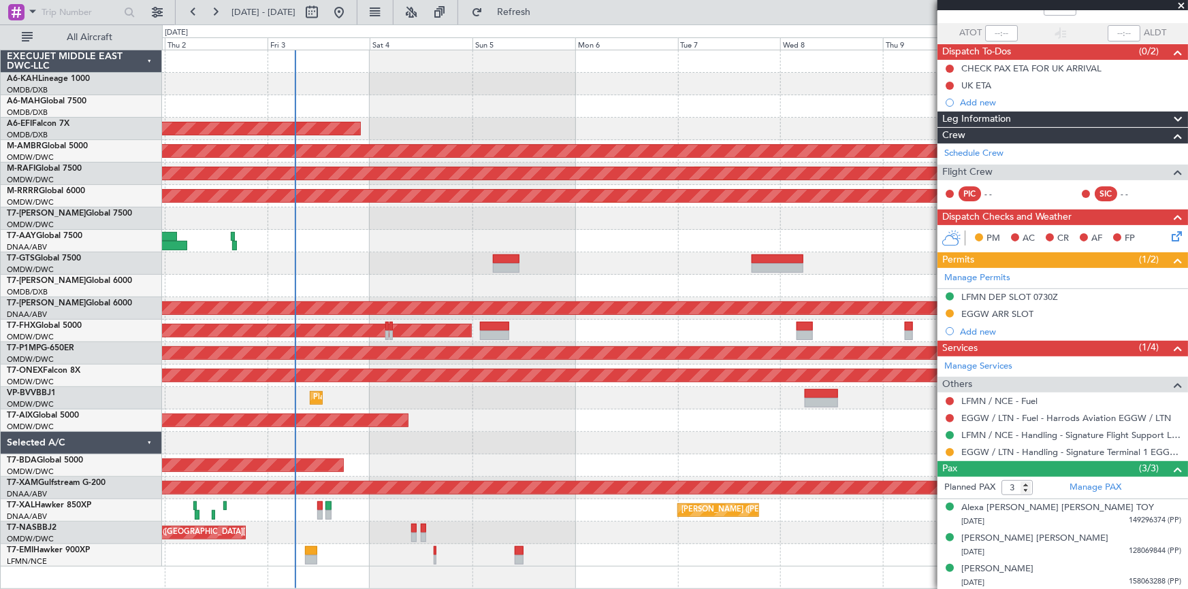
click at [1181, 3] on span at bounding box center [1181, 6] width 14 height 12
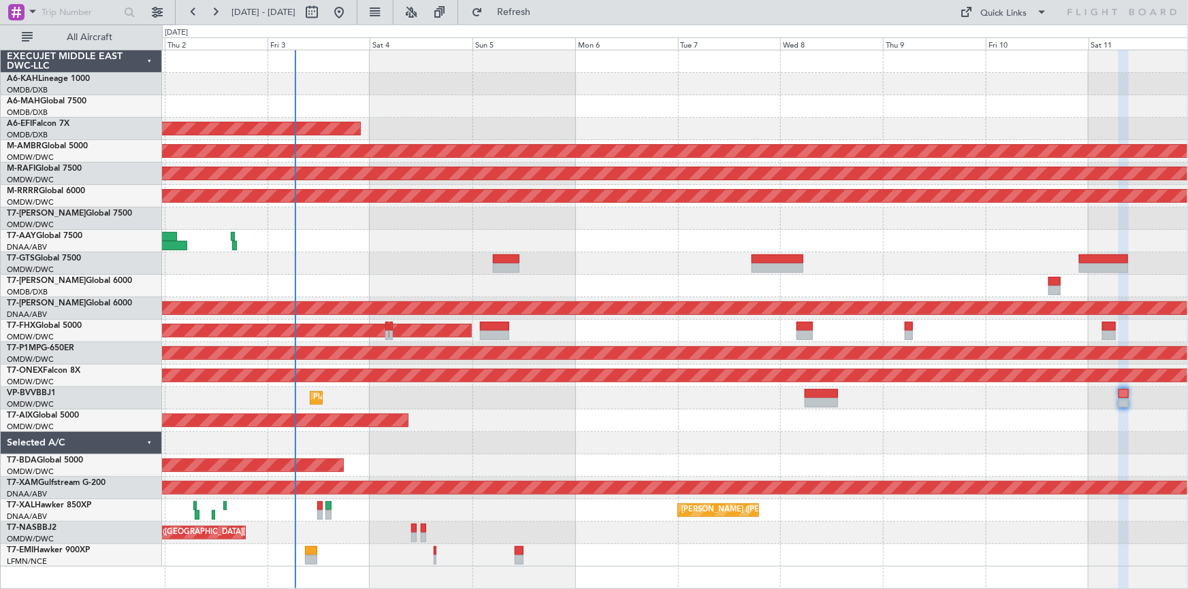
type input "0"
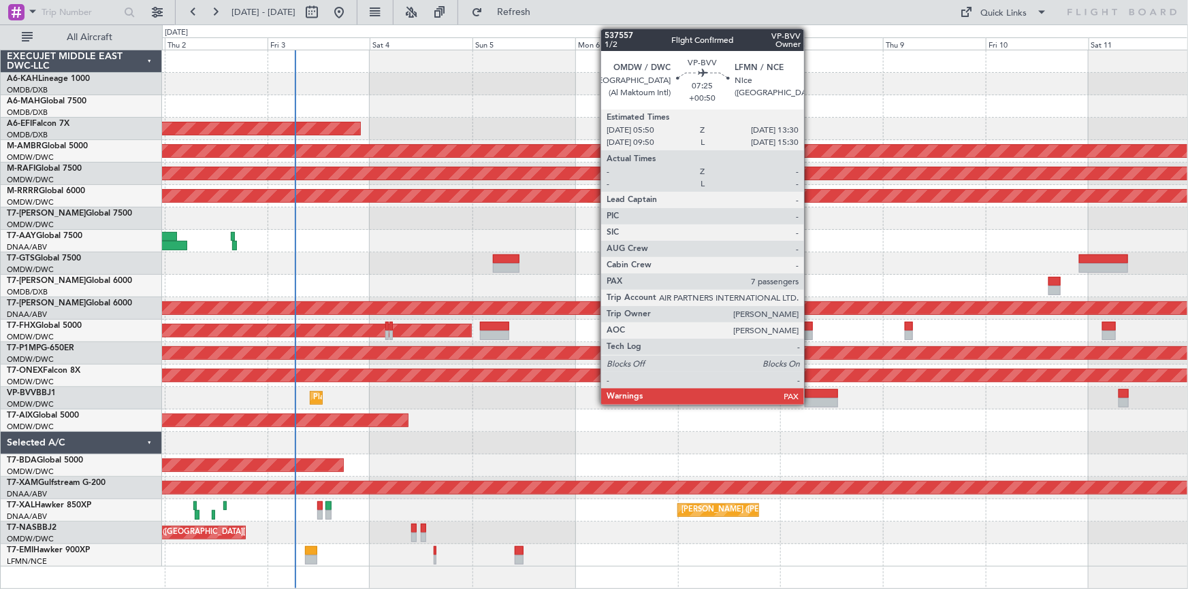
click at [815, 386] on div "Planned Maint Nurnberg" at bounding box center [675, 376] width 1026 height 22
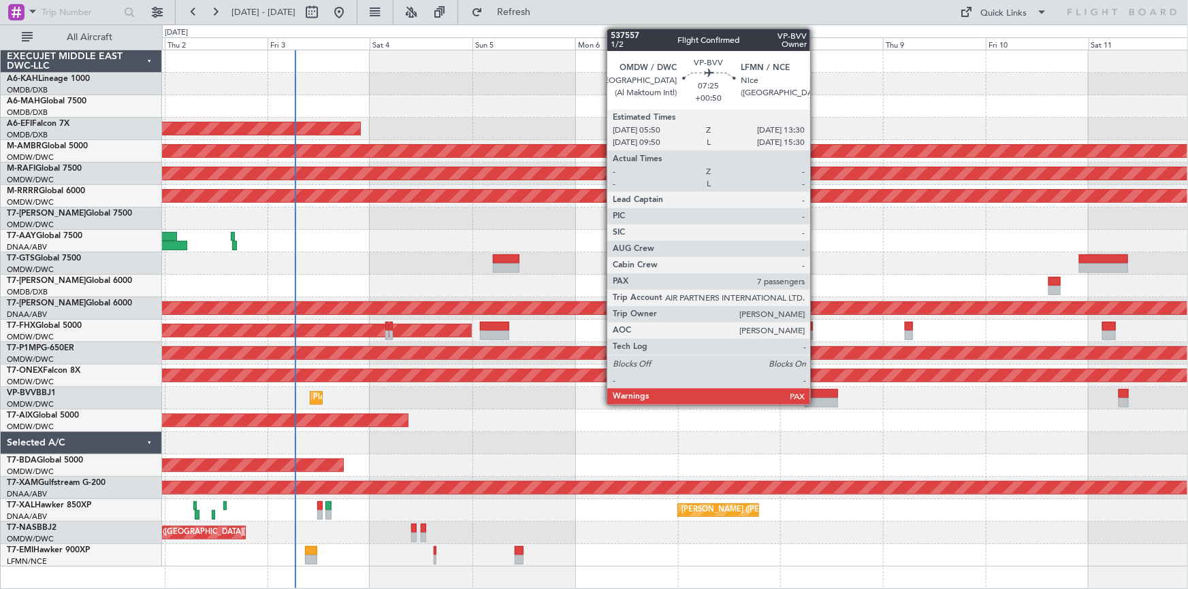
click at [816, 391] on div at bounding box center [821, 394] width 33 height 10
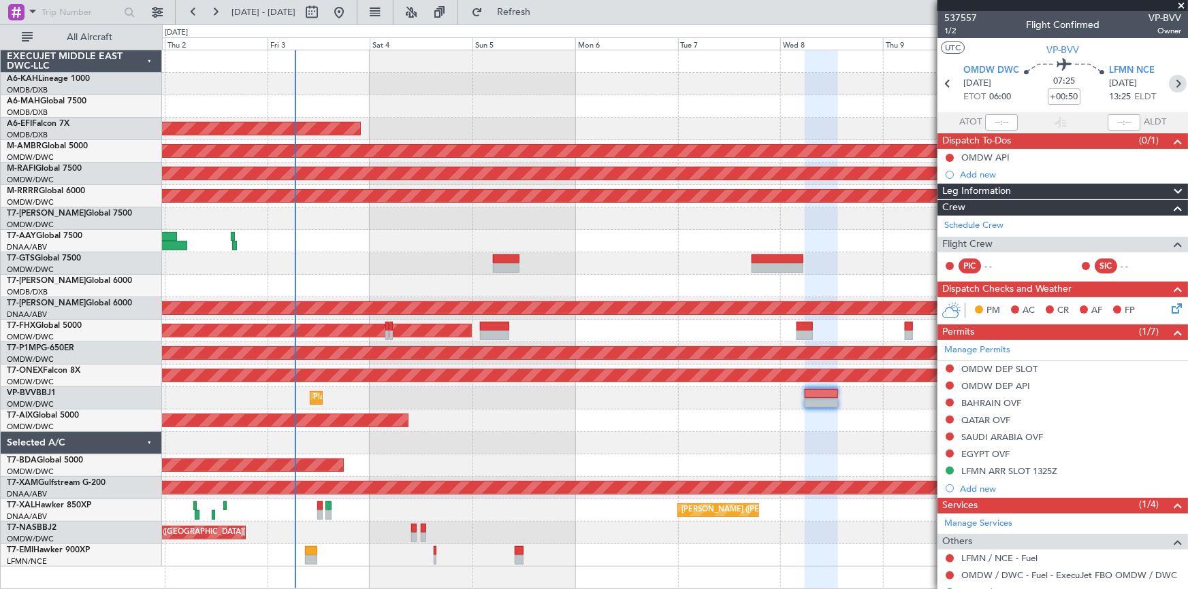
click at [1173, 86] on icon at bounding box center [1178, 84] width 18 height 18
type input "+00:10"
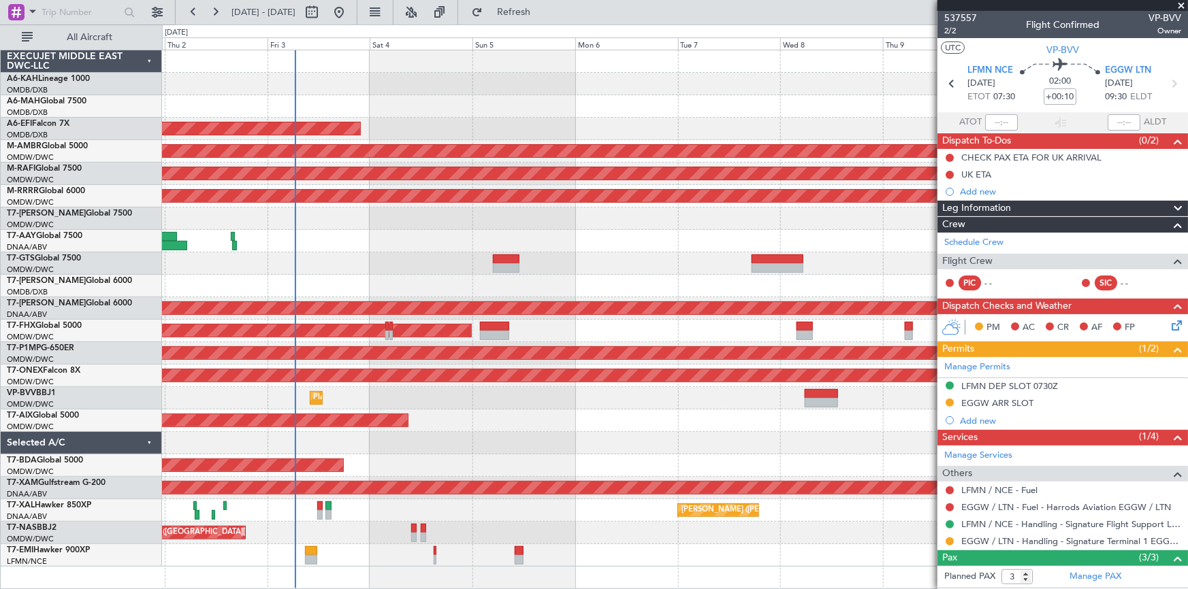
click at [1182, 1] on span at bounding box center [1181, 6] width 14 height 12
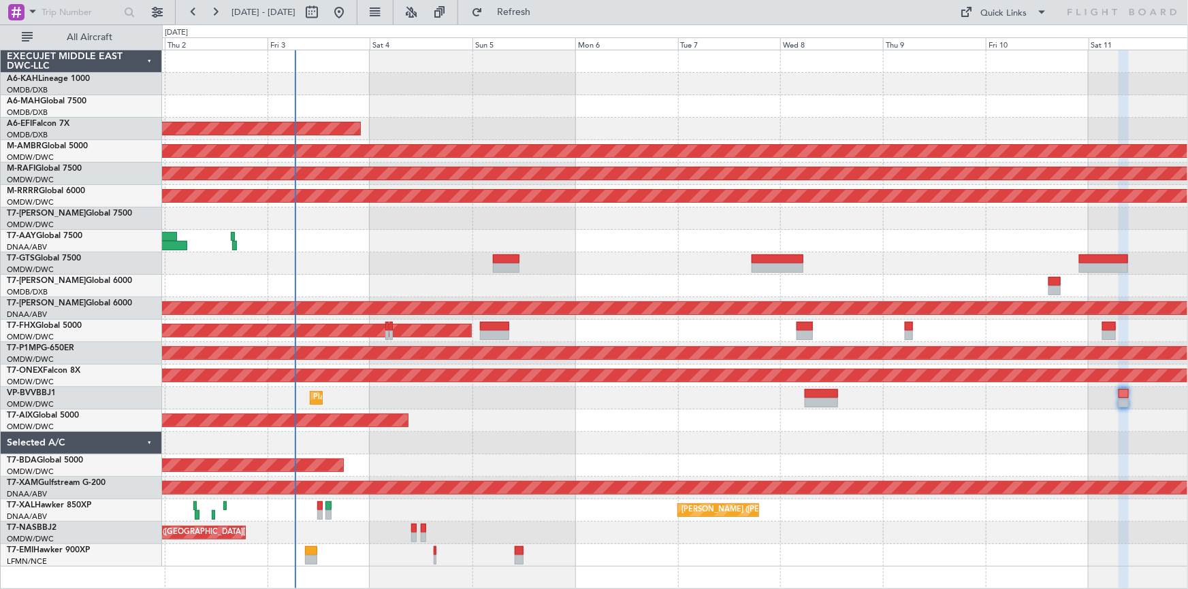
type input "0"
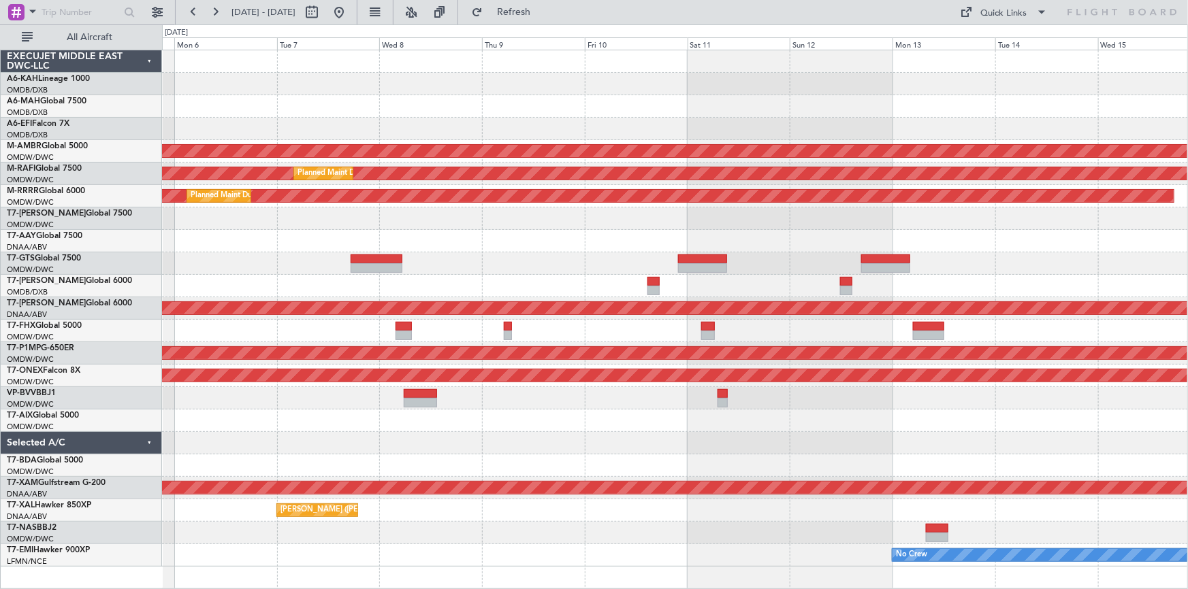
click at [470, 436] on div "AOG Maint [GEOGRAPHIC_DATA] (Dubai Intl) Planned Maint [GEOGRAPHIC_DATA] (Selet…" at bounding box center [675, 308] width 1026 height 517
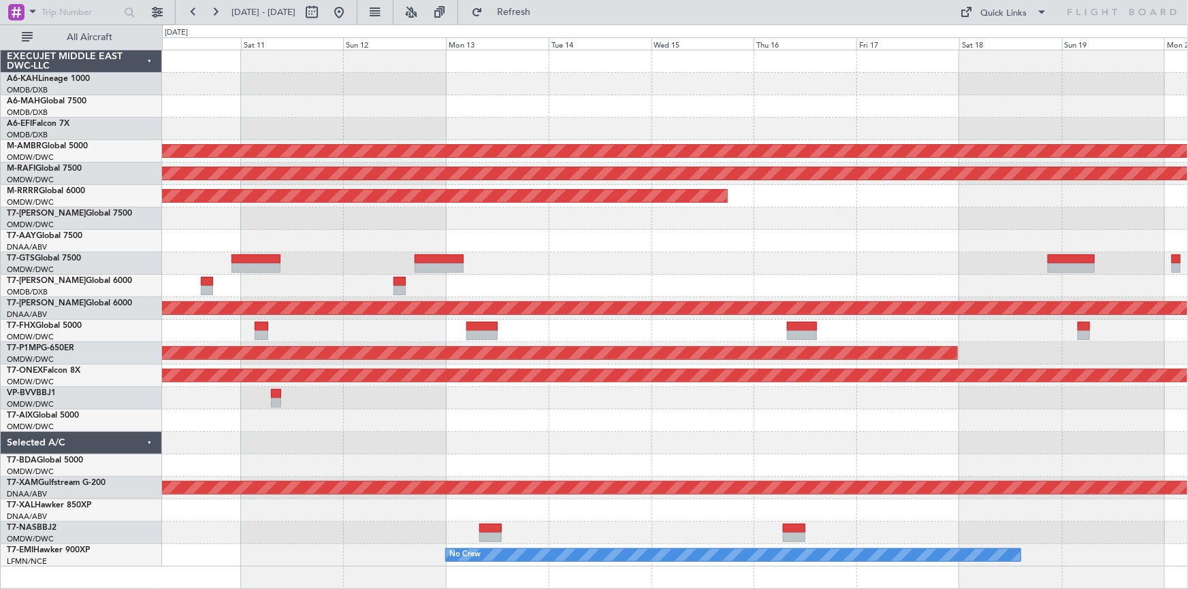
click at [450, 465] on div "Planned Maint [GEOGRAPHIC_DATA] (Seletar) Planned Maint [GEOGRAPHIC_DATA] (Al M…" at bounding box center [675, 308] width 1026 height 517
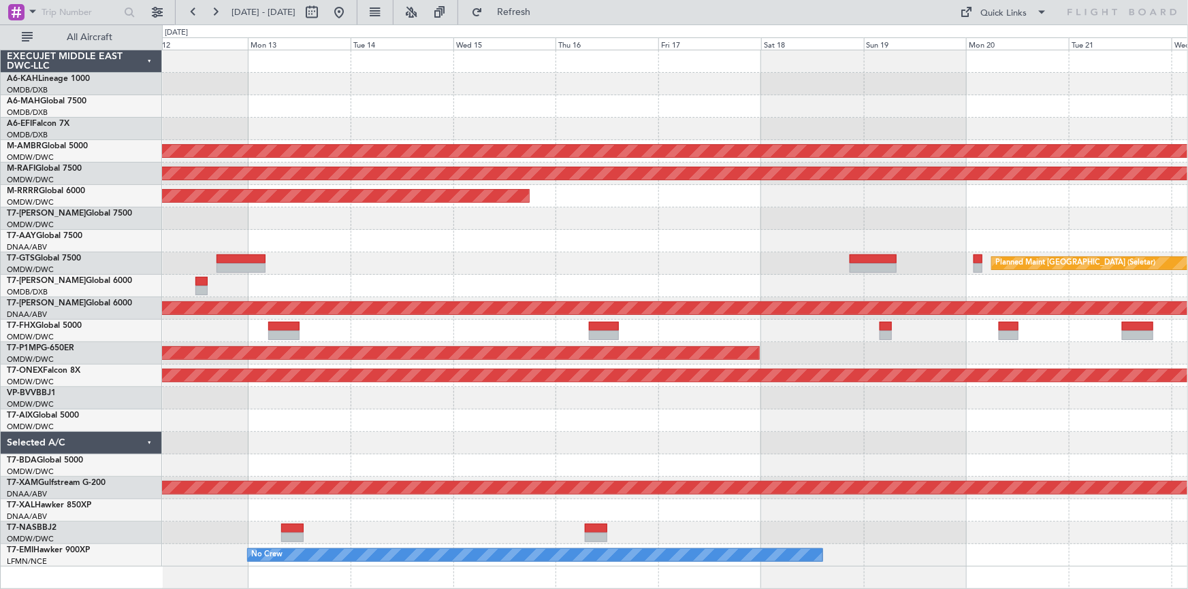
click at [451, 467] on div at bounding box center [675, 466] width 1026 height 22
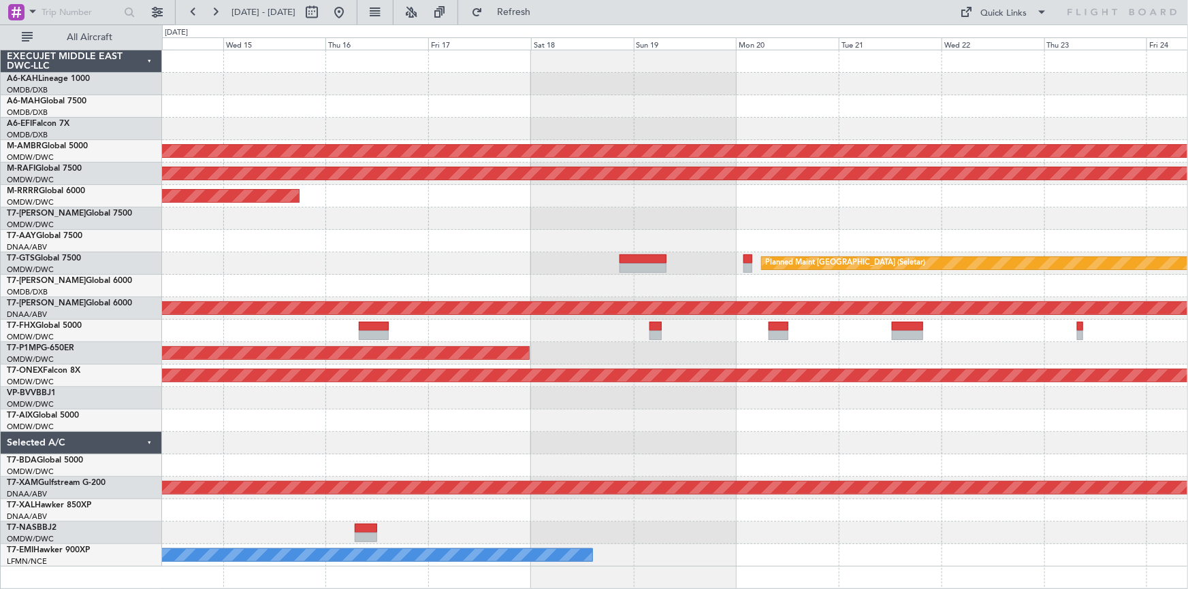
click at [942, 426] on div at bounding box center [675, 421] width 1026 height 22
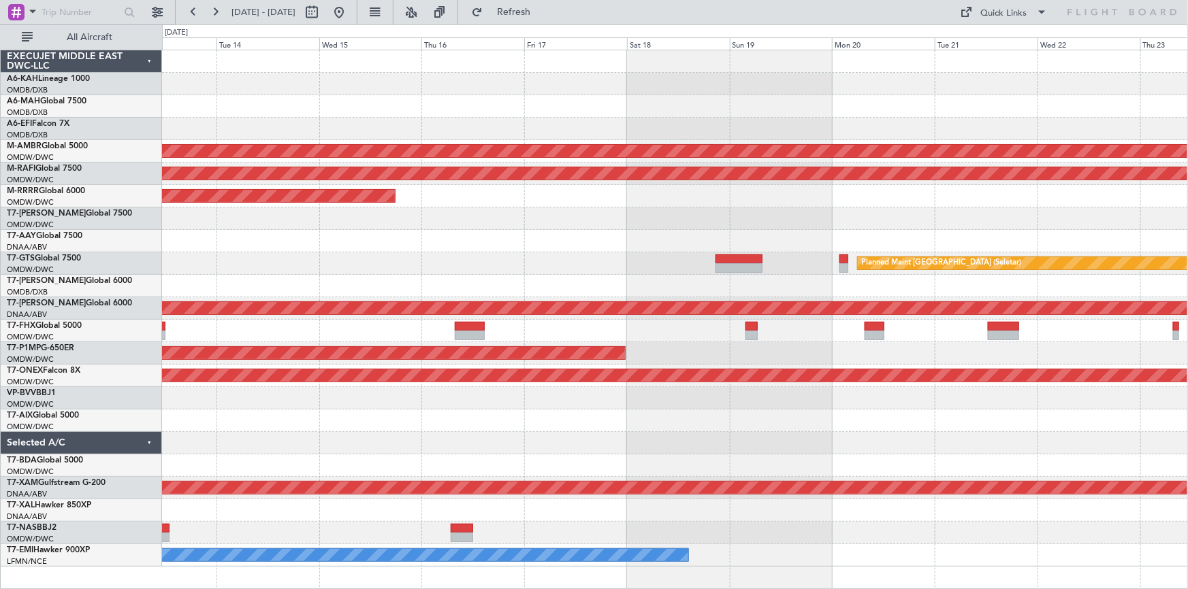
click at [733, 412] on div at bounding box center [675, 421] width 1026 height 22
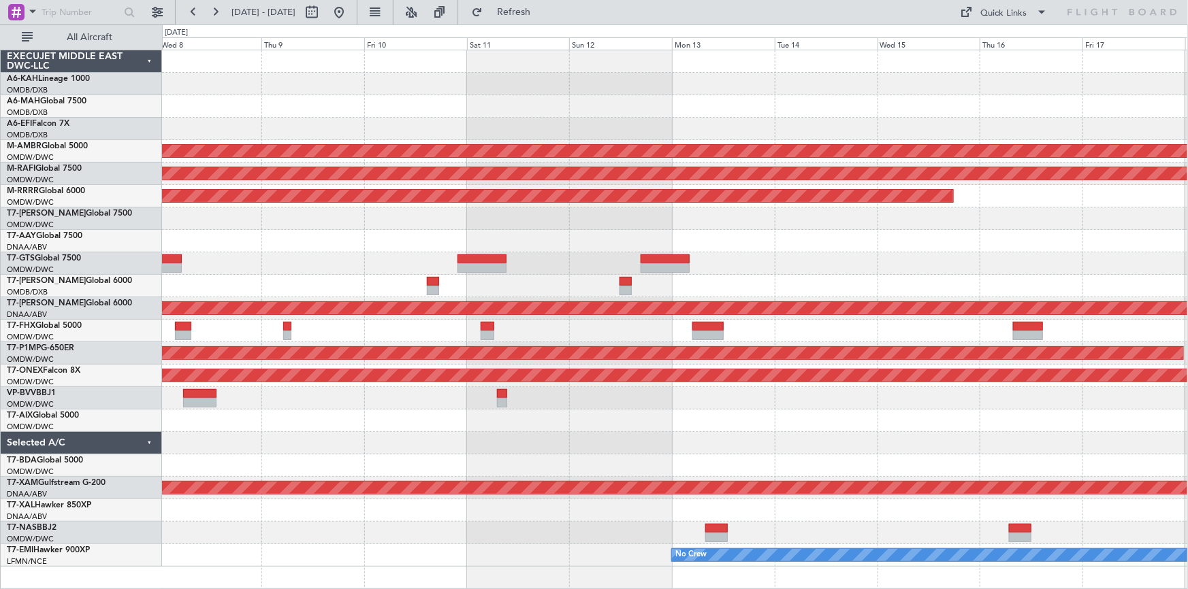
click at [719, 442] on div at bounding box center [675, 443] width 1026 height 22
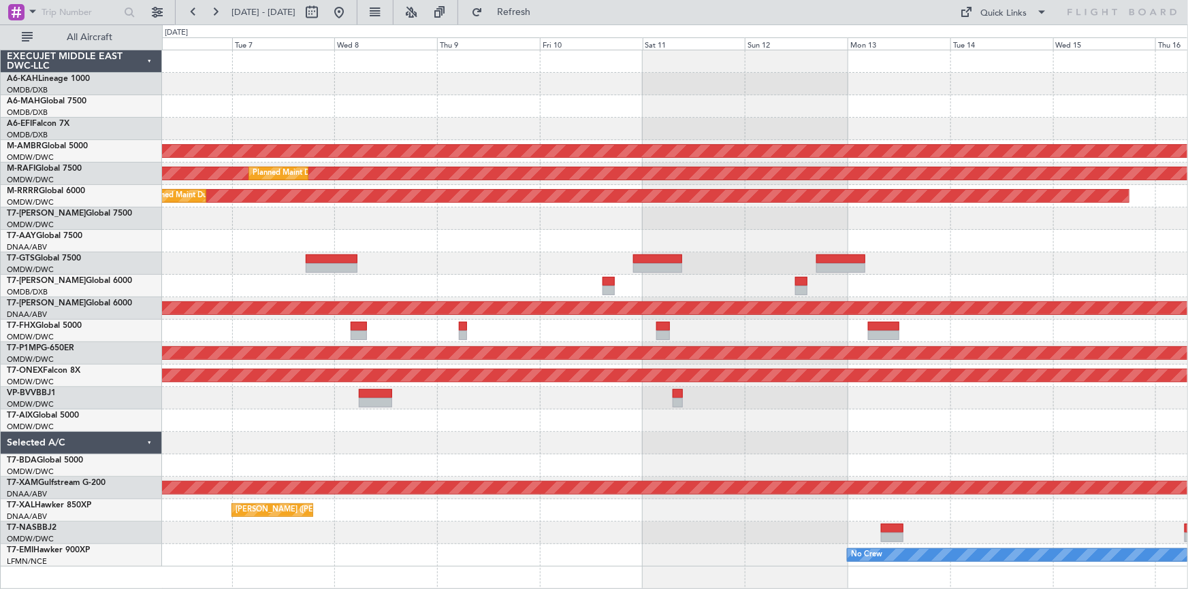
click at [487, 461] on div at bounding box center [675, 466] width 1026 height 22
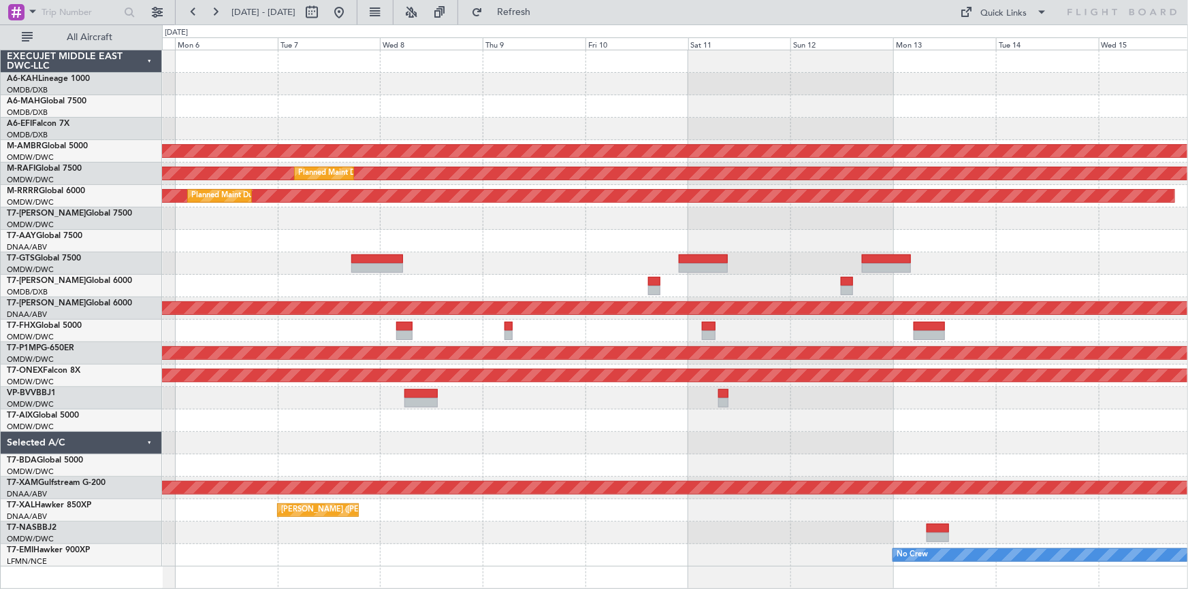
click at [492, 452] on div "AOG Maint [GEOGRAPHIC_DATA] (Dubai Intl) Planned Maint [GEOGRAPHIC_DATA] (Selet…" at bounding box center [675, 308] width 1026 height 517
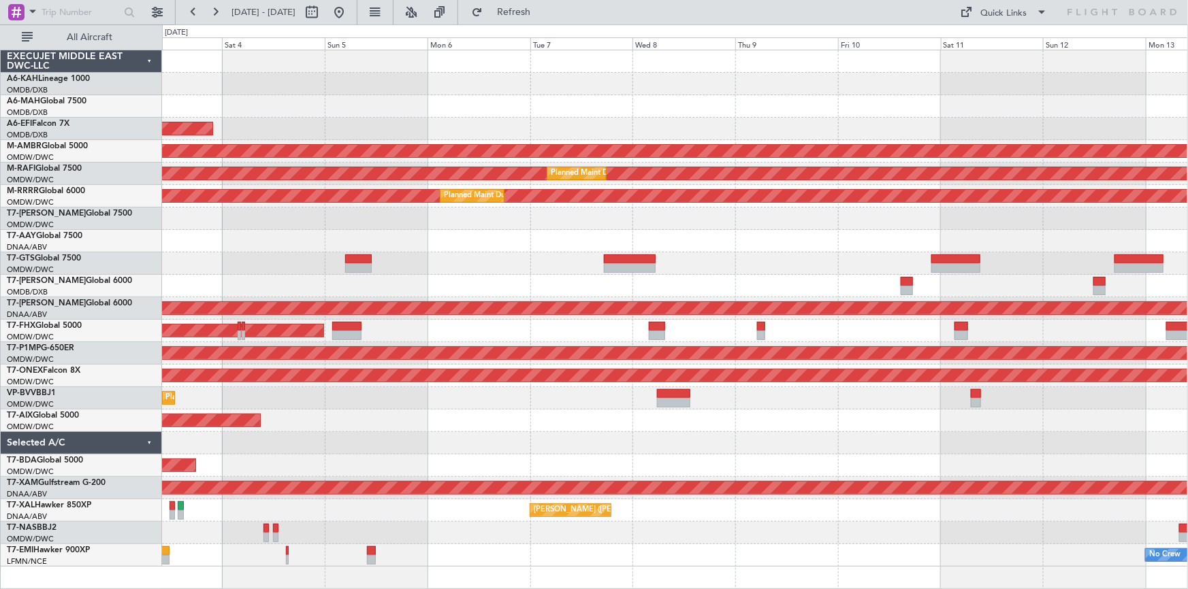
click at [594, 450] on div at bounding box center [675, 443] width 1026 height 22
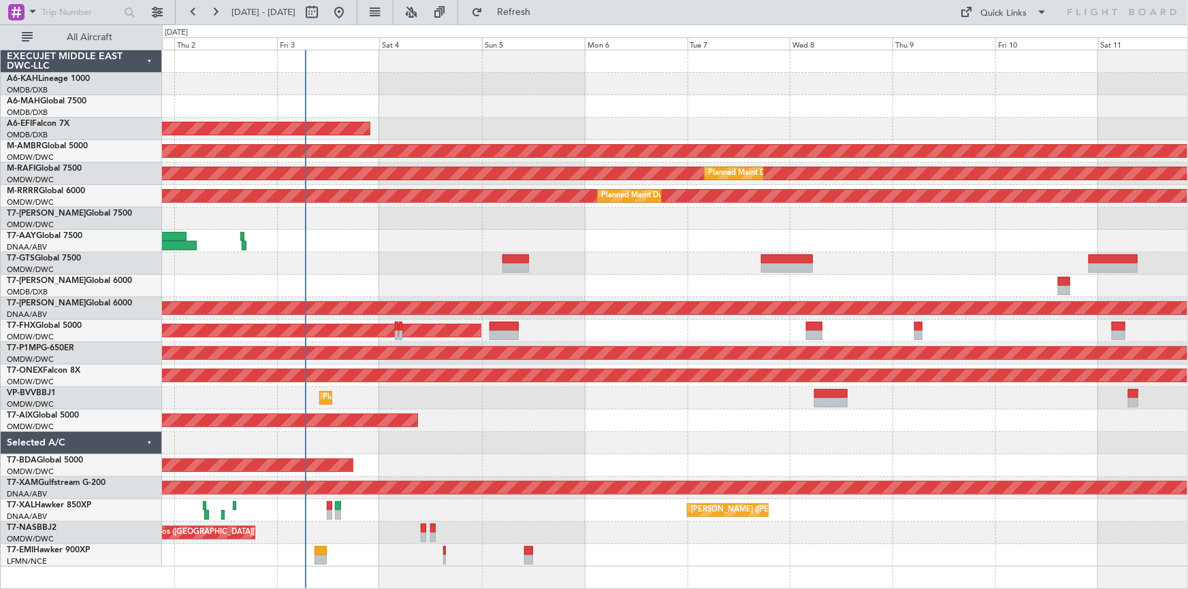
click at [573, 440] on div at bounding box center [675, 443] width 1026 height 22
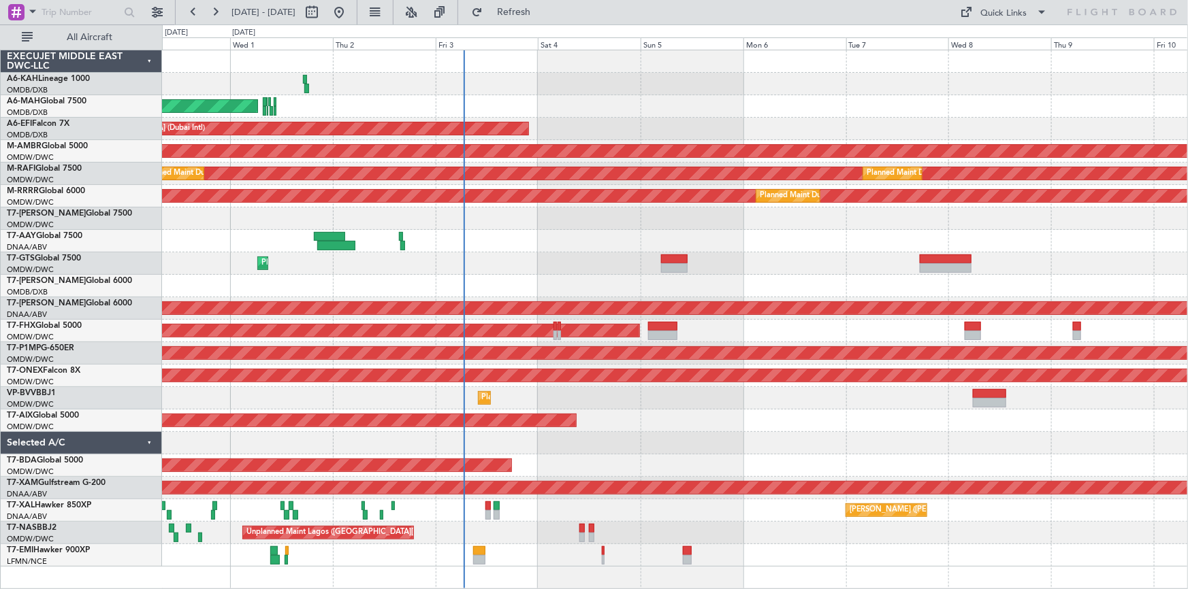
click at [871, 423] on div "Planned Maint [GEOGRAPHIC_DATA] (Al Bateen Executive) Planned Maint [GEOGRAPHIC…" at bounding box center [675, 308] width 1026 height 517
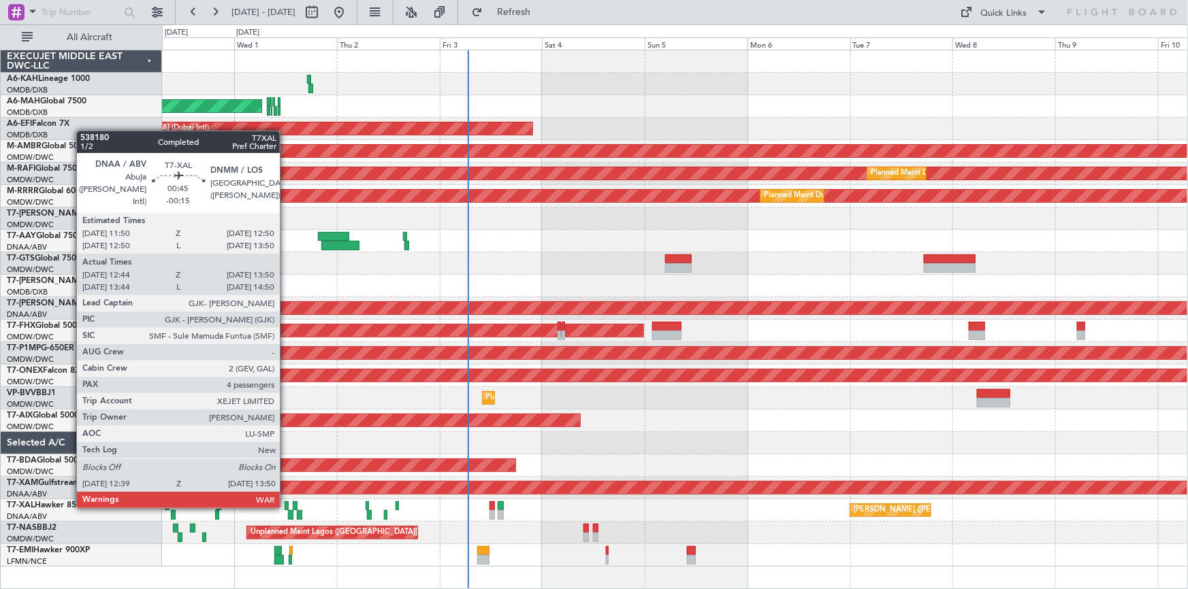
click at [286, 506] on div at bounding box center [287, 507] width 5 height 10
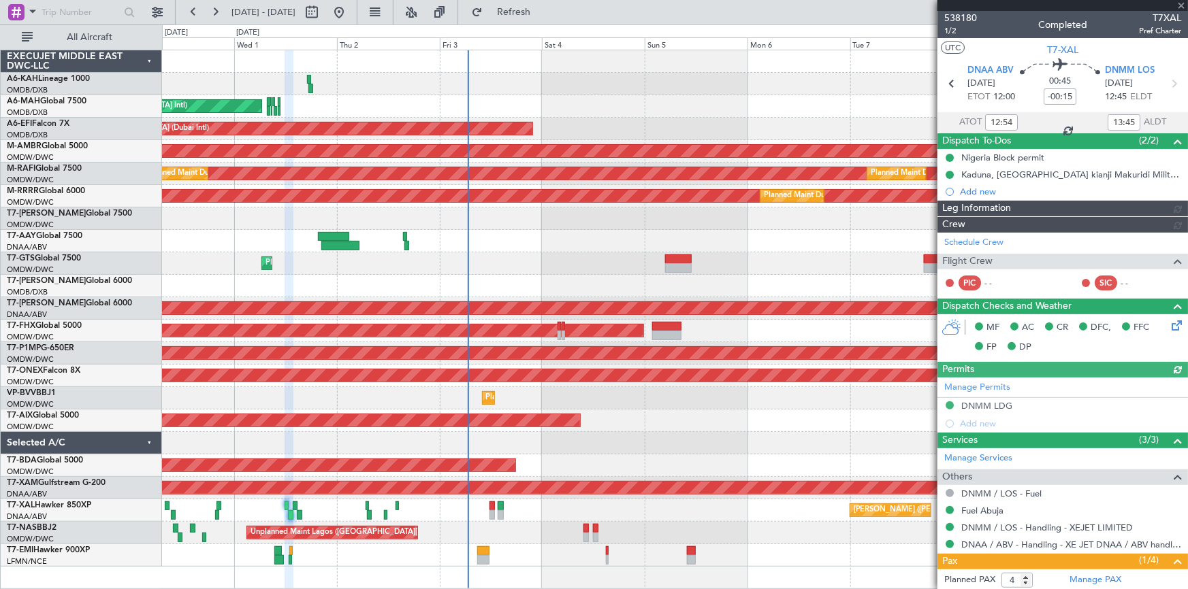
type input "[PERSON_NAME] ([PERSON_NAME])"
type input "7417"
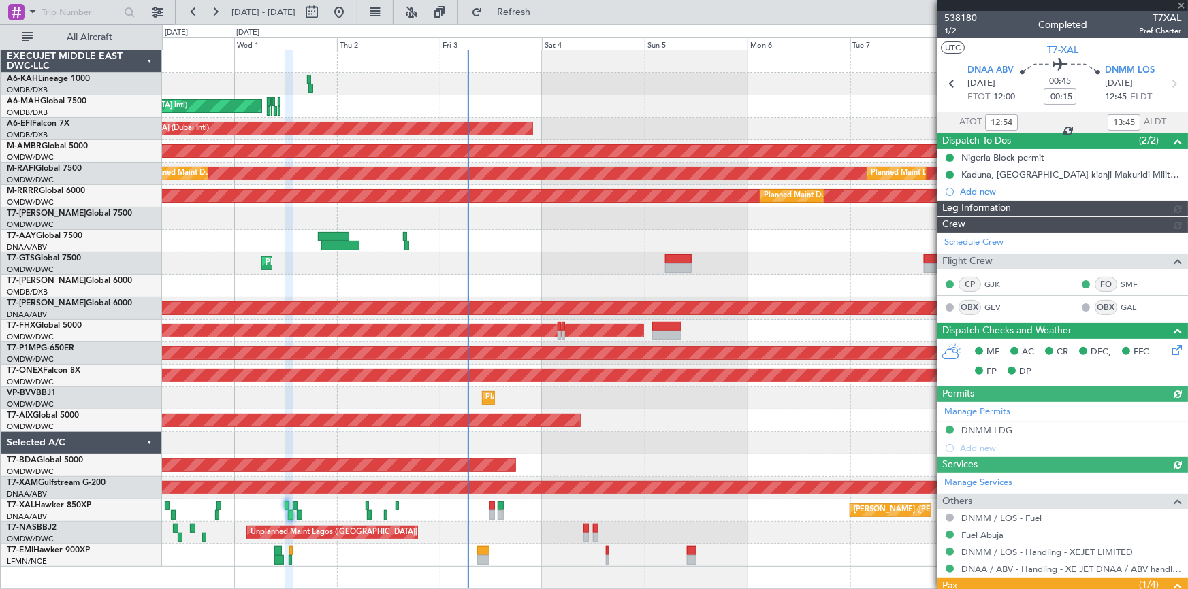
type input "[PERSON_NAME] ([PERSON_NAME])"
type input "7417"
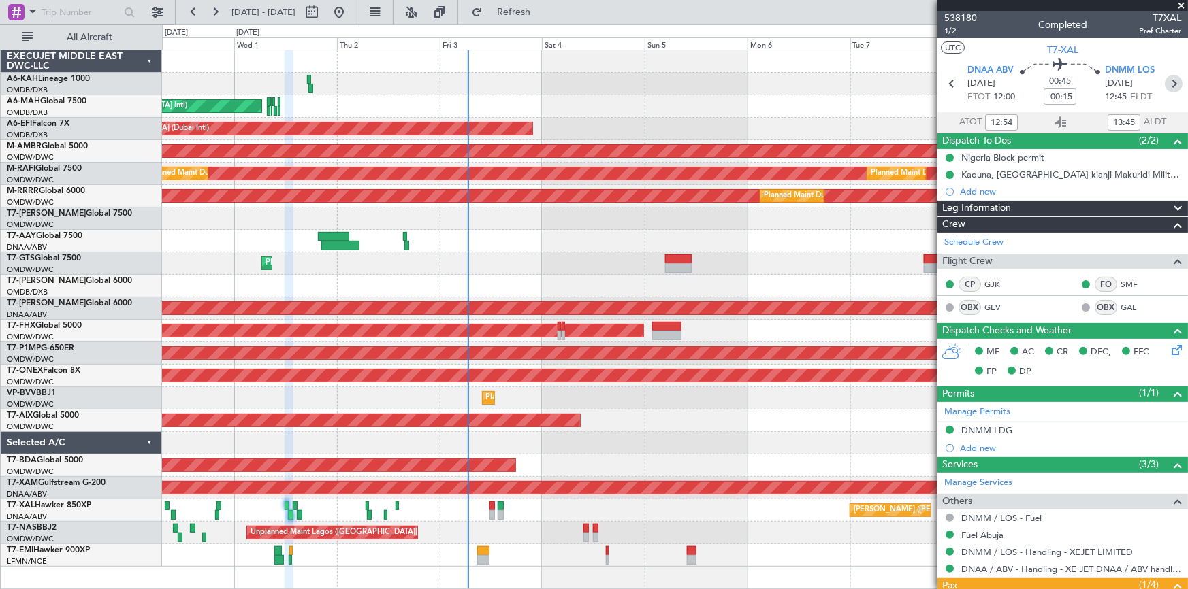
click at [1170, 89] on icon at bounding box center [1174, 84] width 18 height 18
type input "-00:10"
type input "14:54"
type input "15:52"
type input "1"
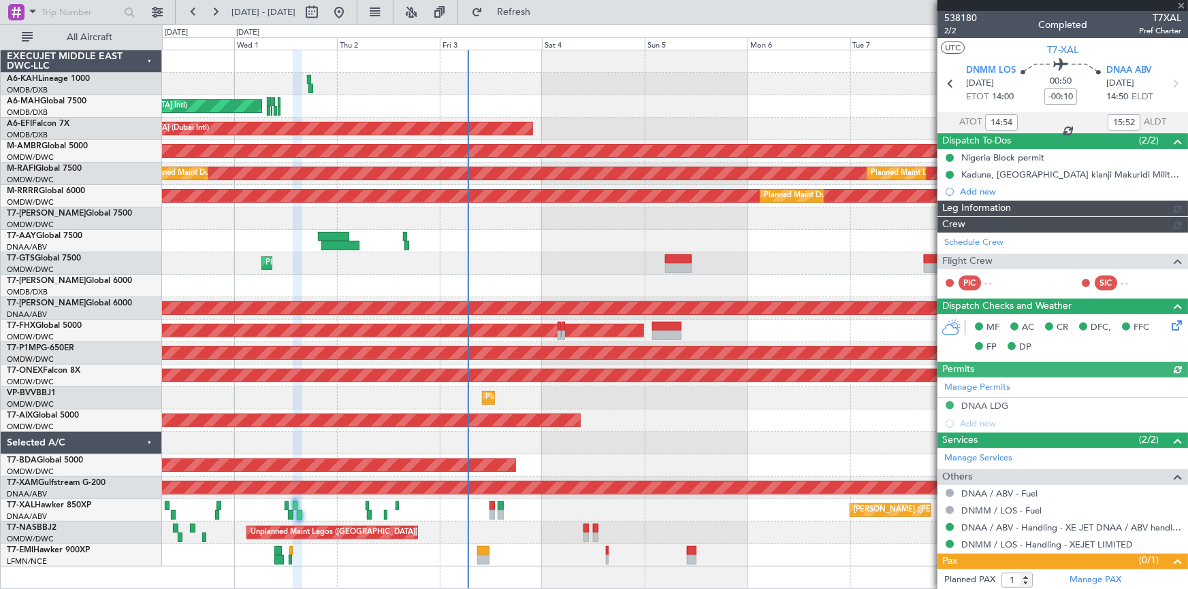
type input "[PERSON_NAME] ([PERSON_NAME])"
type input "7418"
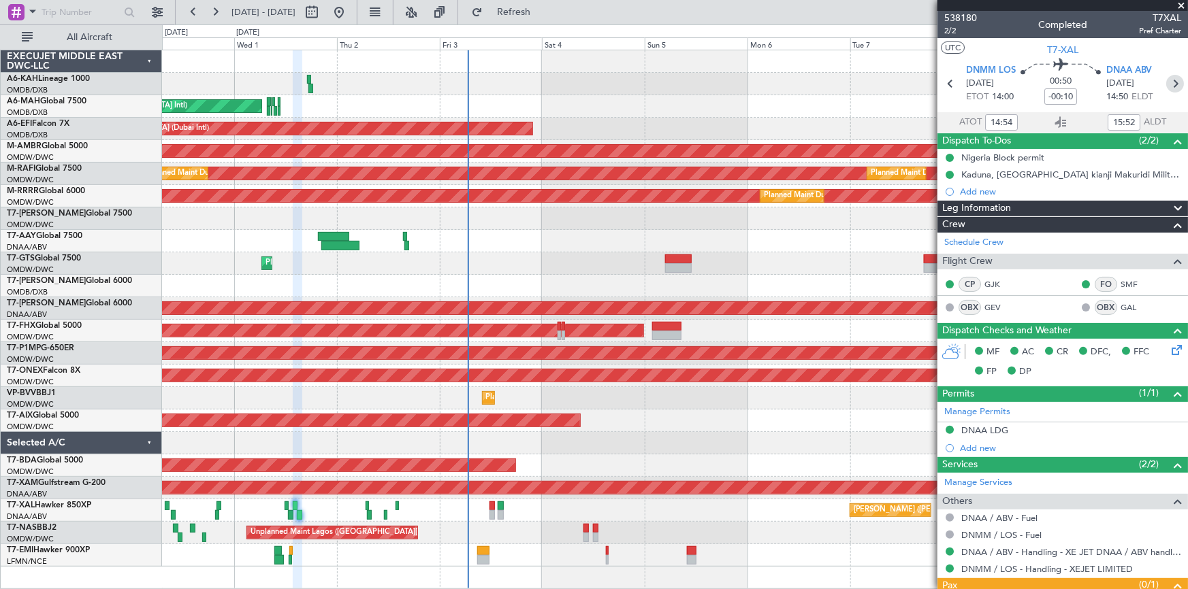
click at [1167, 80] on icon at bounding box center [1175, 84] width 18 height 18
type input "-00:05"
type input "07:25"
type input "08:02"
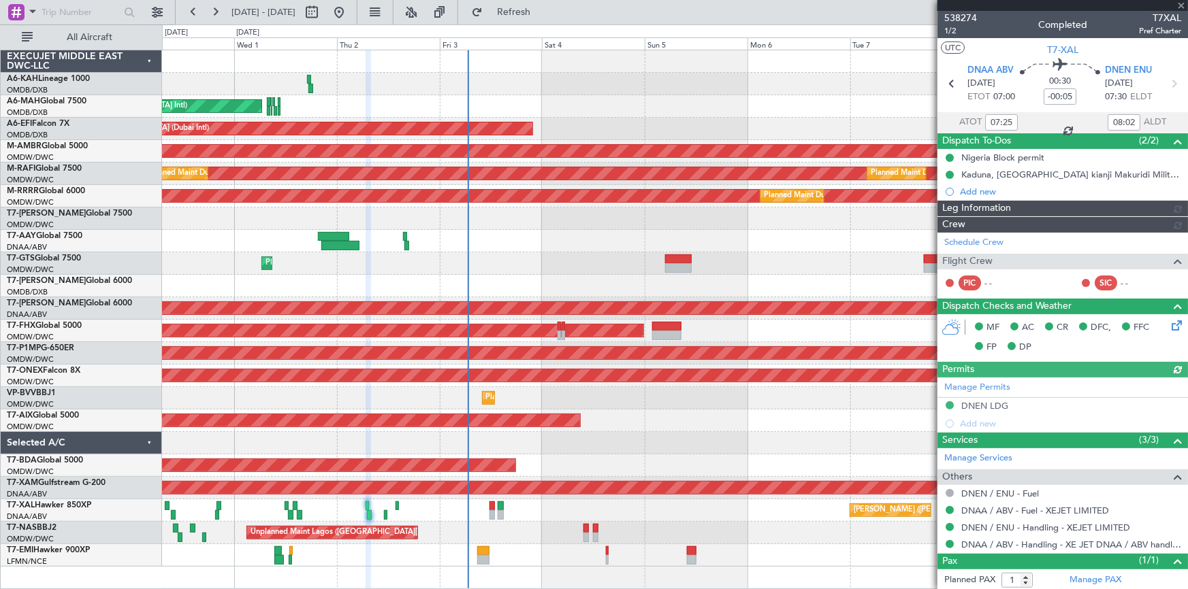
type input "[PERSON_NAME] ([PERSON_NAME])"
type input "7428"
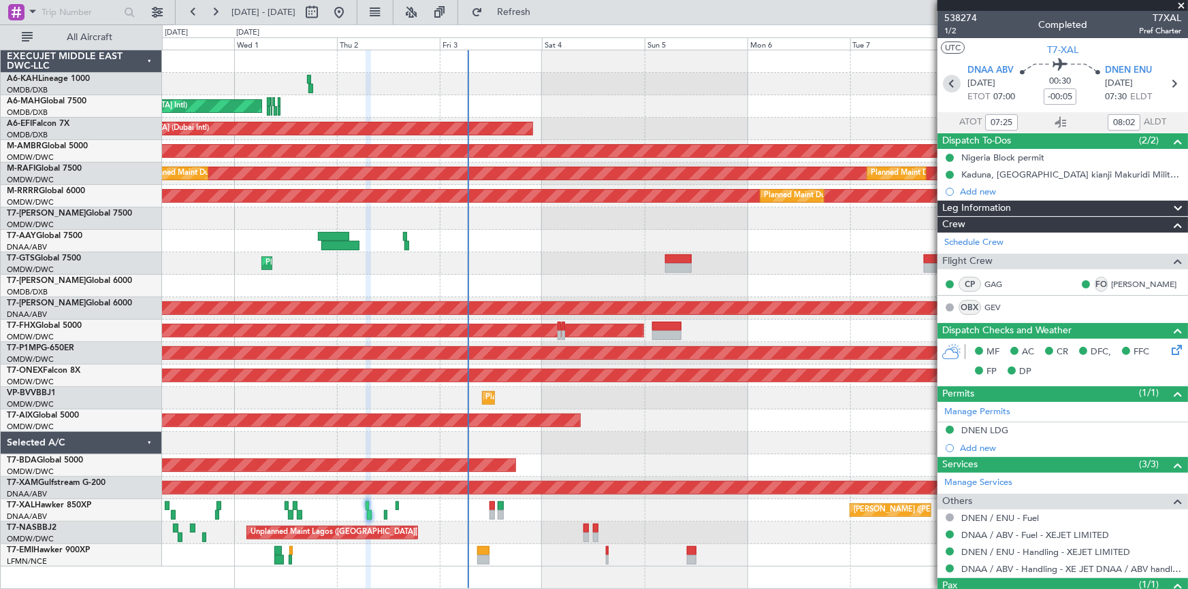
click at [948, 79] on icon at bounding box center [952, 84] width 18 height 18
type input "-00:10"
type input "14:54"
type input "15:52"
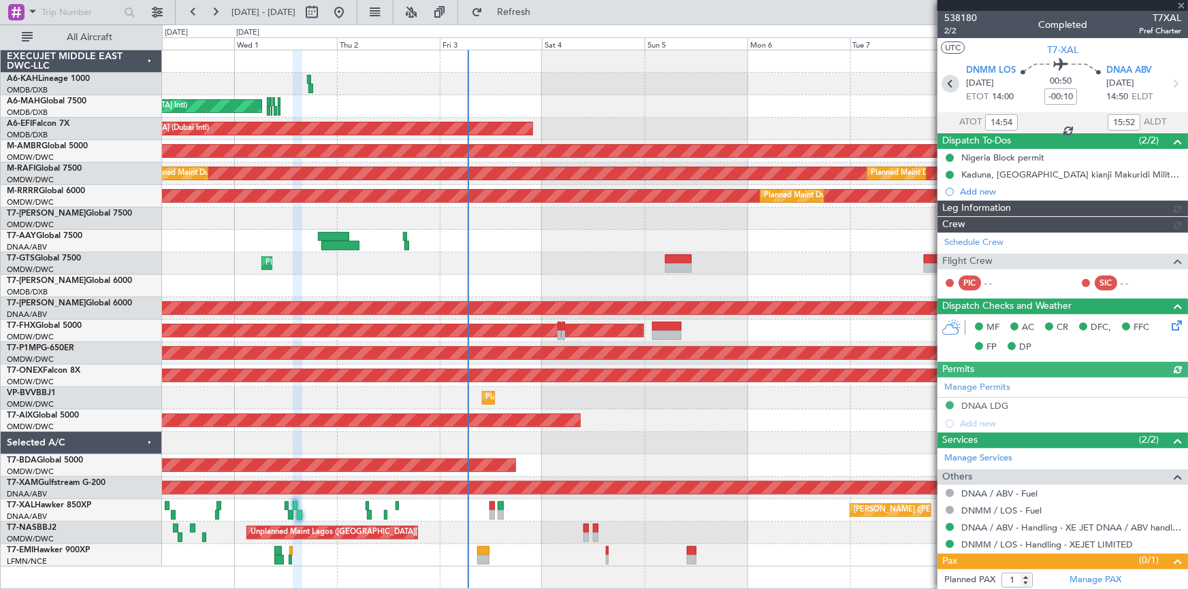
type input "[PERSON_NAME] ([PERSON_NAME])"
type input "7418"
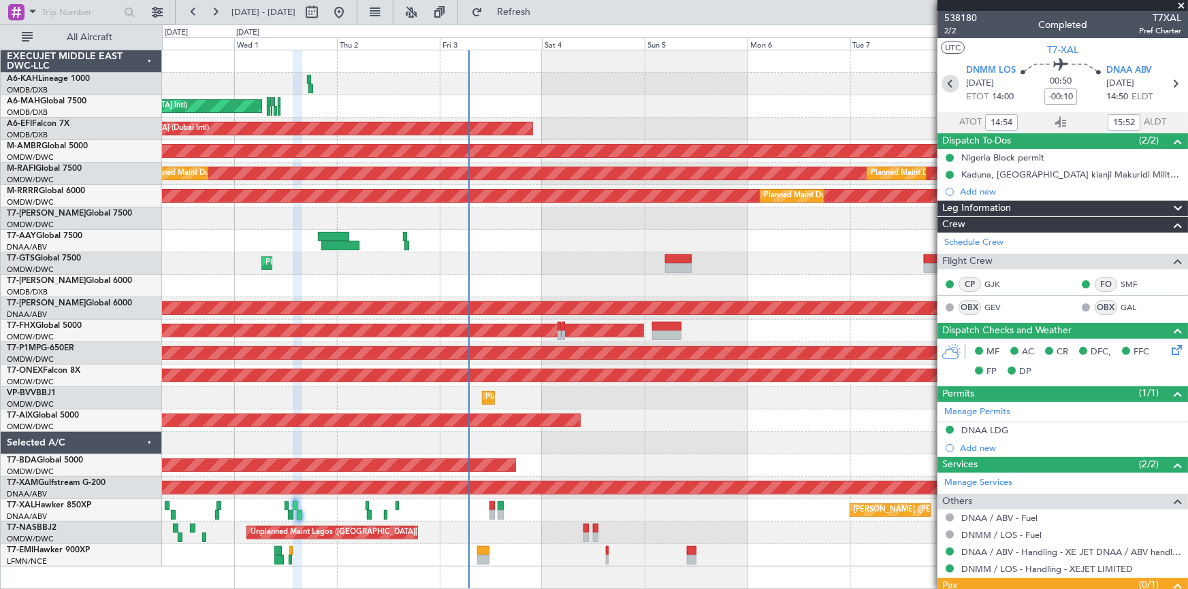
click at [952, 78] on icon at bounding box center [950, 84] width 18 height 18
type input "-00:15"
type input "12:54"
type input "13:45"
type input "4"
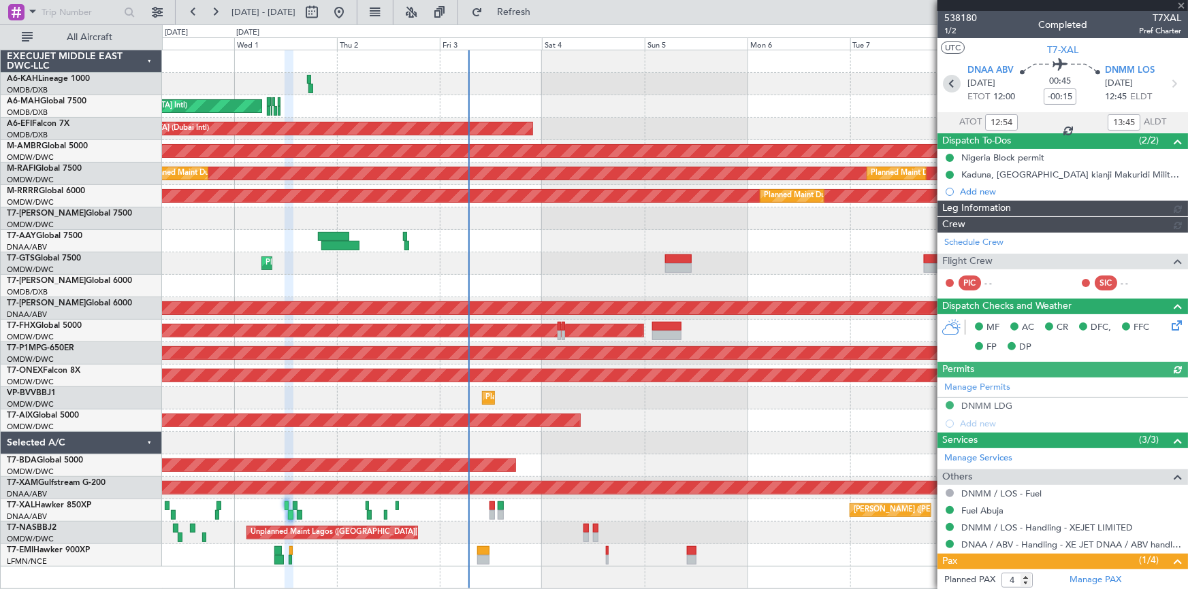
type input "[PERSON_NAME] ([PERSON_NAME])"
type input "7417"
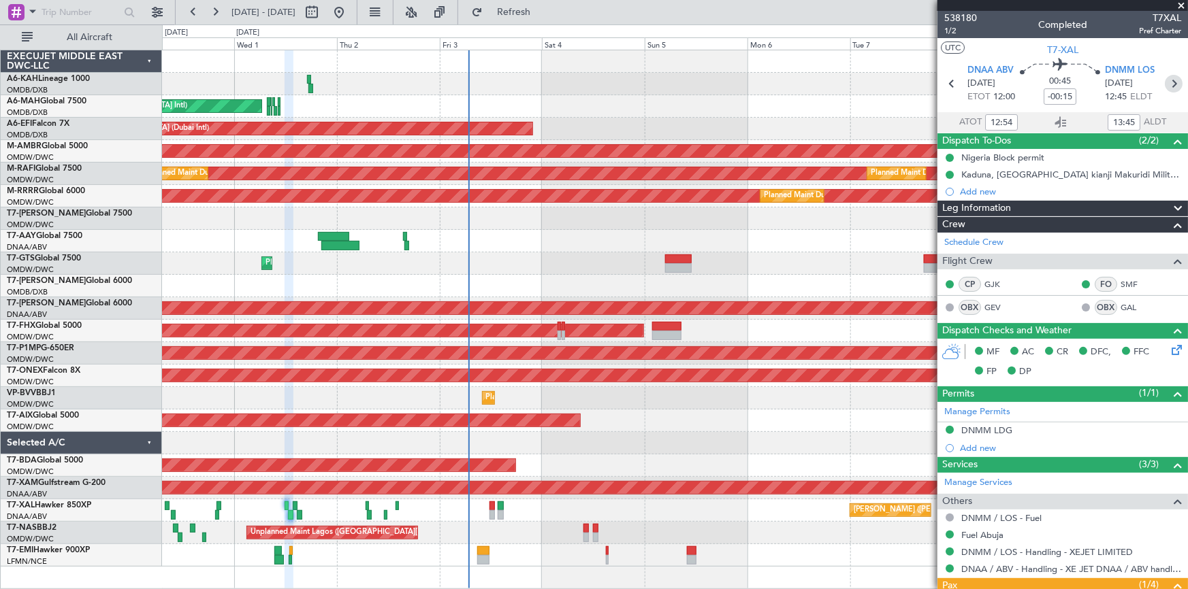
click at [1167, 88] on icon at bounding box center [1174, 84] width 18 height 18
type input "-00:10"
type input "14:54"
type input "15:52"
type input "1"
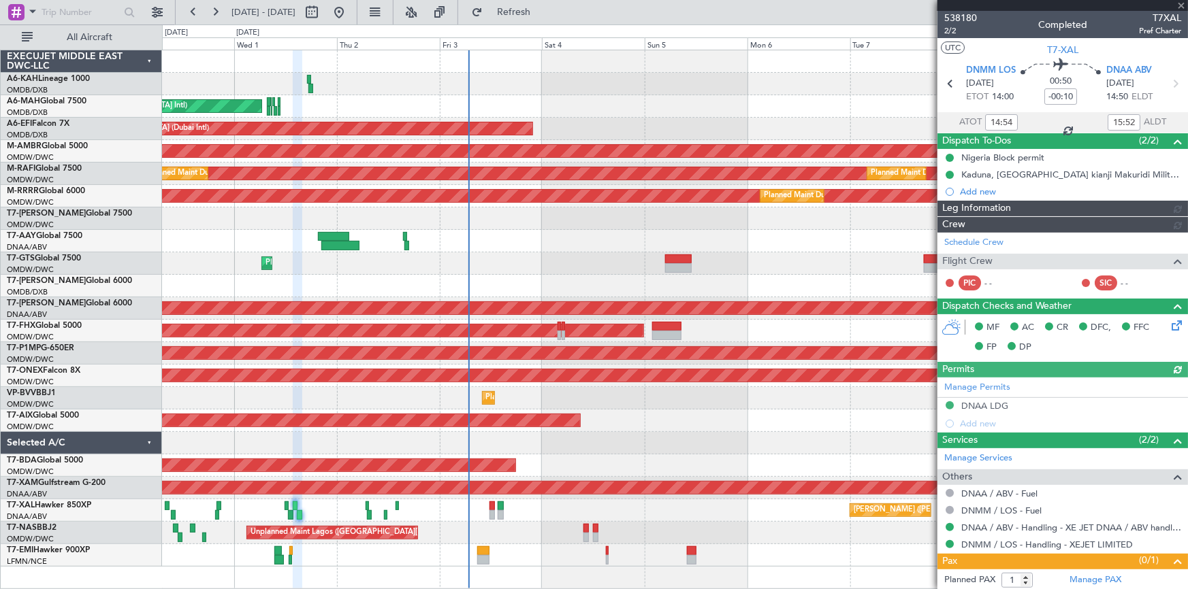
type input "[PERSON_NAME] ([PERSON_NAME])"
type input "7418"
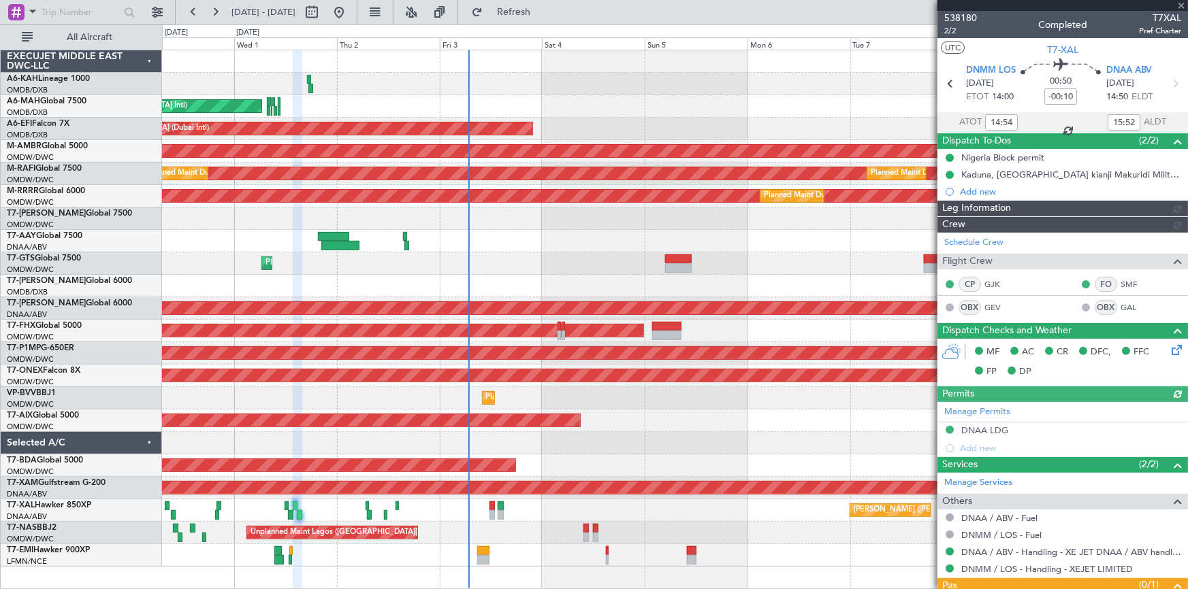
type input "[PERSON_NAME] ([PERSON_NAME])"
type input "7418"
click at [1172, 82] on icon at bounding box center [1175, 84] width 18 height 18
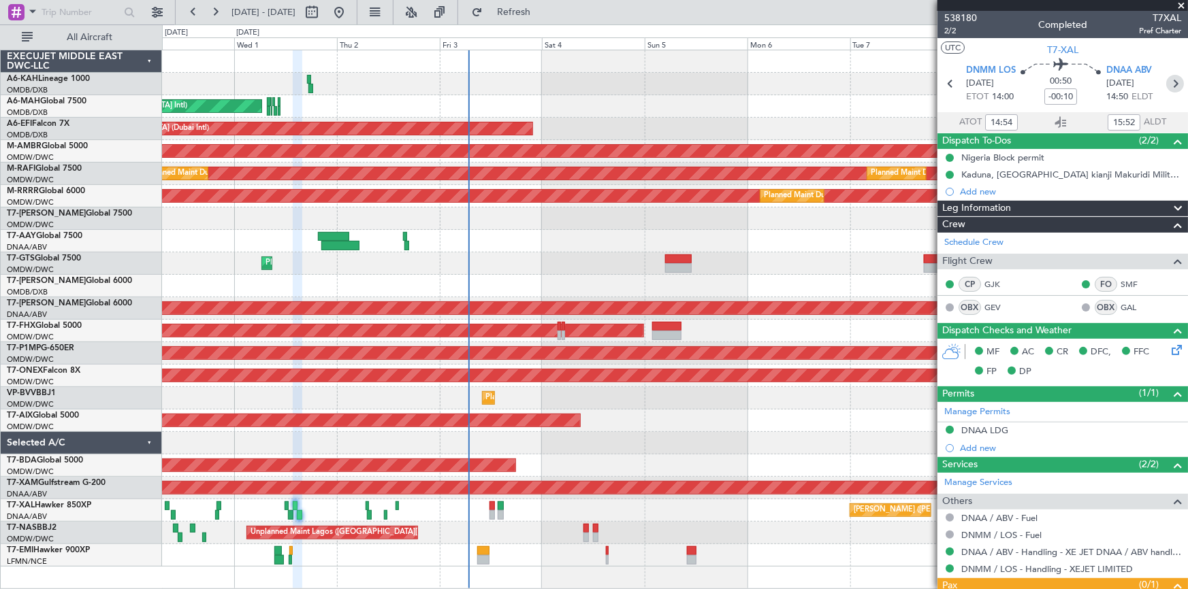
click at [1170, 86] on icon at bounding box center [1175, 84] width 18 height 18
type input "-00:05"
type input "07:25"
type input "08:02"
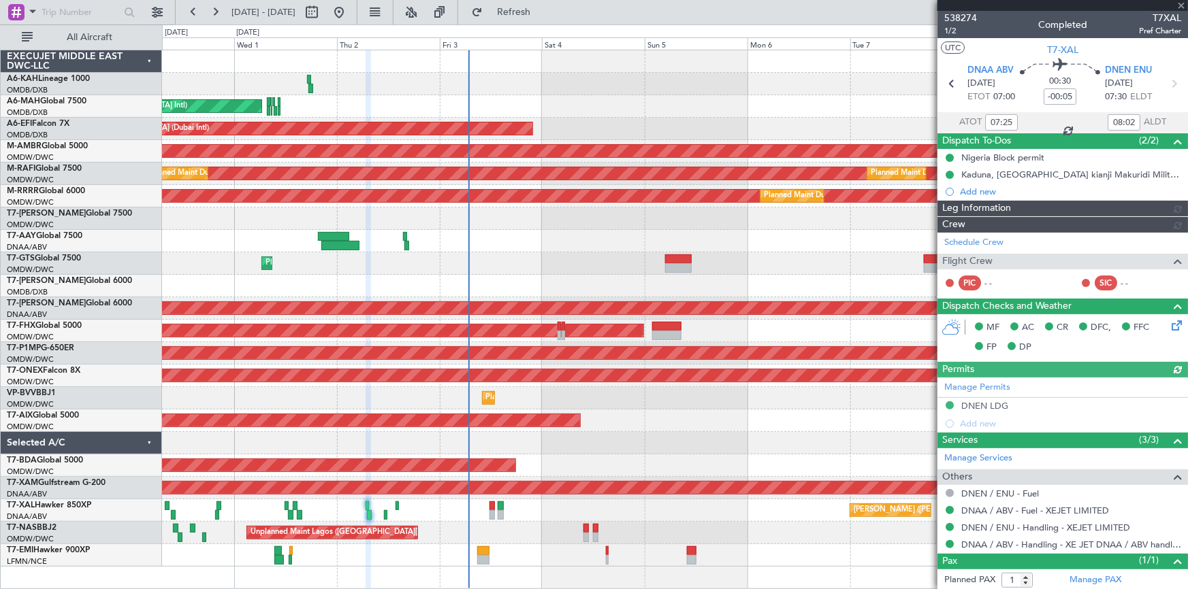
type input "[PERSON_NAME] ([PERSON_NAME])"
type input "7428"
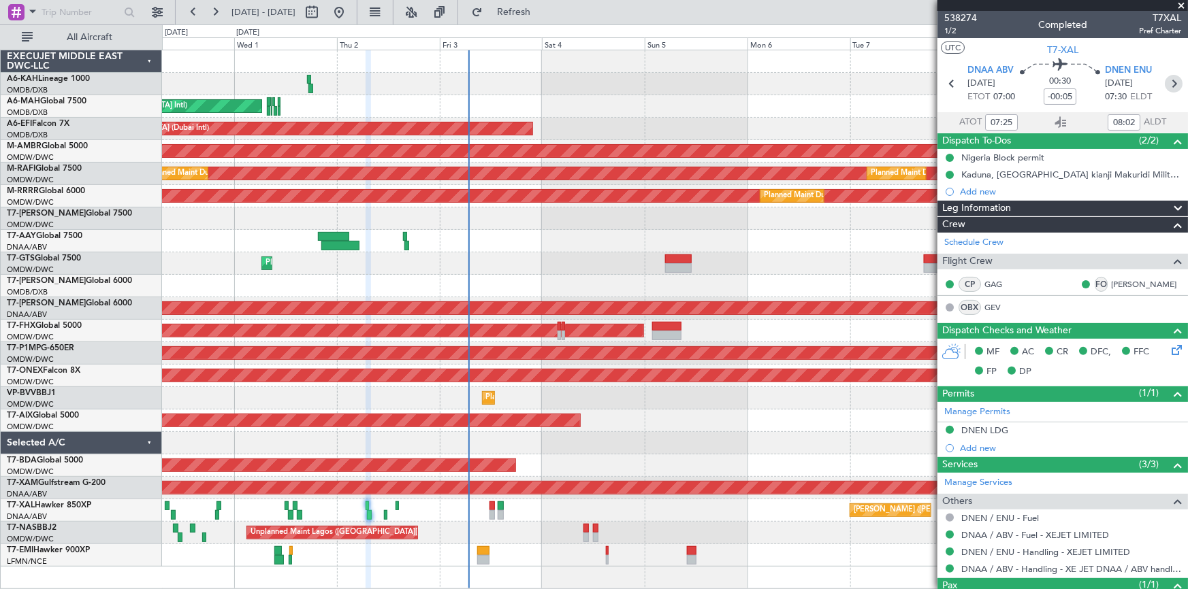
click at [1165, 81] on icon at bounding box center [1174, 84] width 18 height 18
type input "11:11"
type input "11:46"
type input "2"
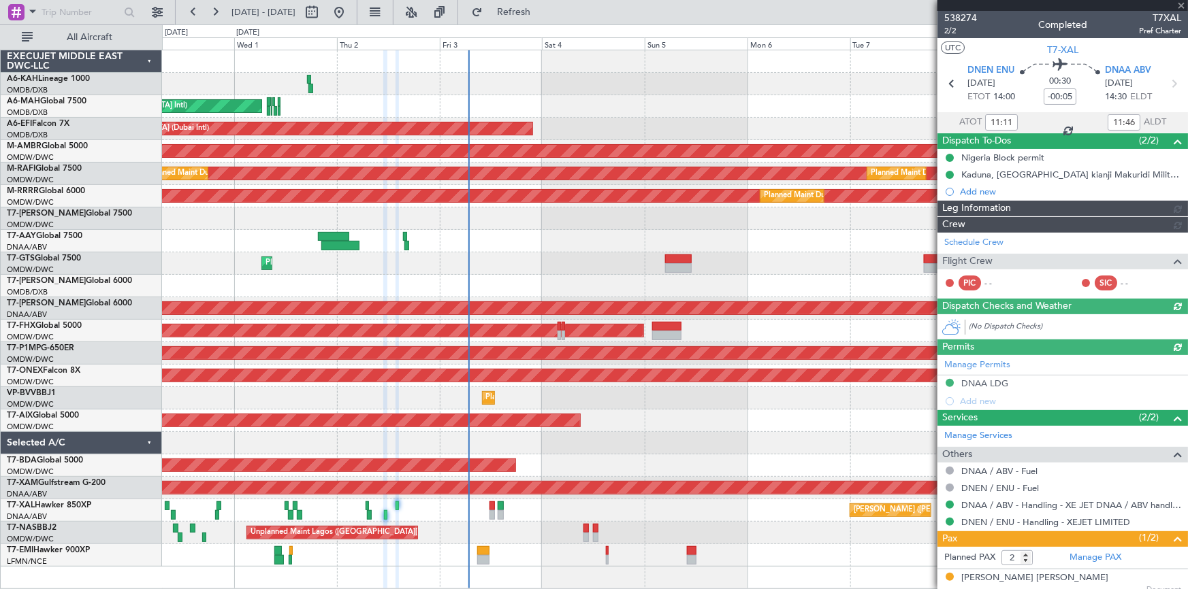
type input "[PERSON_NAME] ([PERSON_NAME])"
type input "7429"
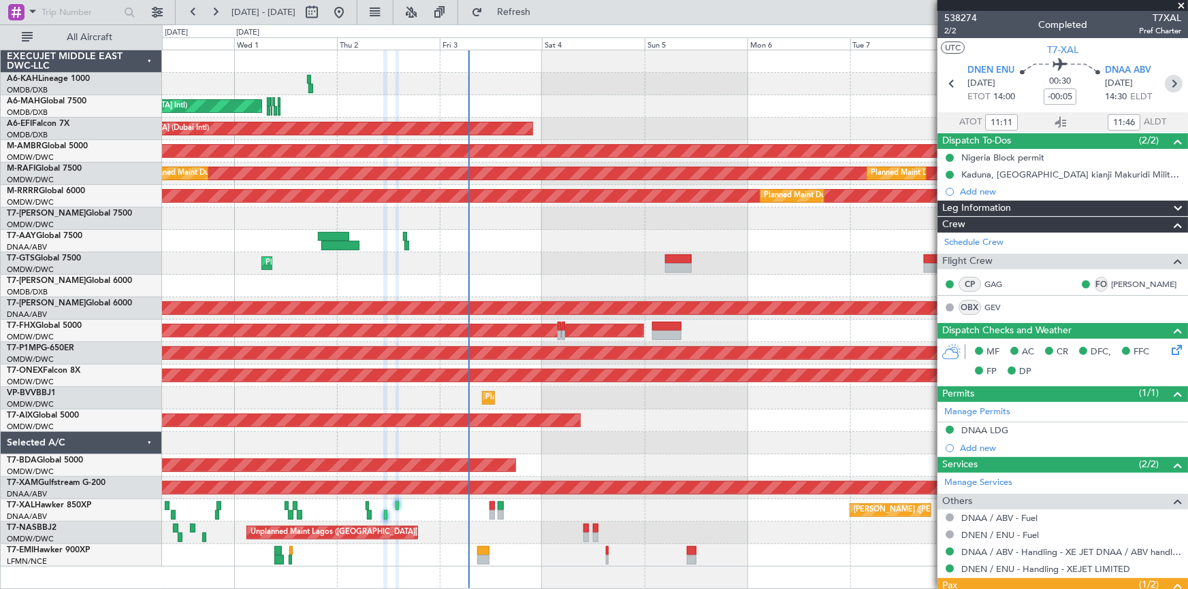
click at [1168, 86] on icon at bounding box center [1174, 84] width 18 height 18
type input "8"
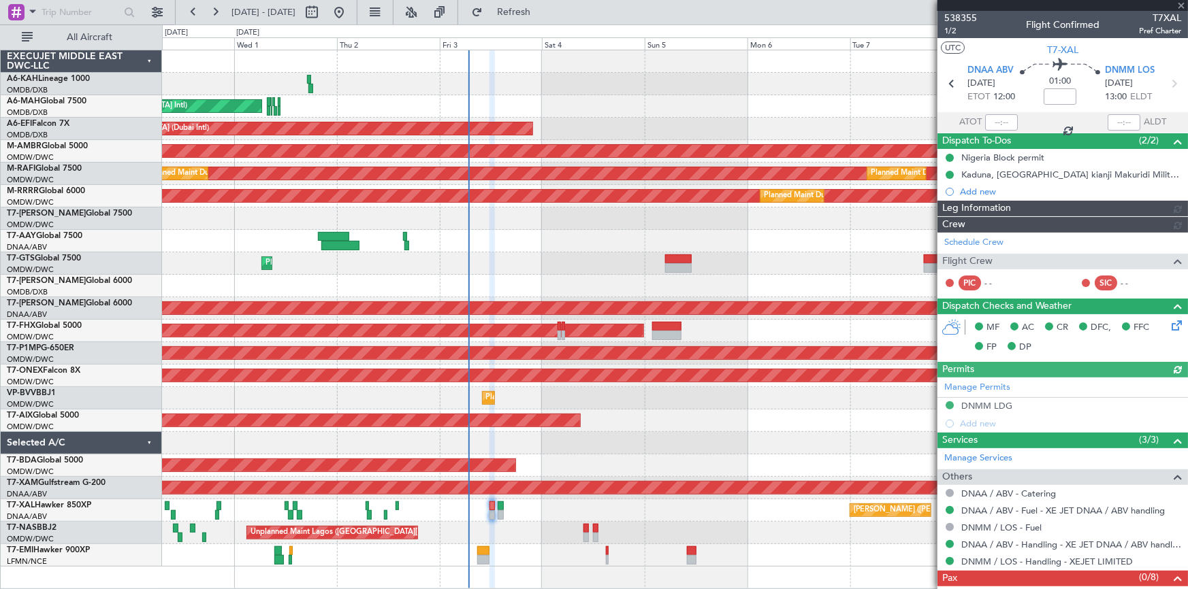
type input "[PERSON_NAME] (ANI)"
type input "7448"
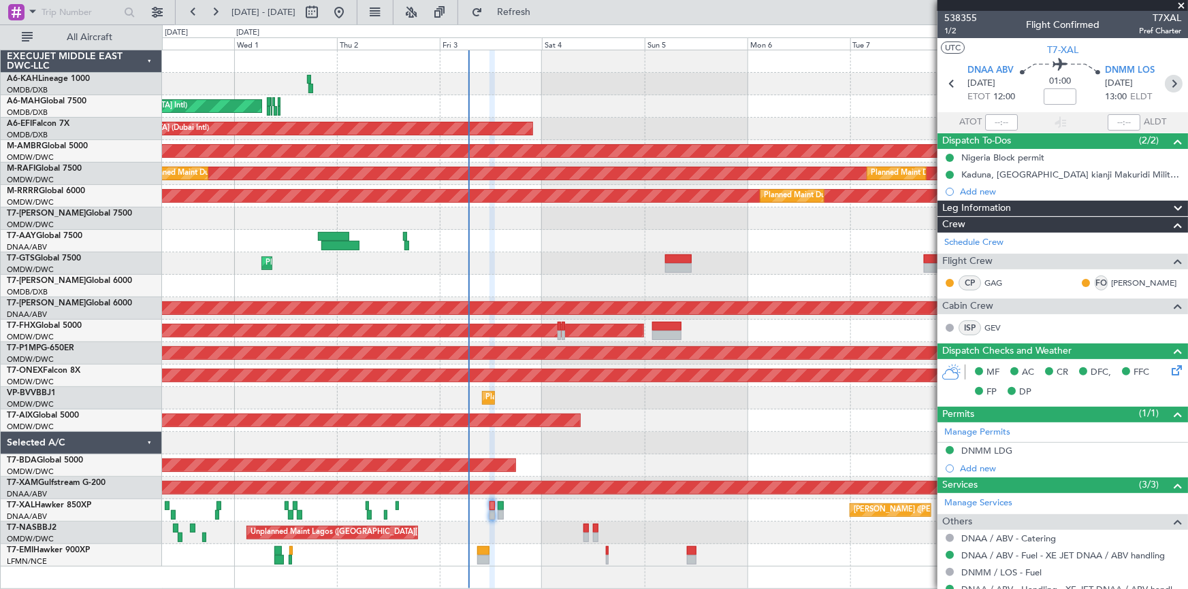
click at [1169, 84] on icon at bounding box center [1174, 84] width 18 height 18
type input "0"
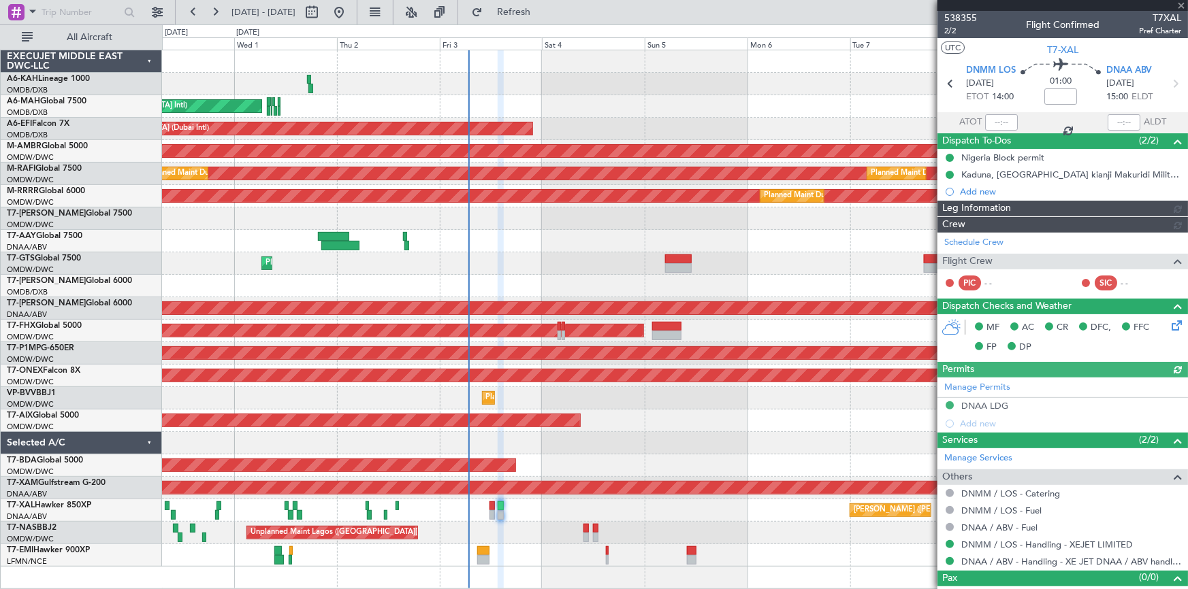
type input "[PERSON_NAME] (ANI)"
type input "7449"
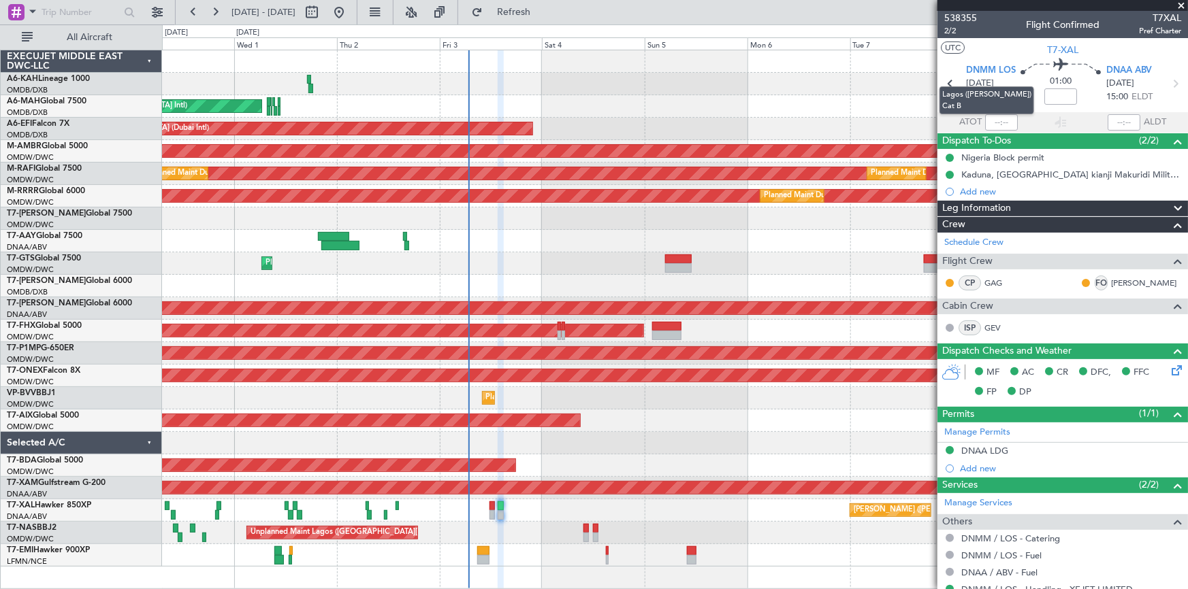
click at [950, 81] on mat-tooltip-component "Lagos ([PERSON_NAME]) Cat B" at bounding box center [987, 100] width 114 height 47
click at [945, 88] on icon at bounding box center [950, 84] width 18 height 18
type input "8"
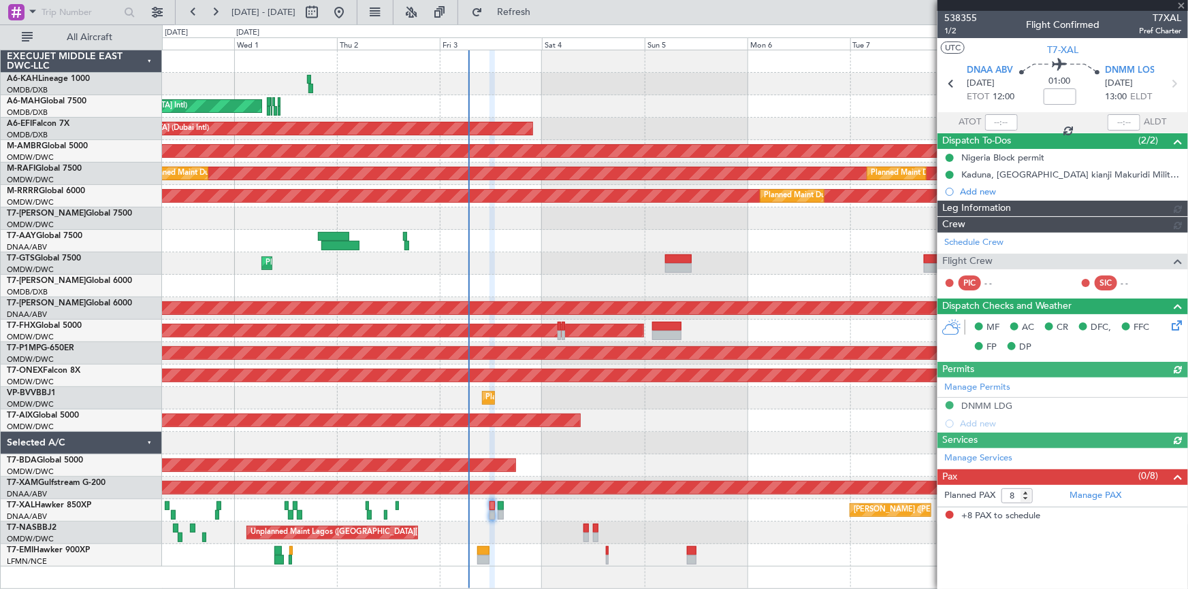
type input "[PERSON_NAME] (ANI)"
type input "7448"
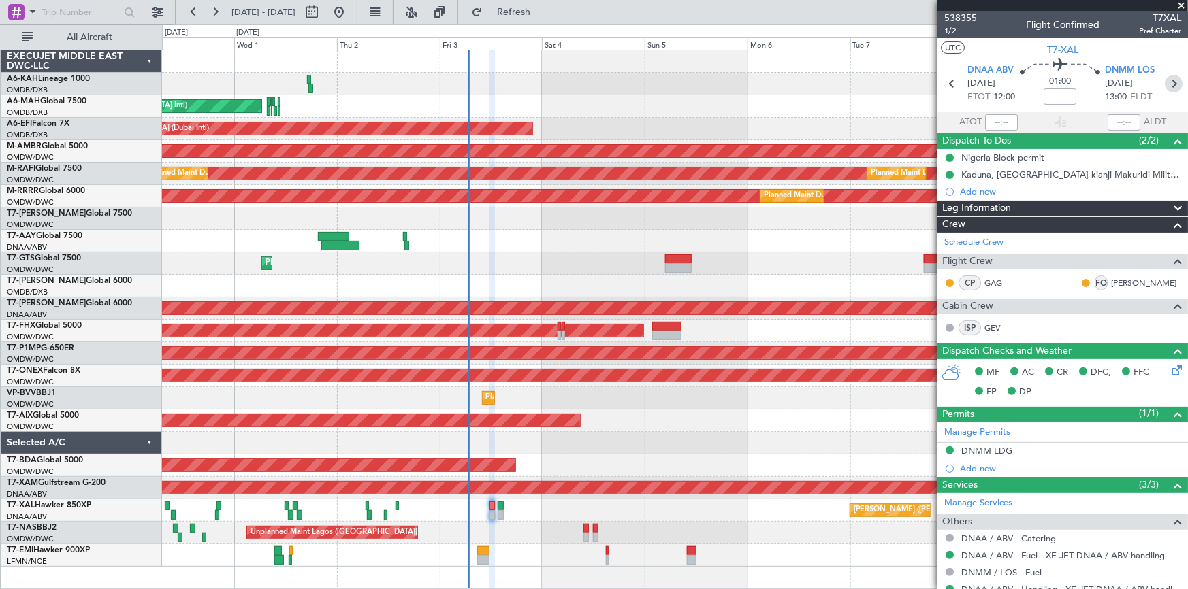
click at [1167, 81] on icon at bounding box center [1174, 84] width 18 height 18
type input "0"
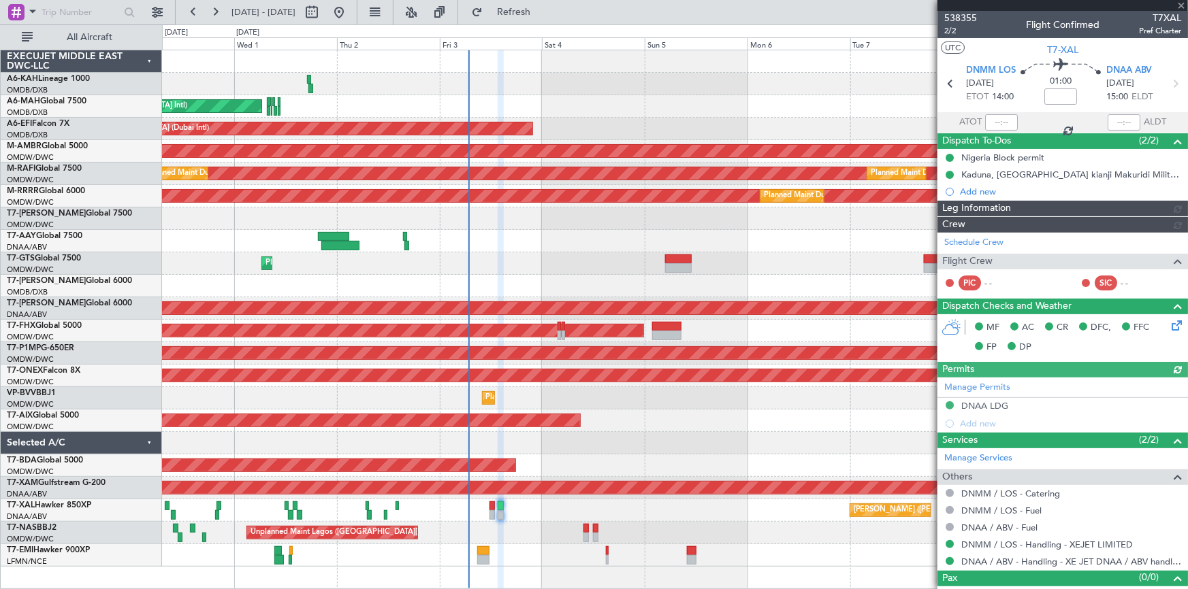
type input "[PERSON_NAME] (ANI)"
type input "7449"
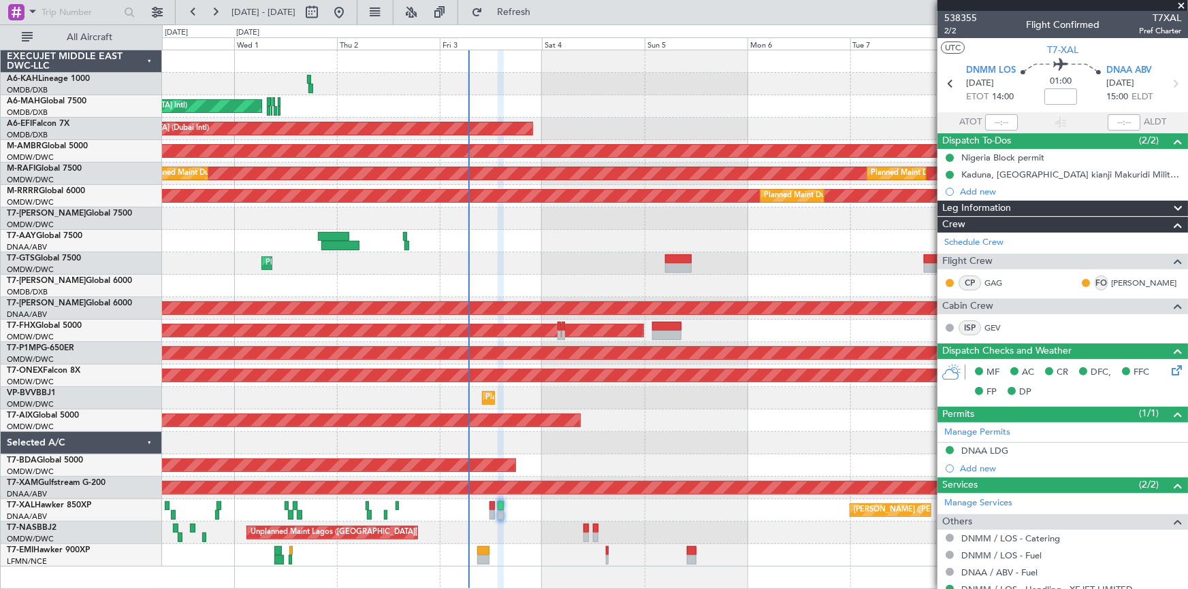
click at [1180, 3] on span at bounding box center [1181, 6] width 14 height 12
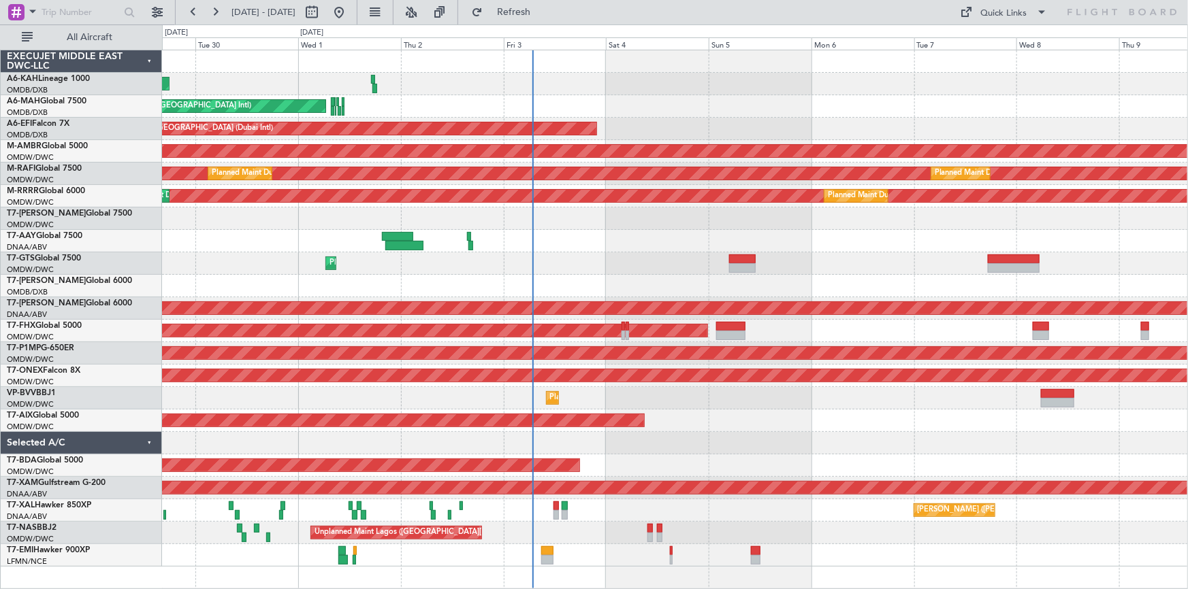
click at [705, 509] on div "[PERSON_NAME] ([PERSON_NAME] Intl)" at bounding box center [675, 511] width 1026 height 22
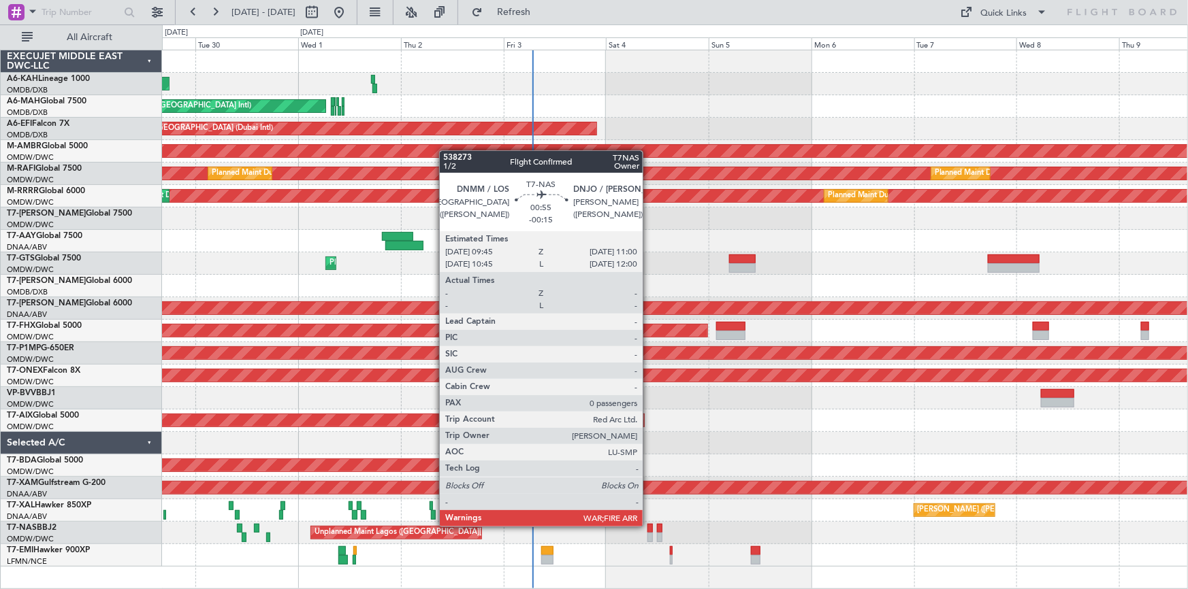
click at [649, 525] on div at bounding box center [649, 529] width 5 height 10
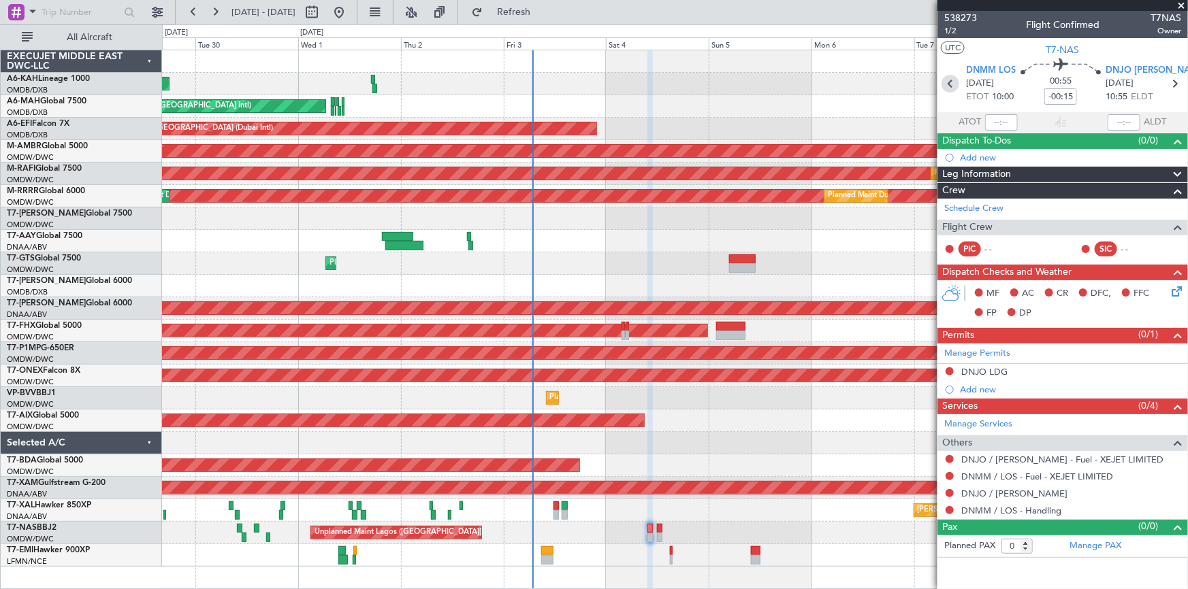
click at [954, 88] on icon at bounding box center [950, 84] width 18 height 18
type input "-00:05"
type input "16:44"
type input "17:28"
type input "14"
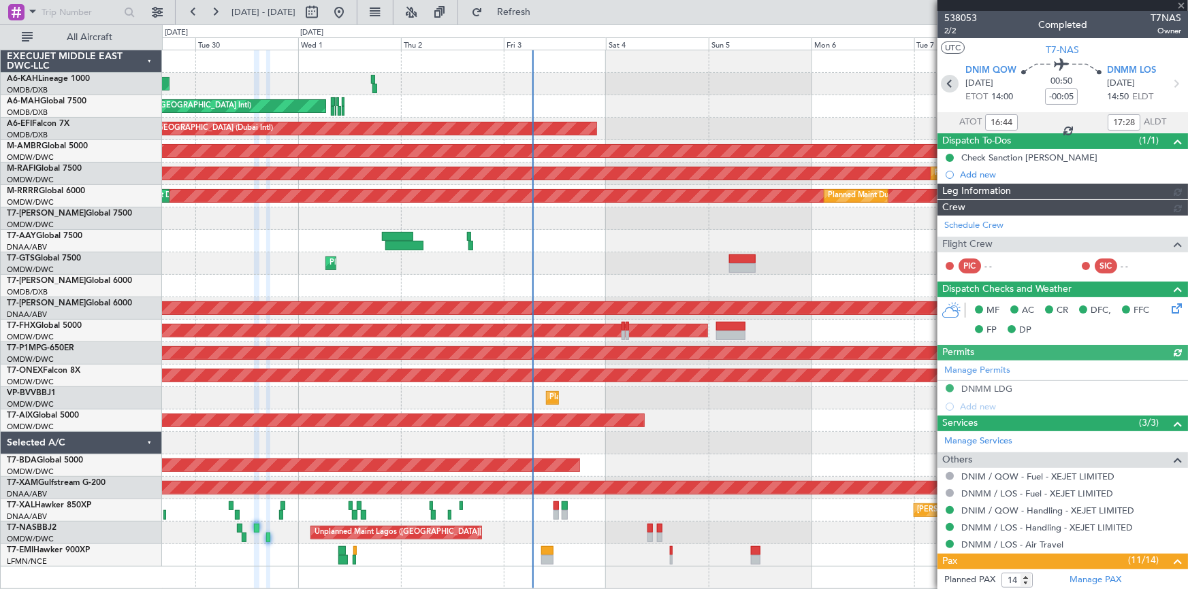
type input "Dherander Fithani (DHF)"
type input "7394"
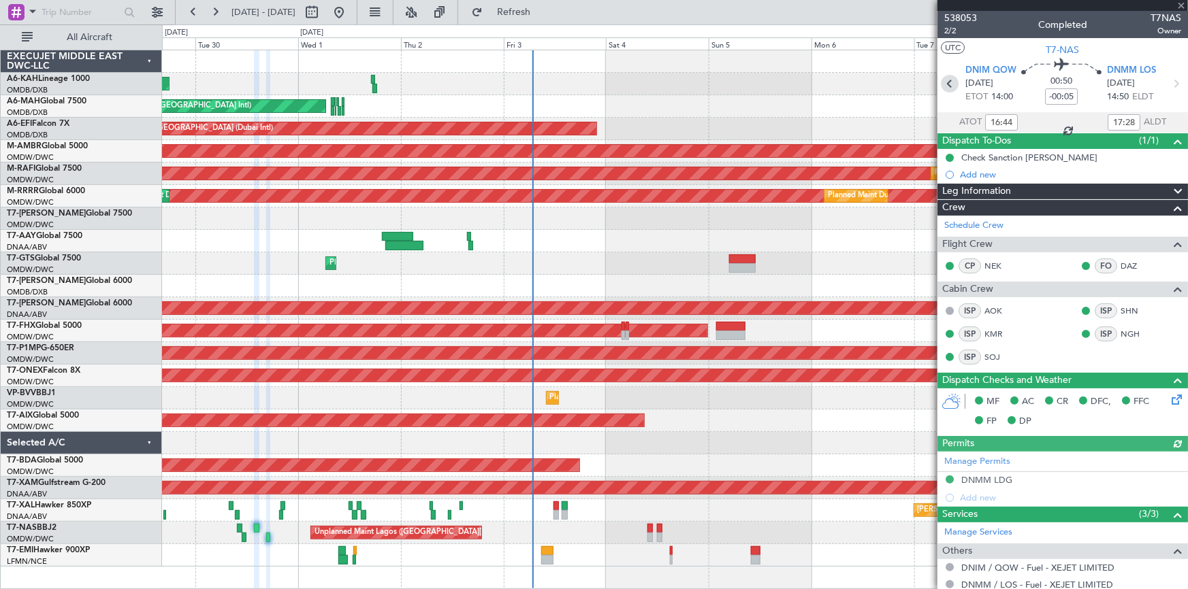
click at [954, 88] on icon at bounding box center [950, 84] width 18 height 18
type input "11:04"
type input "11:52"
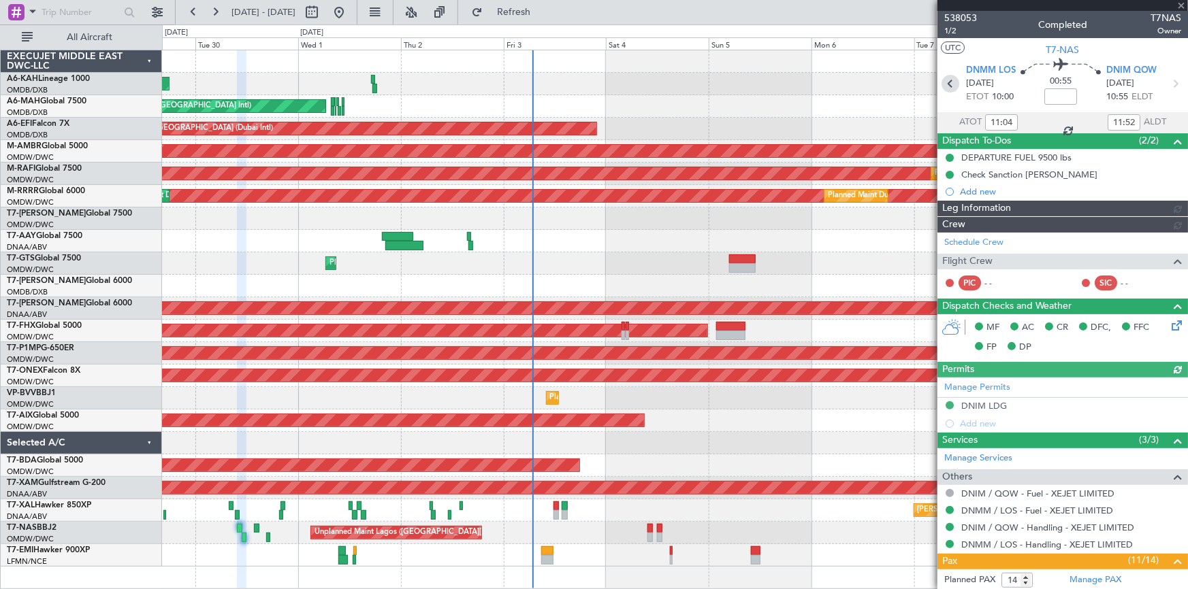
type input "Dherander Fithani (DHF)"
type input "7393"
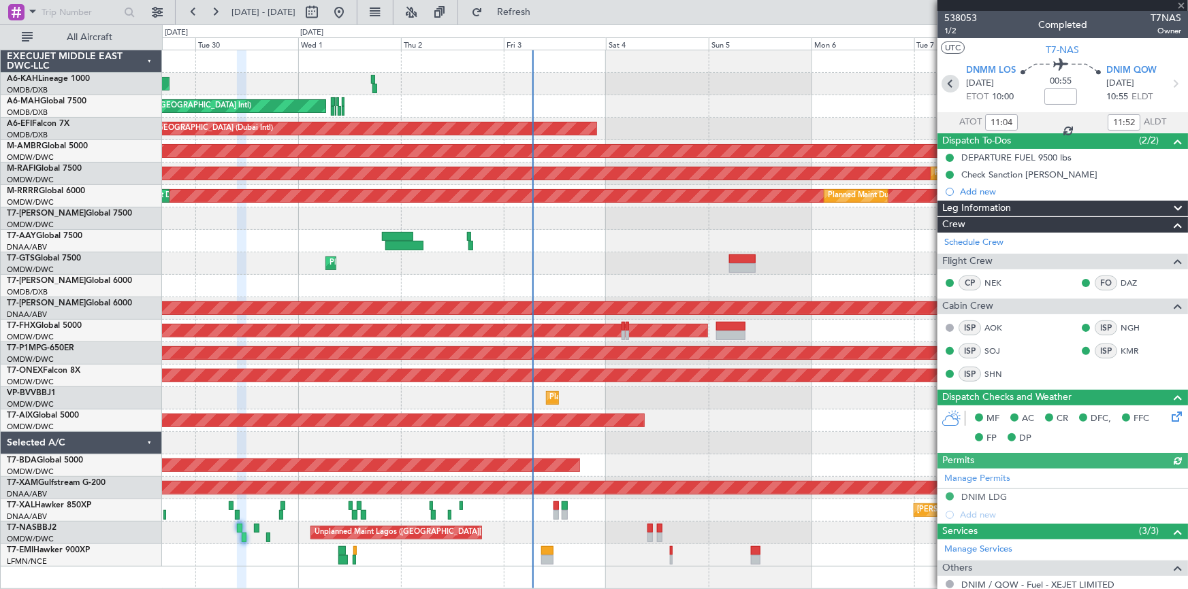
click at [954, 88] on icon at bounding box center [950, 84] width 18 height 18
type input "-00:05"
type input "14:28"
type input "15:15"
type input "0"
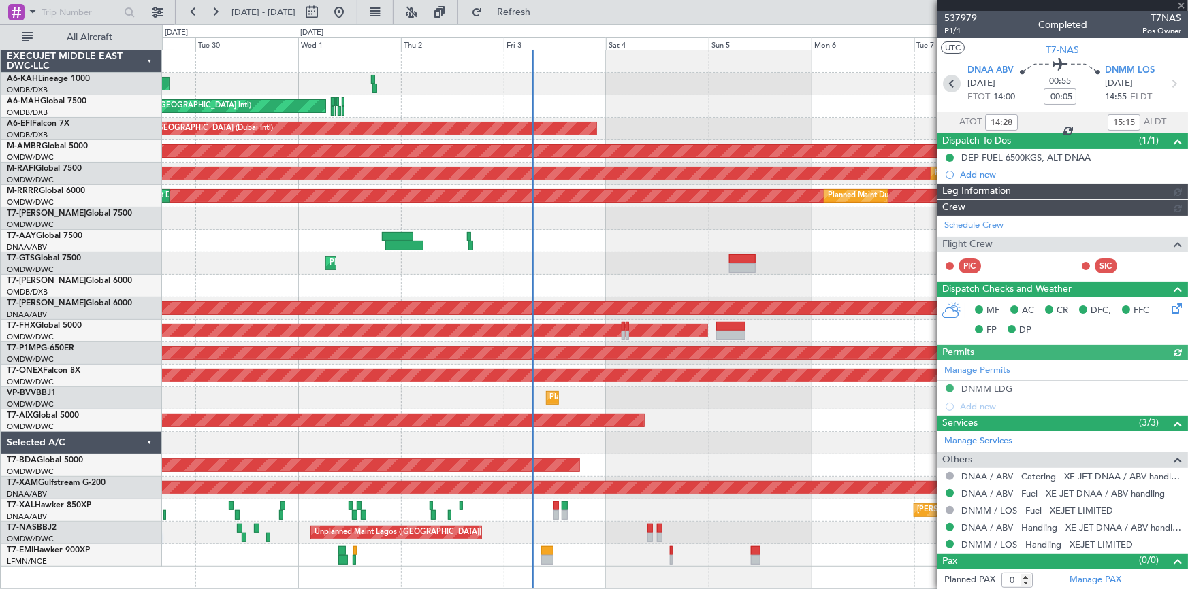
type input "Dherander Fithani (DHF)"
type input "7382"
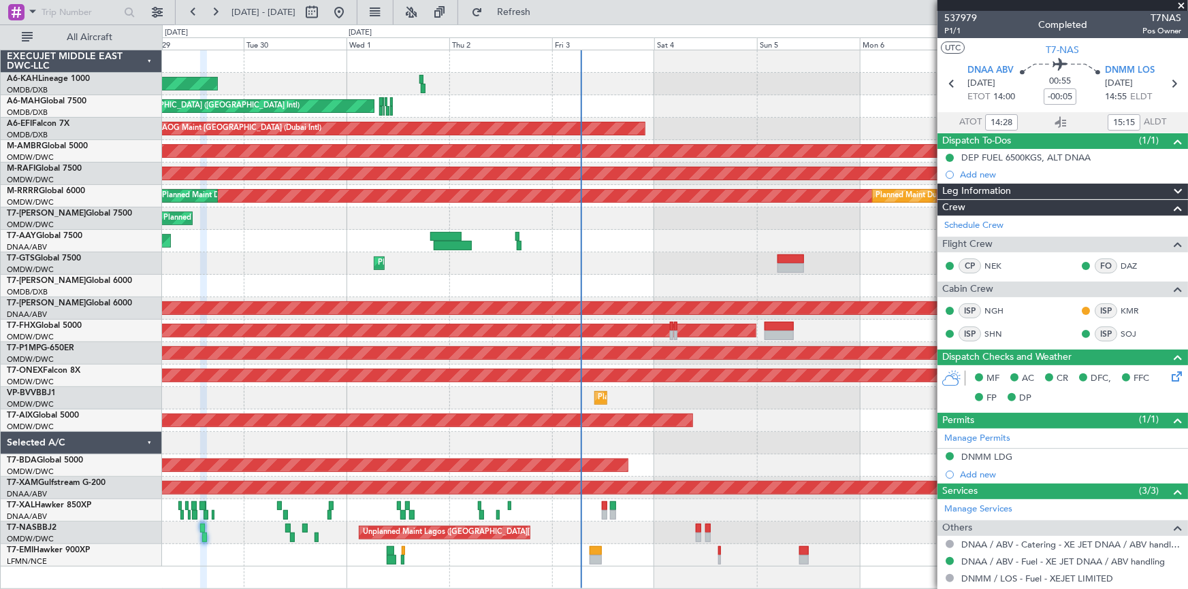
click at [280, 231] on div "Unplanned Maint [GEOGRAPHIC_DATA] (Al Maktoum Intl)" at bounding box center [675, 241] width 1026 height 22
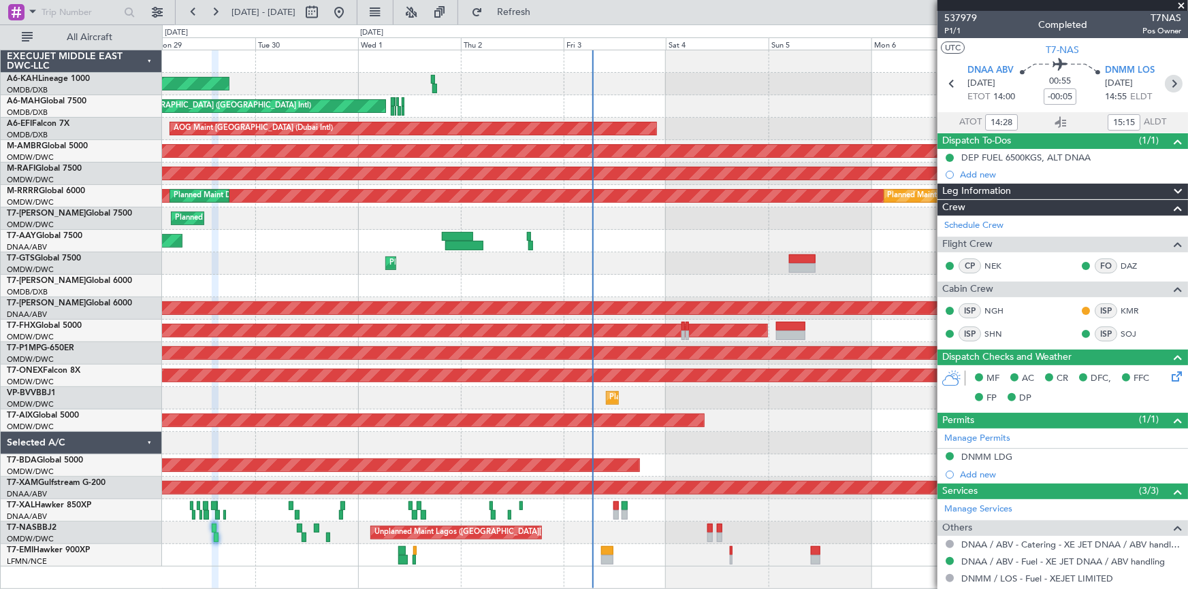
click at [1171, 82] on icon at bounding box center [1174, 84] width 18 height 18
type input "11:04"
type input "11:52"
type input "14"
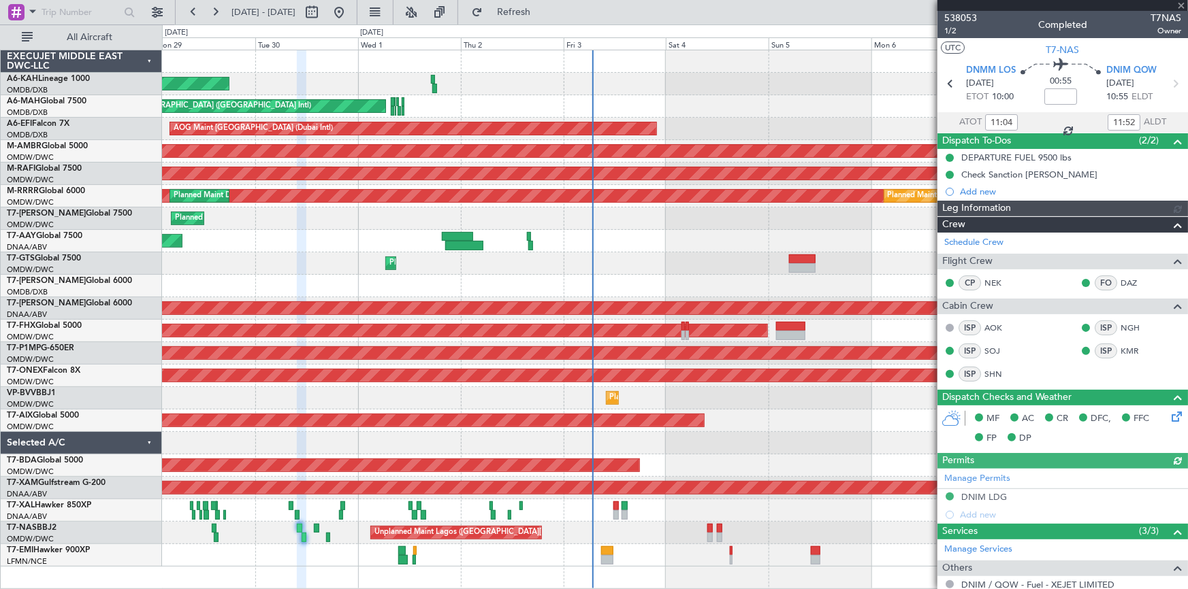
type input "Dherander Fithani (DHF)"
type input "7393"
click at [1171, 82] on icon at bounding box center [1175, 84] width 18 height 18
type input "-00:05"
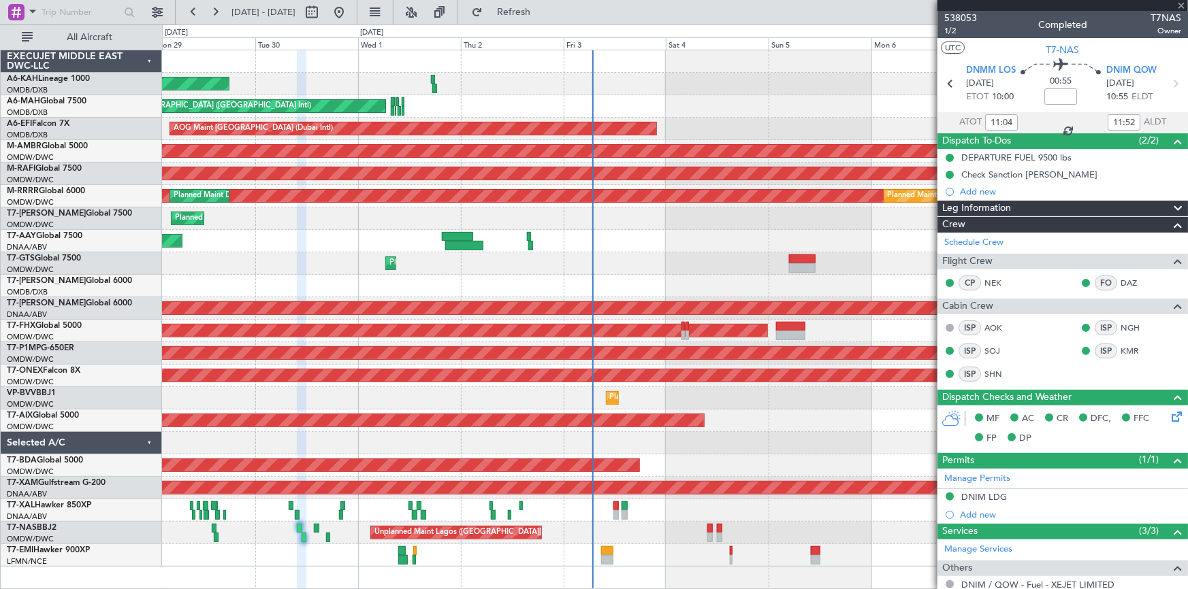
type input "16:44"
type input "17:28"
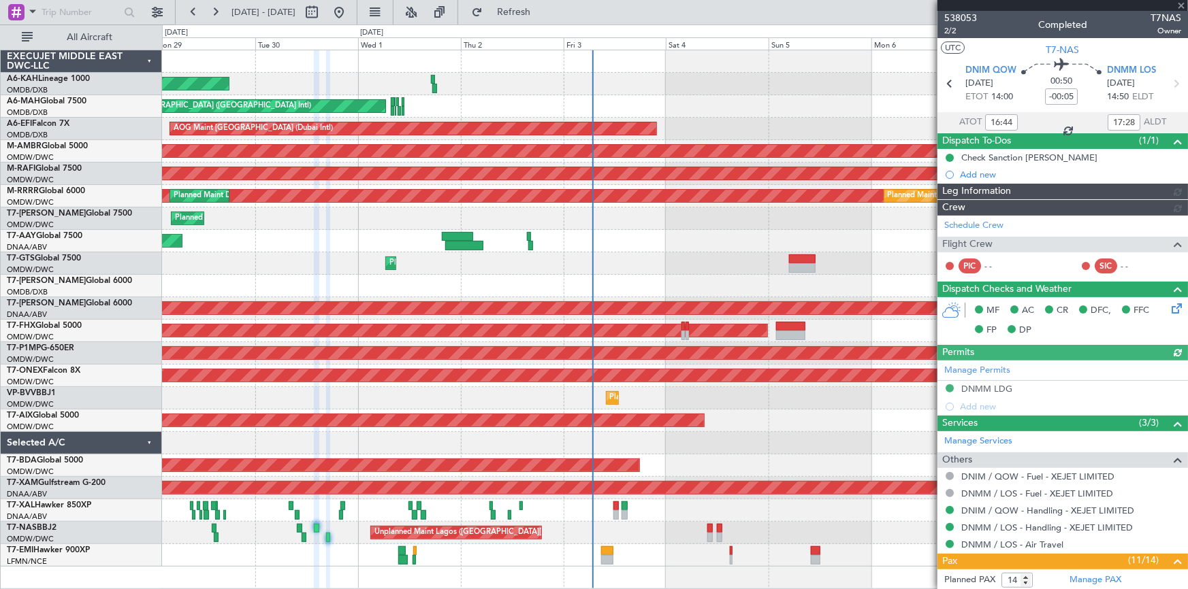
type input "Dherander Fithani (DHF)"
type input "7394"
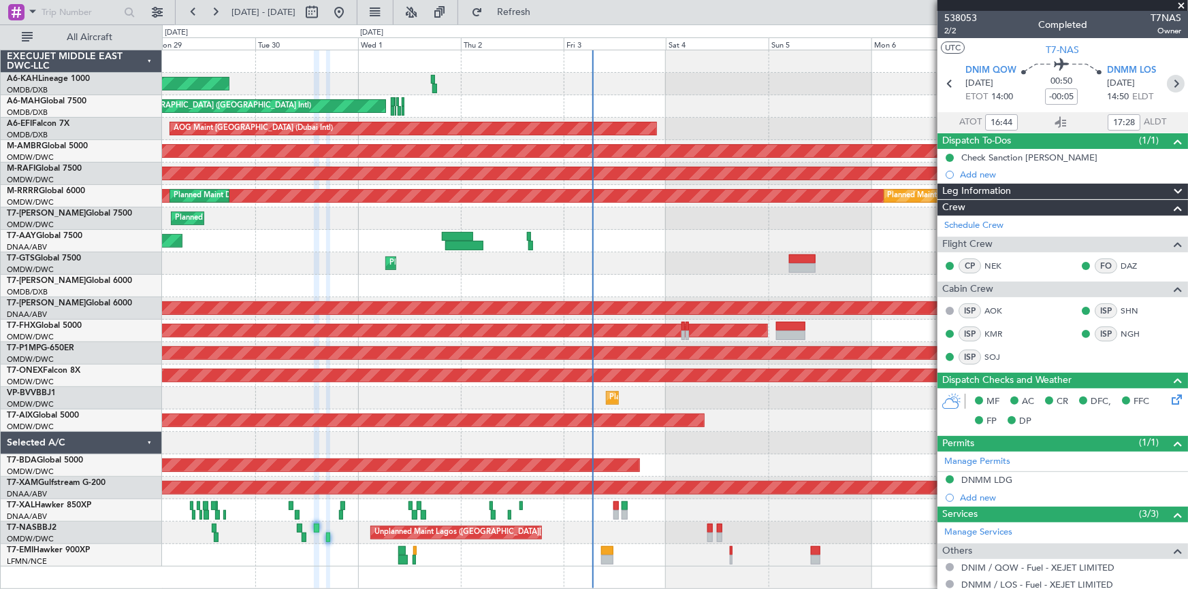
click at [1169, 83] on icon at bounding box center [1176, 84] width 18 height 18
type input "-00:15"
type input "0"
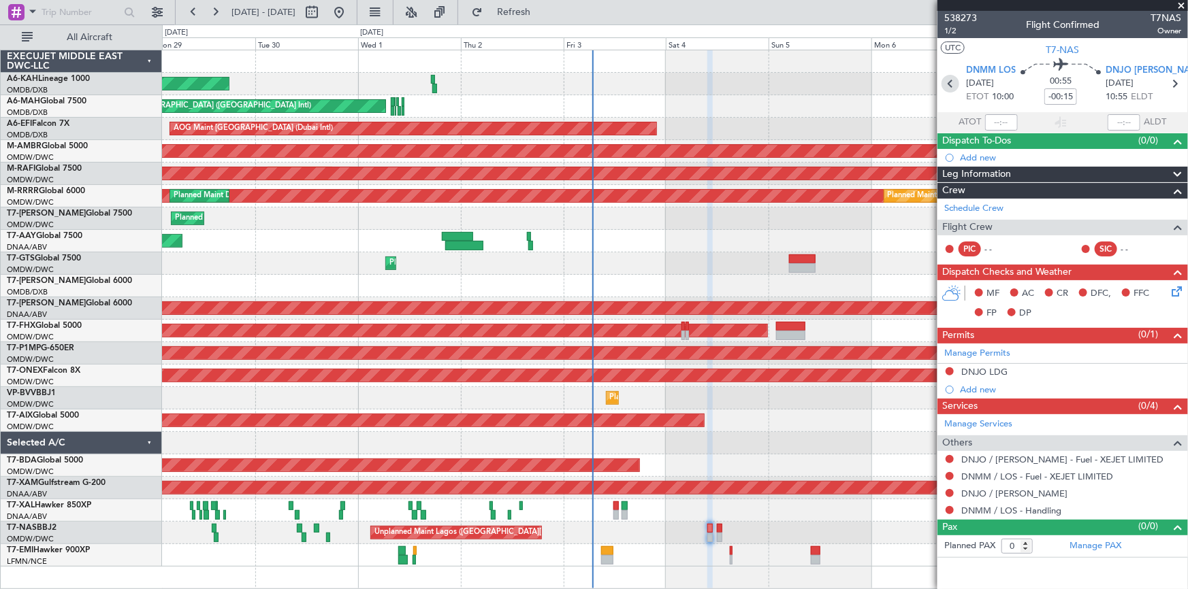
click at [950, 85] on icon at bounding box center [950, 84] width 18 height 18
type input "-00:05"
type input "16:44"
type input "17:28"
type input "14"
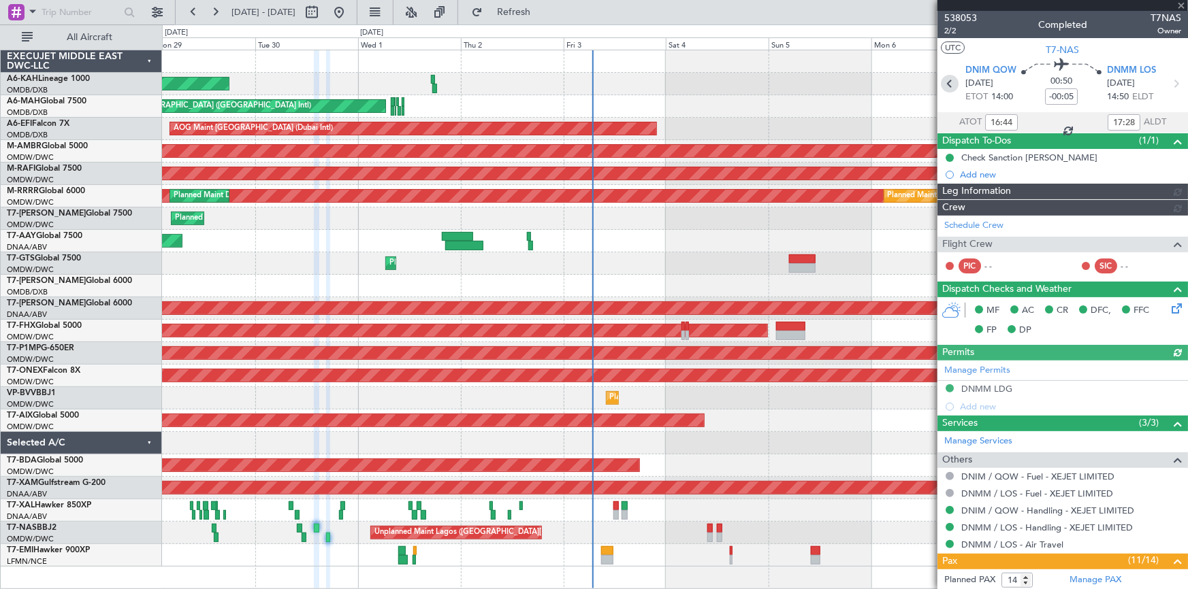
type input "Dherander Fithani (DHF)"
type input "7394"
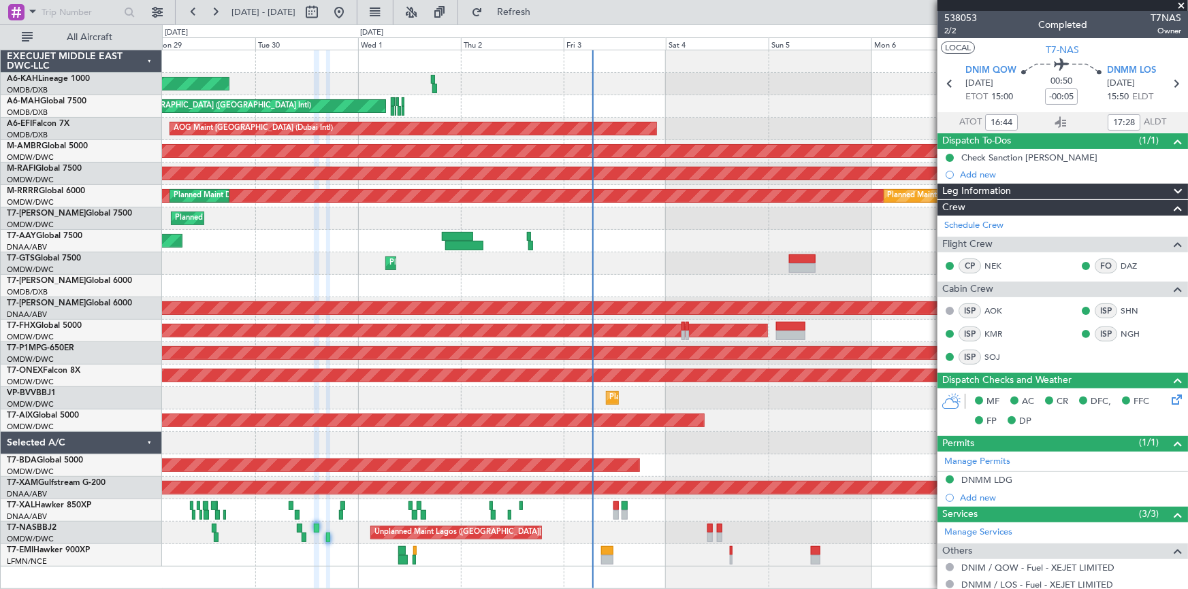
type input "17:44"
type input "18:28"
type input "16:44"
type input "17:28"
click at [1174, 86] on icon at bounding box center [1176, 84] width 18 height 18
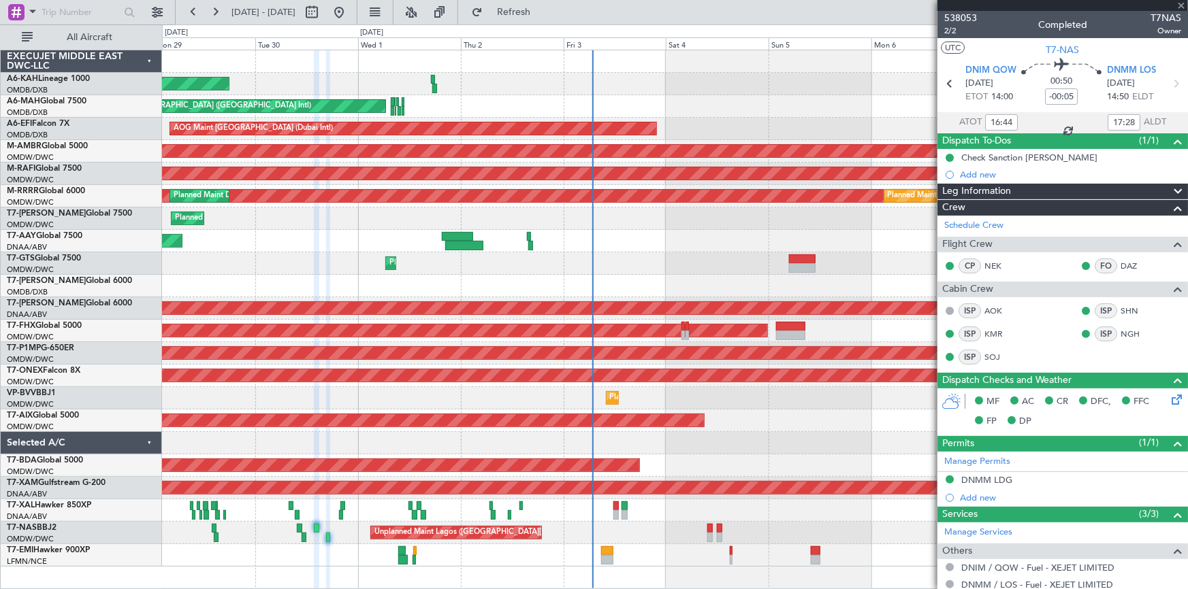
type input "-00:15"
type input "0"
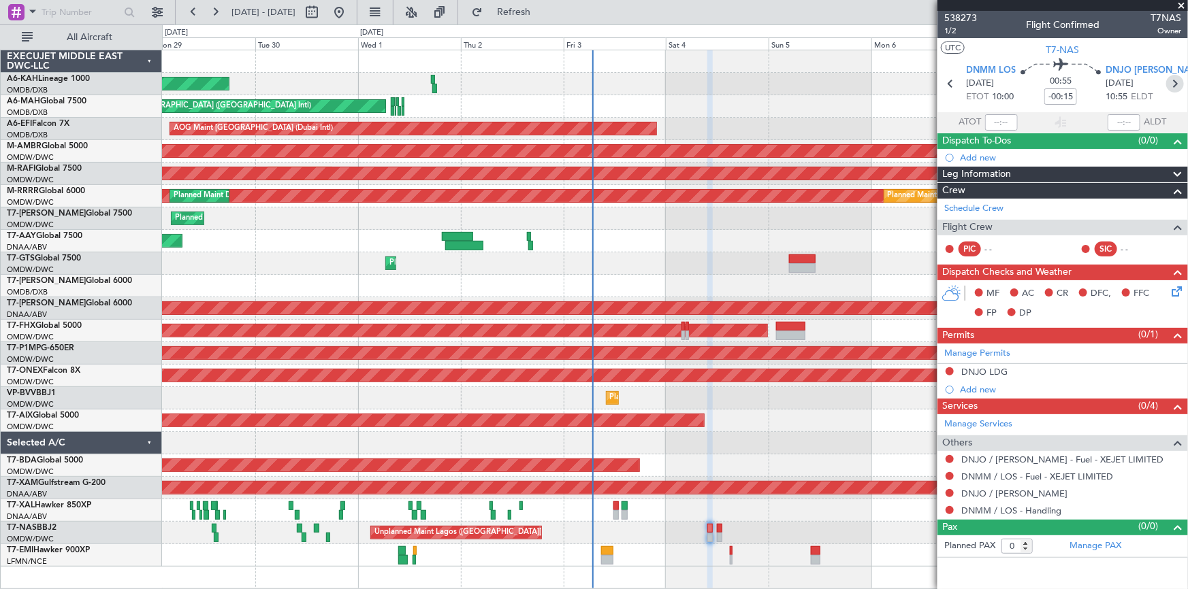
click at [1177, 81] on icon at bounding box center [1175, 84] width 18 height 18
click at [1182, 86] on icon at bounding box center [1191, 84] width 18 height 18
type input "+00:05"
type input "10"
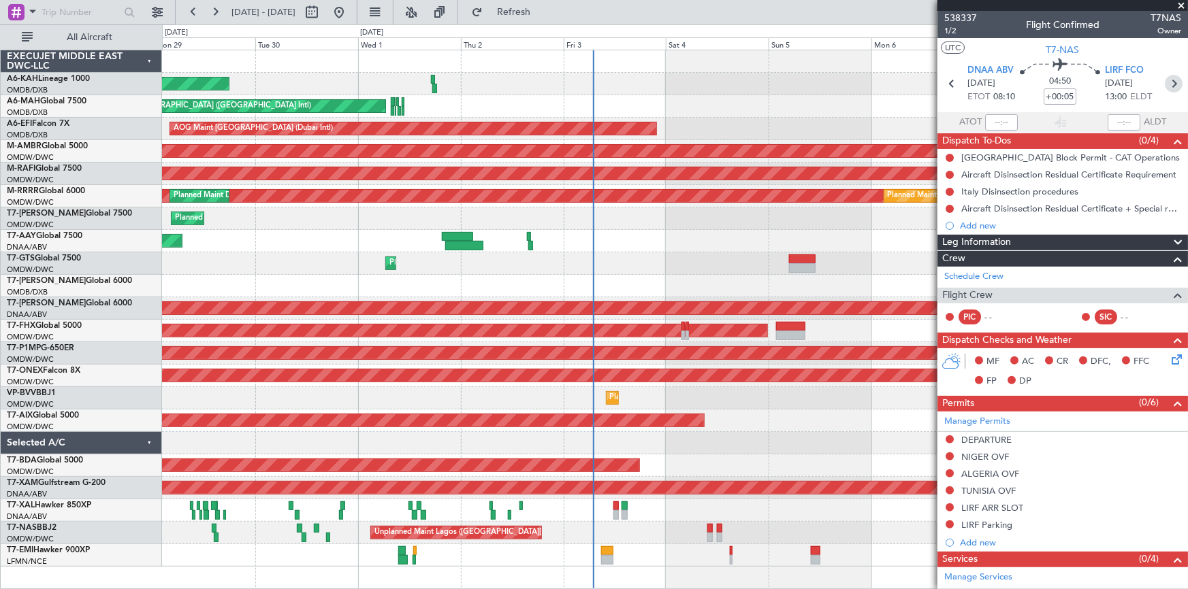
click at [1170, 82] on icon at bounding box center [1174, 84] width 18 height 18
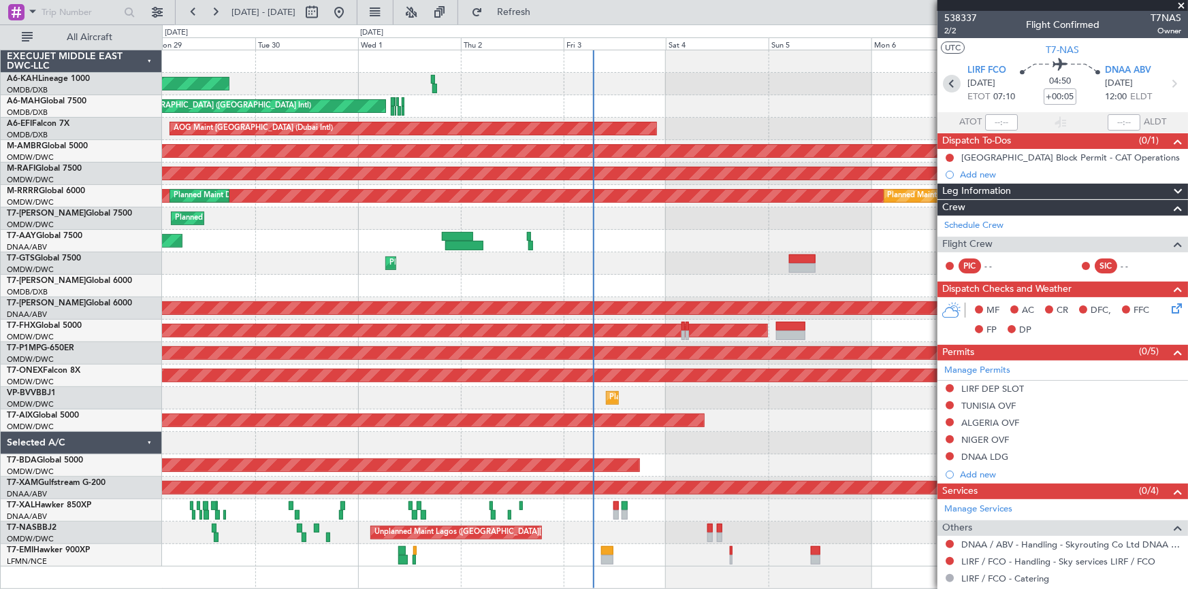
click at [954, 78] on icon at bounding box center [952, 84] width 18 height 18
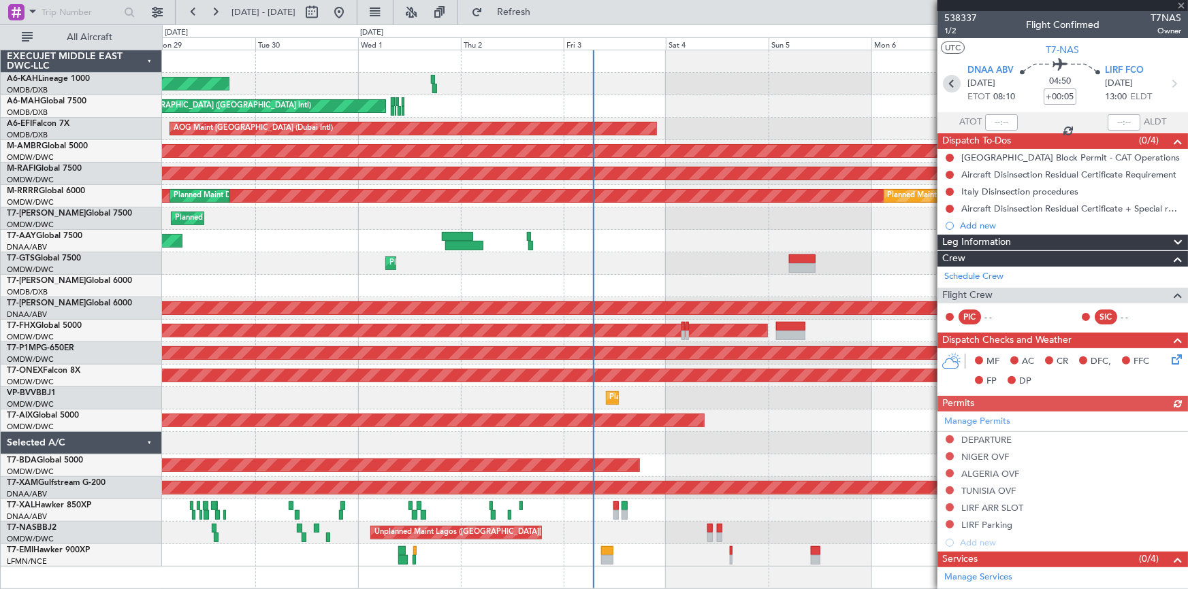
click at [954, 78] on icon at bounding box center [952, 84] width 18 height 18
type input "-00:15"
type input "0"
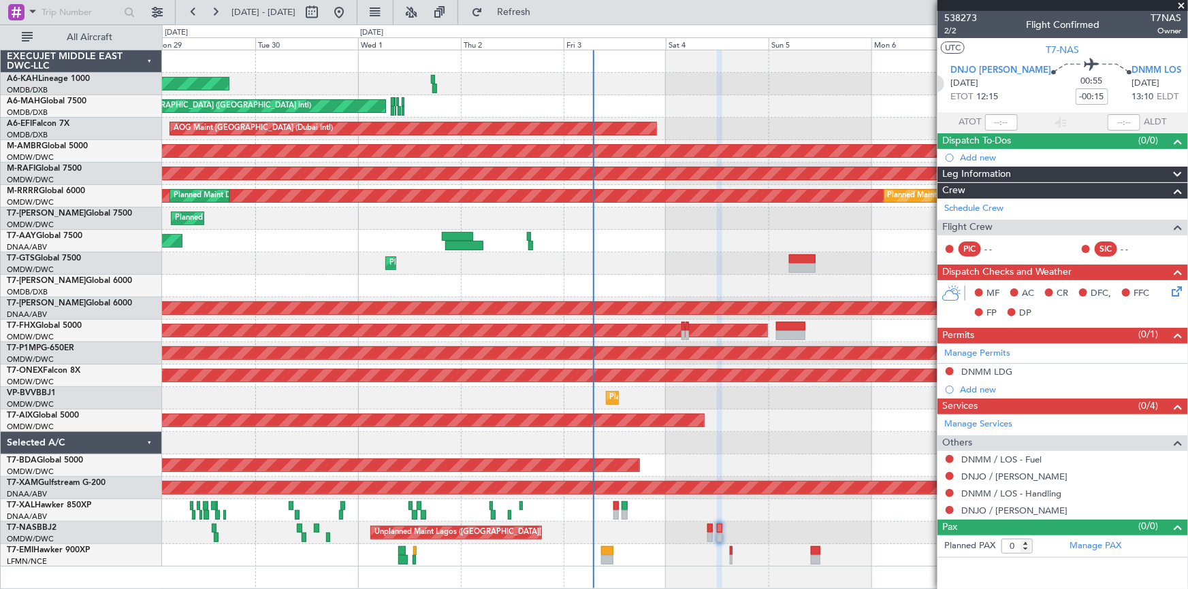
click at [944, 79] on icon at bounding box center [935, 84] width 18 height 18
click at [1176, 86] on icon at bounding box center [1175, 84] width 18 height 18
click at [1182, 82] on icon at bounding box center [1191, 84] width 18 height 18
type input "+00:05"
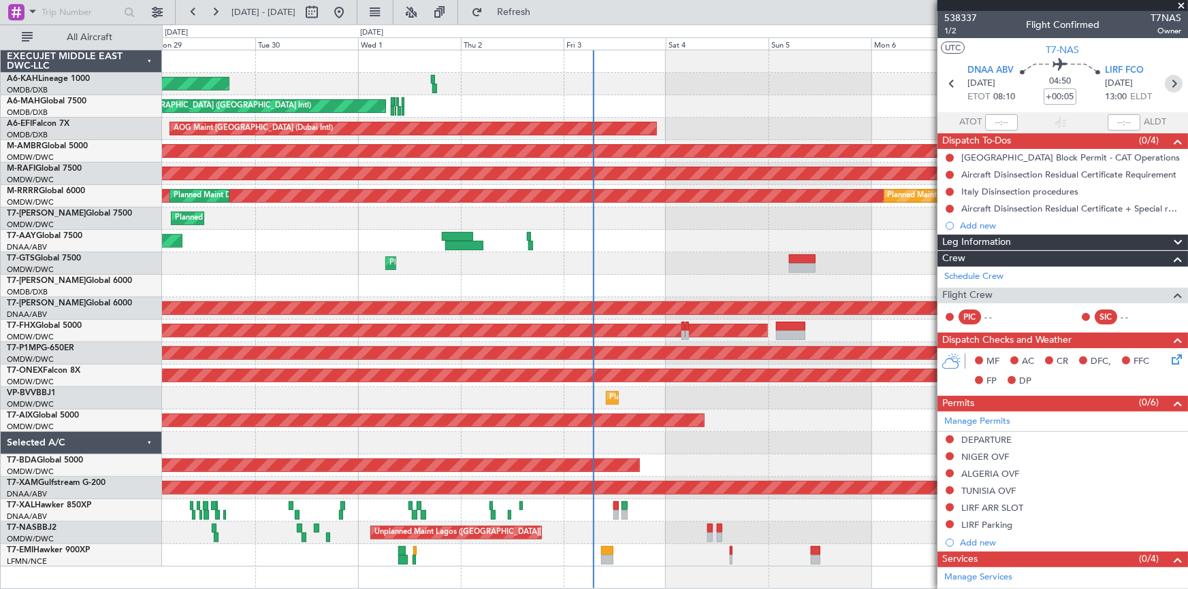
click at [1168, 85] on icon at bounding box center [1174, 84] width 18 height 18
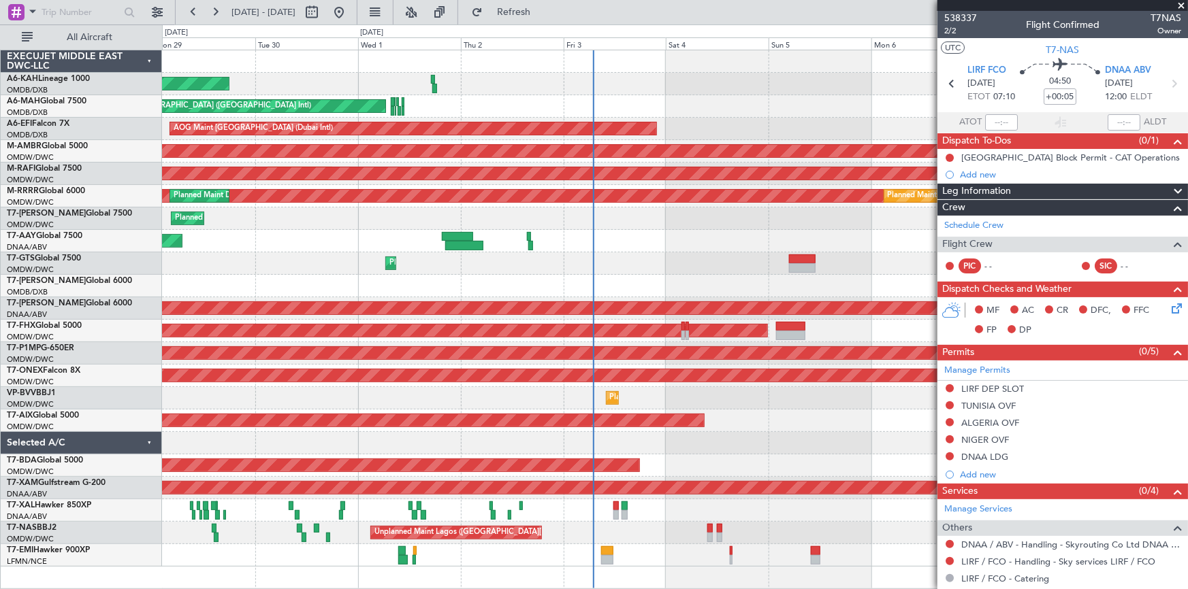
click at [1182, 5] on span at bounding box center [1181, 6] width 14 height 12
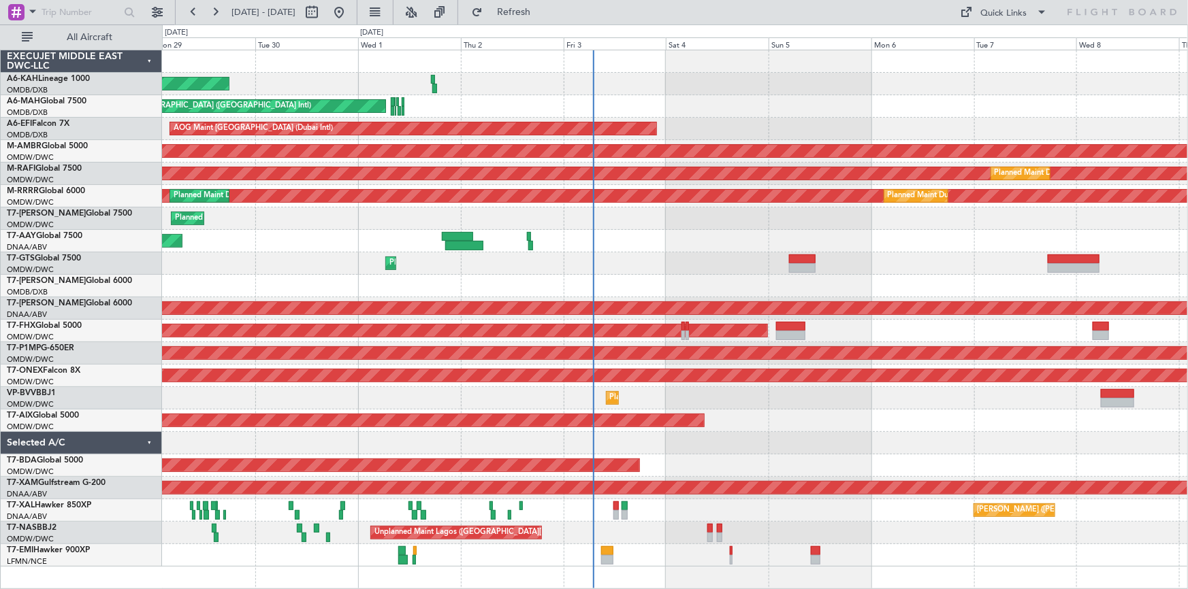
type input "0"
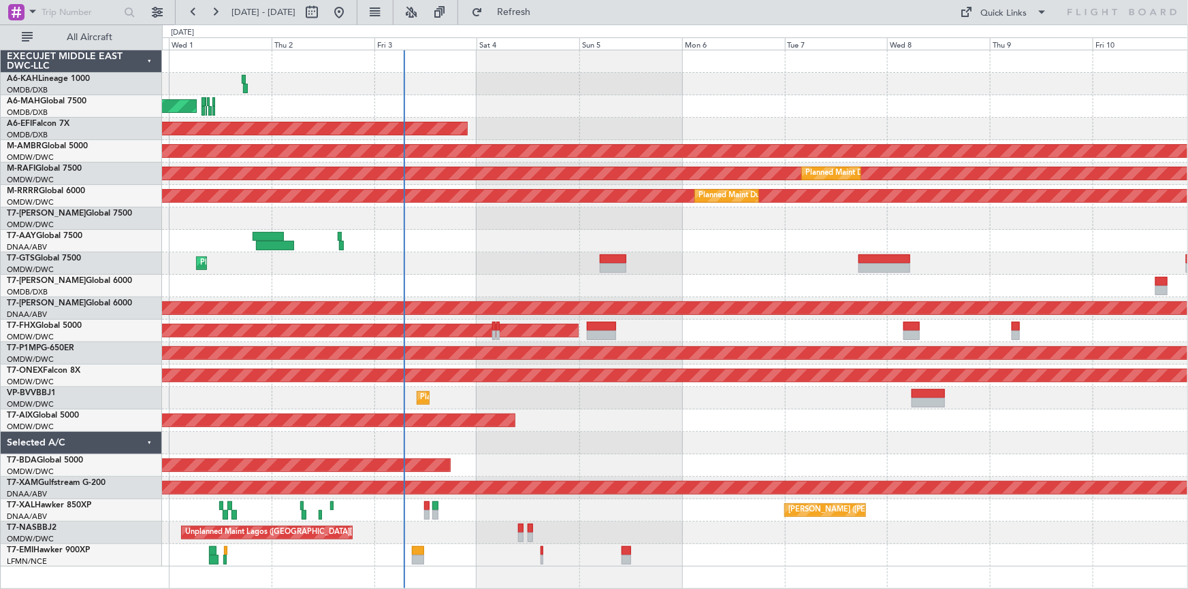
click at [743, 406] on div "Planned Maint [GEOGRAPHIC_DATA] (Al Bateen Executive) Planned Maint [GEOGRAPHIC…" at bounding box center [675, 308] width 1026 height 517
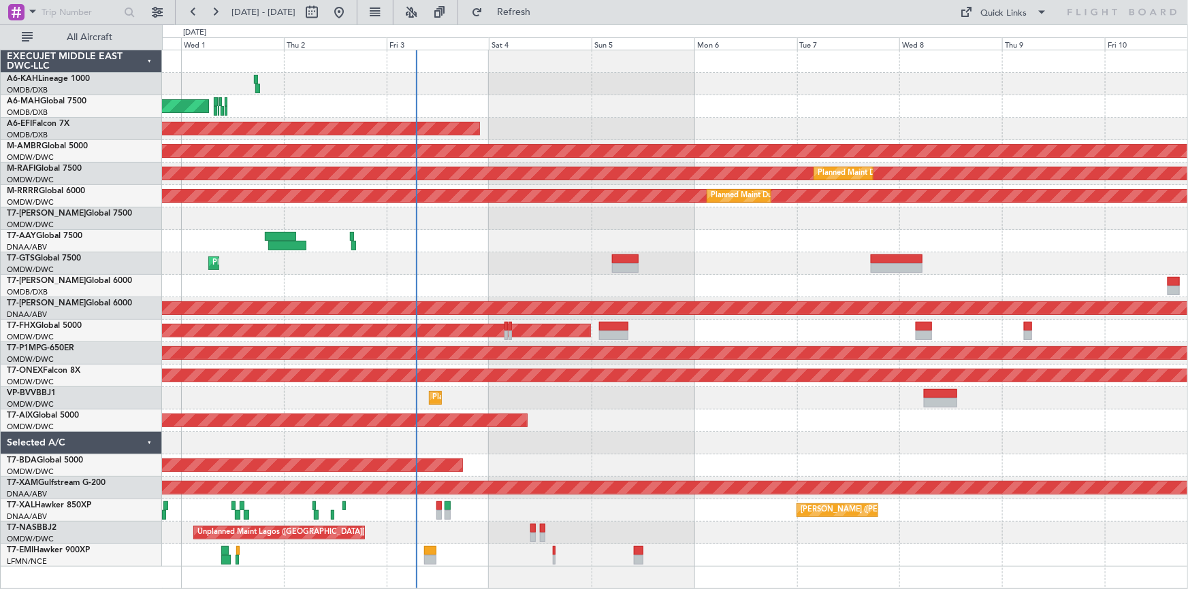
click at [835, 404] on div "Planned Maint [GEOGRAPHIC_DATA] (Al Bateen Executive) Planned Maint [GEOGRAPHIC…" at bounding box center [675, 308] width 1026 height 517
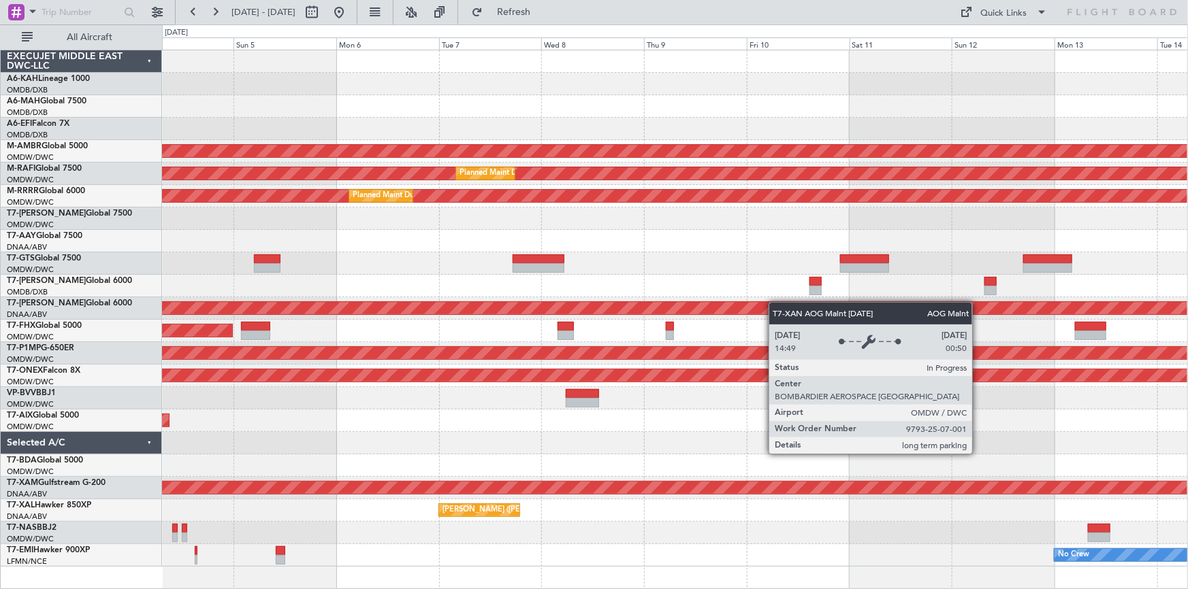
click at [389, 314] on div "AOG Maint [GEOGRAPHIC_DATA] (Dubai Intl) Planned Maint [GEOGRAPHIC_DATA] (Selet…" at bounding box center [675, 308] width 1026 height 517
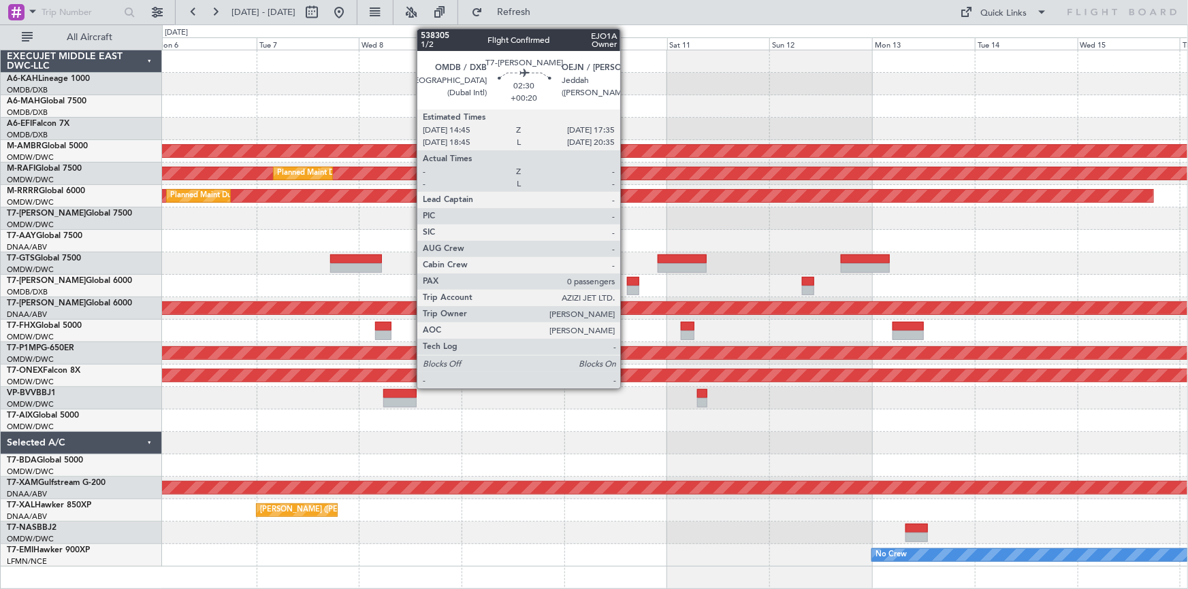
click at [628, 279] on div at bounding box center [633, 282] width 12 height 10
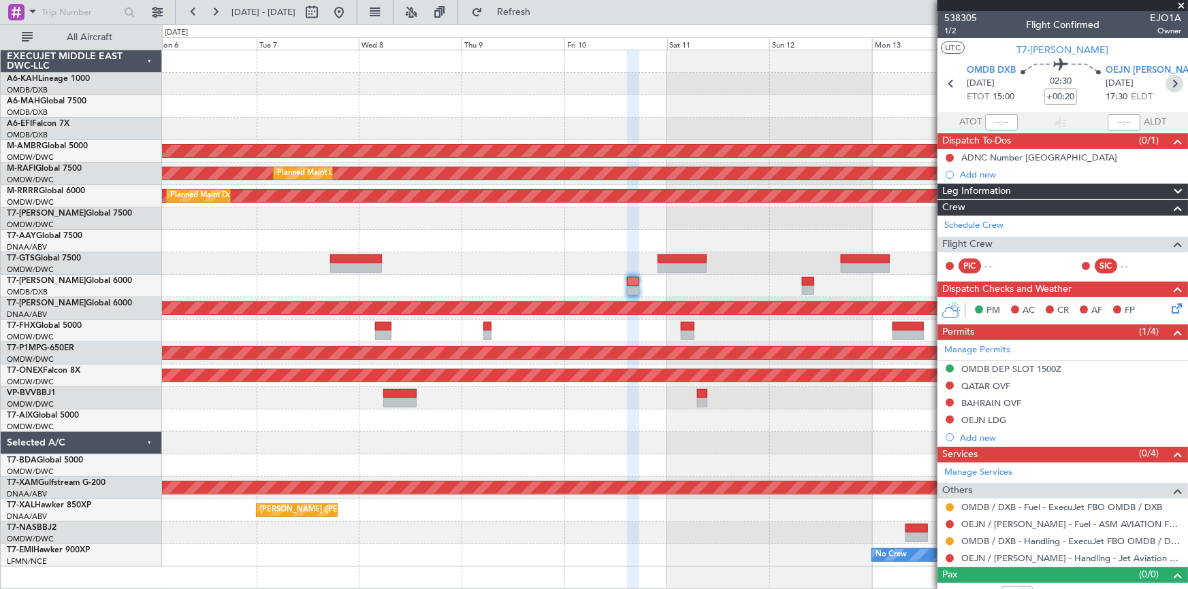
click at [1165, 76] on icon at bounding box center [1174, 84] width 18 height 18
type input "+00:15"
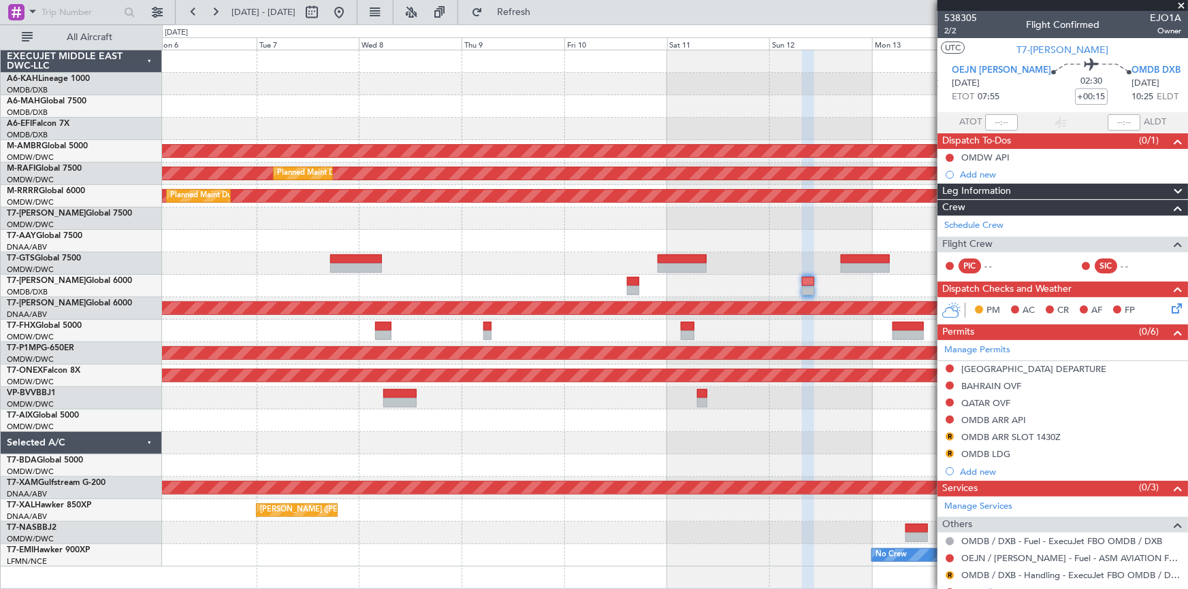
click at [1180, 1] on span at bounding box center [1181, 6] width 14 height 12
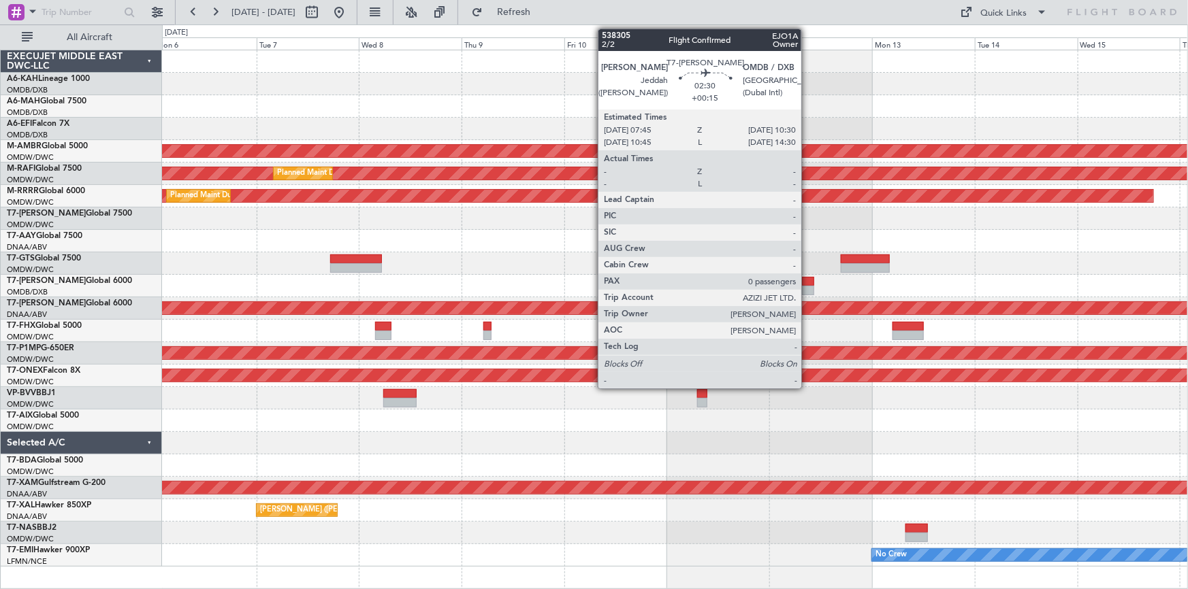
click at [807, 280] on div at bounding box center [808, 282] width 12 height 10
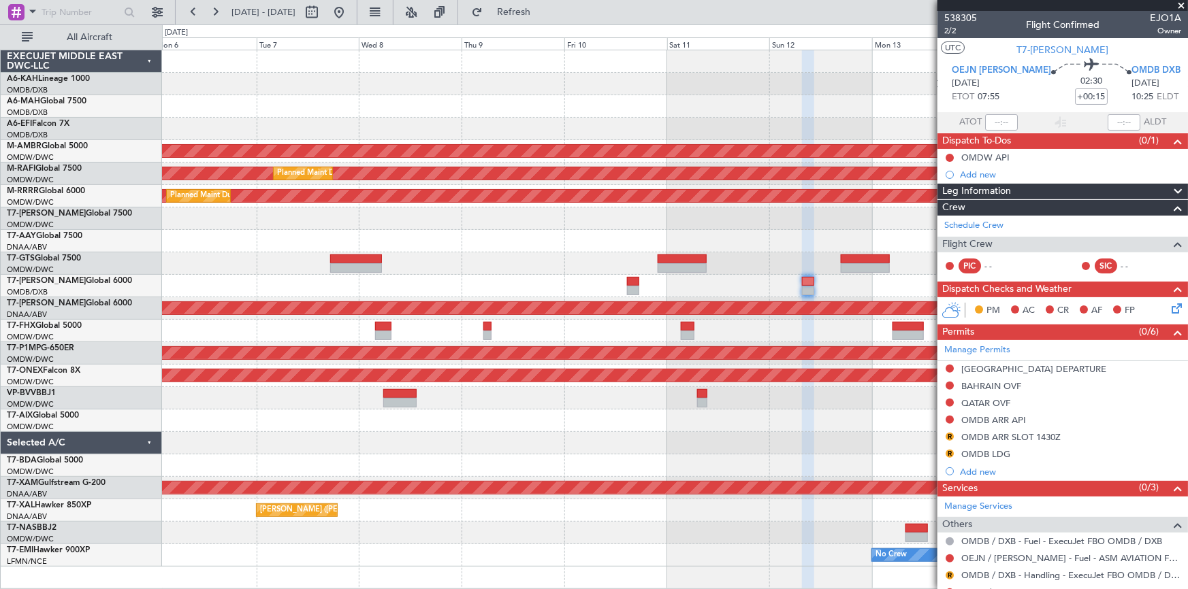
click at [1178, 0] on span at bounding box center [1181, 6] width 14 height 12
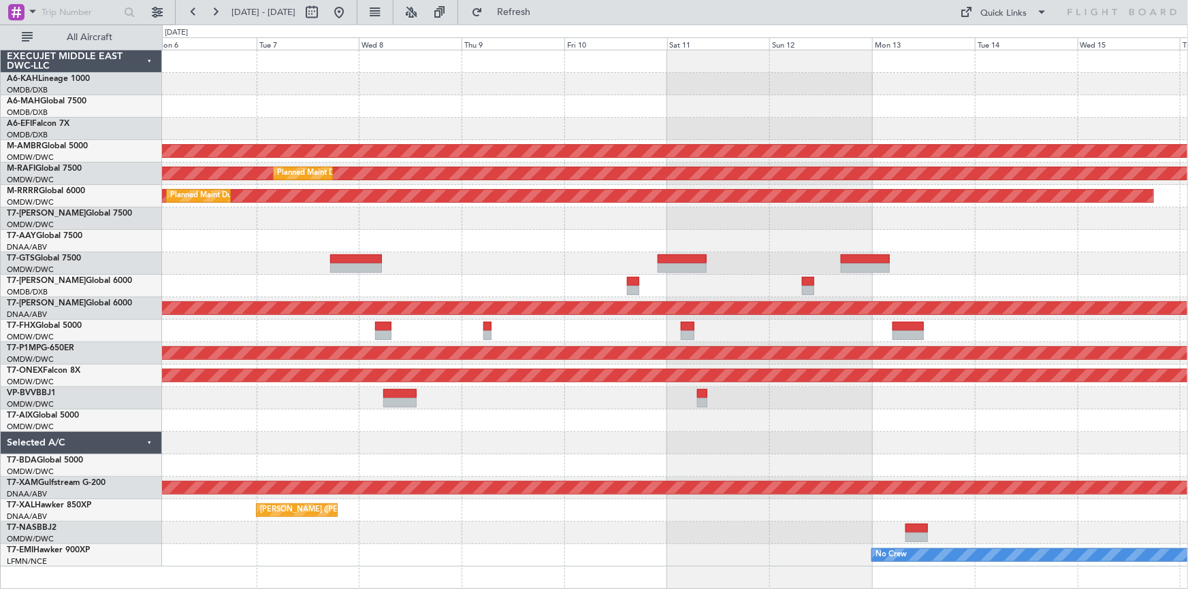
click at [732, 425] on div "Planned Maint Dubai (Al Maktoum Intl)" at bounding box center [675, 421] width 1026 height 22
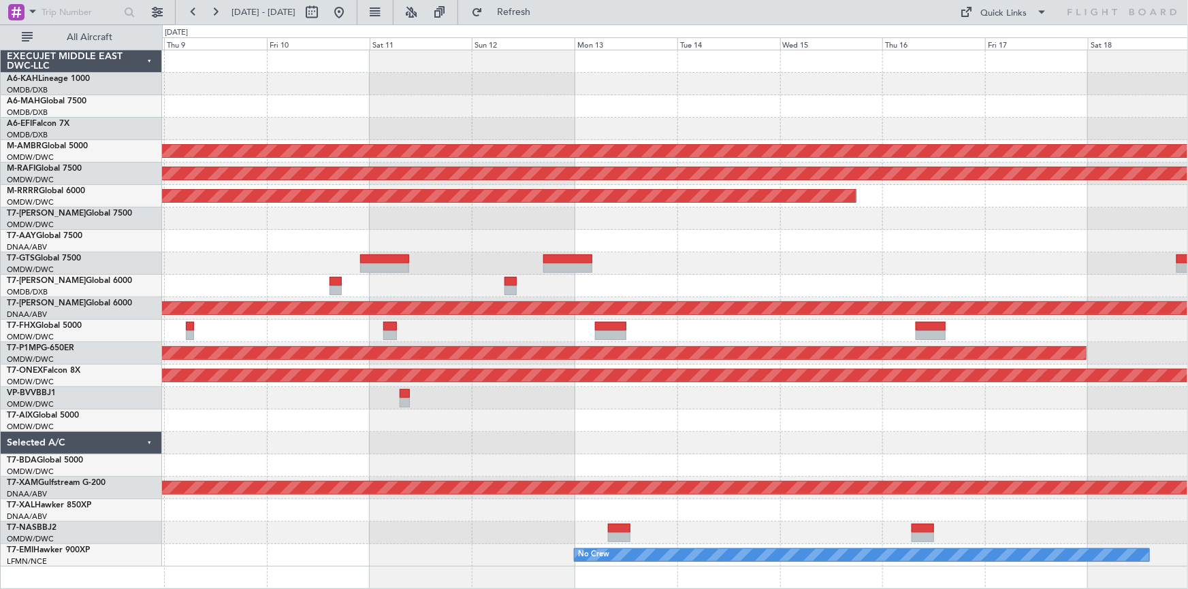
click at [781, 447] on div at bounding box center [675, 443] width 1026 height 22
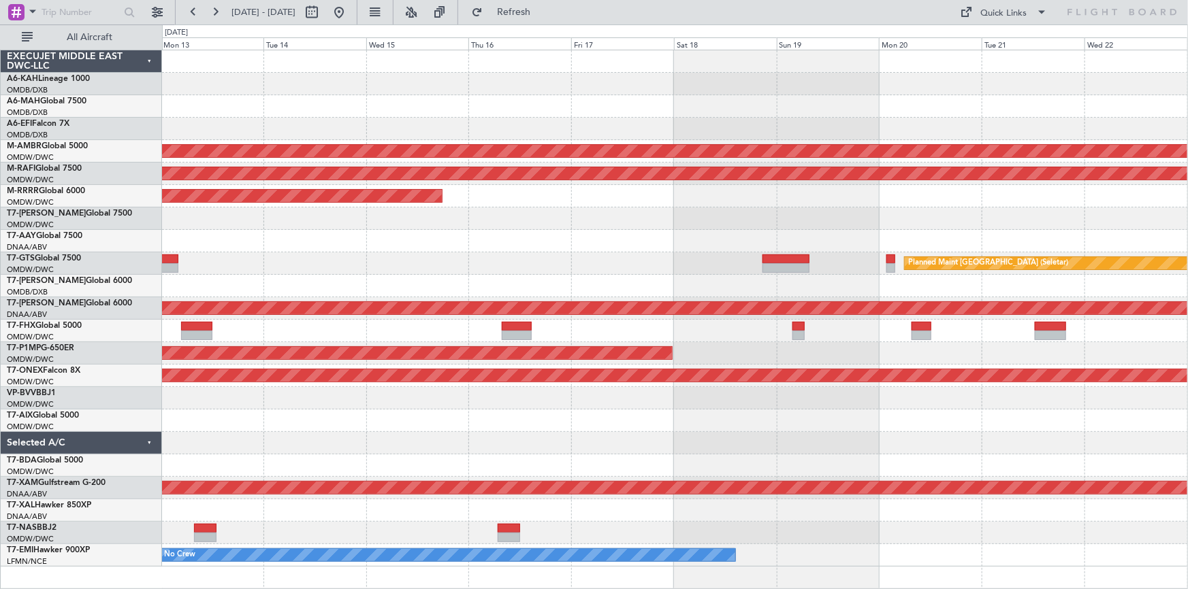
click at [520, 461] on div at bounding box center [675, 466] width 1026 height 22
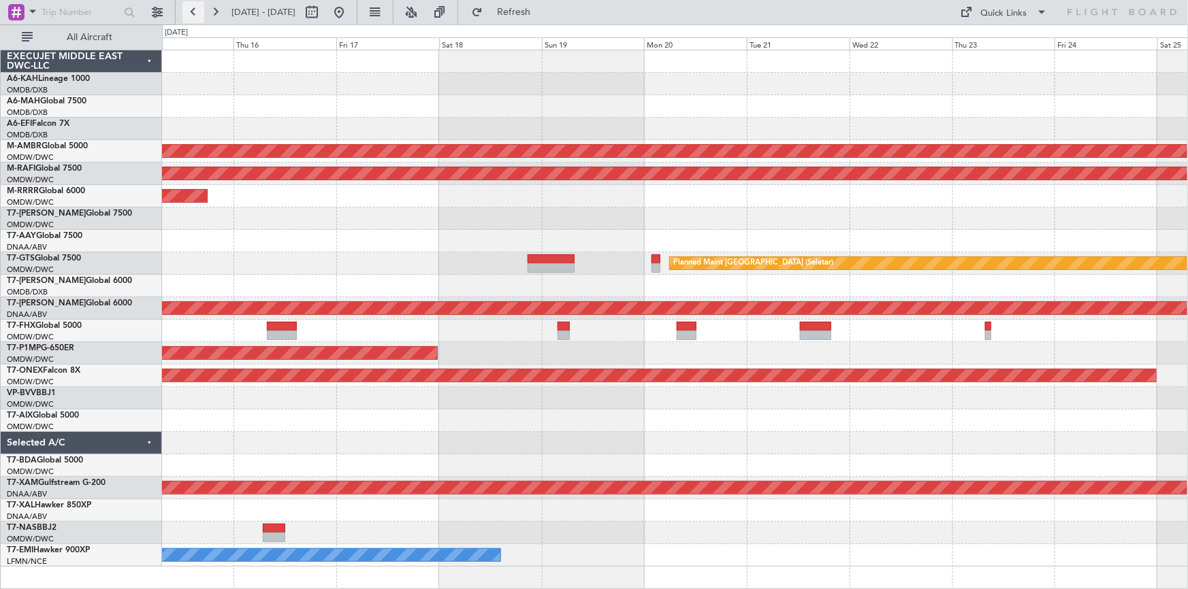
click at [191, 14] on button at bounding box center [193, 12] width 22 height 22
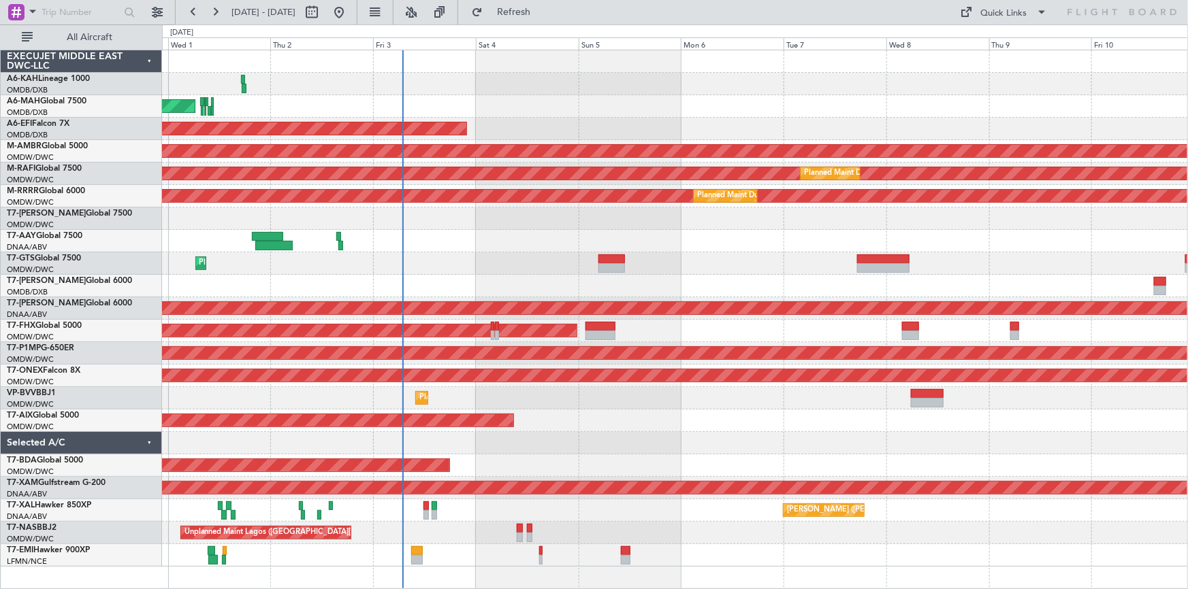
click at [477, 240] on div "Unplanned Maint [GEOGRAPHIC_DATA] (Al Maktoum Intl)" at bounding box center [675, 241] width 1026 height 22
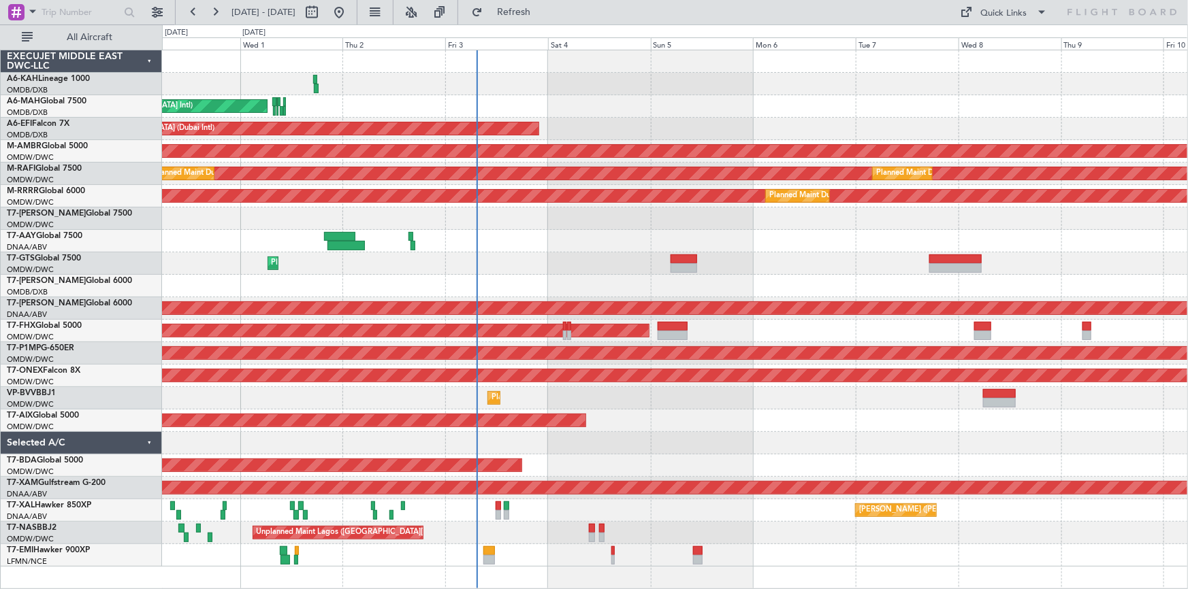
click at [566, 254] on div "Planned Maint [GEOGRAPHIC_DATA] (Al Bateen Executive) Planned Maint [GEOGRAPHIC…" at bounding box center [675, 308] width 1026 height 517
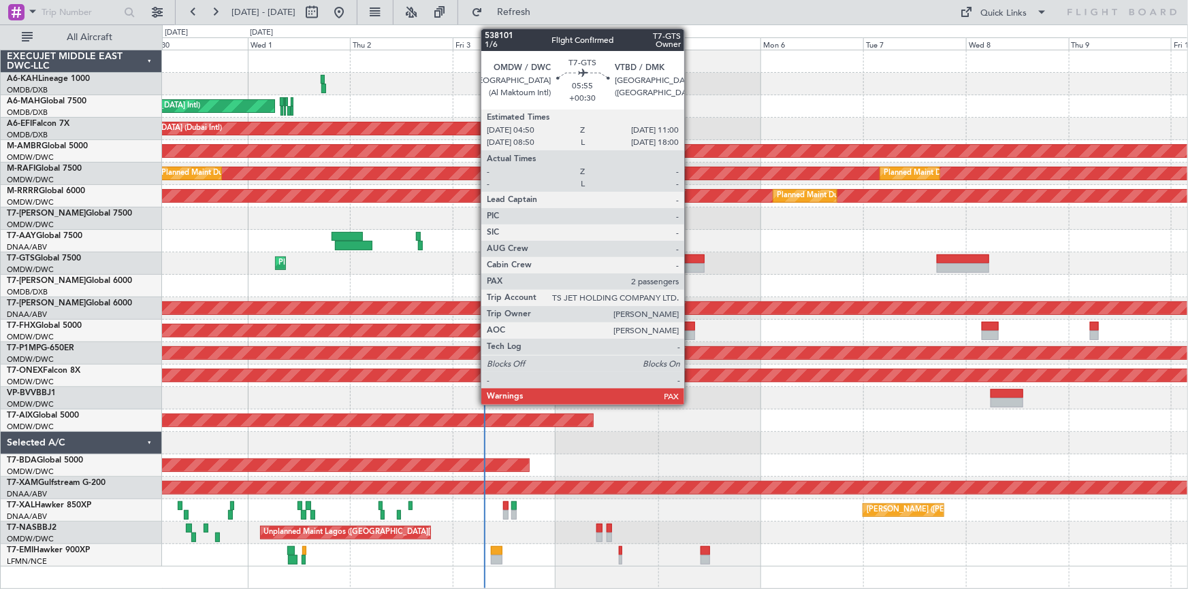
click at [691, 256] on div at bounding box center [691, 260] width 27 height 10
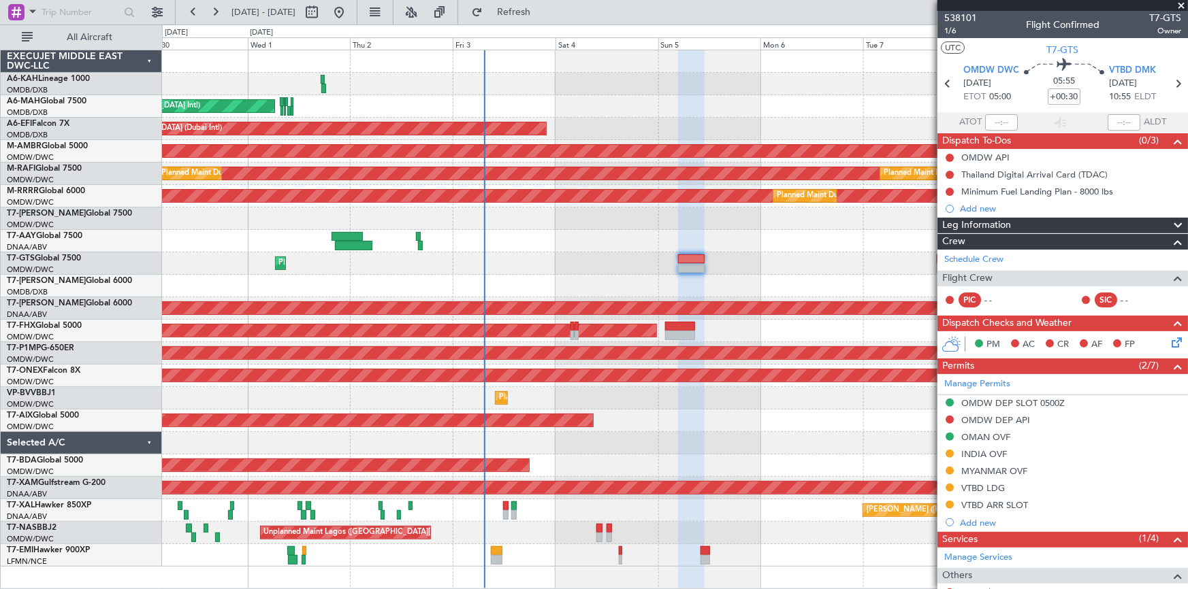
click at [1182, 6] on span at bounding box center [1181, 6] width 14 height 12
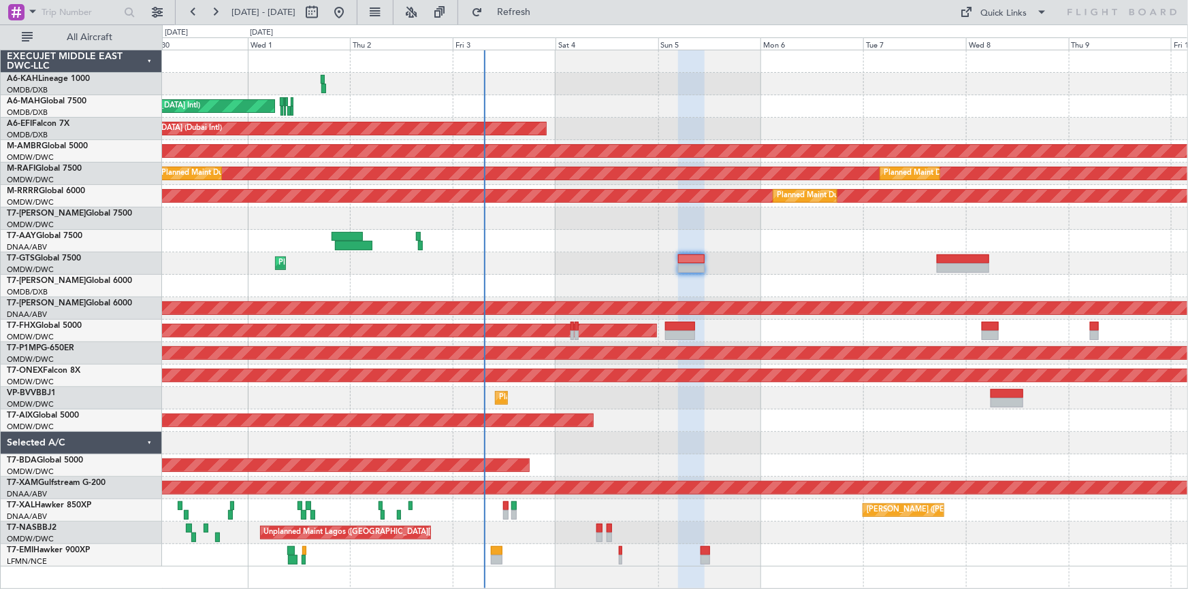
type input "0"
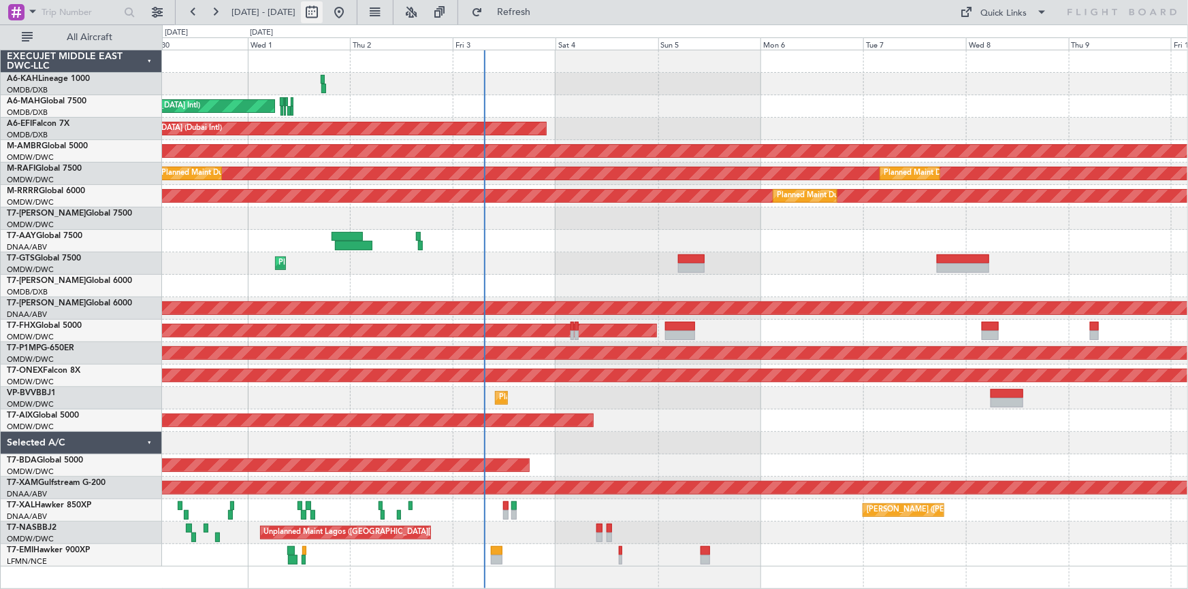
click at [323, 14] on button at bounding box center [312, 12] width 22 height 22
select select "9"
select select "2025"
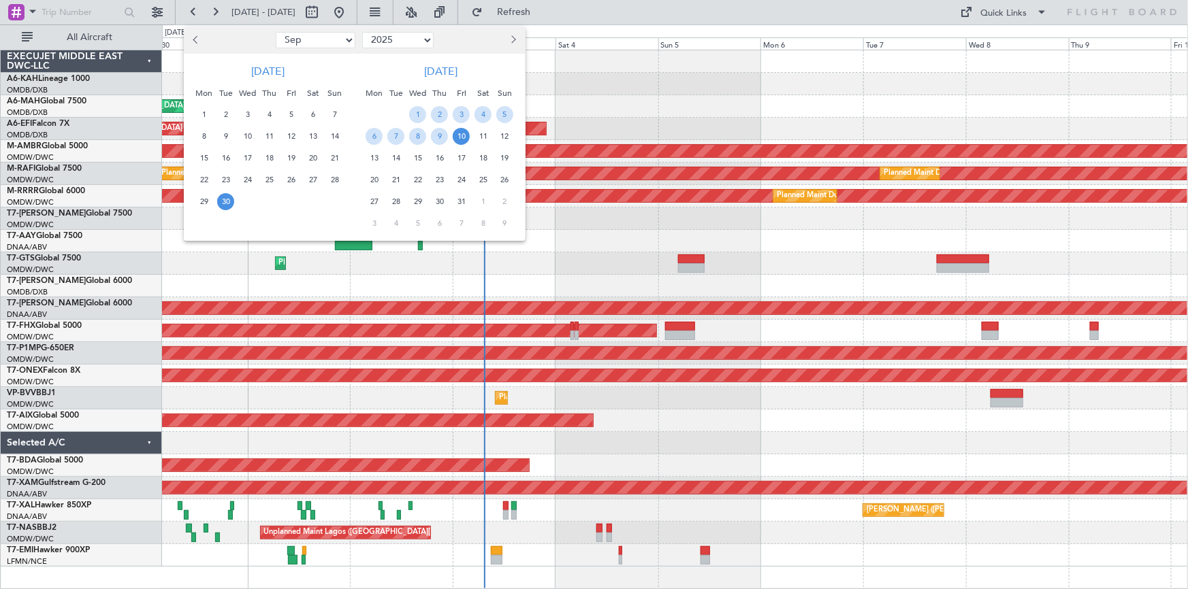
click at [312, 45] on select "Jan Feb Mar Apr May Jun Jul Aug Sep Oct Nov Dec" at bounding box center [316, 40] width 80 height 16
select select "8"
click at [276, 32] on select "Jan Feb Mar Apr May Jun Jul Aug Sep Oct Nov Dec" at bounding box center [316, 40] width 80 height 16
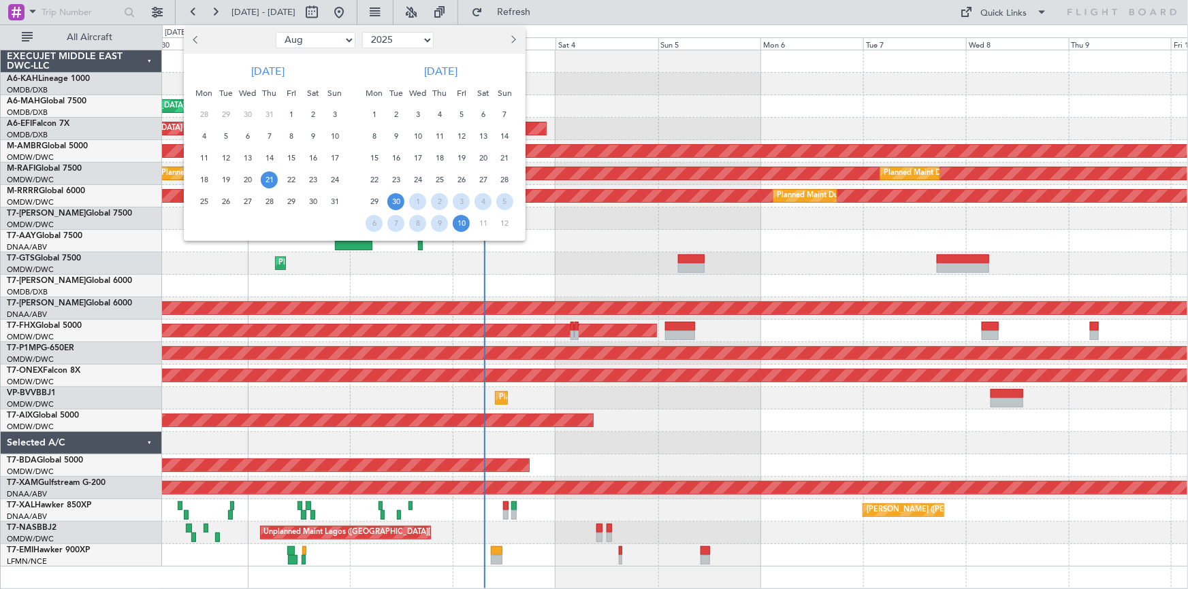
click at [270, 180] on span "21" at bounding box center [269, 180] width 17 height 17
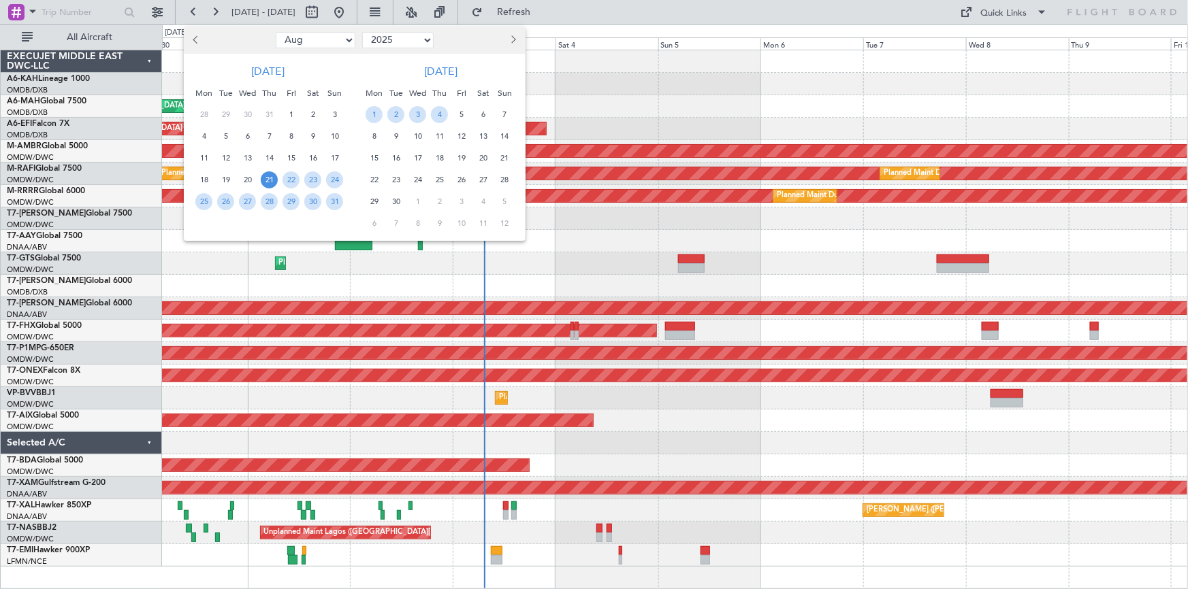
click at [270, 180] on span "21" at bounding box center [269, 180] width 17 height 17
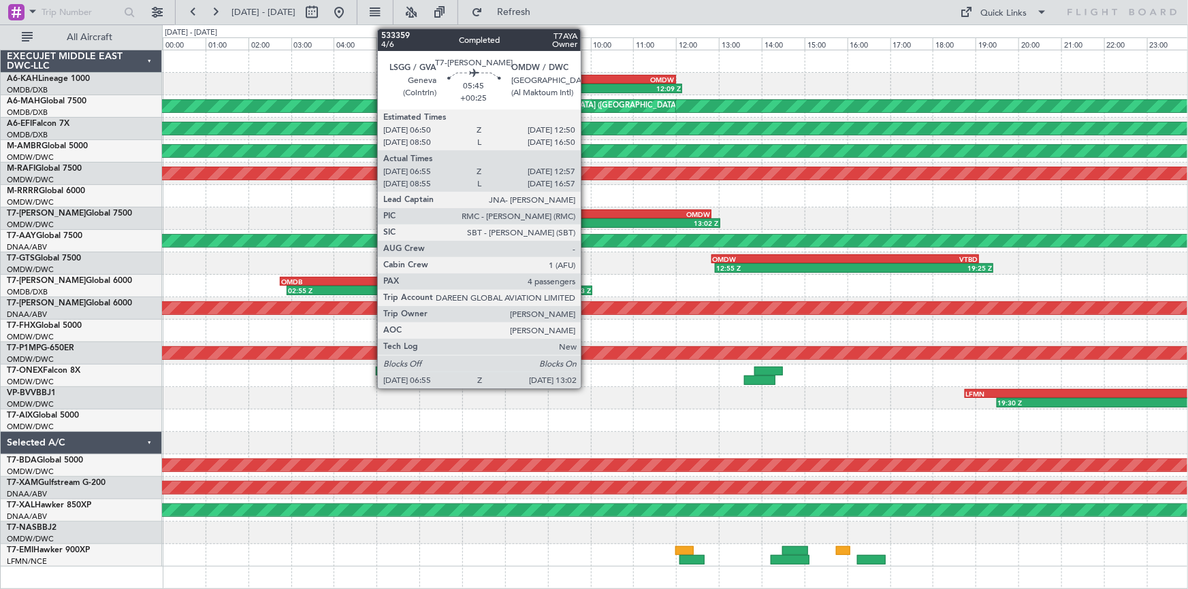
click at [587, 213] on div "OMDW" at bounding box center [646, 214] width 127 height 8
click at [585, 213] on div "OMDW" at bounding box center [646, 214] width 127 height 8
